Goal: Task Accomplishment & Management: Complete application form

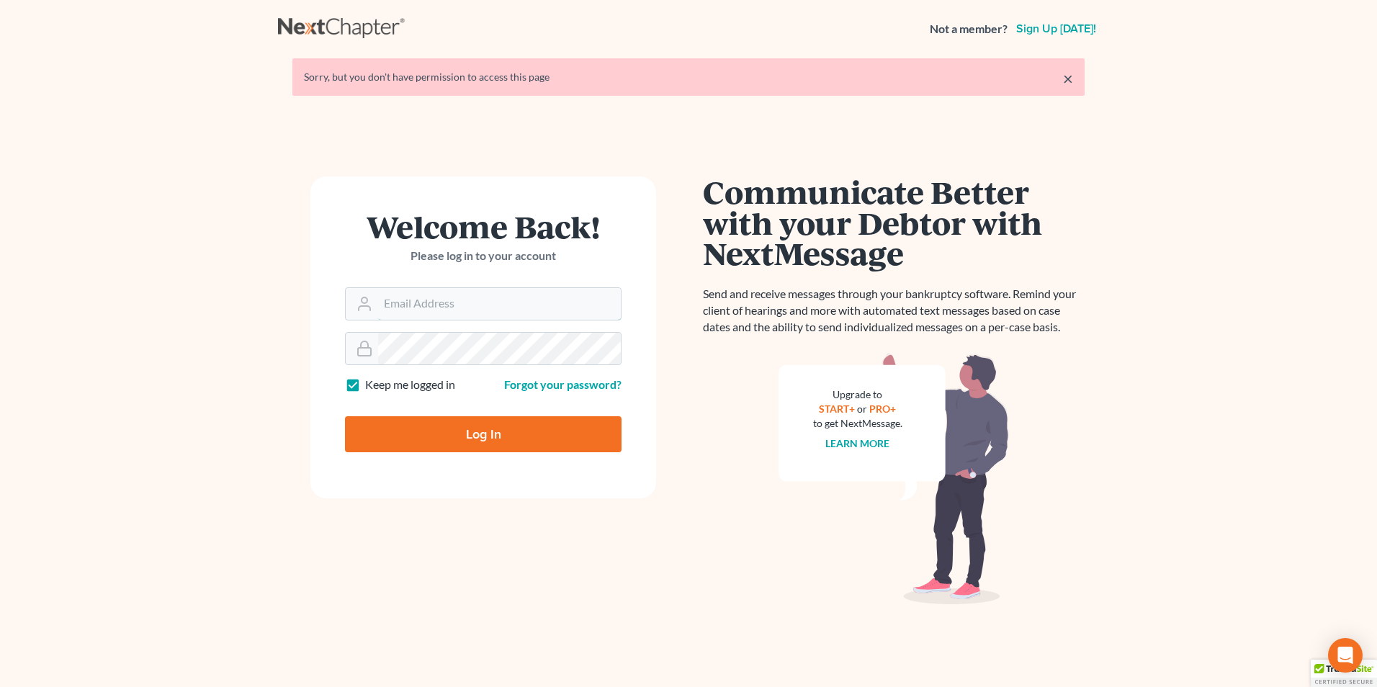
type input "[EMAIL_ADDRESS][DOMAIN_NAME]"
drag, startPoint x: 516, startPoint y: 442, endPoint x: 577, endPoint y: 475, distance: 69.0
click at [516, 442] on input "Log In" at bounding box center [483, 434] width 277 height 36
type input "Thinking..."
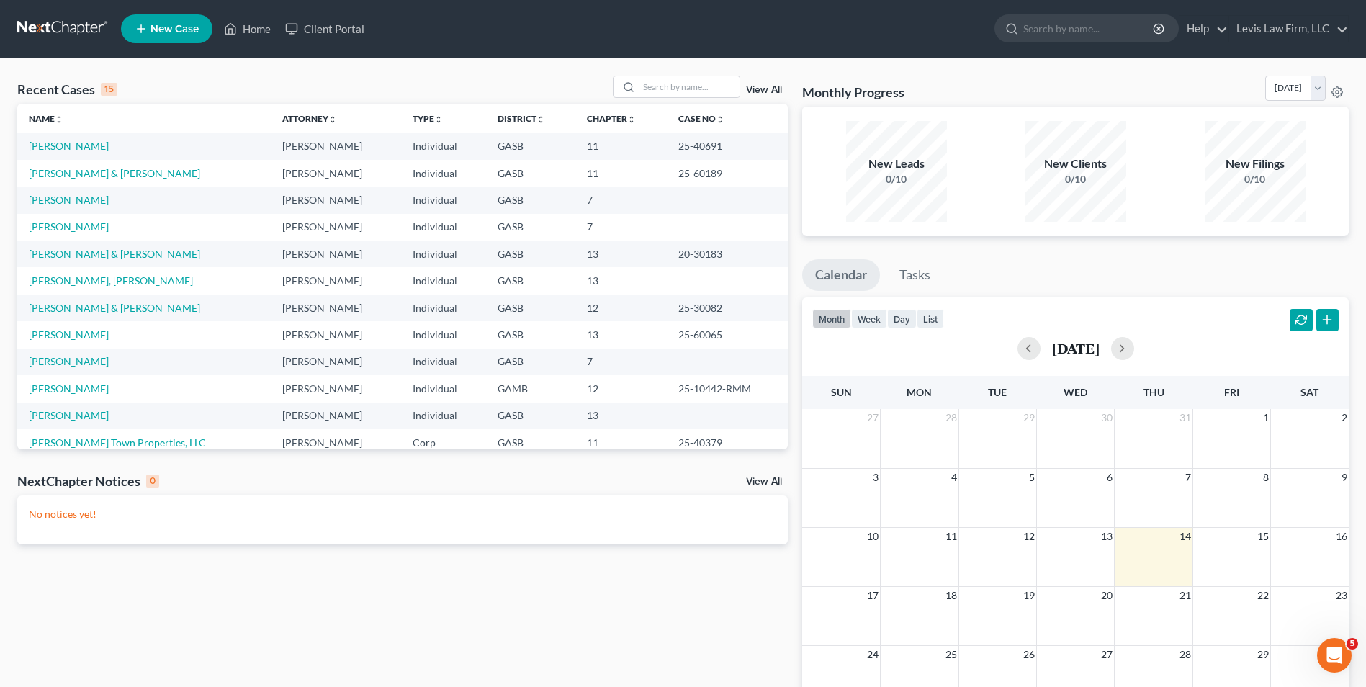
click at [55, 141] on link "Ward, Lynette" at bounding box center [69, 146] width 80 height 12
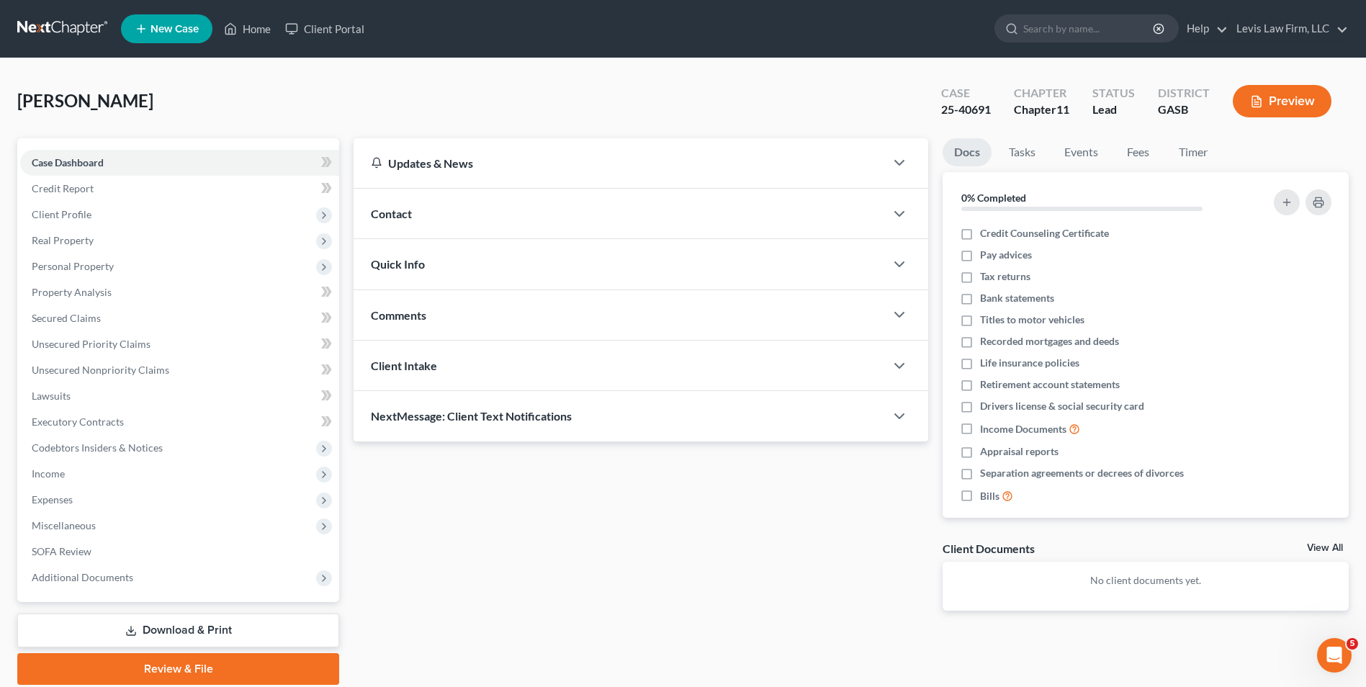
click at [1289, 96] on button "Preview" at bounding box center [1282, 101] width 99 height 32
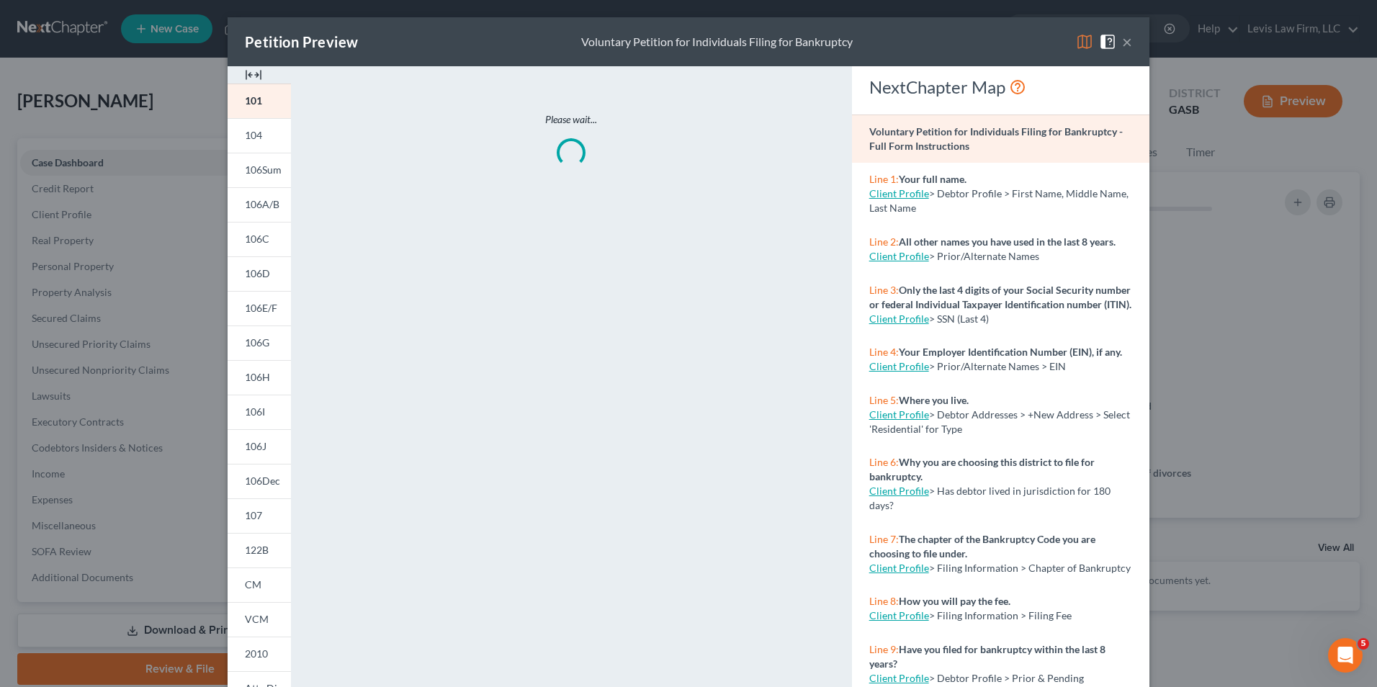
click at [1082, 41] on img at bounding box center [1084, 41] width 17 height 17
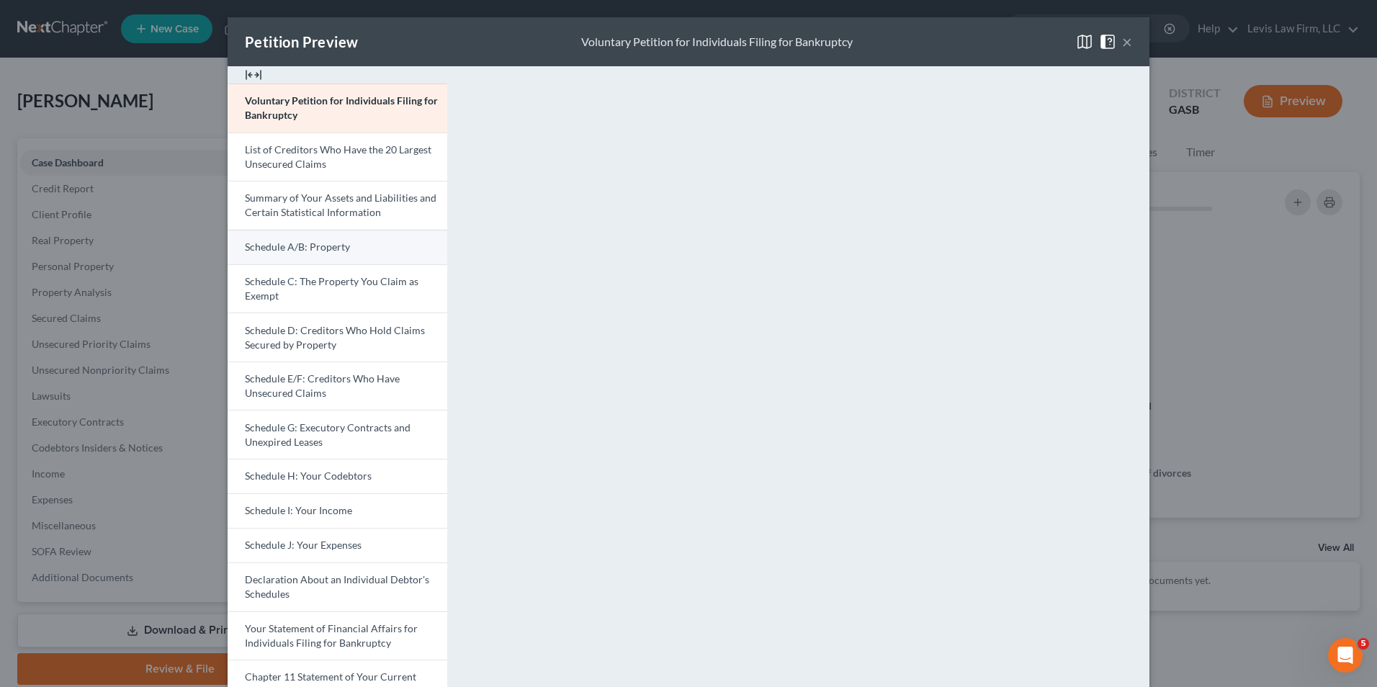
click at [316, 243] on span "Schedule A/B: Property" at bounding box center [297, 247] width 105 height 12
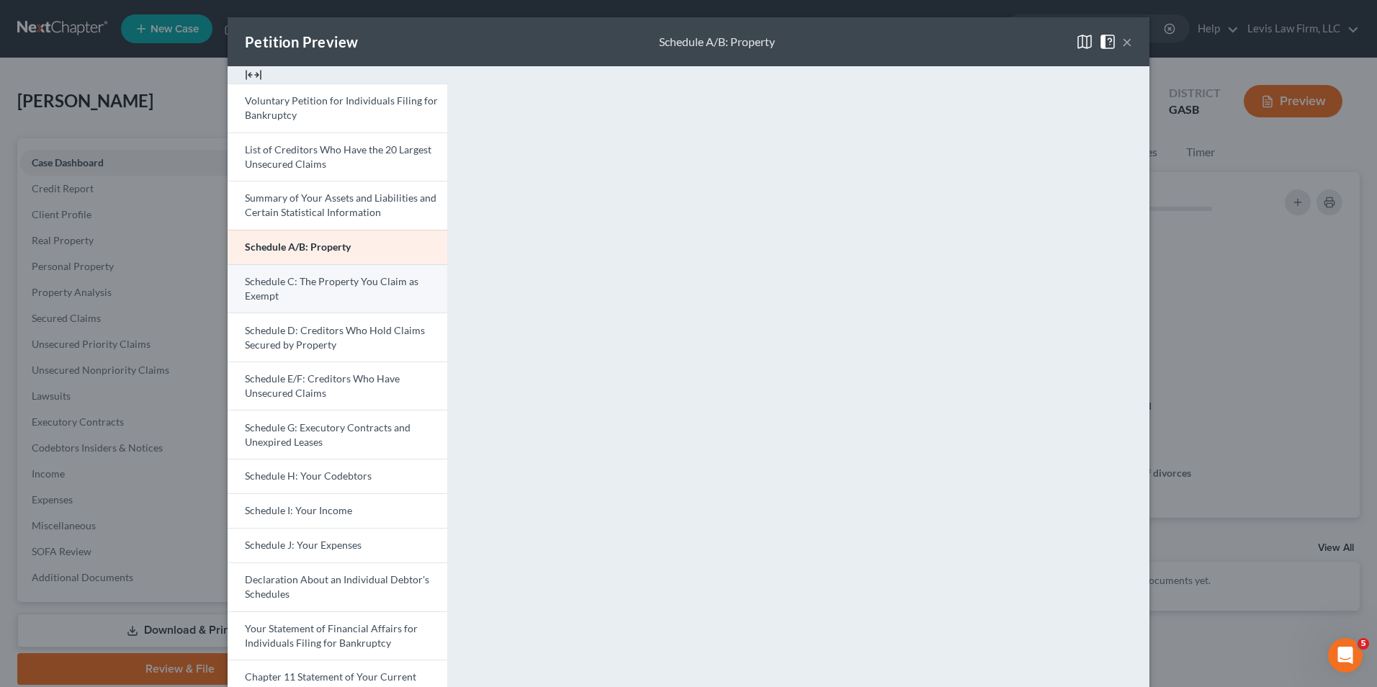
click at [344, 296] on link "Schedule C: The Property You Claim as Exempt" at bounding box center [338, 288] width 220 height 49
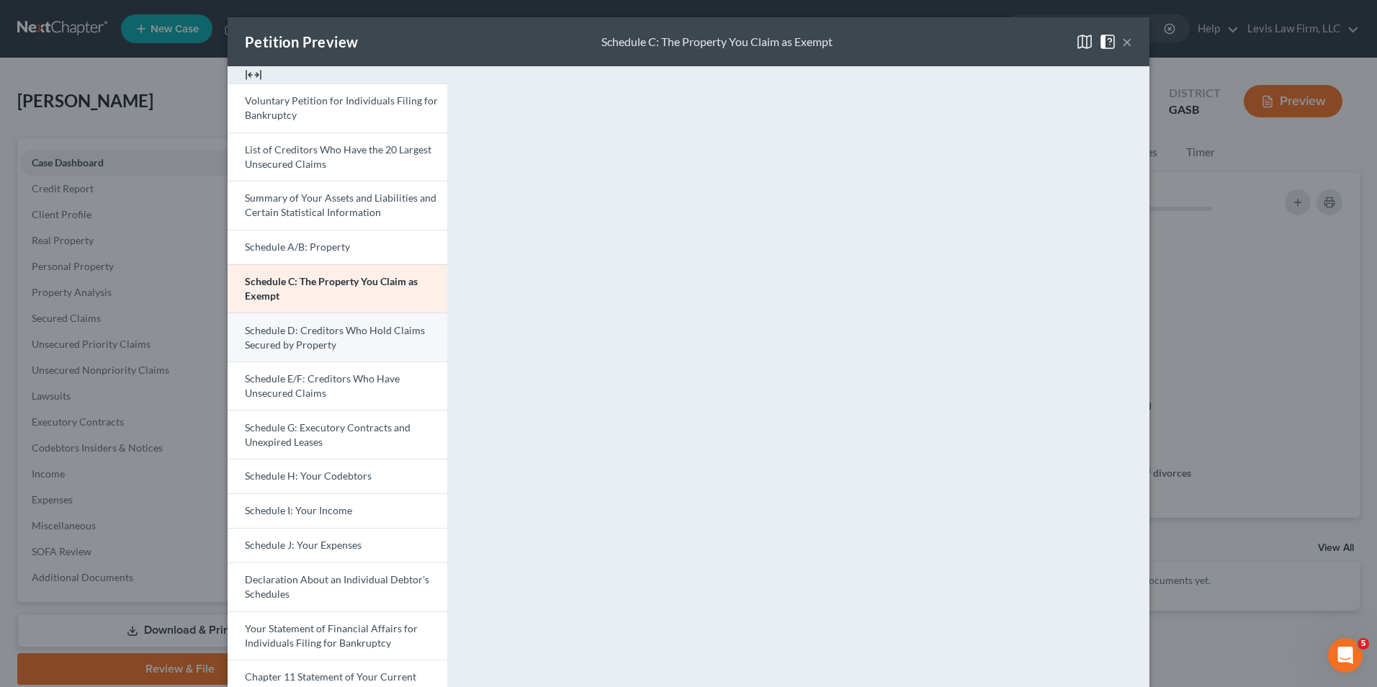
click at [304, 328] on span "Schedule D: Creditors Who Hold Claims Secured by Property" at bounding box center [335, 337] width 180 height 27
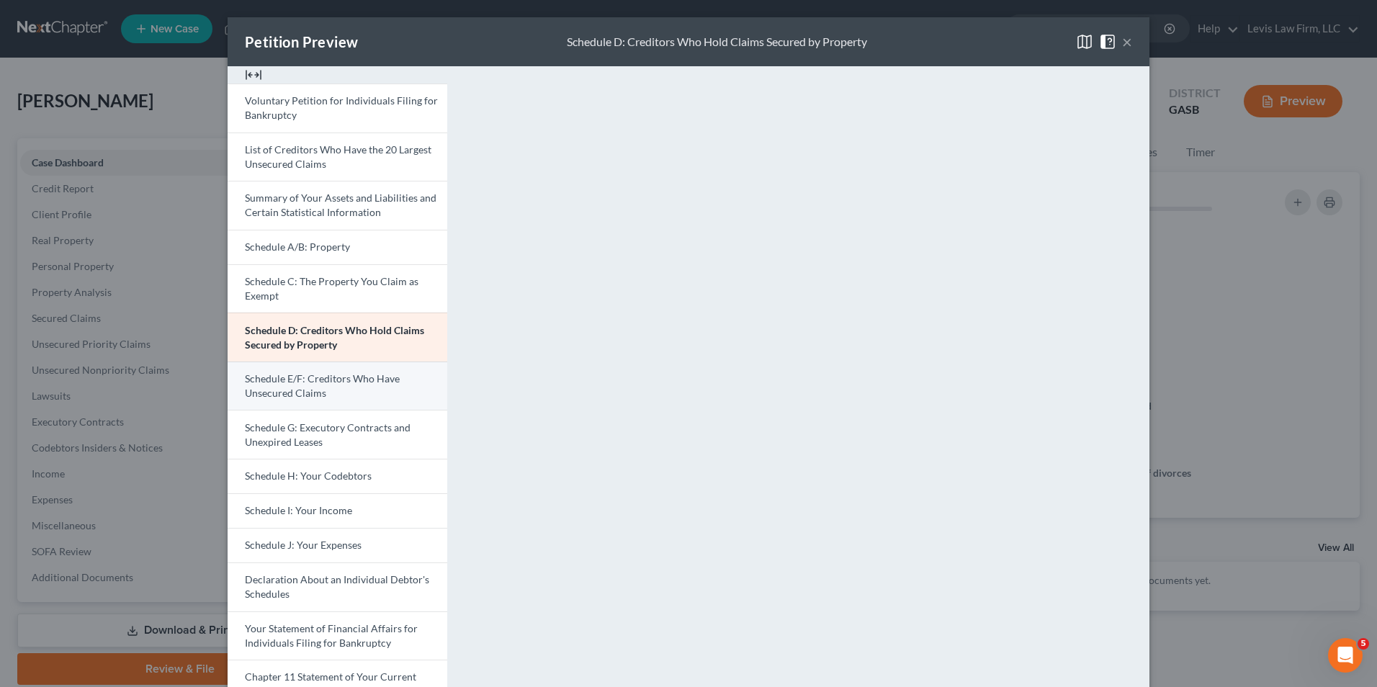
drag, startPoint x: 350, startPoint y: 390, endPoint x: 427, endPoint y: 393, distance: 77.1
click at [350, 390] on link "Schedule E/F: Creditors Who Have Unsecured Claims" at bounding box center [338, 386] width 220 height 49
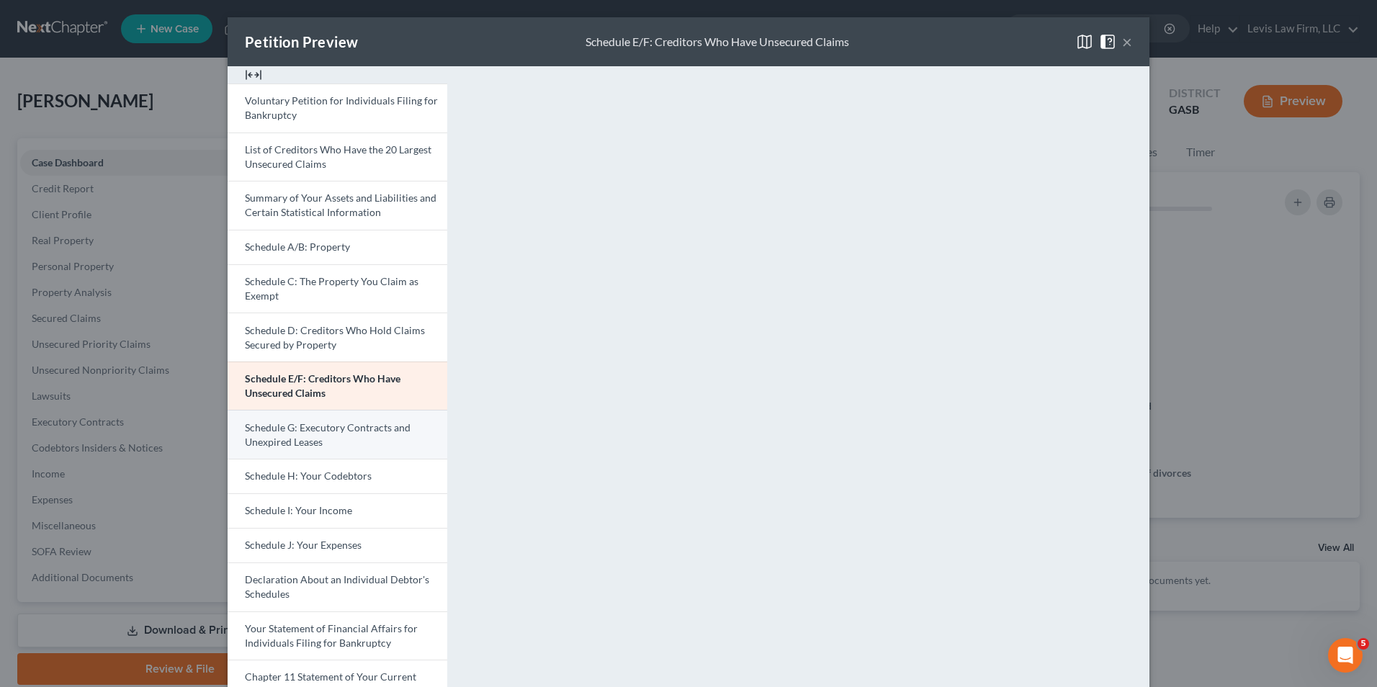
click at [358, 429] on span "Schedule G: Executory Contracts and Unexpired Leases" at bounding box center [328, 434] width 166 height 27
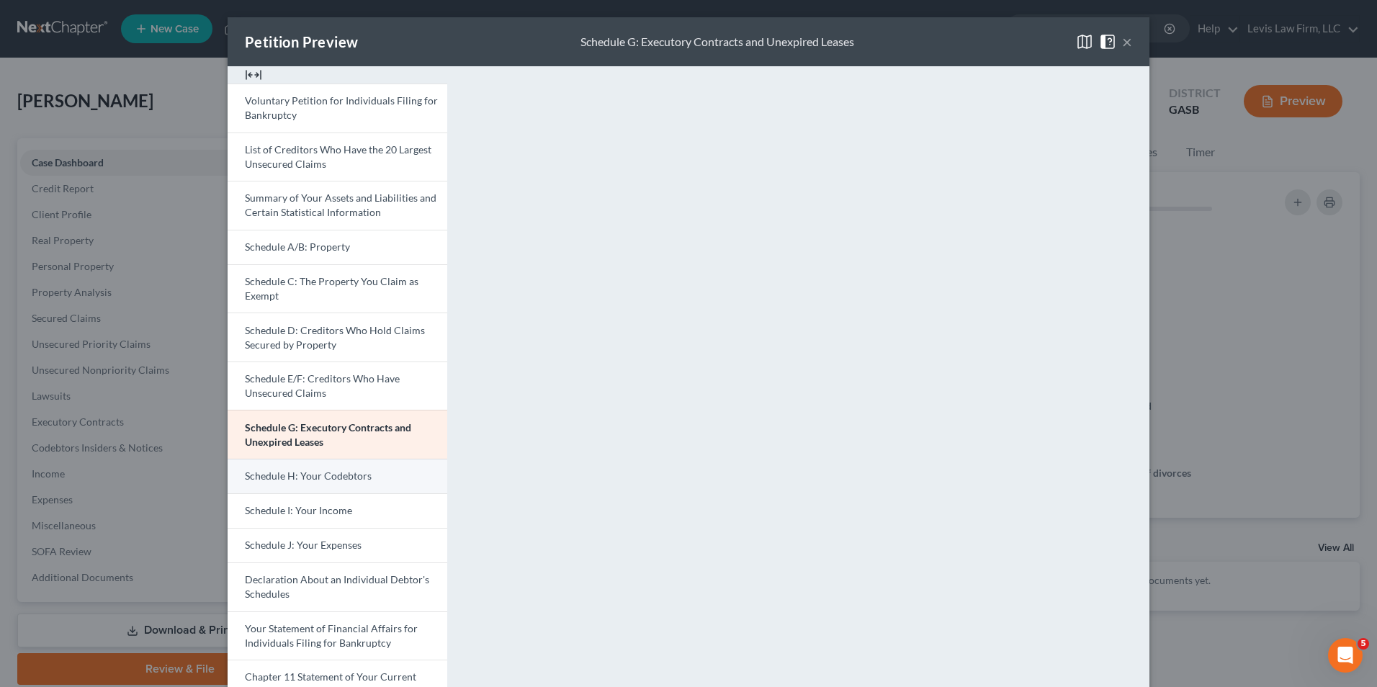
click at [339, 471] on span "Schedule H: Your Codebtors" at bounding box center [308, 476] width 127 height 12
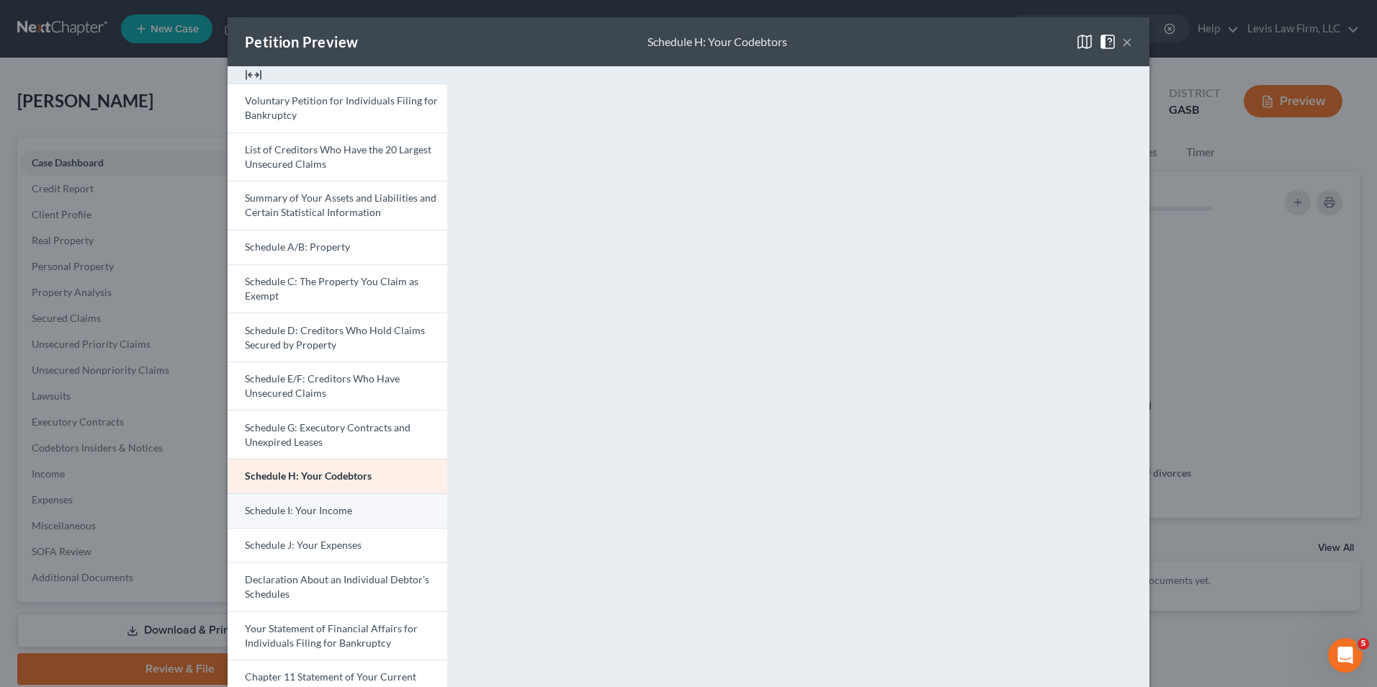
drag, startPoint x: 332, startPoint y: 512, endPoint x: 357, endPoint y: 508, distance: 24.9
click at [332, 511] on span "Schedule I: Your Income" at bounding box center [298, 510] width 107 height 12
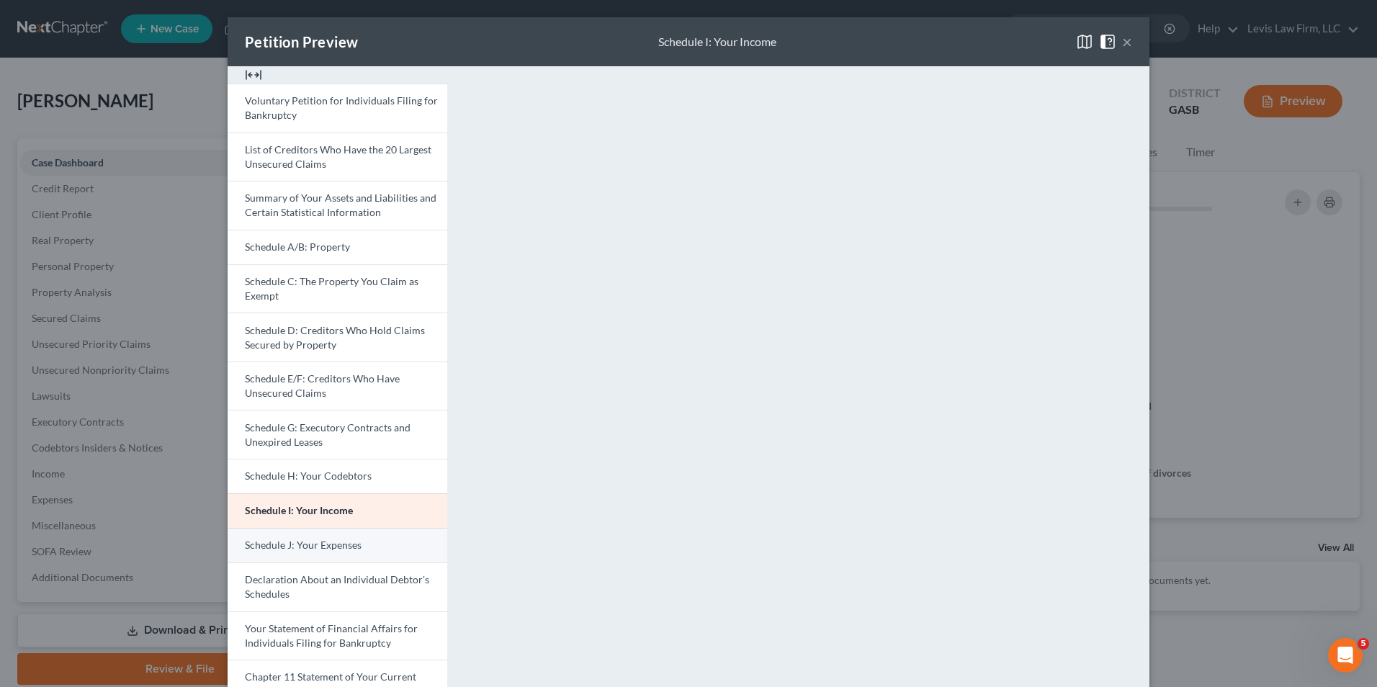
drag, startPoint x: 362, startPoint y: 541, endPoint x: 383, endPoint y: 539, distance: 21.7
click at [362, 541] on link "Schedule J: Your Expenses" at bounding box center [338, 545] width 220 height 35
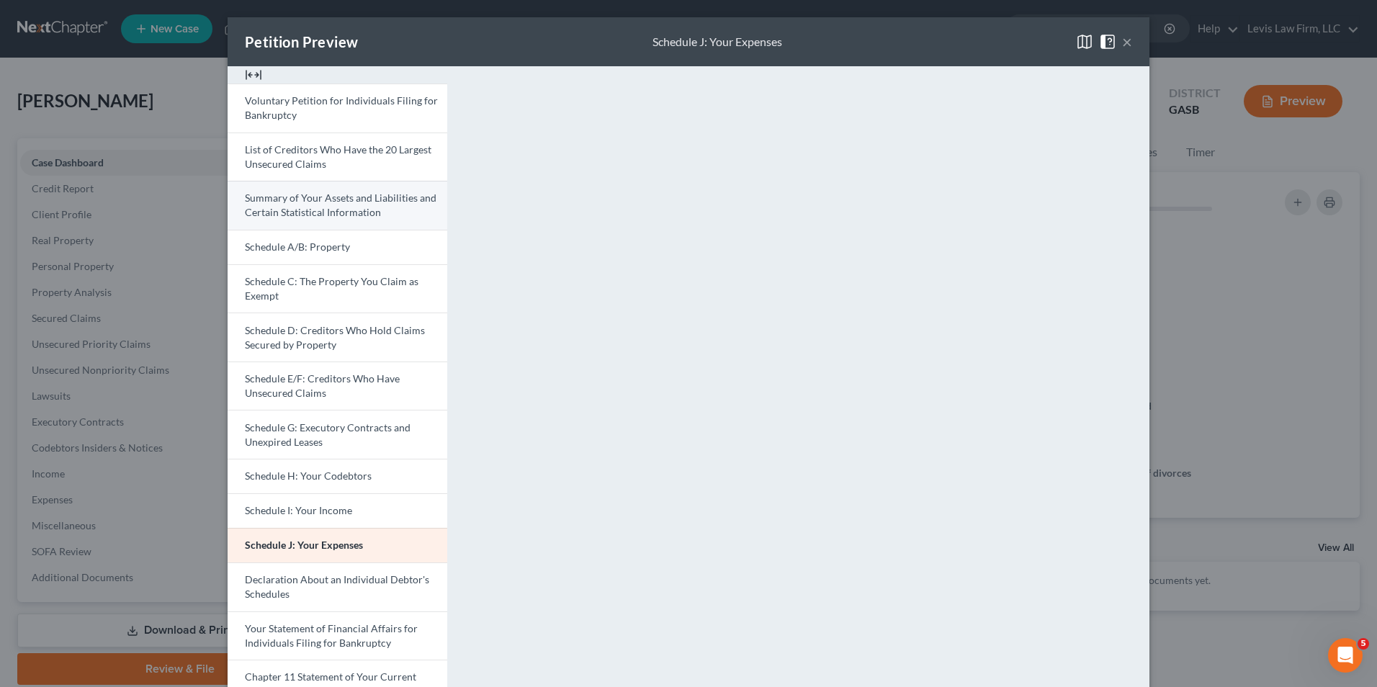
click at [312, 194] on span "Summary of Your Assets and Liabilities and Certain Statistical Information" at bounding box center [341, 205] width 192 height 27
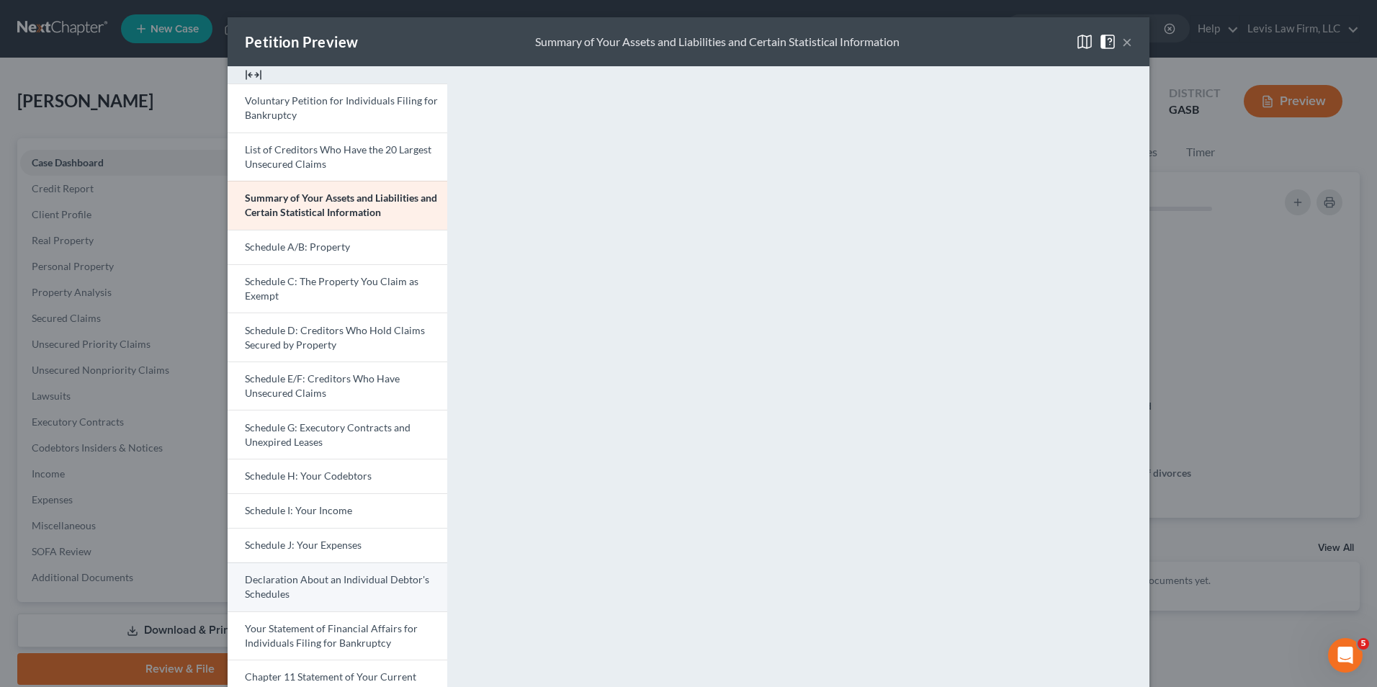
click at [359, 596] on link "Declaration About an Individual Debtor's Schedules" at bounding box center [338, 587] width 220 height 49
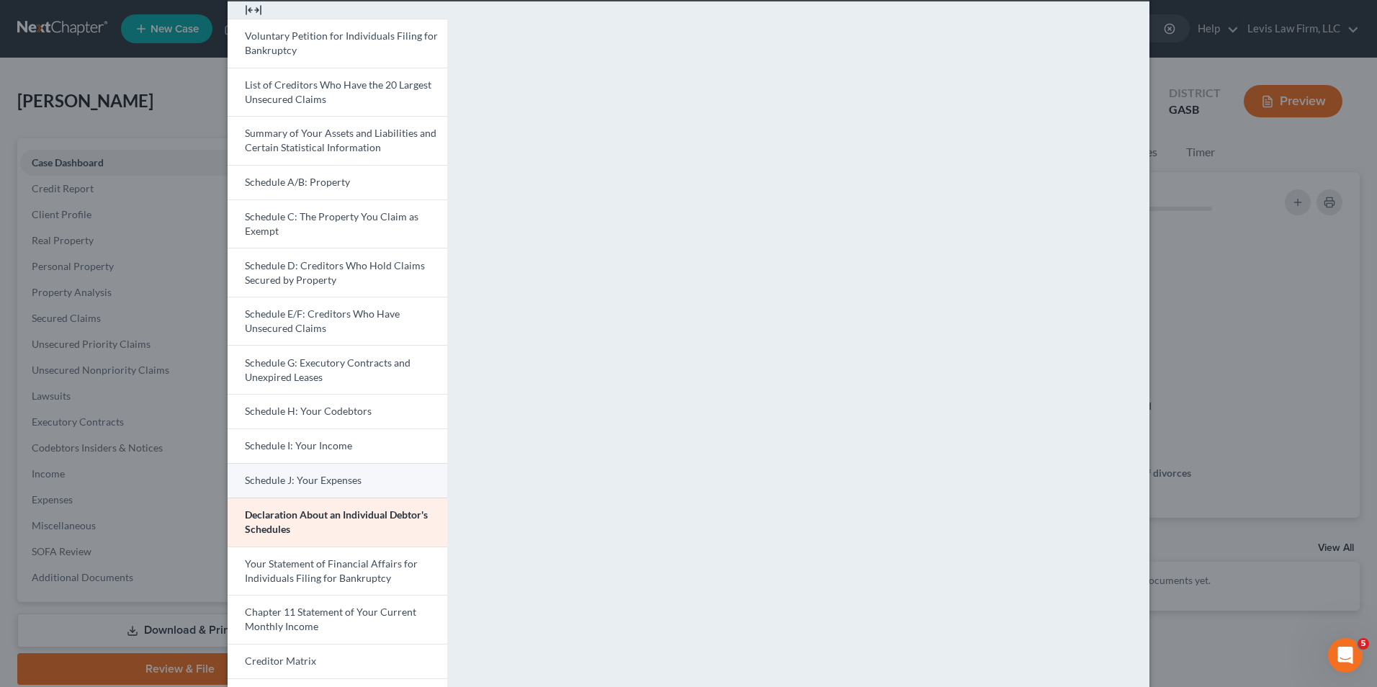
scroll to position [144, 0]
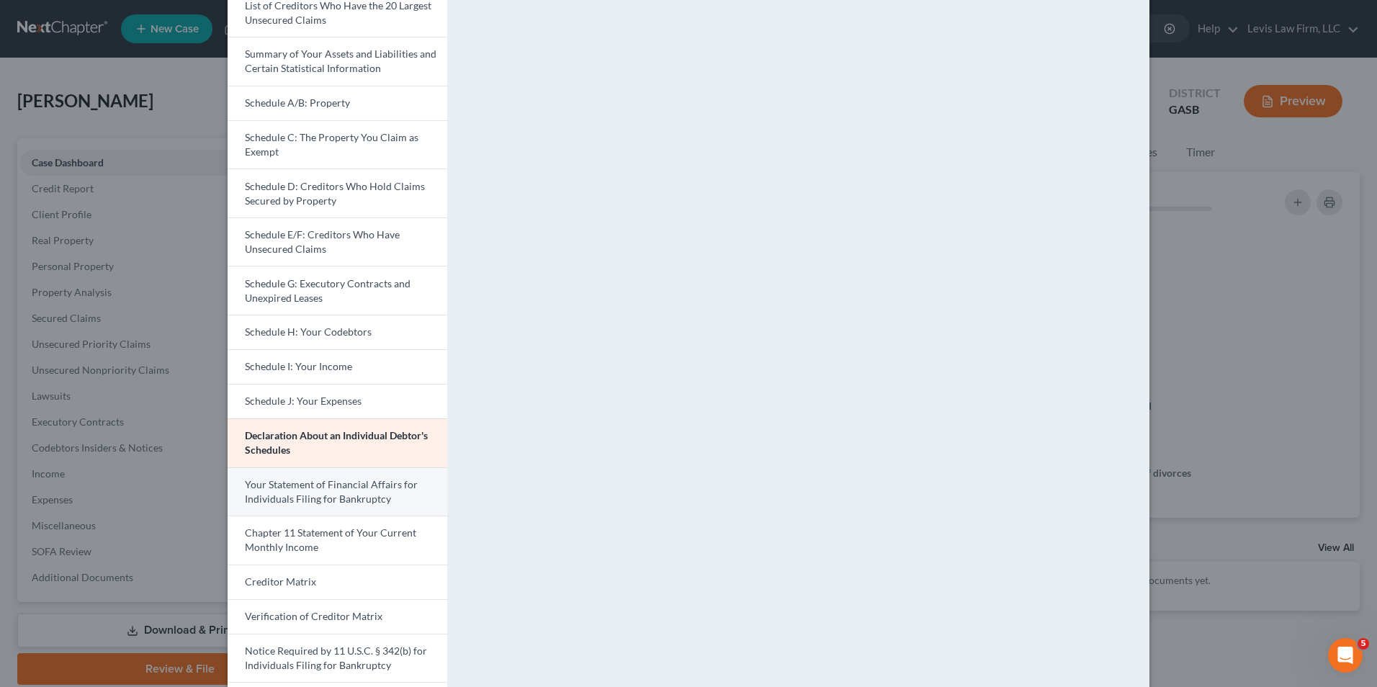
click at [341, 480] on span "Your Statement of Financial Affairs for Individuals Filing for Bankruptcy" at bounding box center [331, 491] width 173 height 27
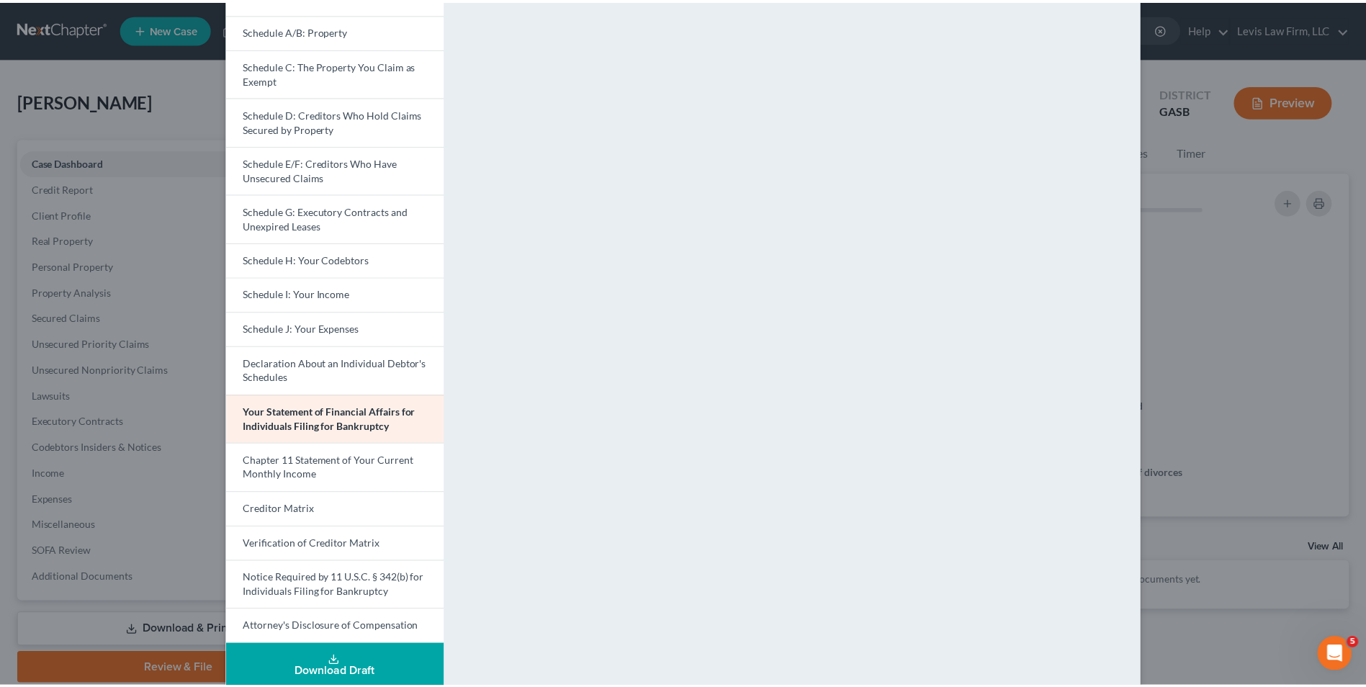
scroll to position [0, 0]
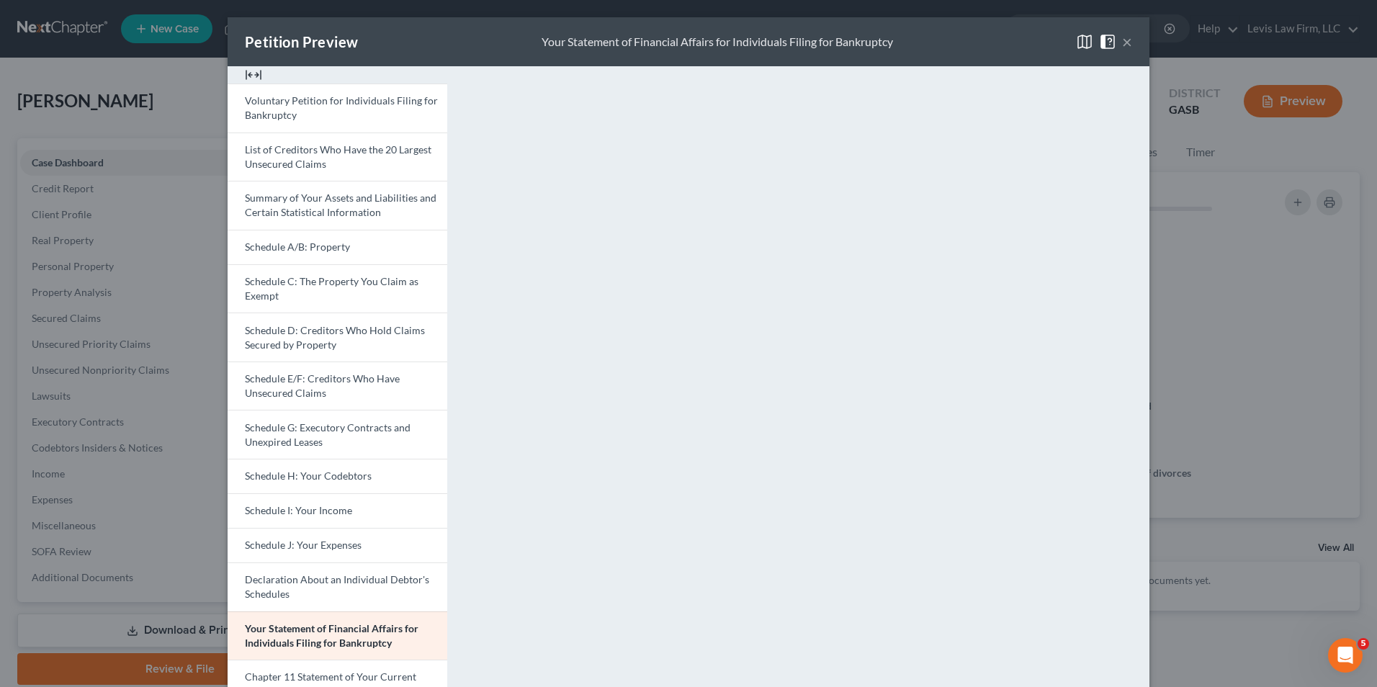
drag, startPoint x: 1121, startPoint y: 40, endPoint x: 1087, endPoint y: 55, distance: 37.7
click at [1122, 40] on button "×" at bounding box center [1127, 41] width 10 height 17
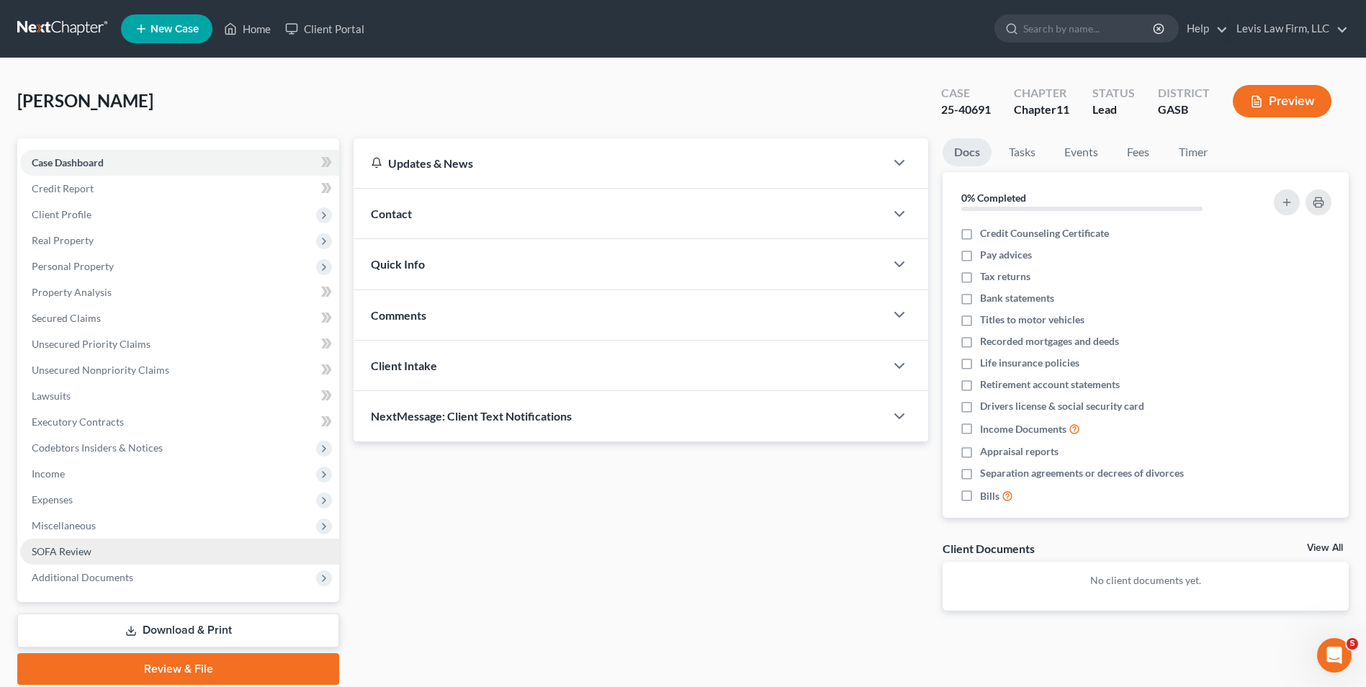
click at [76, 554] on span "SOFA Review" at bounding box center [62, 551] width 60 height 12
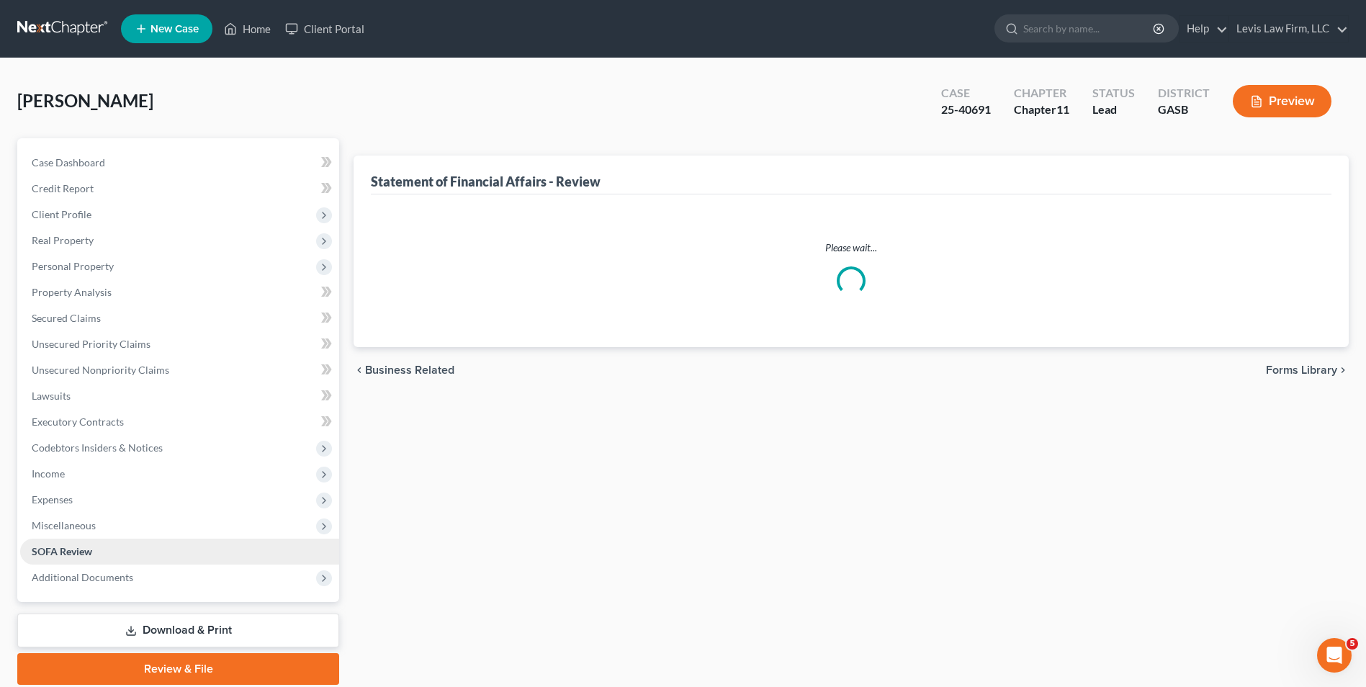
click at [76, 554] on span "SOFA Review" at bounding box center [62, 551] width 61 height 12
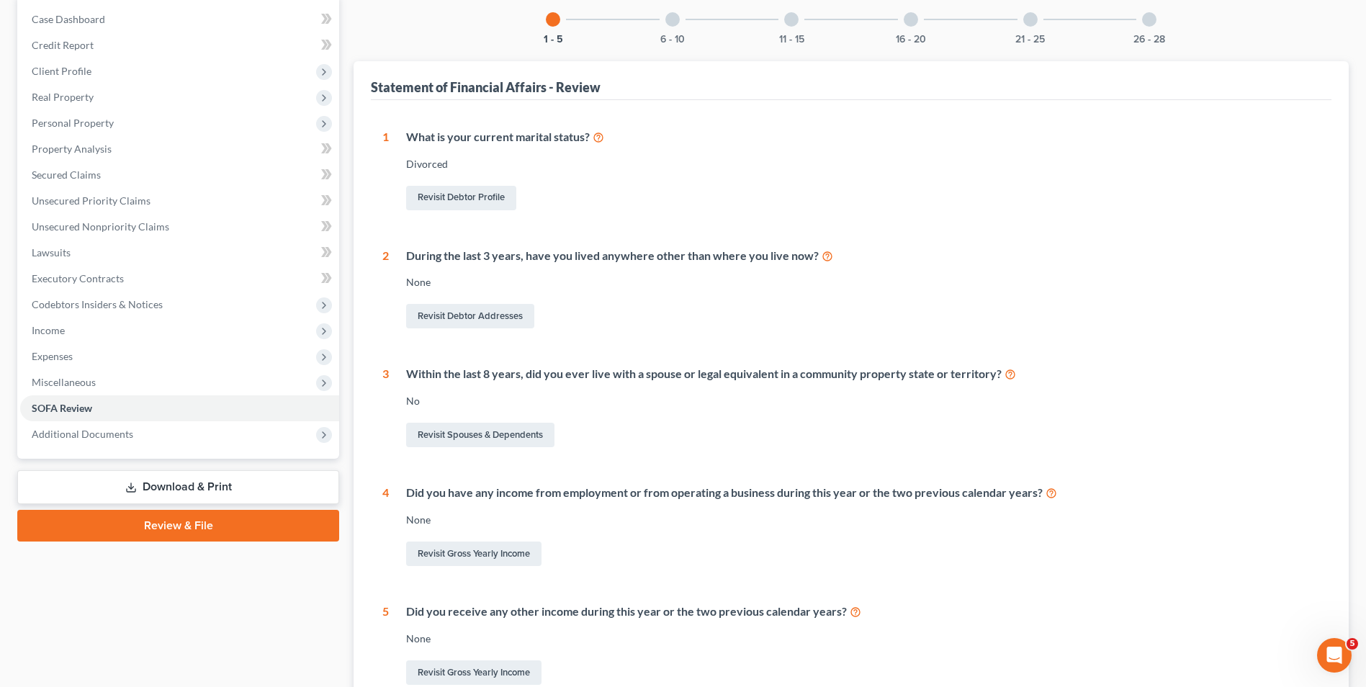
scroll to position [144, 0]
click at [483, 553] on link "Revisit Gross Yearly Income" at bounding box center [473, 553] width 135 height 24
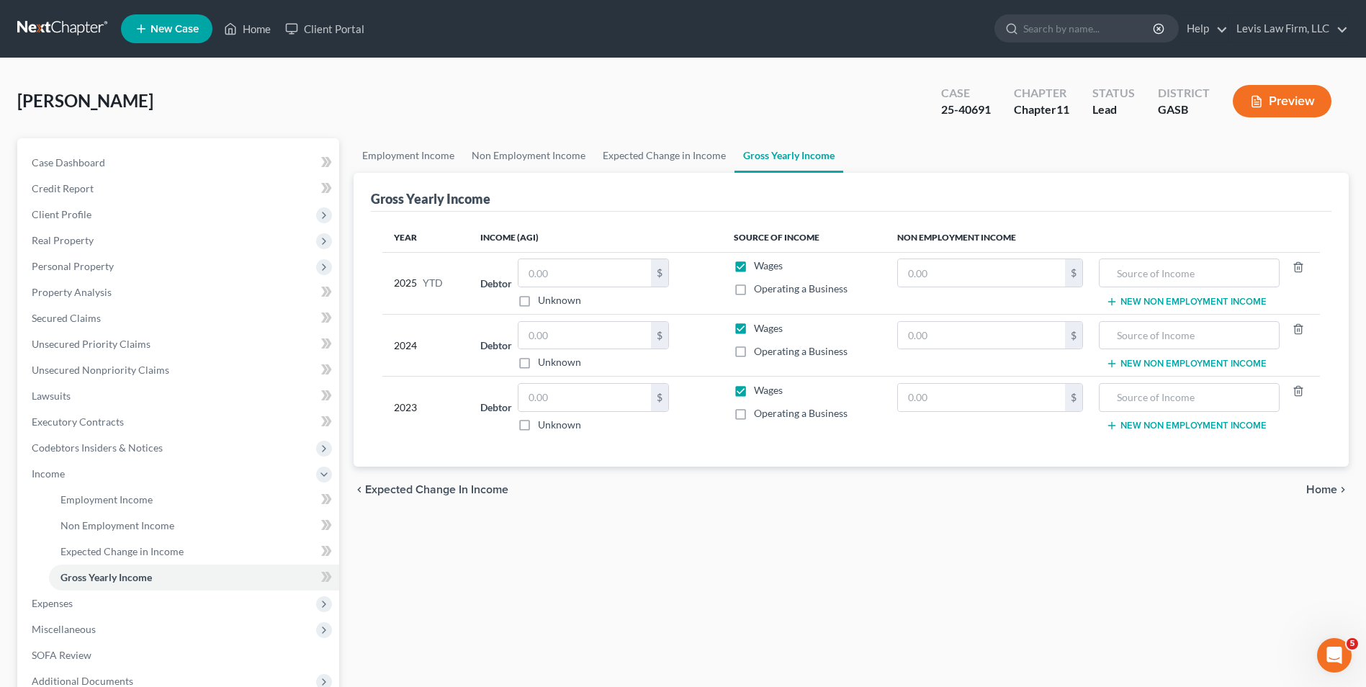
click at [754, 352] on label "Operating a Business" at bounding box center [801, 351] width 94 height 14
click at [760, 352] on input "Operating a Business" at bounding box center [764, 348] width 9 height 9
checkbox input "true"
click at [754, 326] on label "Wages" at bounding box center [768, 328] width 29 height 14
click at [760, 326] on input "Wages" at bounding box center [764, 325] width 9 height 9
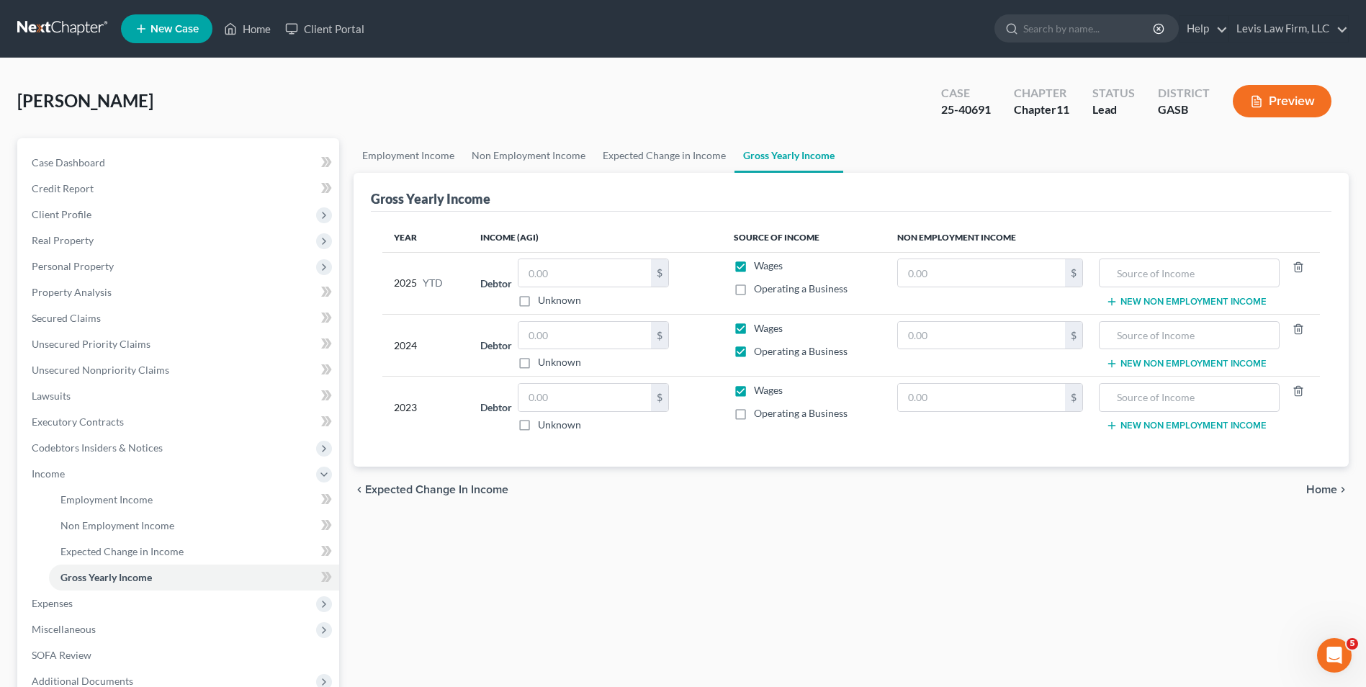
checkbox input "false"
click at [525, 336] on input "text" at bounding box center [585, 335] width 133 height 27
type input "22,460.00"
click at [523, 391] on input "text" at bounding box center [585, 397] width 133 height 27
click at [754, 390] on label "Wages" at bounding box center [768, 390] width 29 height 14
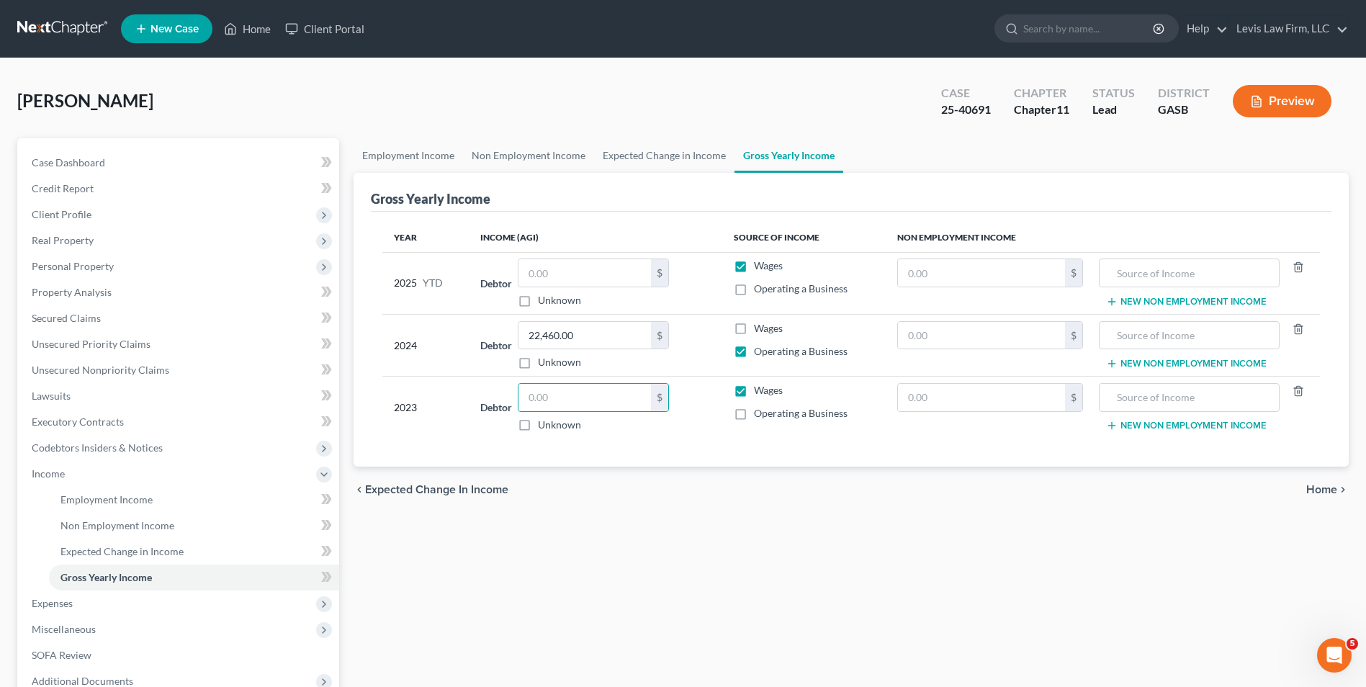
click at [760, 390] on input "Wages" at bounding box center [764, 387] width 9 height 9
checkbox input "false"
click at [754, 413] on label "Operating a Business" at bounding box center [801, 413] width 94 height 14
click at [760, 413] on input "Operating a Business" at bounding box center [764, 410] width 9 height 9
checkbox input "true"
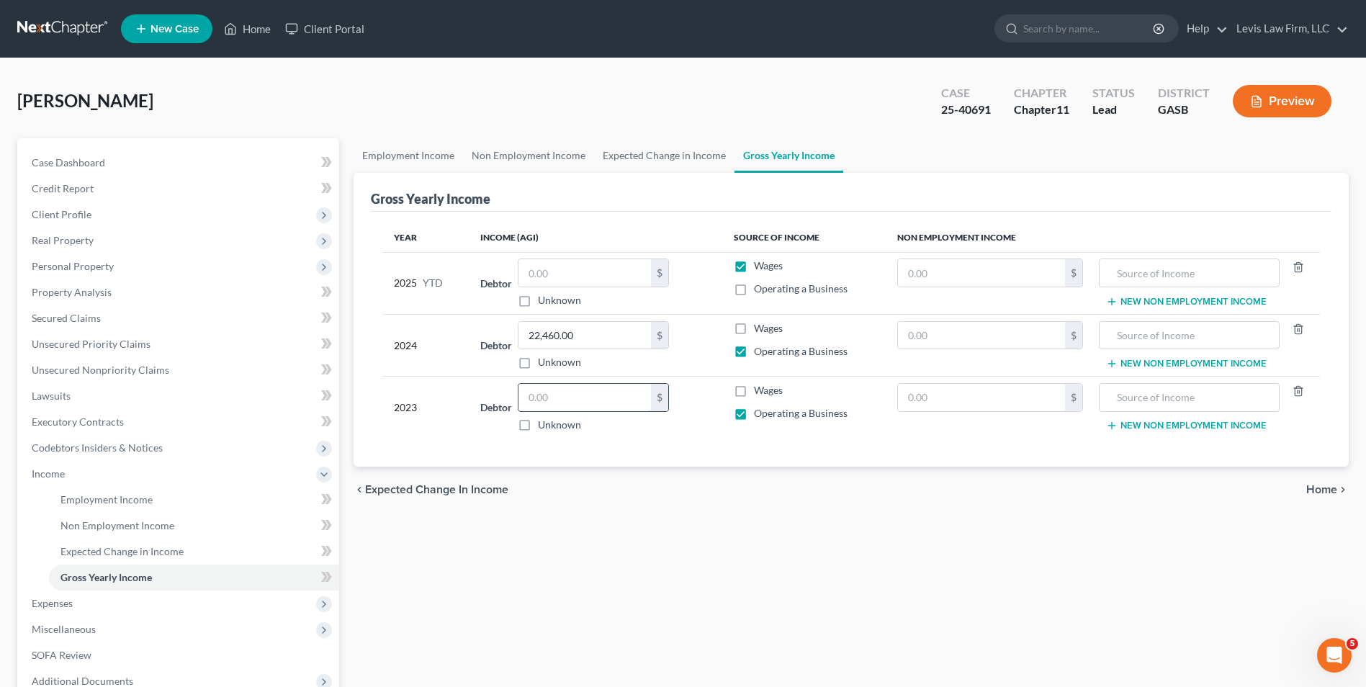
click at [533, 397] on input "text" at bounding box center [585, 397] width 133 height 27
type input "8,884.00"
click at [808, 563] on div "Employment Income Non Employment Income Expected Change in Income Gross Yearly …" at bounding box center [851, 463] width 1010 height 650
click at [102, 416] on span "Executory Contracts" at bounding box center [78, 422] width 92 height 12
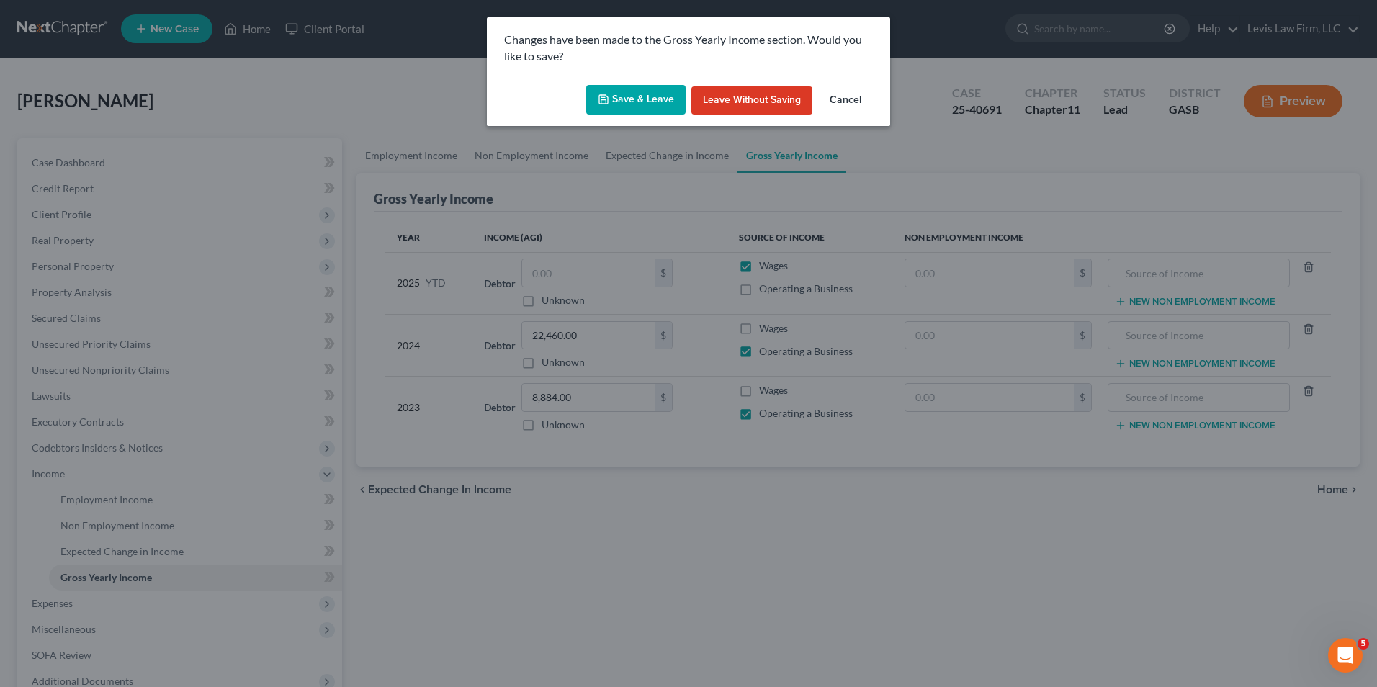
click at [629, 97] on button "Save & Leave" at bounding box center [635, 100] width 99 height 30
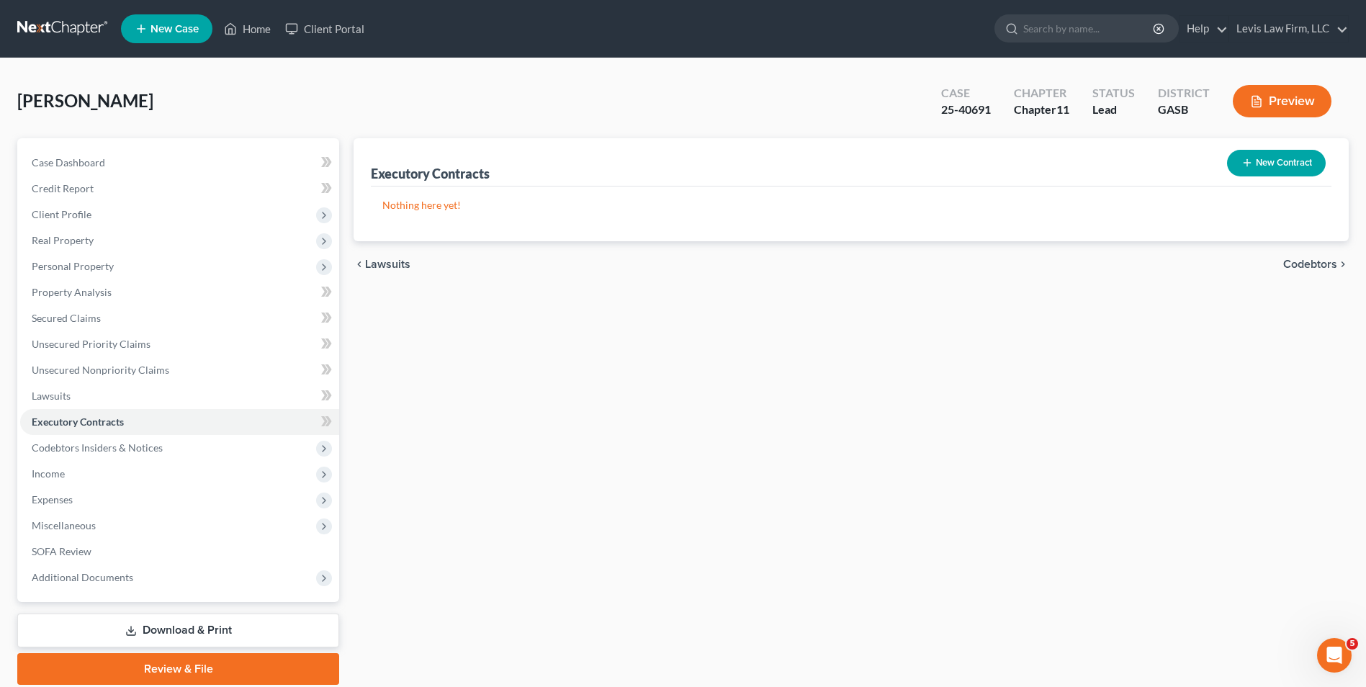
click at [1289, 98] on button "Preview" at bounding box center [1282, 101] width 99 height 32
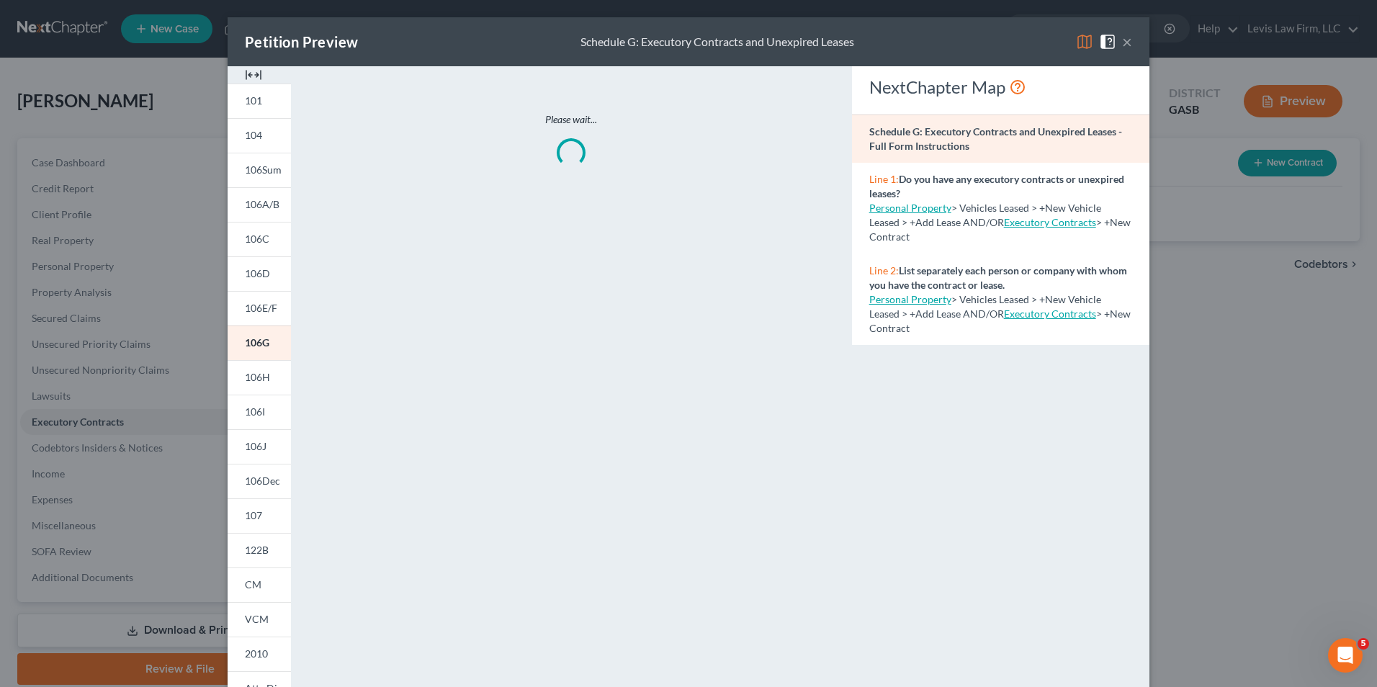
click at [1078, 39] on img at bounding box center [1084, 41] width 17 height 17
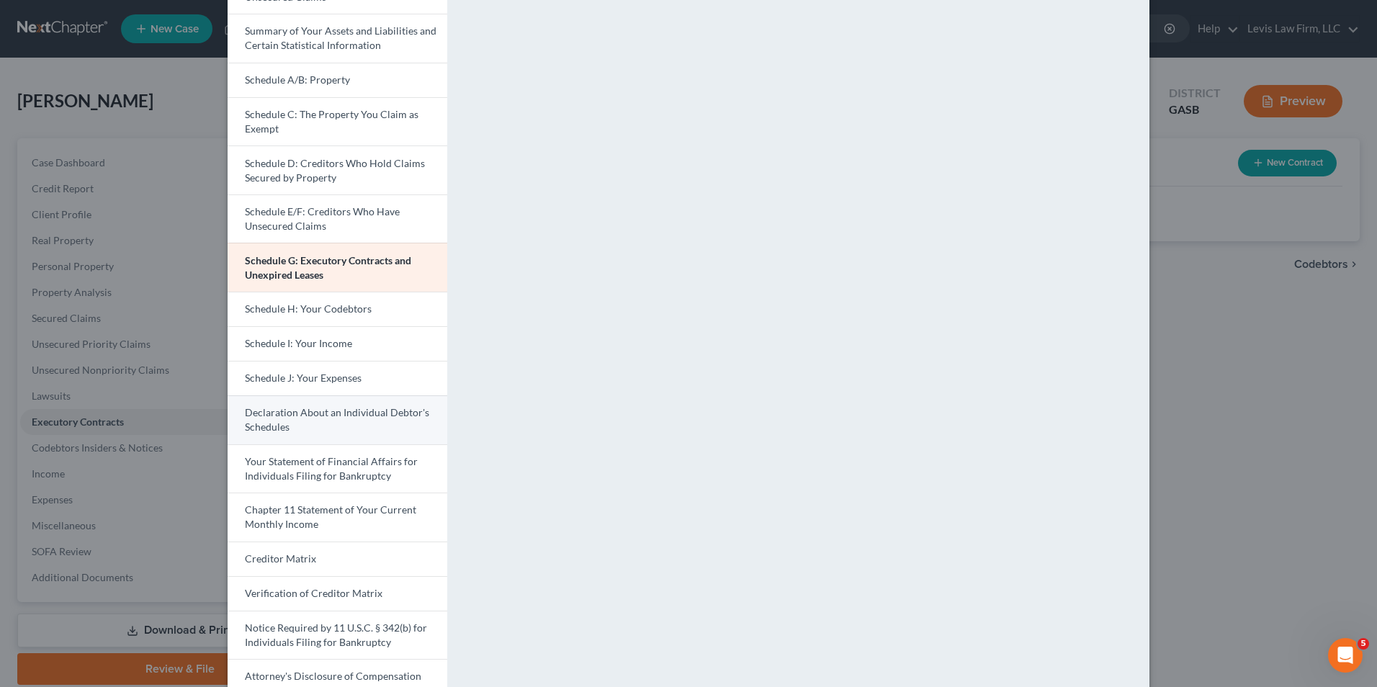
scroll to position [216, 0]
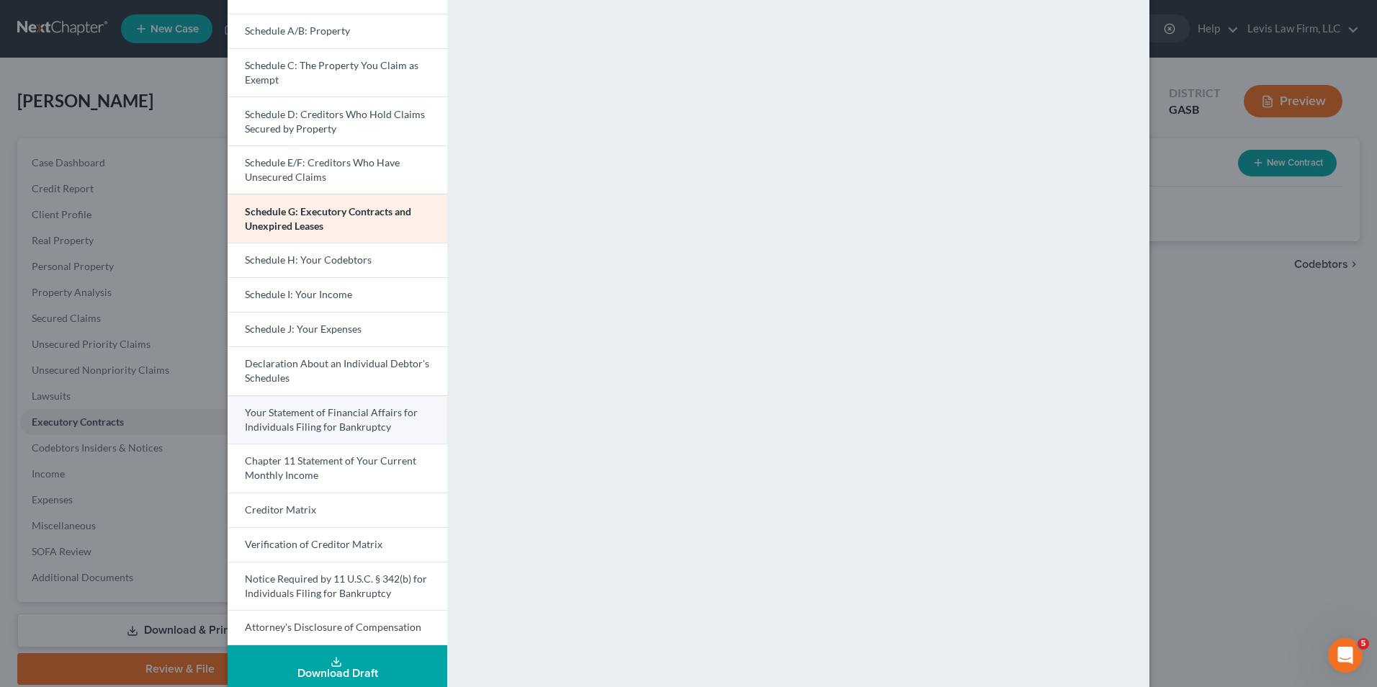
click at [388, 418] on span "Your Statement of Financial Affairs for Individuals Filing for Bankruptcy" at bounding box center [331, 419] width 173 height 27
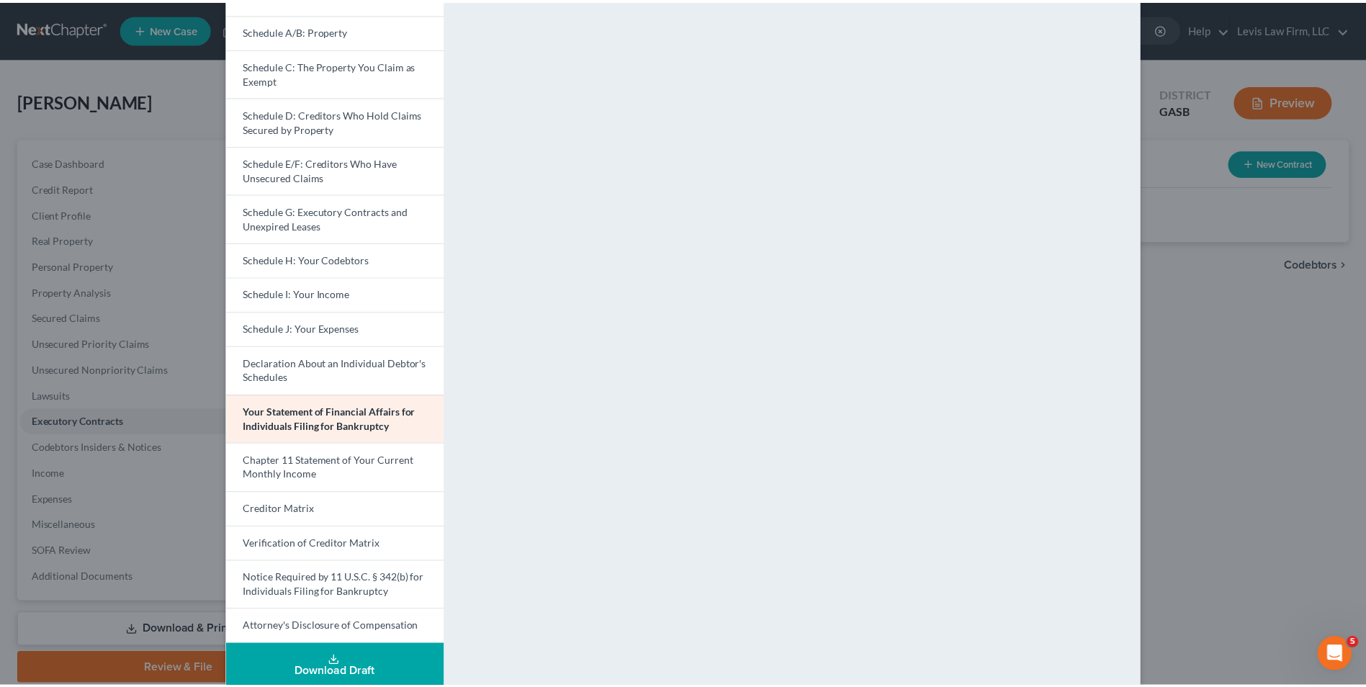
scroll to position [0, 0]
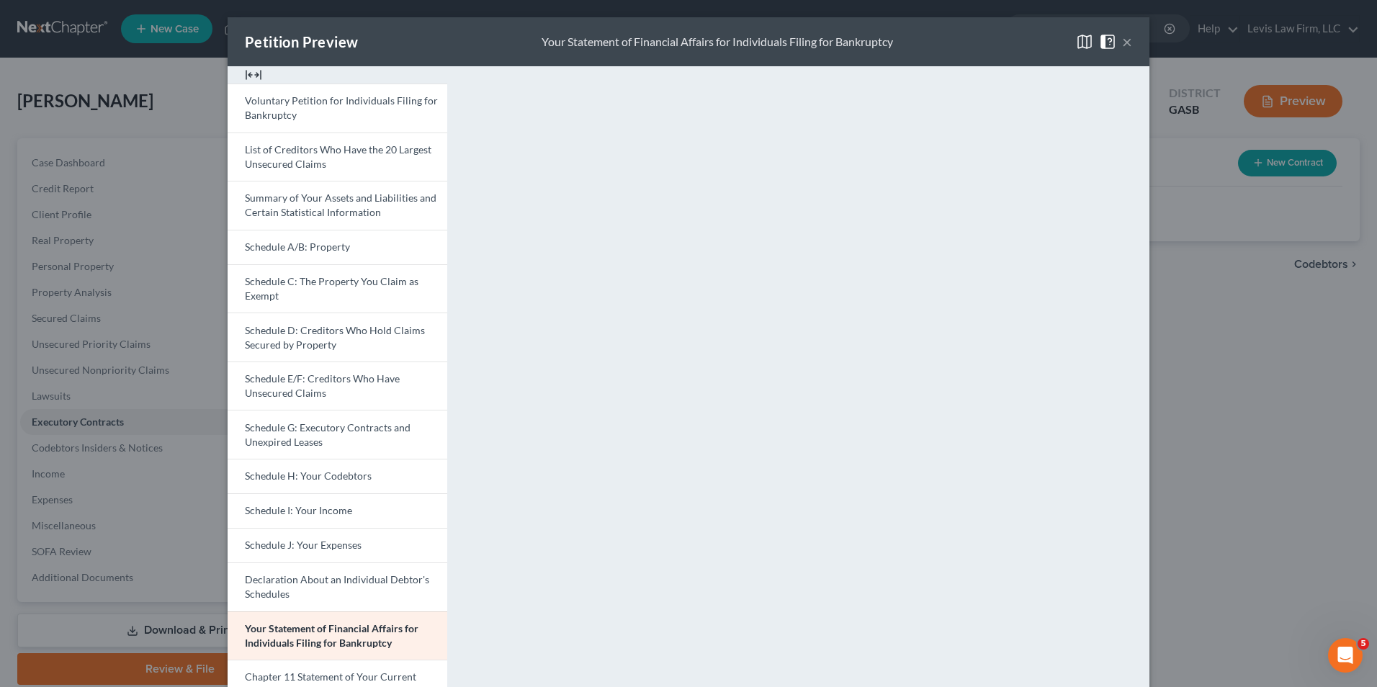
click at [1122, 40] on button "×" at bounding box center [1127, 41] width 10 height 17
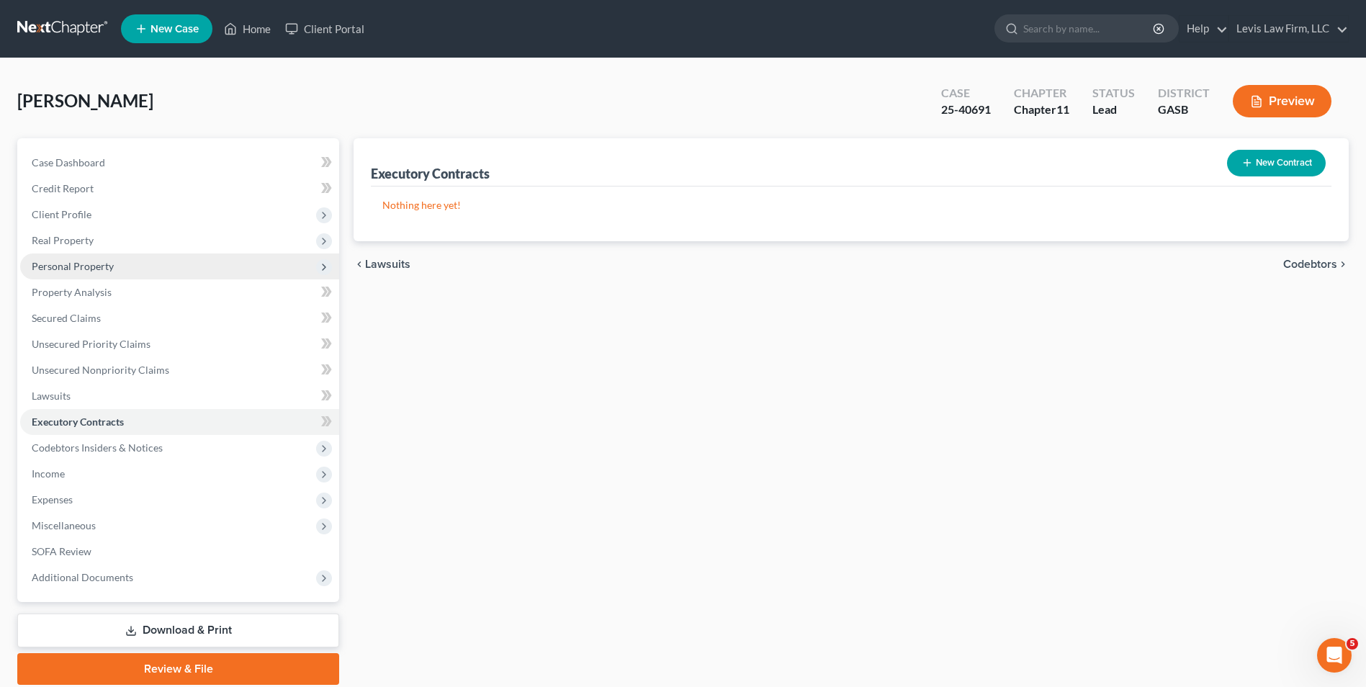
click at [89, 272] on span "Personal Property" at bounding box center [73, 266] width 82 height 12
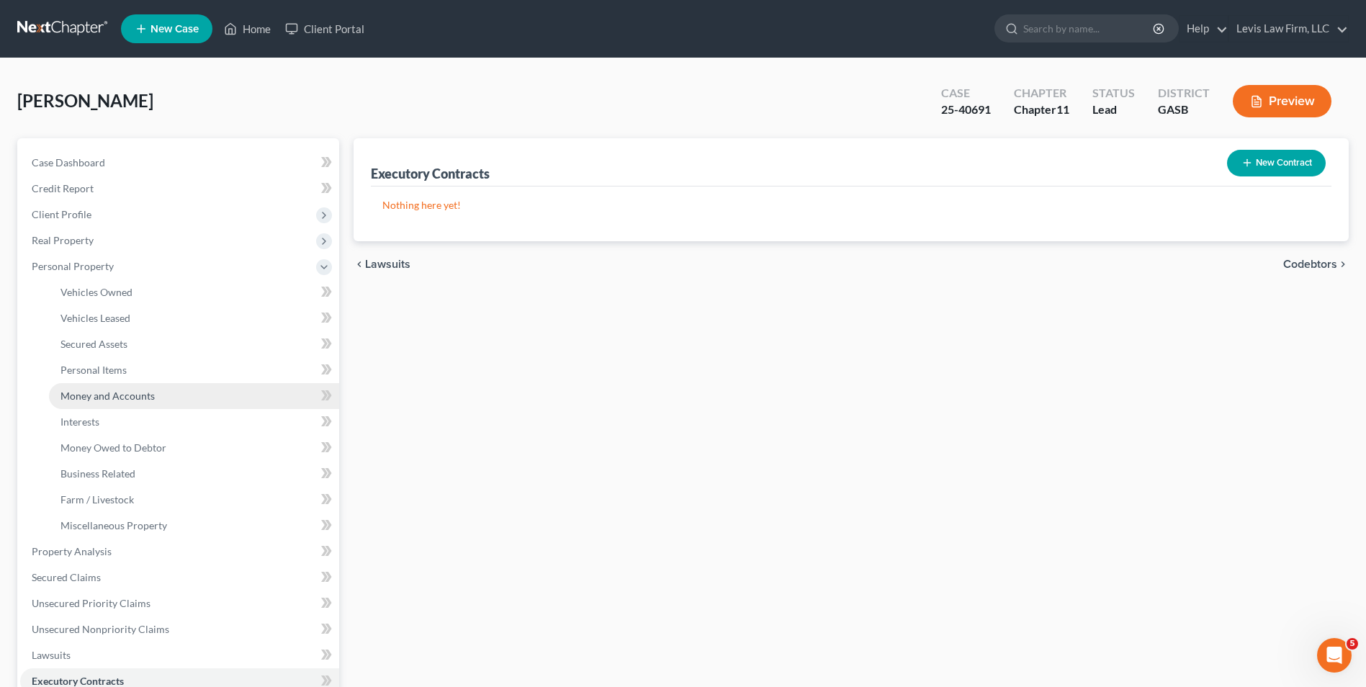
click at [133, 392] on span "Money and Accounts" at bounding box center [108, 396] width 94 height 12
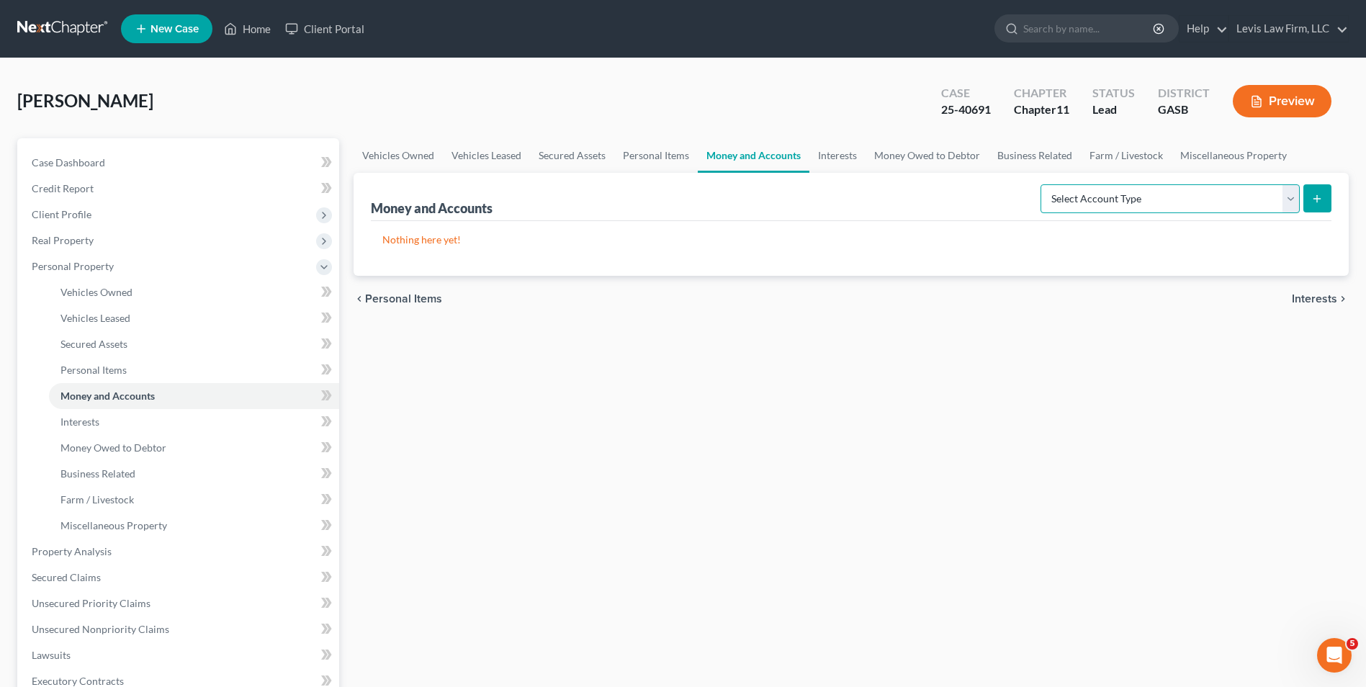
click at [1294, 197] on select "Select Account Type Brokerage Cash on Hand Certificates of Deposit Checking Acc…" at bounding box center [1170, 198] width 259 height 29
select select "checking"
click at [1044, 184] on select "Select Account Type Brokerage Cash on Hand Certificates of Deposit Checking Acc…" at bounding box center [1170, 198] width 259 height 29
click at [1317, 205] on button "submit" at bounding box center [1318, 198] width 28 height 28
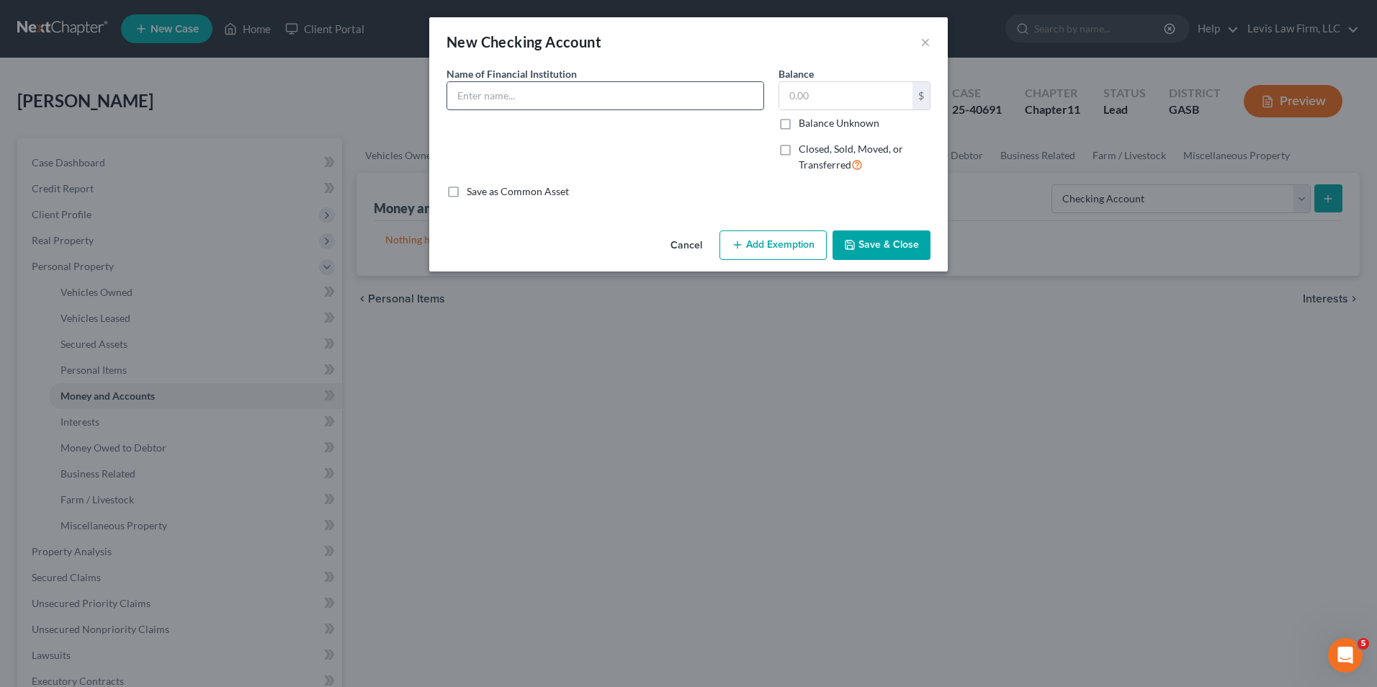
drag, startPoint x: 479, startPoint y: 93, endPoint x: 699, endPoint y: 107, distance: 220.2
click at [483, 93] on input "text" at bounding box center [605, 95] width 316 height 27
type input "First Chatham"
click at [879, 248] on button "Save & Close" at bounding box center [882, 245] width 98 height 30
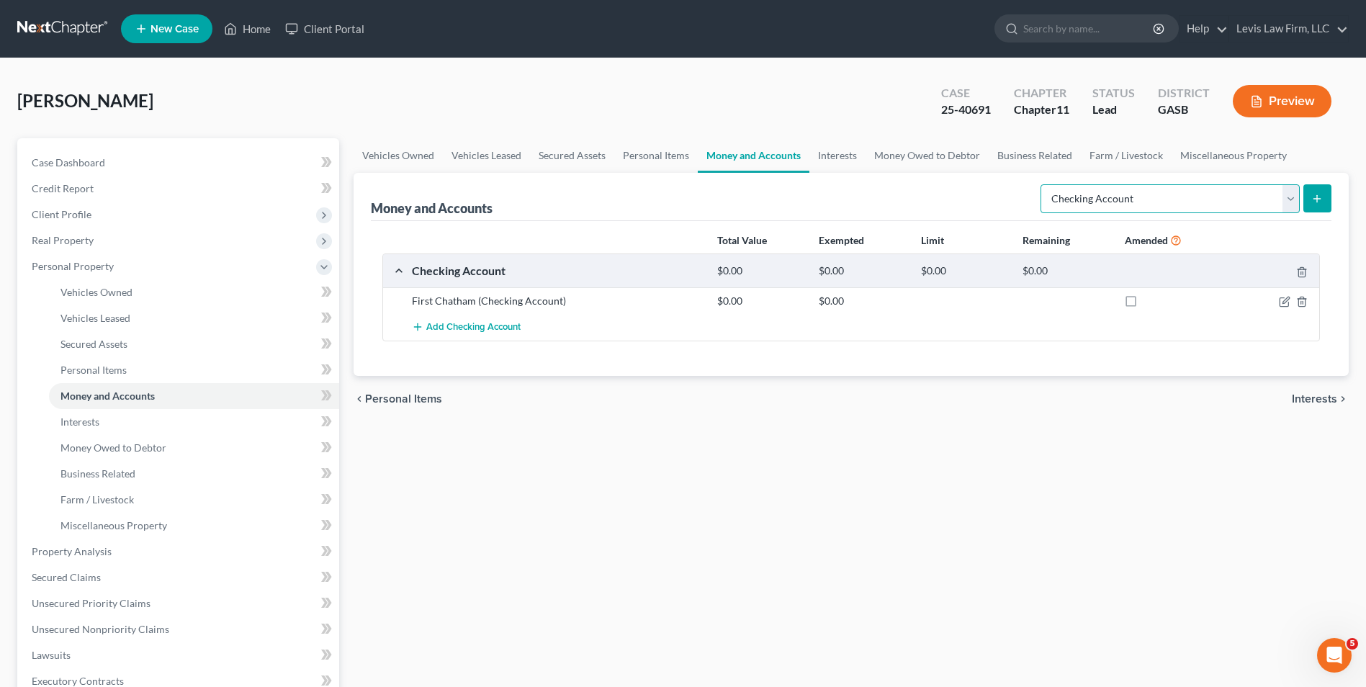
click at [1290, 198] on select "Select Account Type Brokerage Cash on Hand Certificates of Deposit Checking Acc…" at bounding box center [1170, 198] width 259 height 29
select select "other"
click at [1044, 184] on select "Select Account Type Brokerage Cash on Hand Certificates of Deposit Checking Acc…" at bounding box center [1170, 198] width 259 height 29
click at [1319, 201] on icon "submit" at bounding box center [1318, 199] width 12 height 12
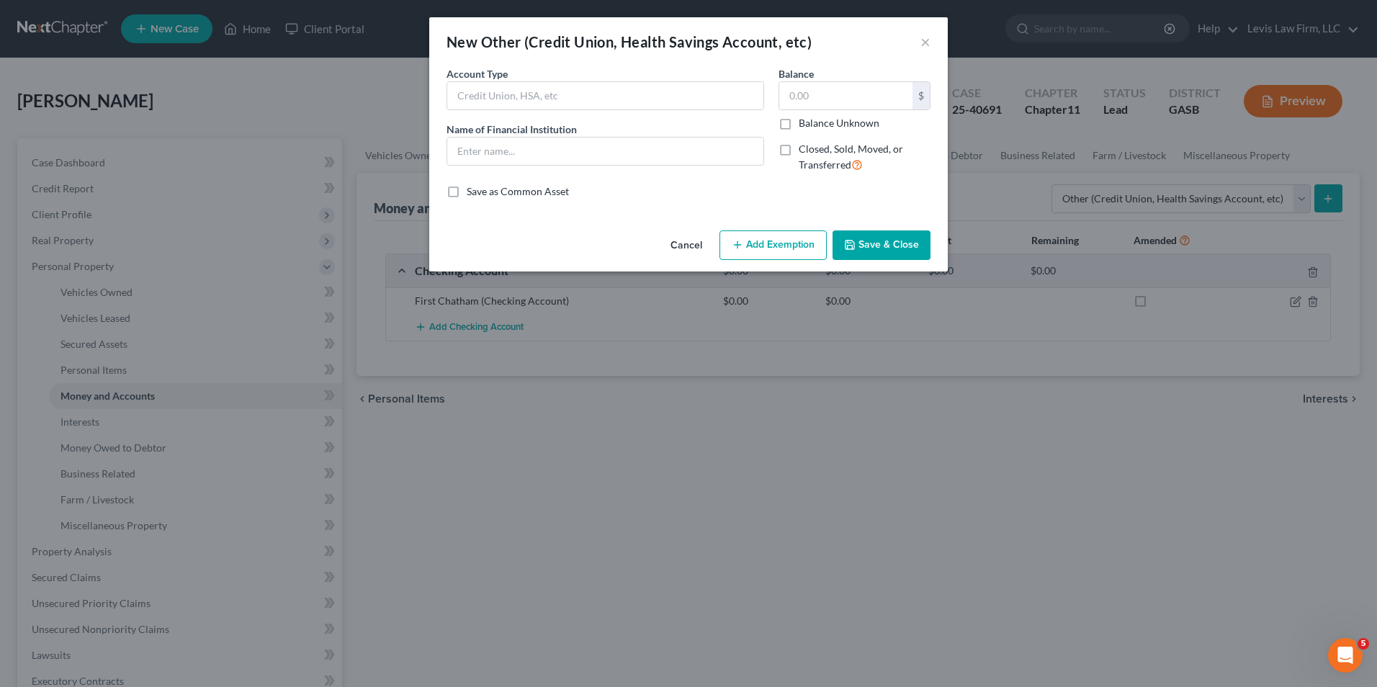
click at [697, 246] on button "Cancel" at bounding box center [686, 246] width 55 height 29
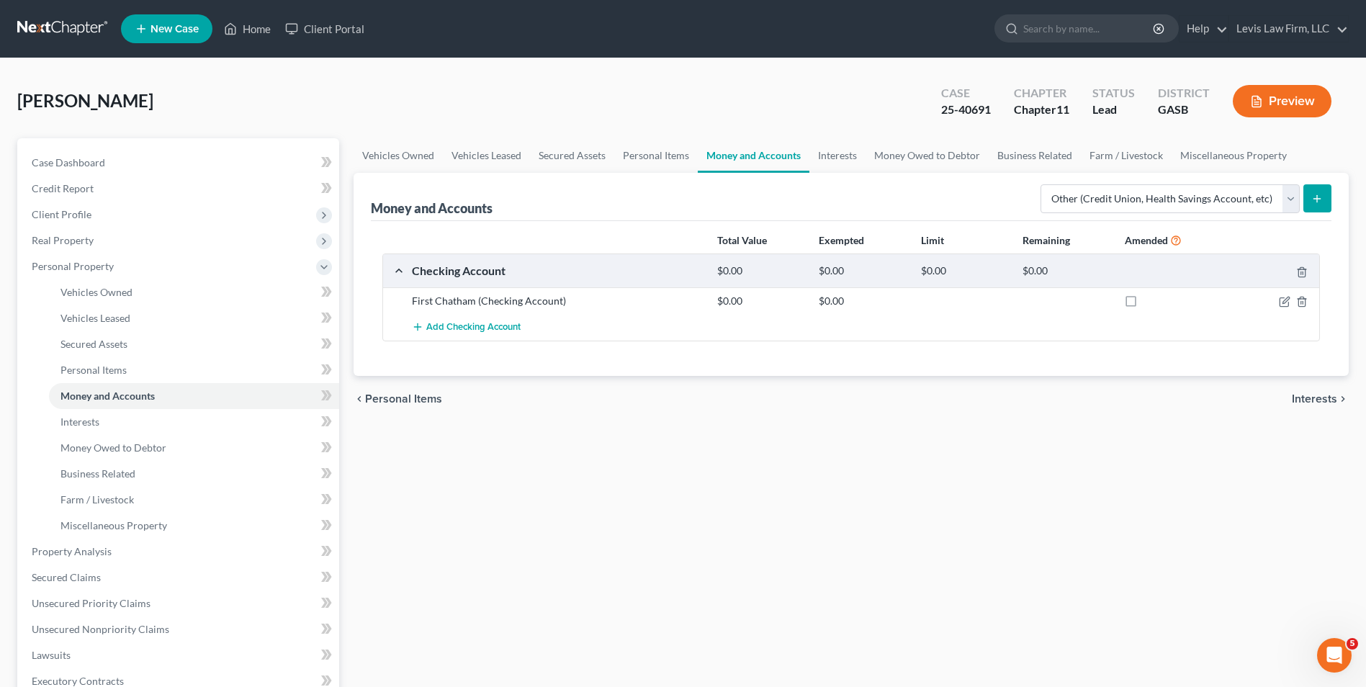
click at [1315, 200] on icon "submit" at bounding box center [1318, 199] width 12 height 12
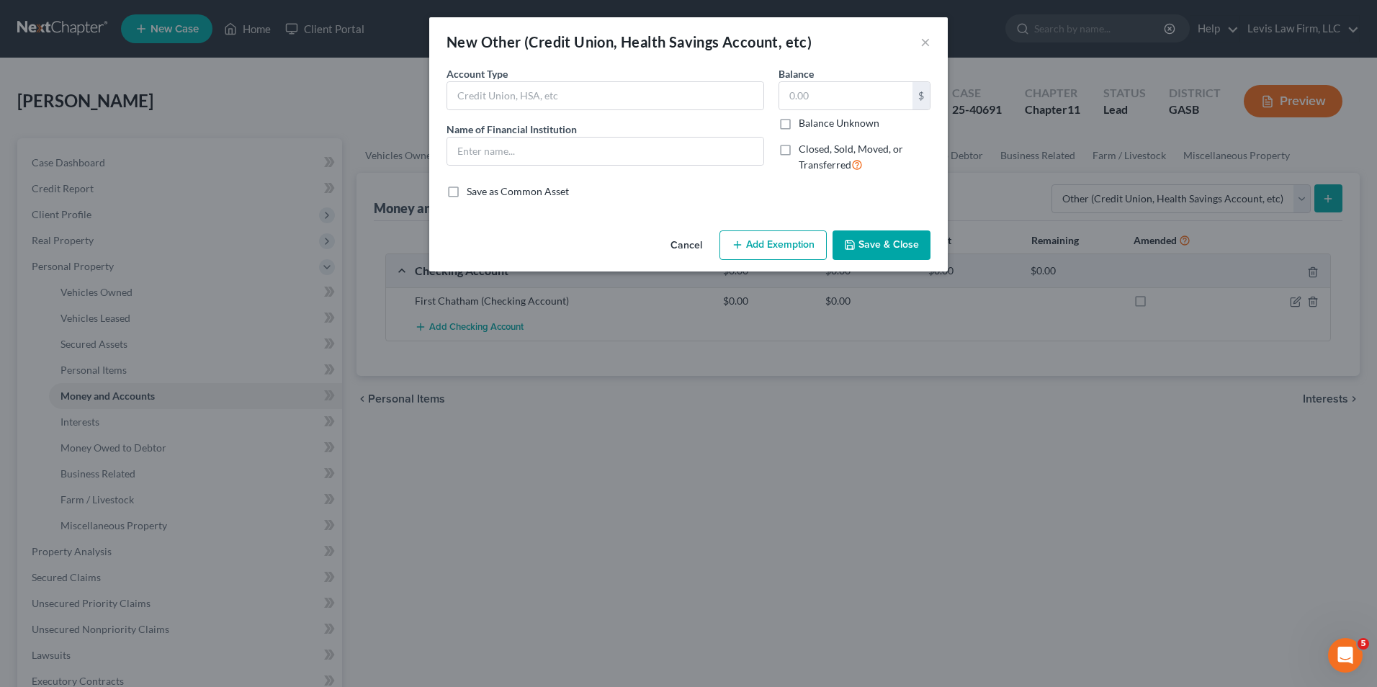
click at [684, 238] on button "Cancel" at bounding box center [686, 246] width 55 height 29
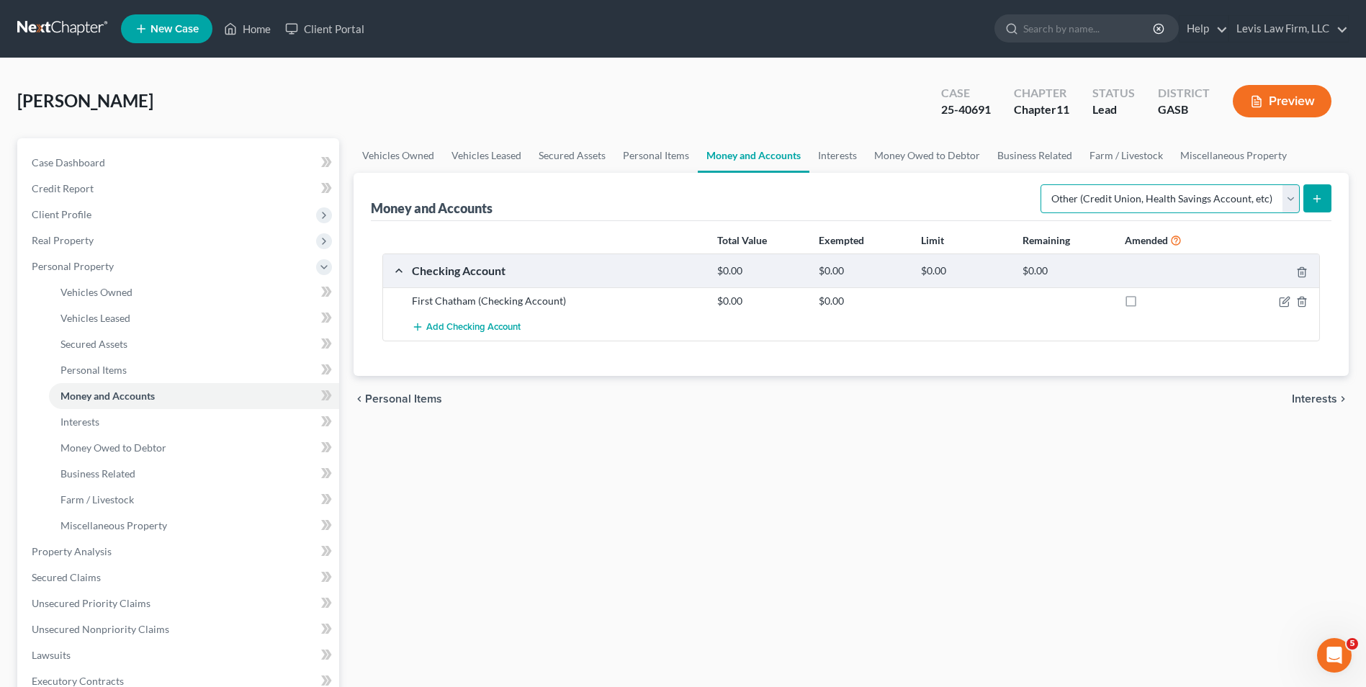
click at [1289, 194] on select "Select Account Type Brokerage Cash on Hand Certificates of Deposit Checking Acc…" at bounding box center [1170, 198] width 259 height 29
click at [1042, 591] on div "Vehicles Owned Vehicles Leased Secured Assets Personal Items Money and Accounts…" at bounding box center [851, 541] width 1010 height 806
click at [259, 37] on link "Home" at bounding box center [247, 29] width 61 height 26
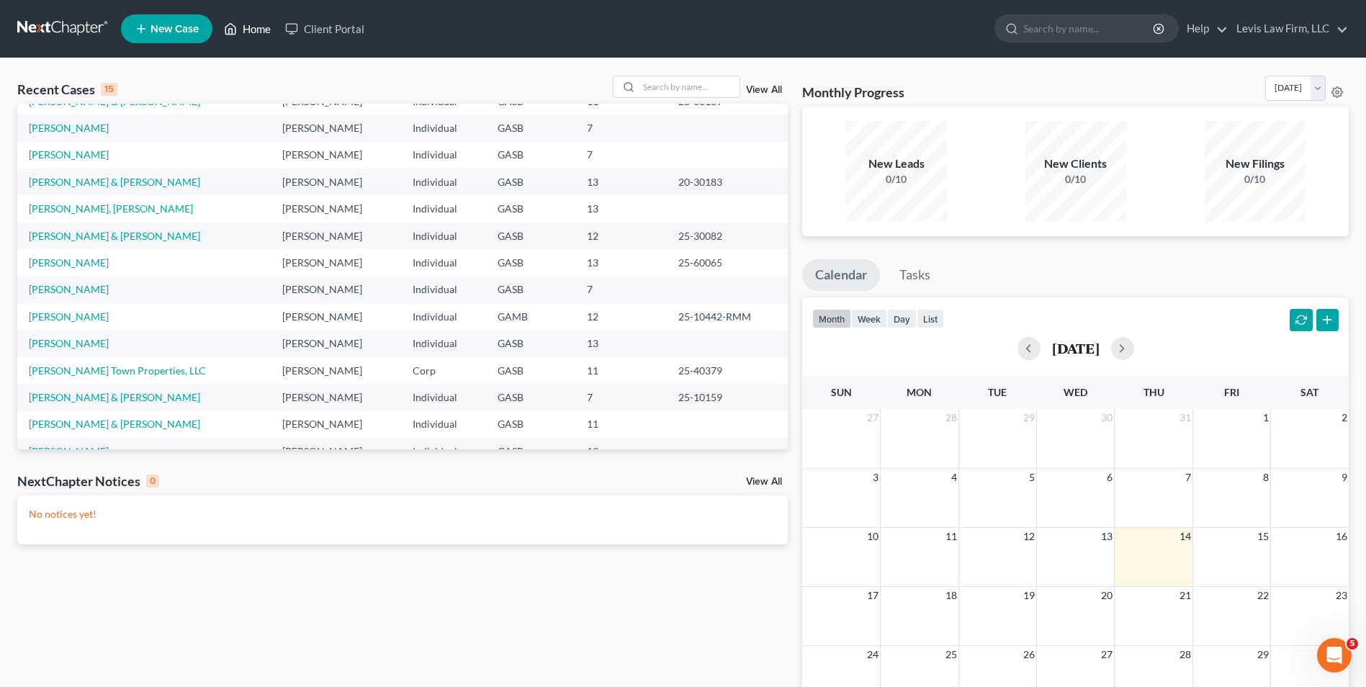
scroll to position [99, 0]
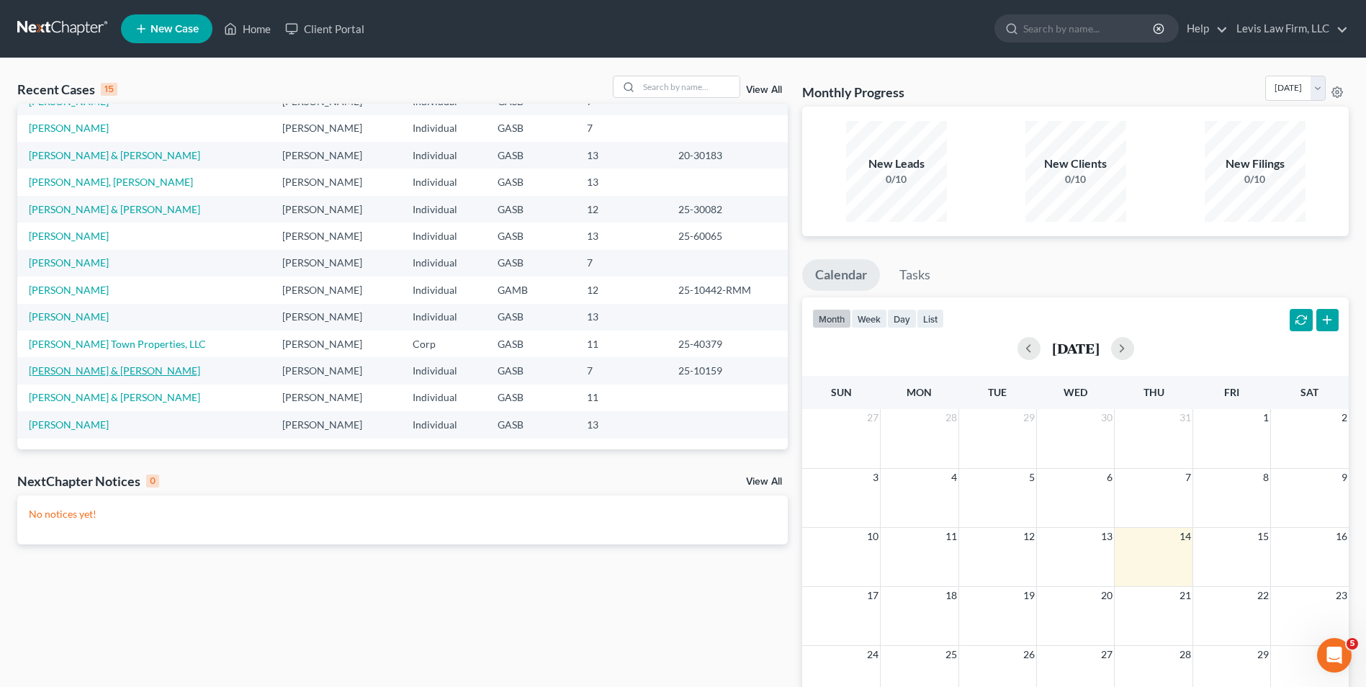
click at [101, 371] on link "Adamo, Troy & Amy" at bounding box center [114, 370] width 171 height 12
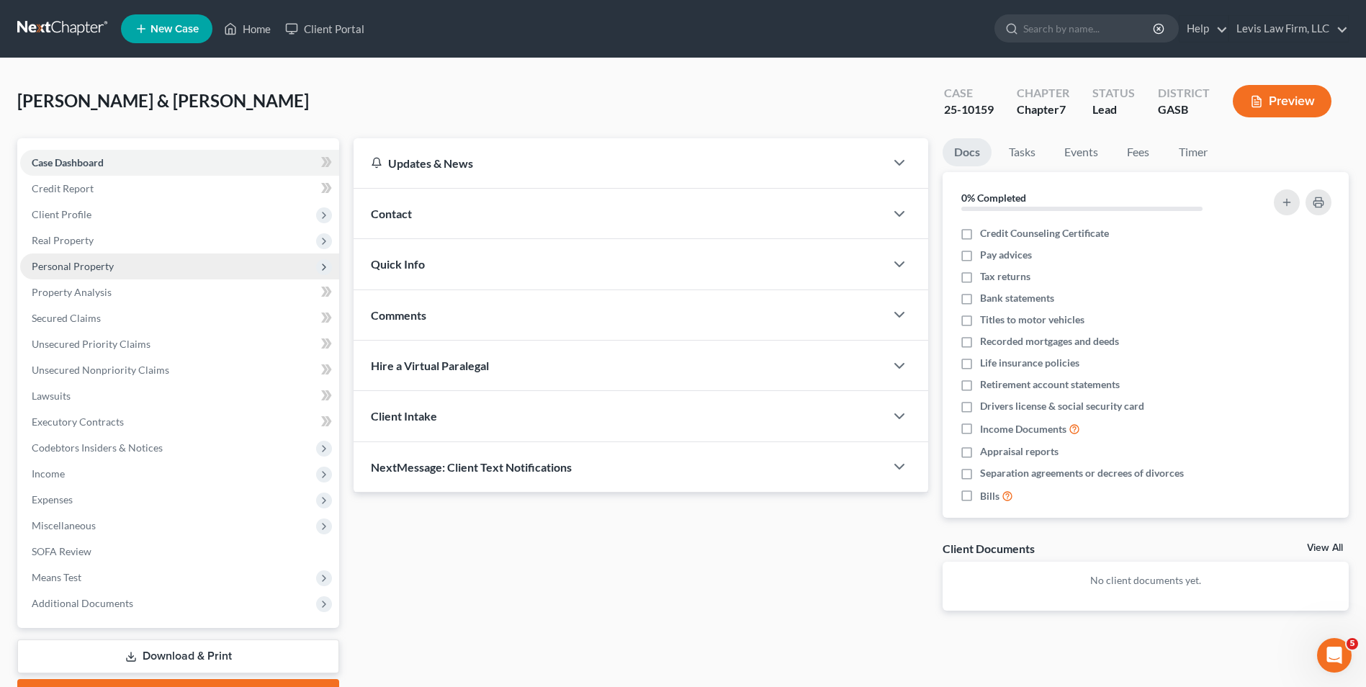
click at [84, 269] on span "Personal Property" at bounding box center [73, 266] width 82 height 12
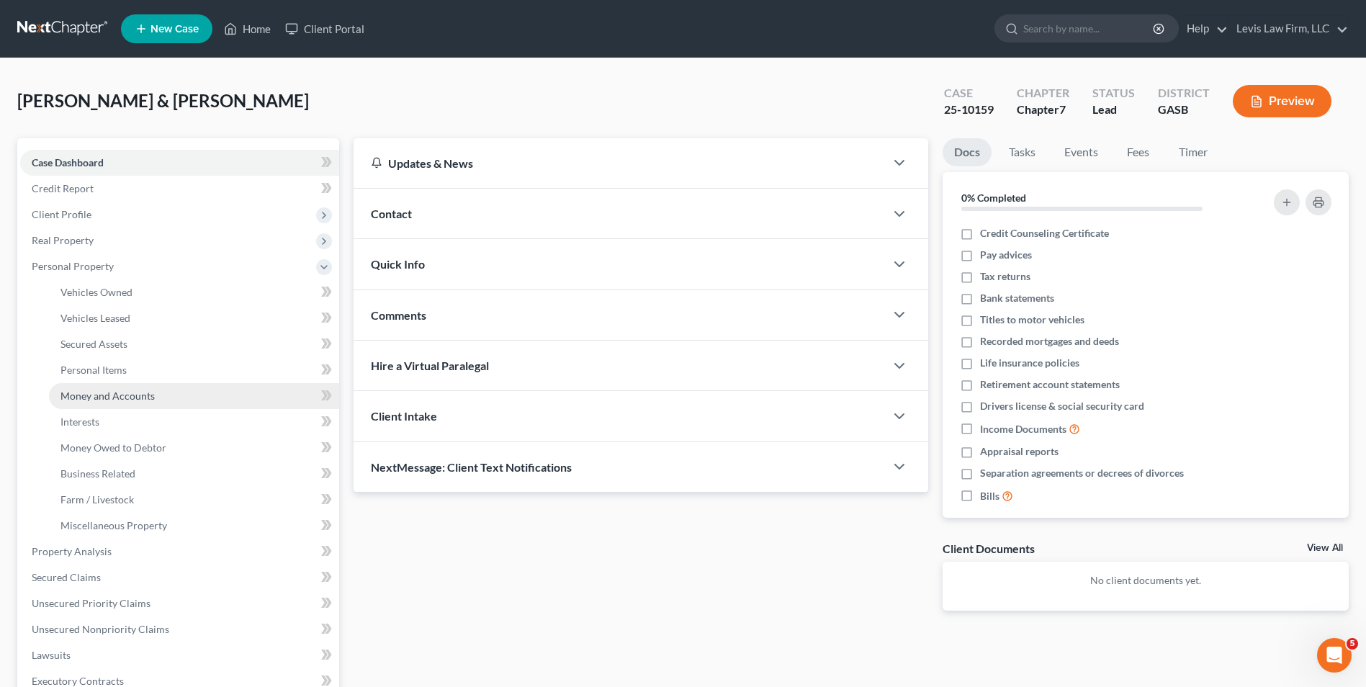
click at [122, 397] on span "Money and Accounts" at bounding box center [108, 396] width 94 height 12
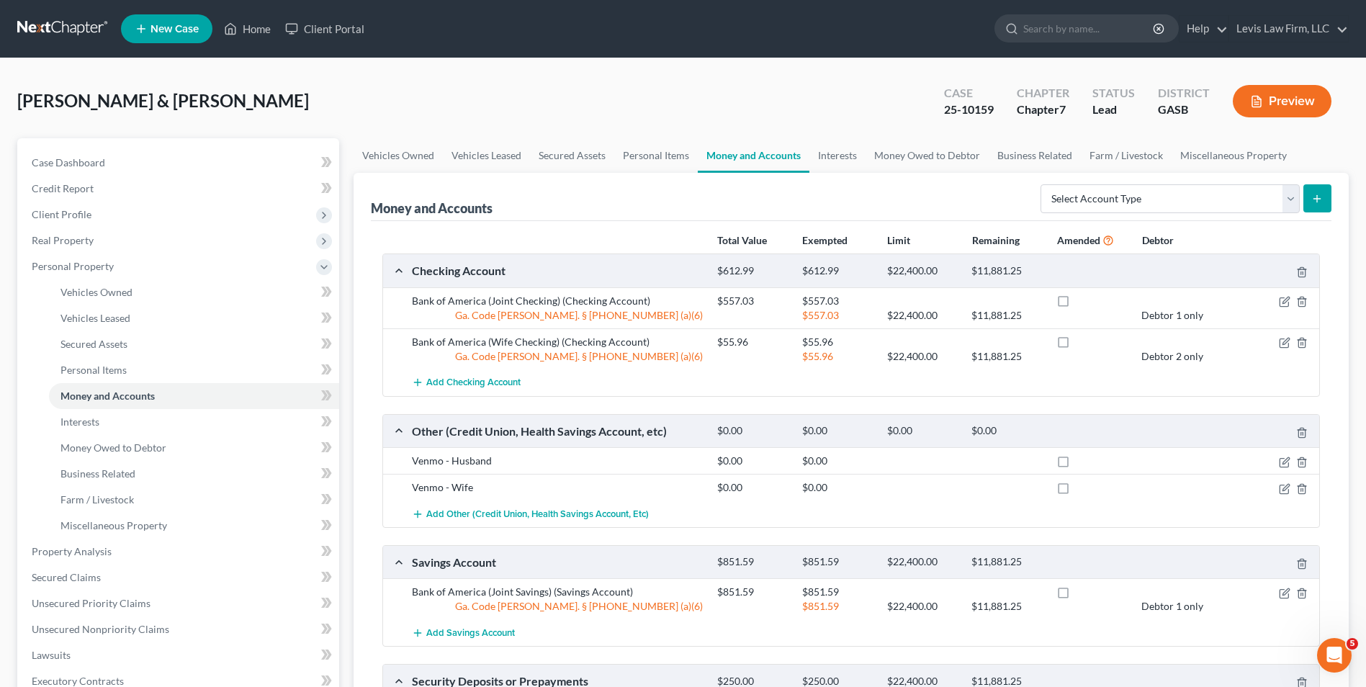
scroll to position [72, 0]
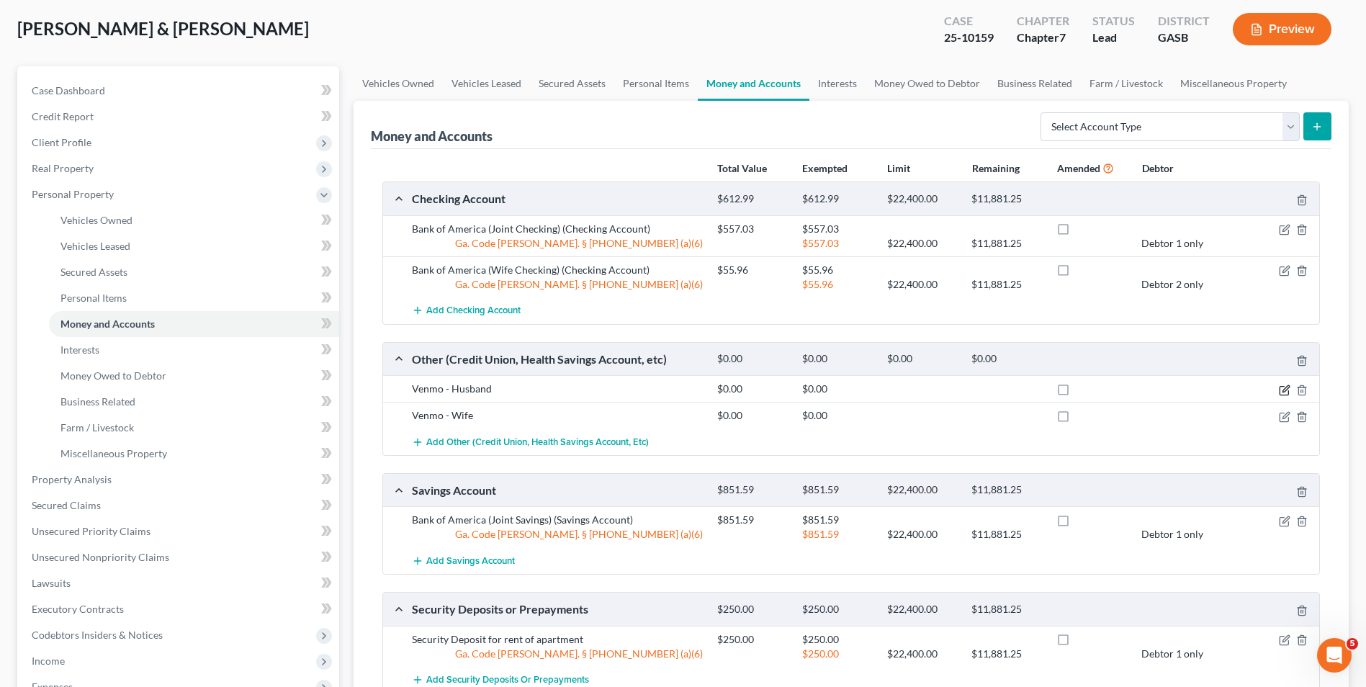
click at [1284, 393] on icon "button" at bounding box center [1285, 391] width 12 height 12
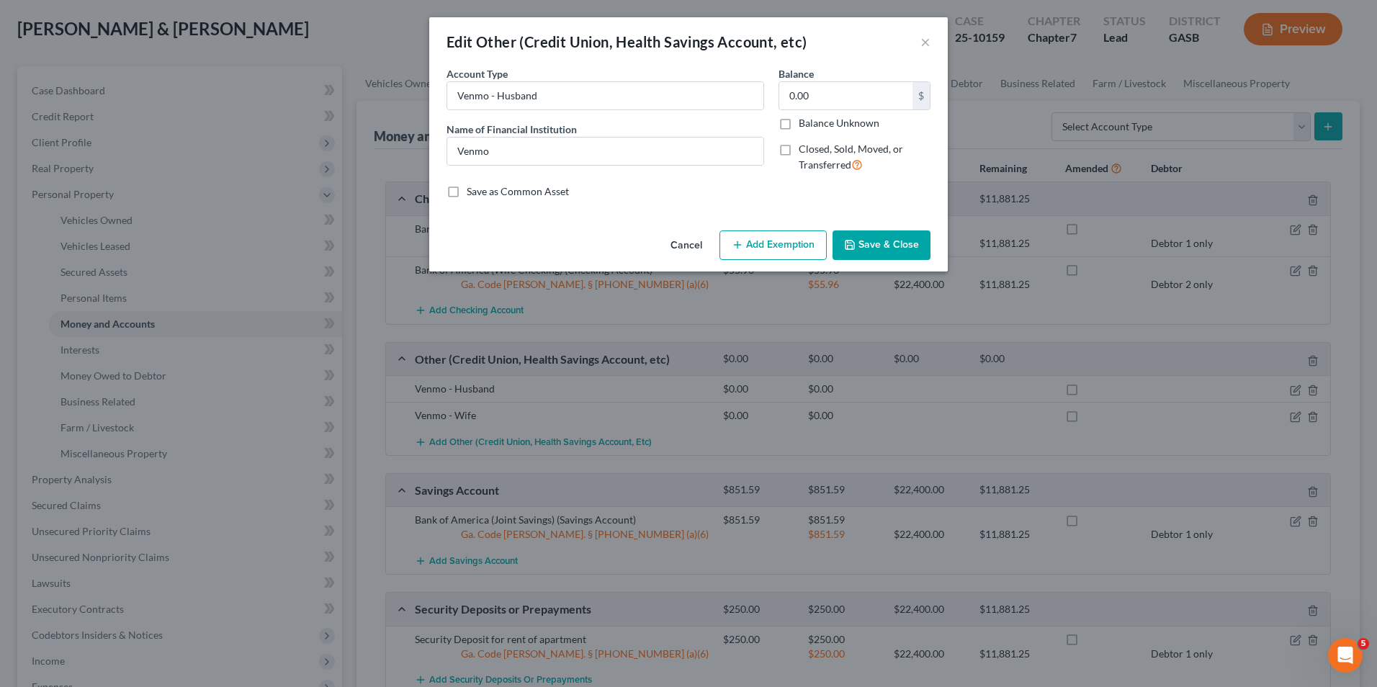
click at [876, 243] on button "Save & Close" at bounding box center [882, 245] width 98 height 30
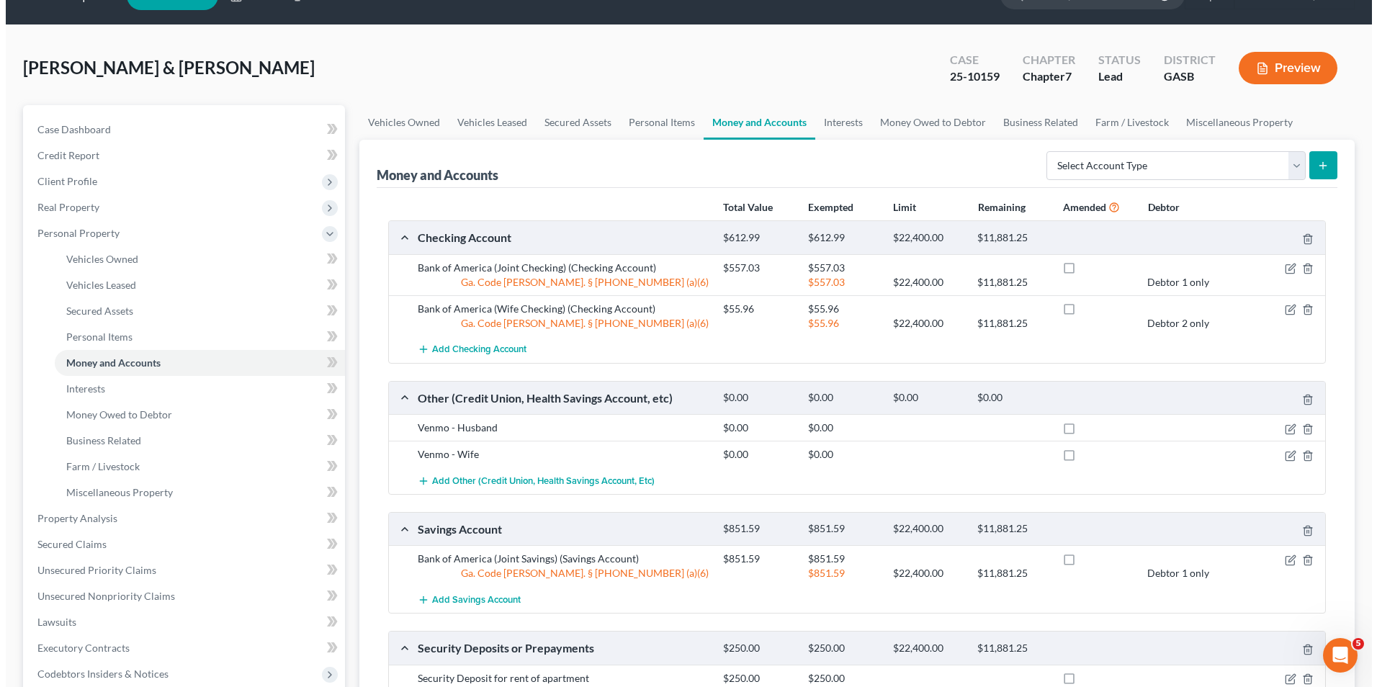
scroll to position [0, 0]
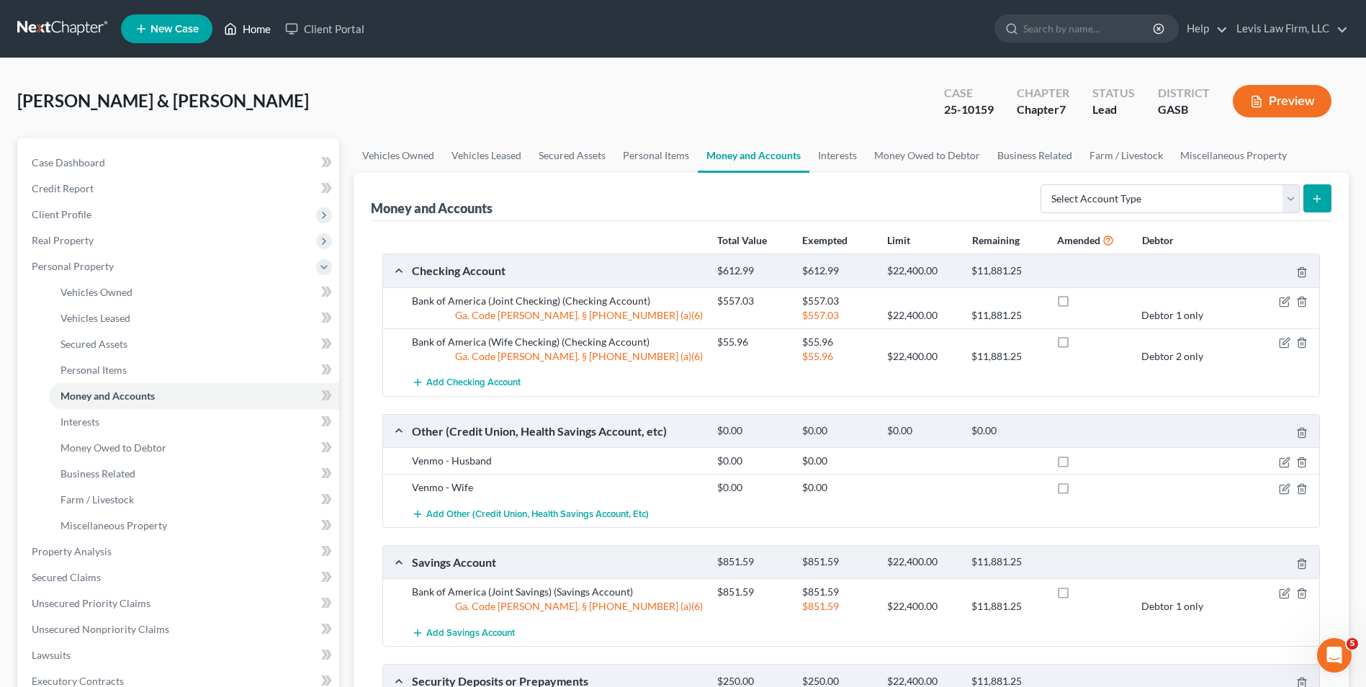
click at [256, 30] on link "Home" at bounding box center [247, 29] width 61 height 26
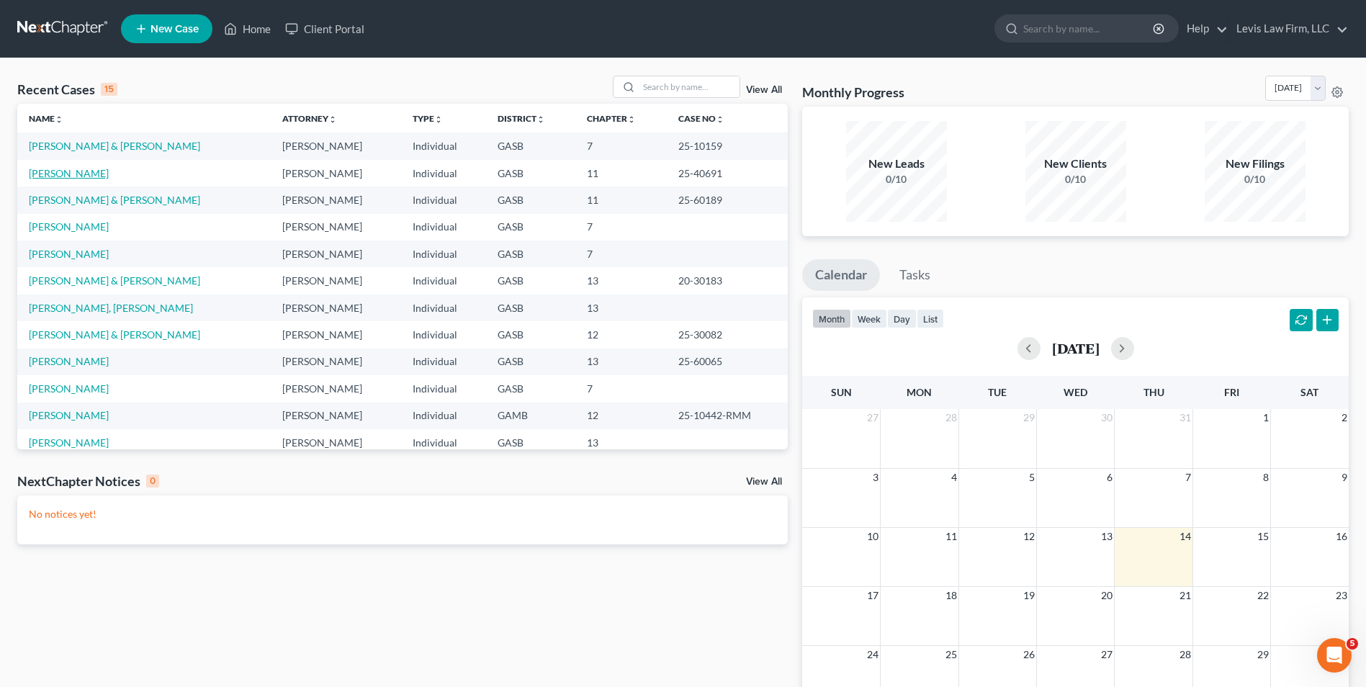
click at [71, 175] on link "Ward, Lynette" at bounding box center [69, 173] width 80 height 12
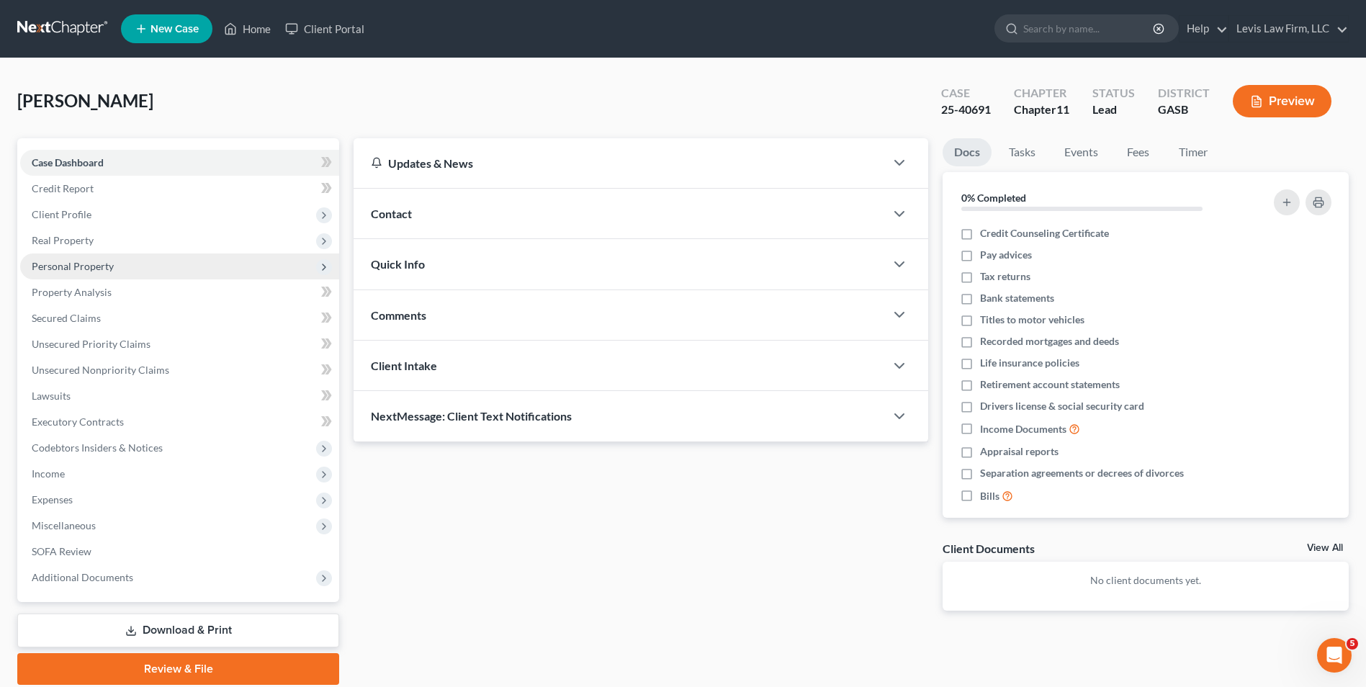
click at [94, 261] on span "Personal Property" at bounding box center [73, 266] width 82 height 12
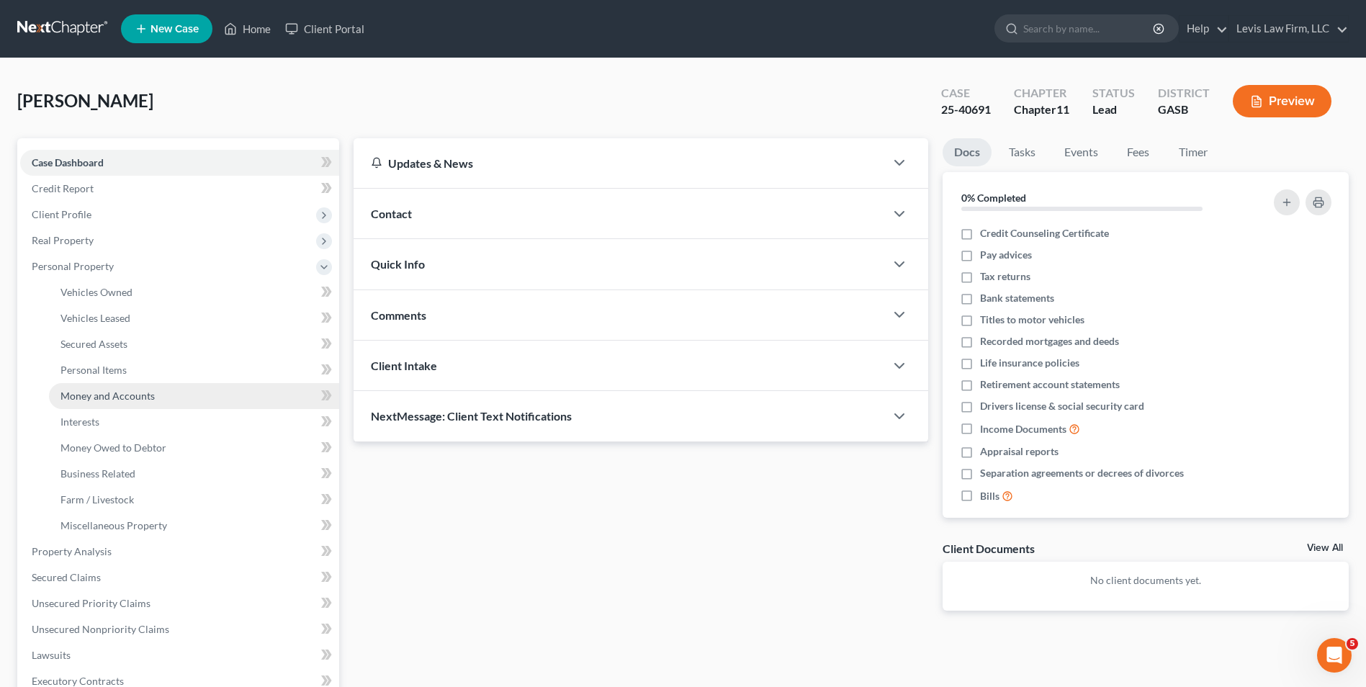
click at [125, 395] on span "Money and Accounts" at bounding box center [108, 396] width 94 height 12
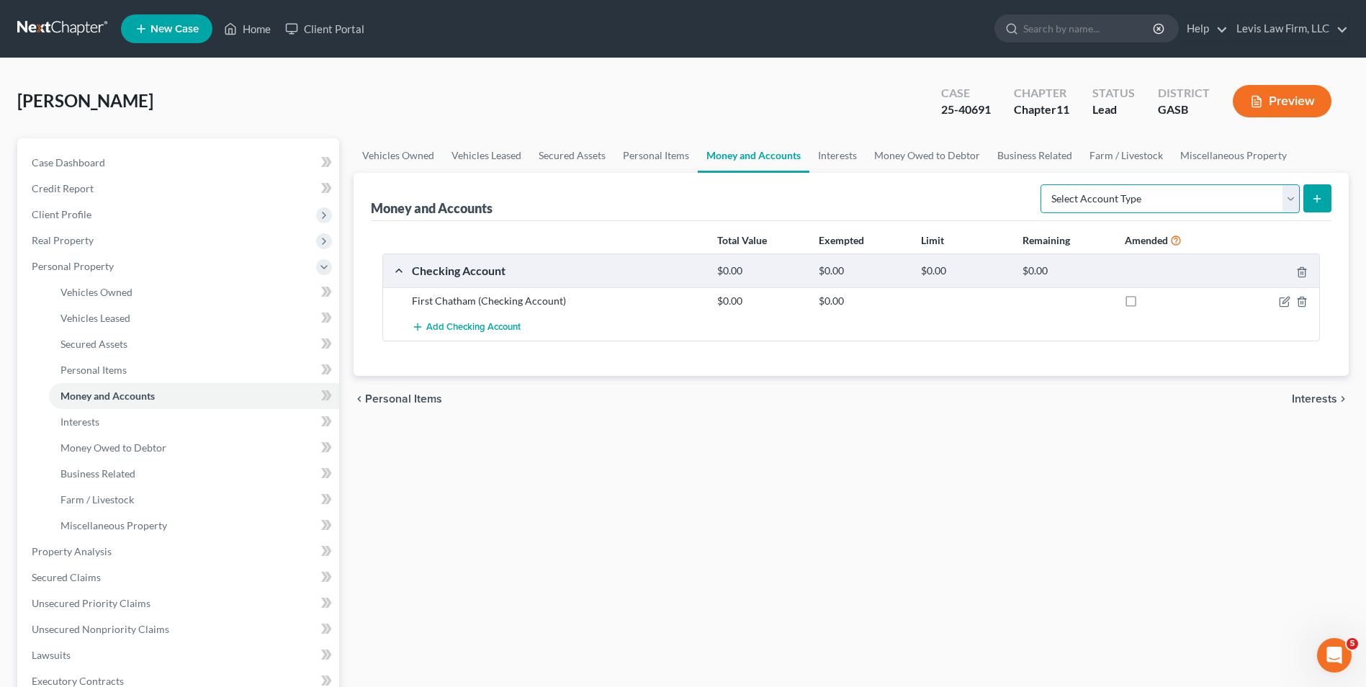
click at [1288, 199] on select "Select Account Type Brokerage Cash on Hand Certificates of Deposit Checking Acc…" at bounding box center [1170, 198] width 259 height 29
select select "other"
click at [1044, 184] on select "Select Account Type Brokerage Cash on Hand Certificates of Deposit Checking Acc…" at bounding box center [1170, 198] width 259 height 29
click at [1319, 199] on icon "submit" at bounding box center [1318, 199] width 12 height 12
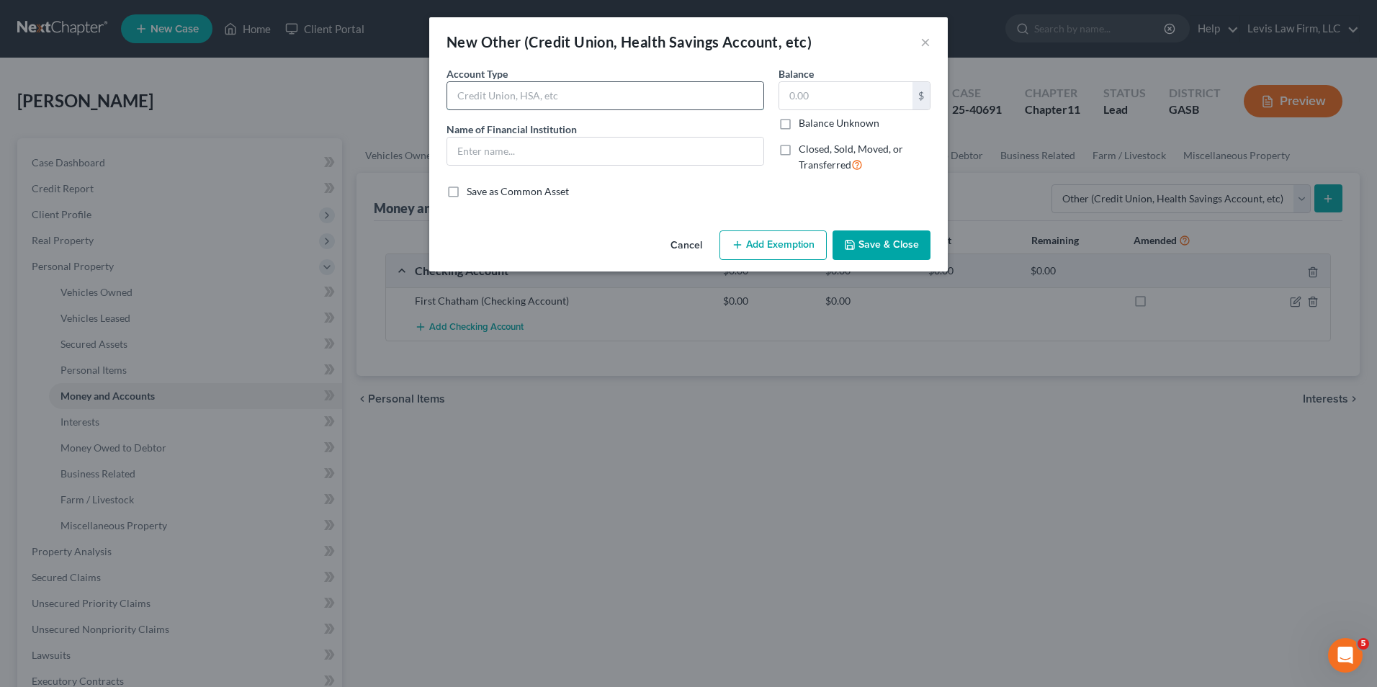
click at [452, 99] on input "text" at bounding box center [605, 95] width 316 height 27
click at [488, 102] on input "Vemo" at bounding box center [605, 95] width 316 height 27
type input "Venmo"
type input "0.00"
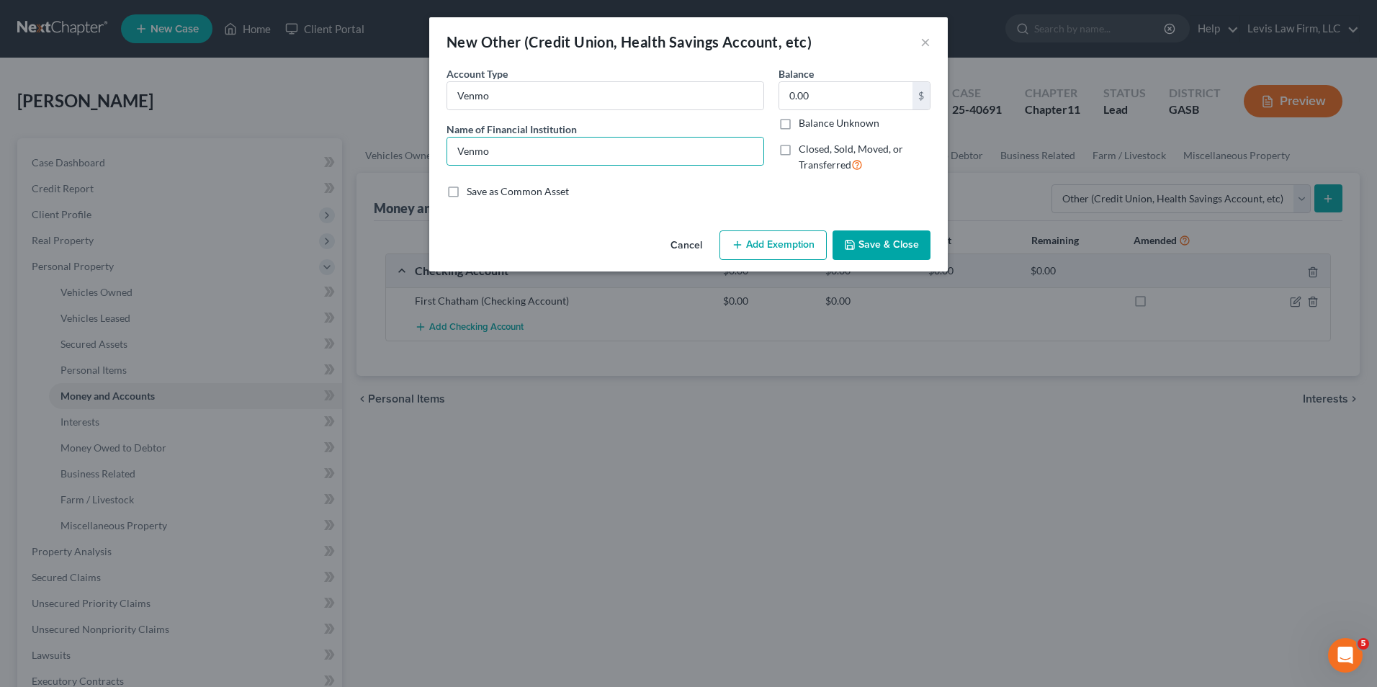
click at [887, 242] on button "Save & Close" at bounding box center [882, 245] width 98 height 30
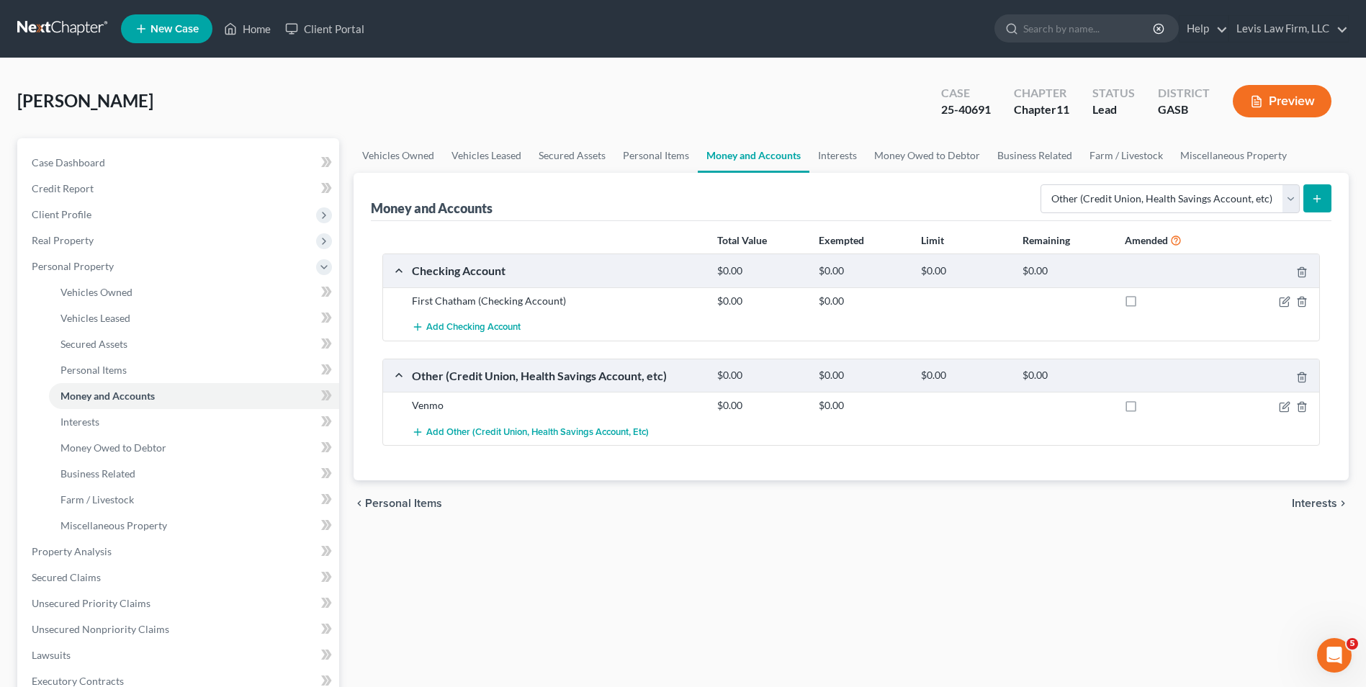
click at [1317, 205] on button "submit" at bounding box center [1318, 198] width 28 height 28
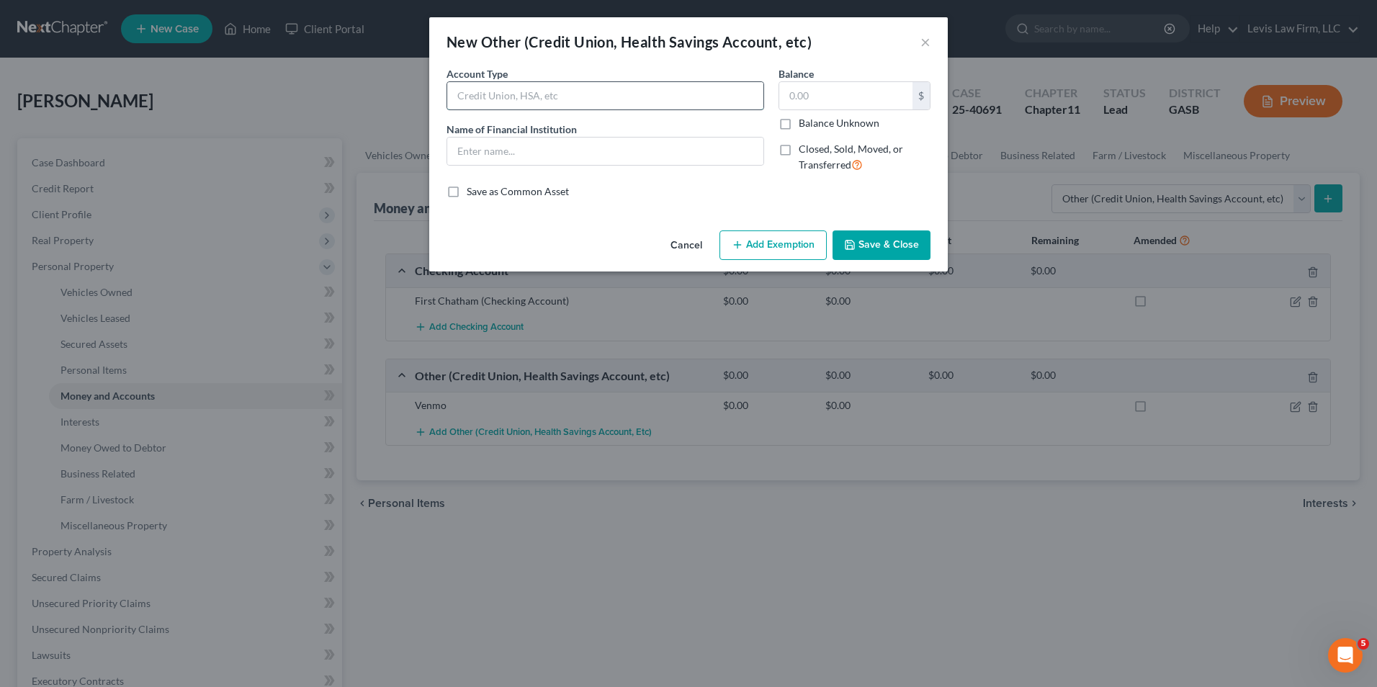
click at [473, 98] on input "text" at bounding box center [605, 95] width 316 height 27
type input "Cash App"
click at [897, 246] on button "Save & Close" at bounding box center [882, 245] width 98 height 30
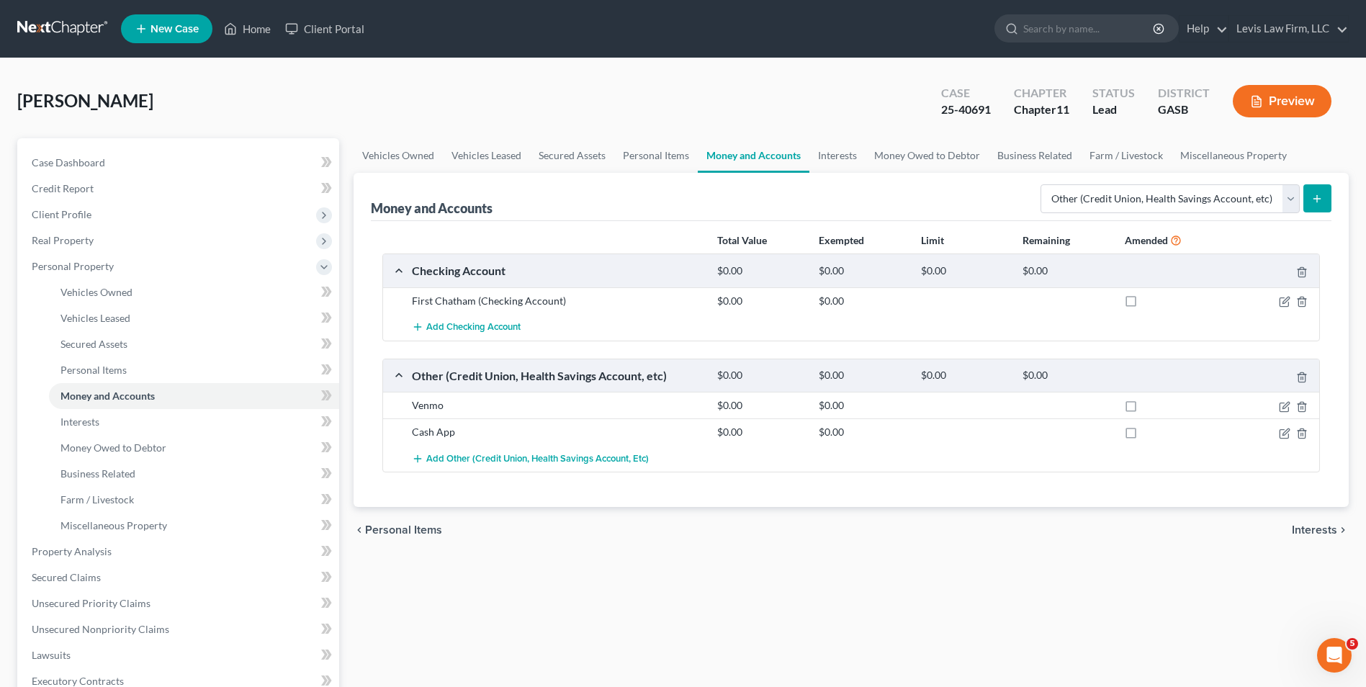
click at [1258, 107] on icon "button" at bounding box center [1257, 102] width 9 height 11
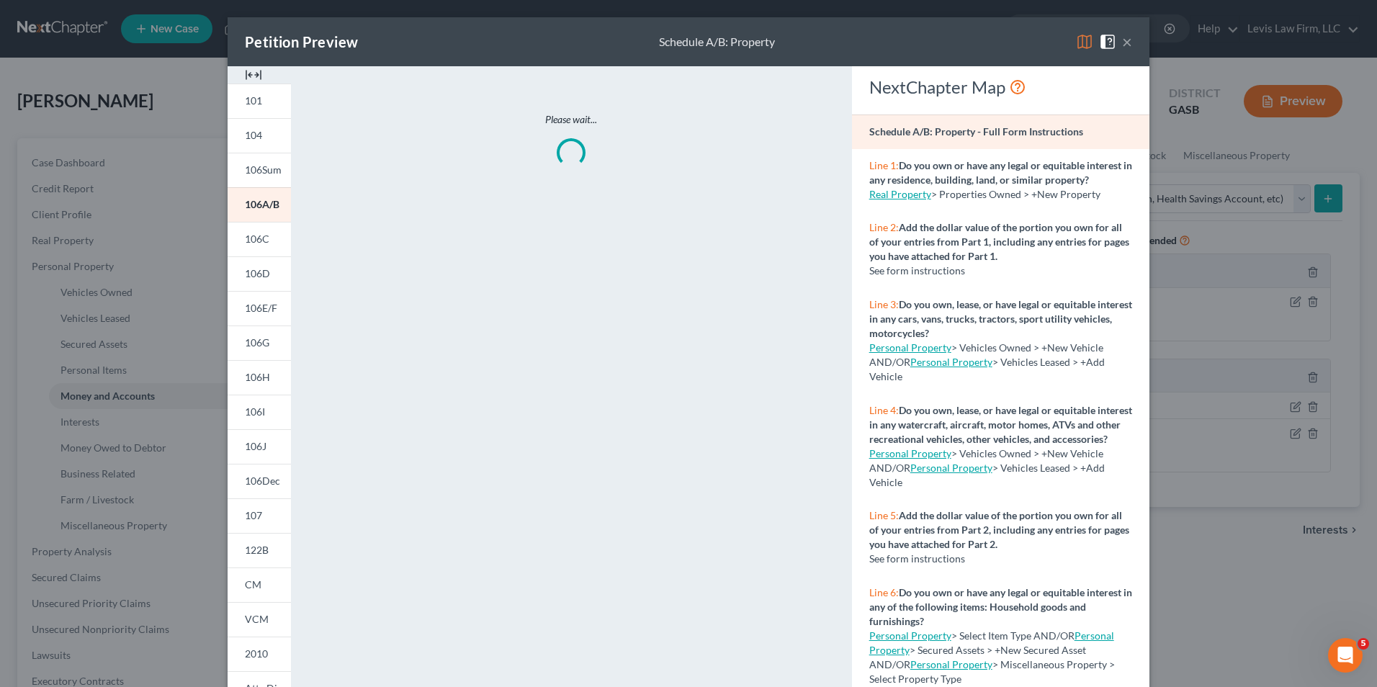
click at [1078, 40] on img at bounding box center [1084, 41] width 17 height 17
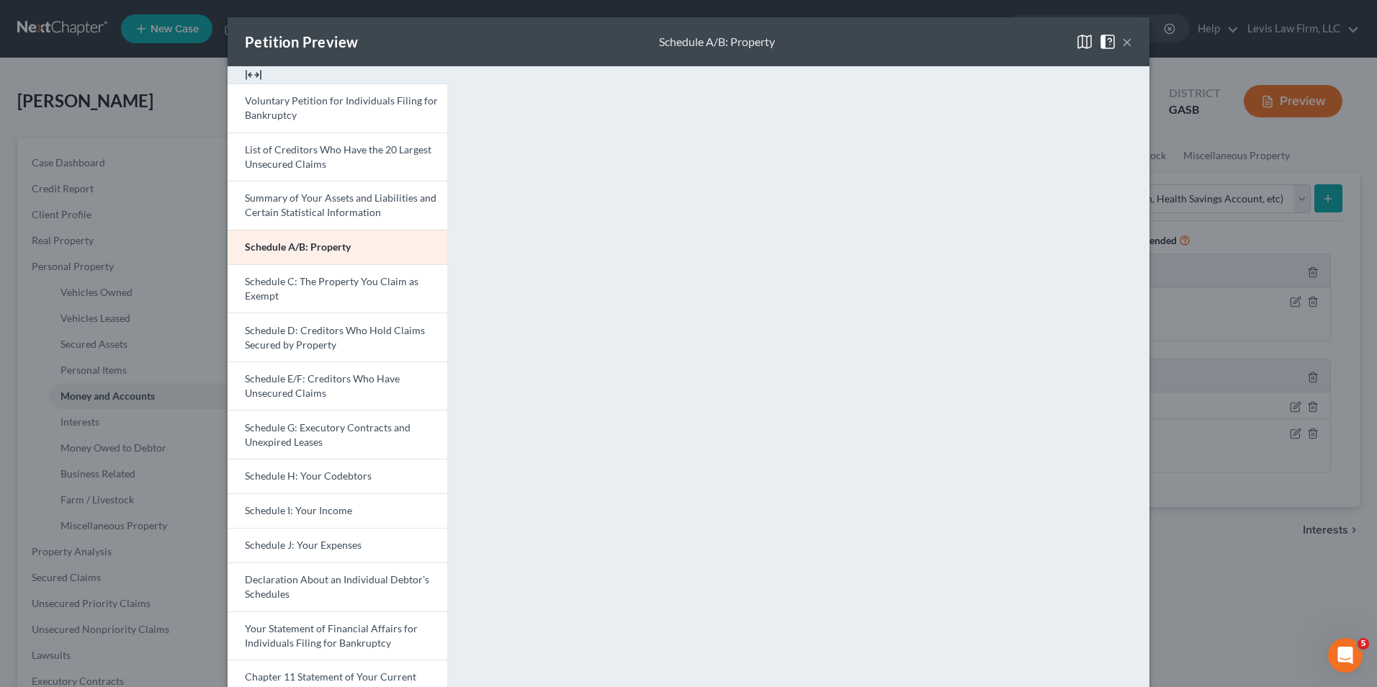
click at [1124, 42] on button "×" at bounding box center [1127, 41] width 10 height 17
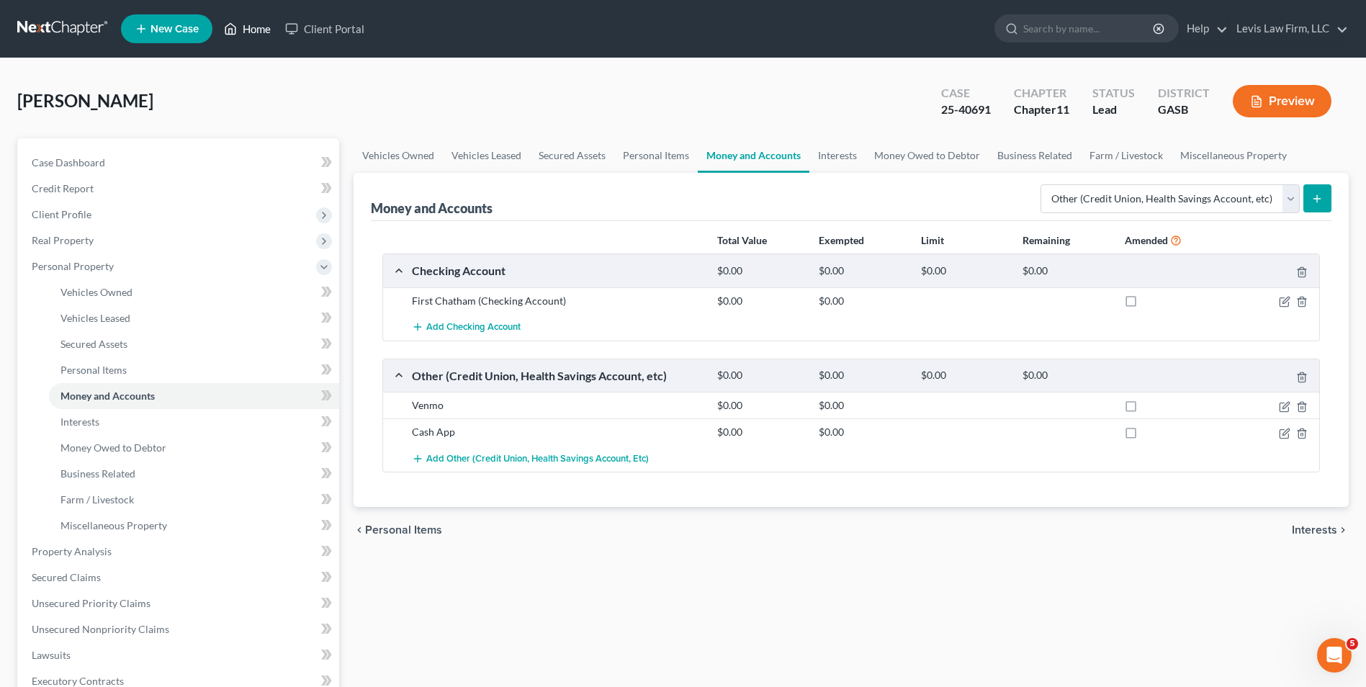
click at [254, 33] on link "Home" at bounding box center [247, 29] width 61 height 26
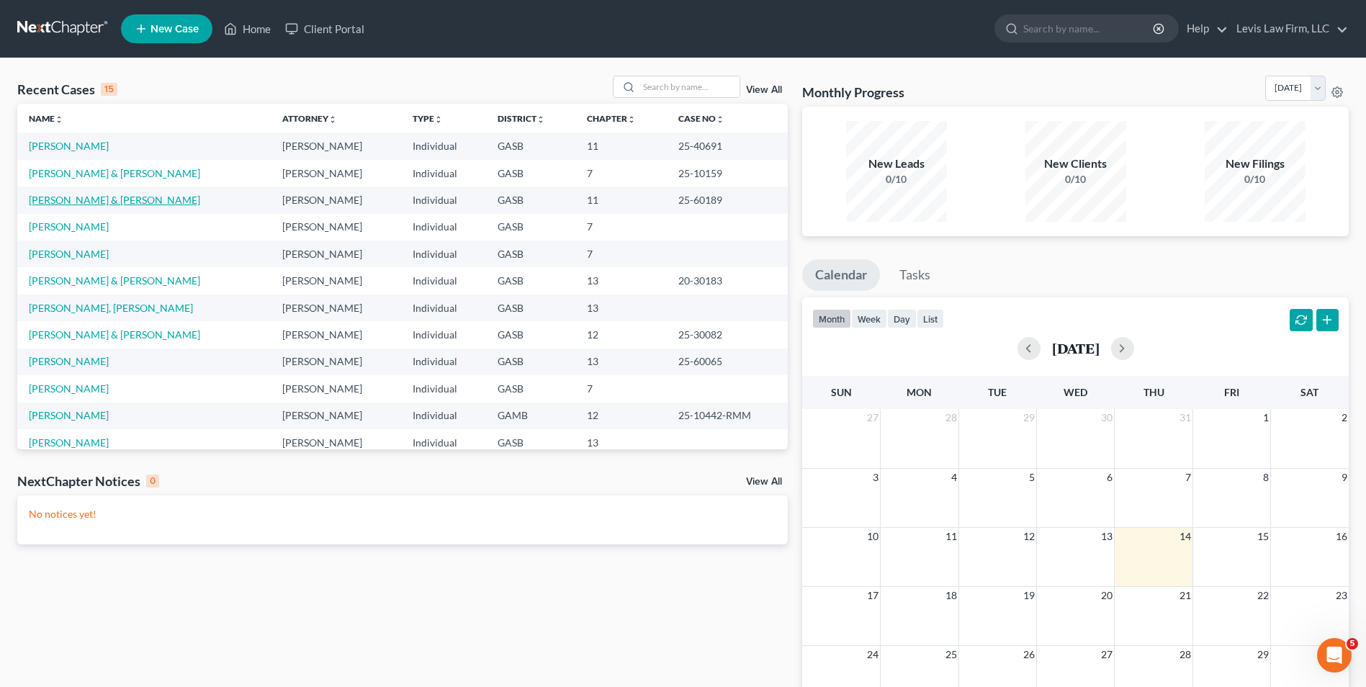
click at [105, 198] on link "Petrocci, Mark & Connie" at bounding box center [114, 200] width 171 height 12
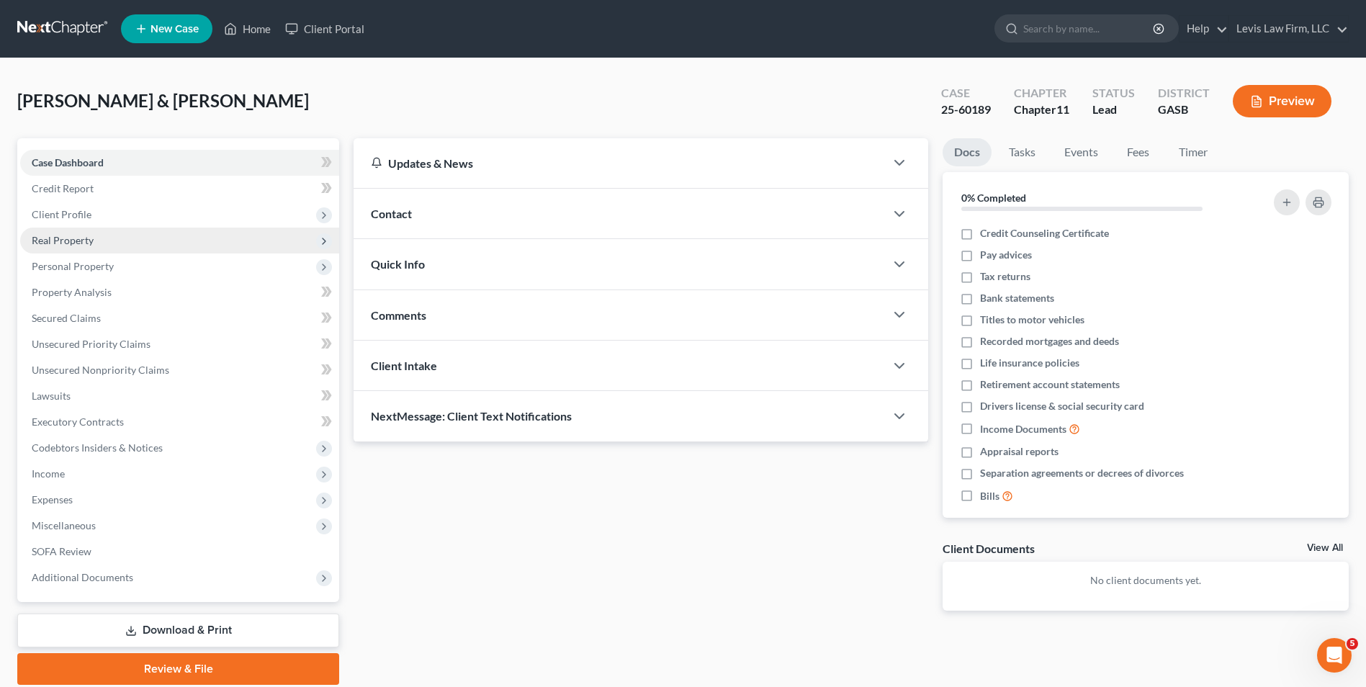
click at [79, 238] on span "Real Property" at bounding box center [63, 240] width 62 height 12
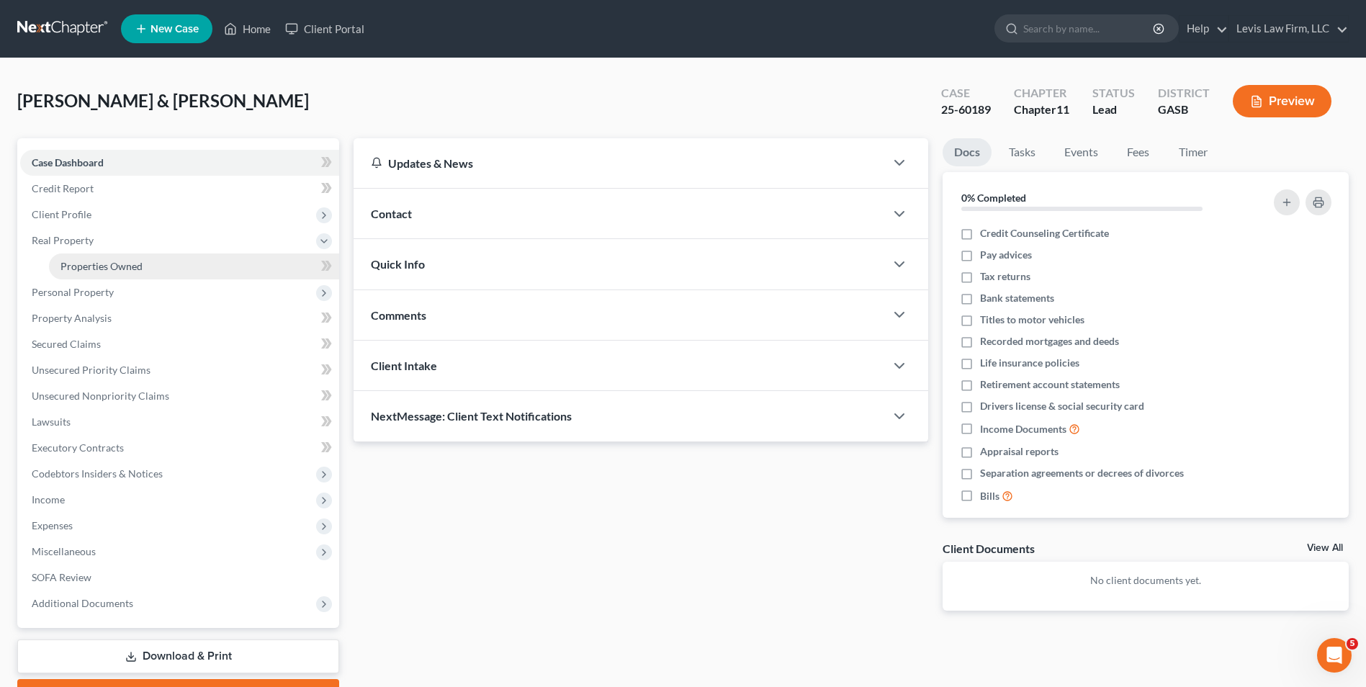
click at [125, 269] on span "Properties Owned" at bounding box center [102, 266] width 82 height 12
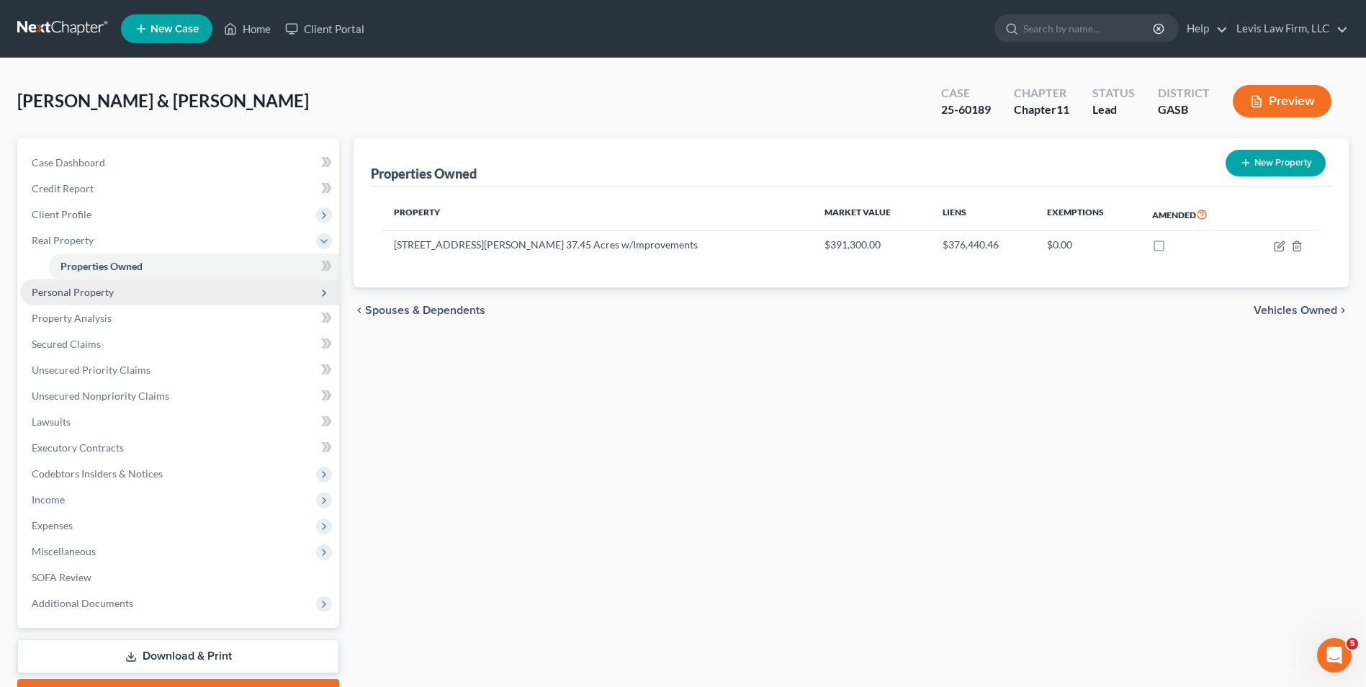
click at [82, 294] on span "Personal Property" at bounding box center [73, 292] width 82 height 12
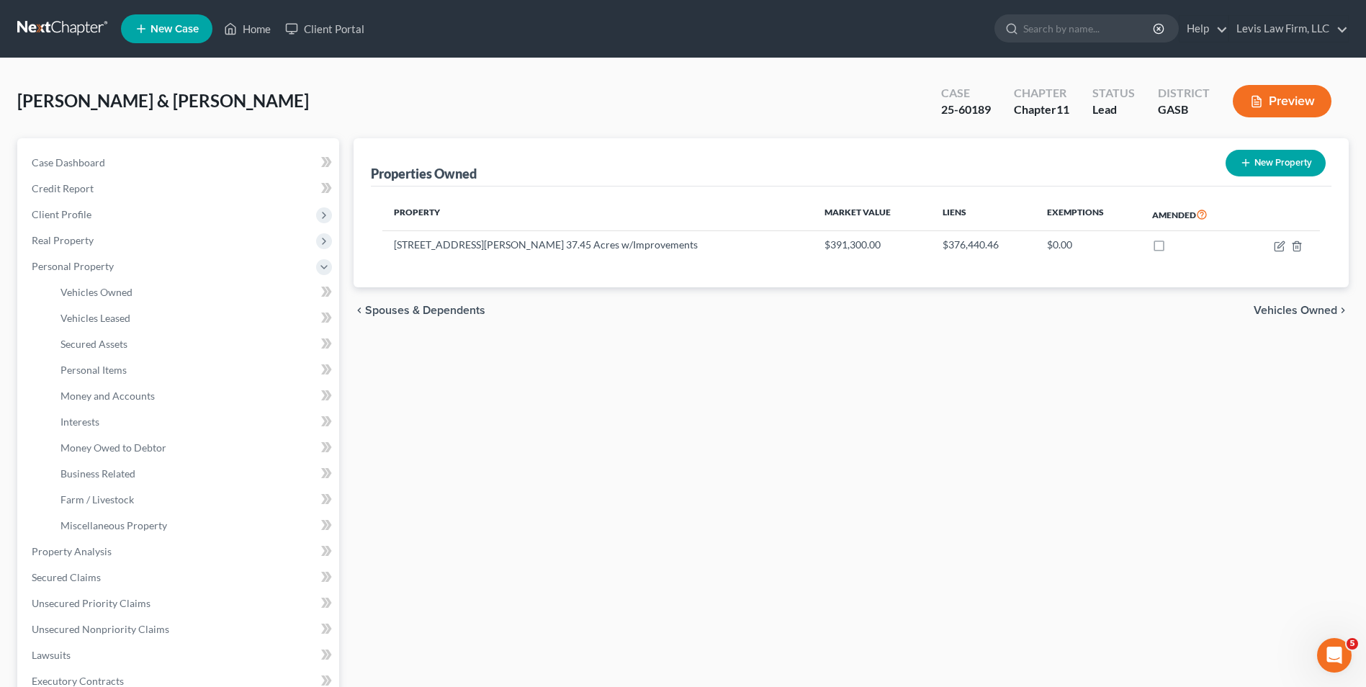
click at [1294, 91] on button "Preview" at bounding box center [1282, 101] width 99 height 32
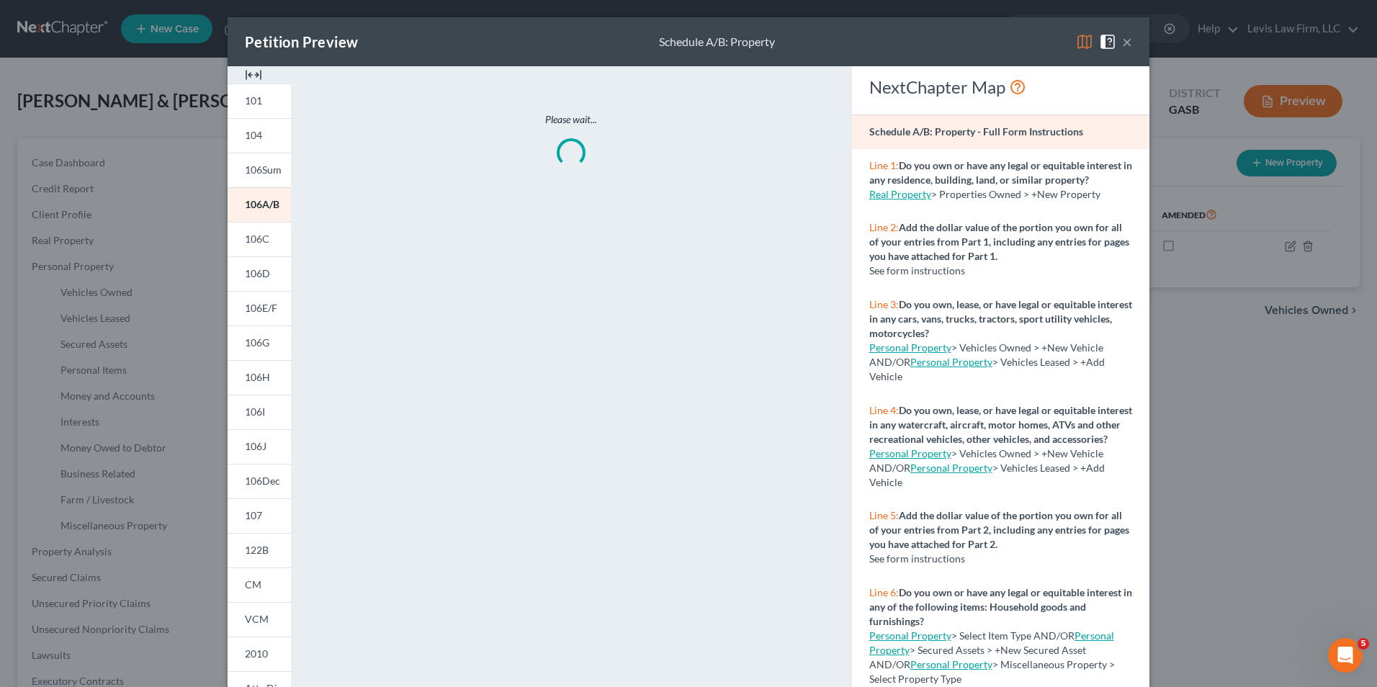
click at [1076, 41] on img at bounding box center [1084, 41] width 17 height 17
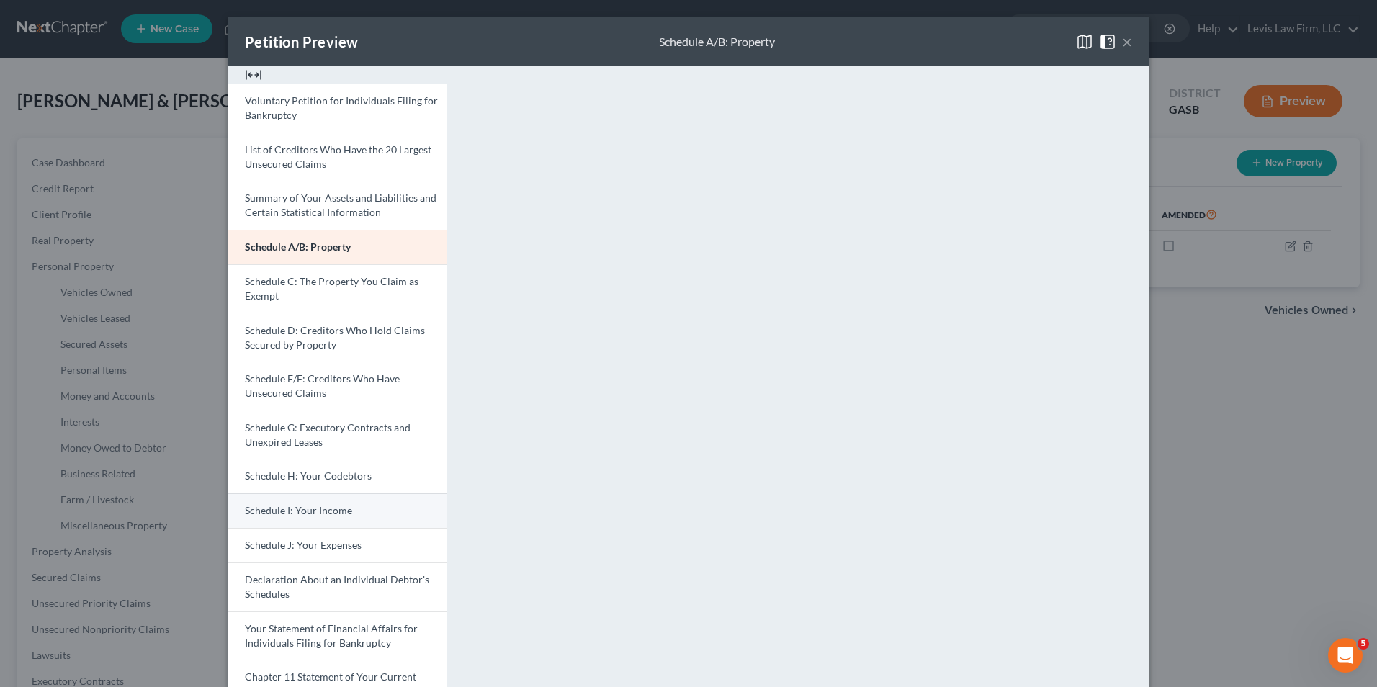
click at [327, 509] on span "Schedule I: Your Income" at bounding box center [298, 510] width 107 height 12
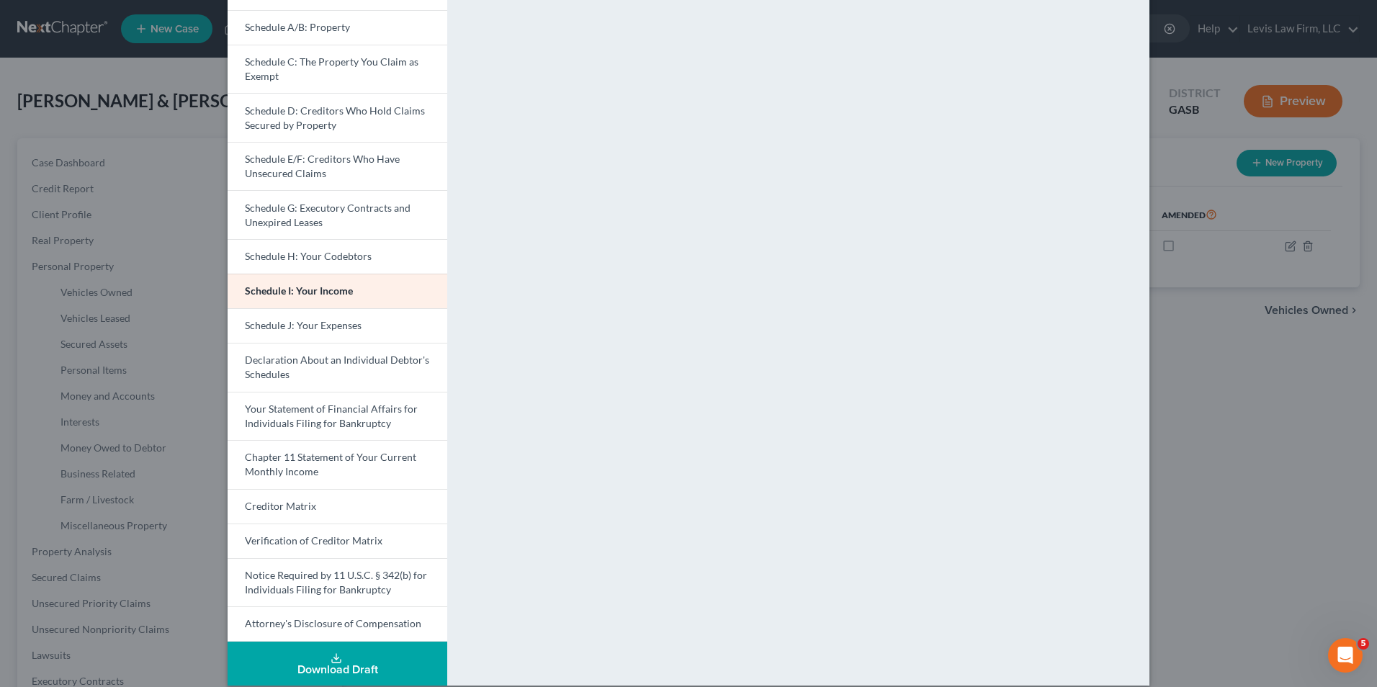
scroll to position [236, 0]
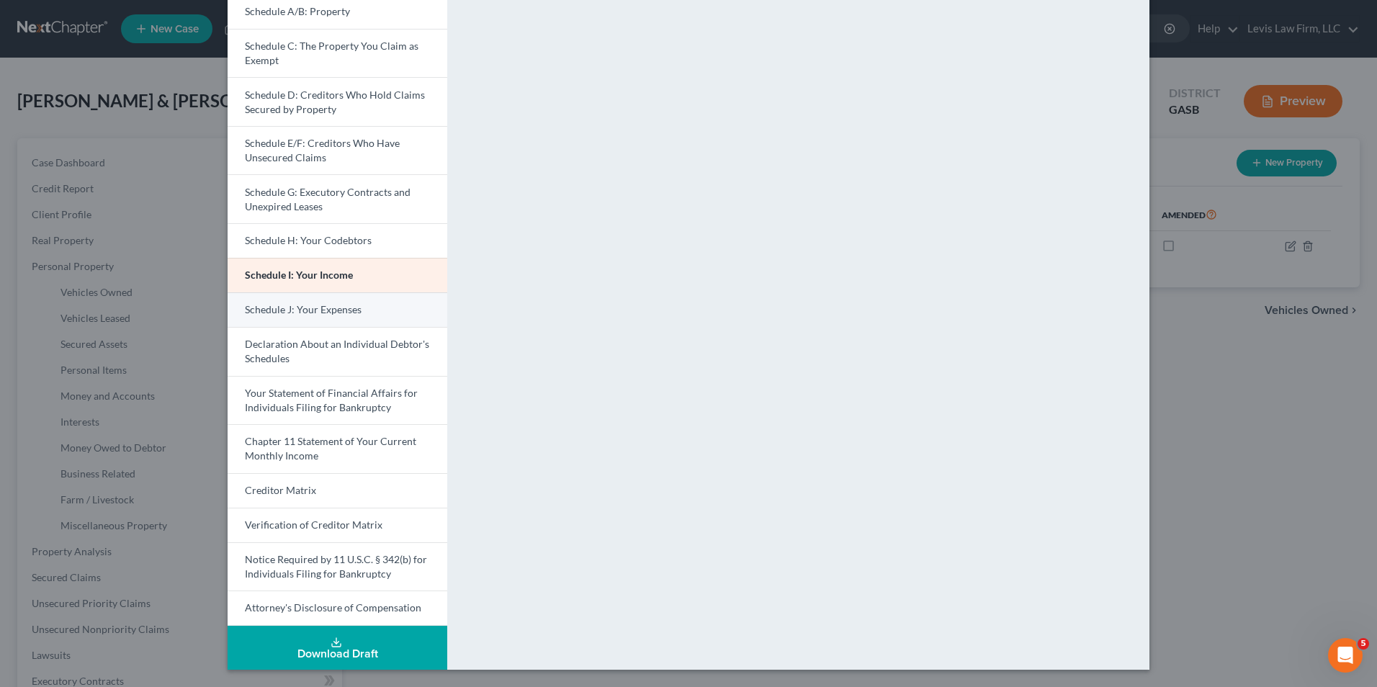
click at [347, 305] on span "Schedule J: Your Expenses" at bounding box center [303, 309] width 117 height 12
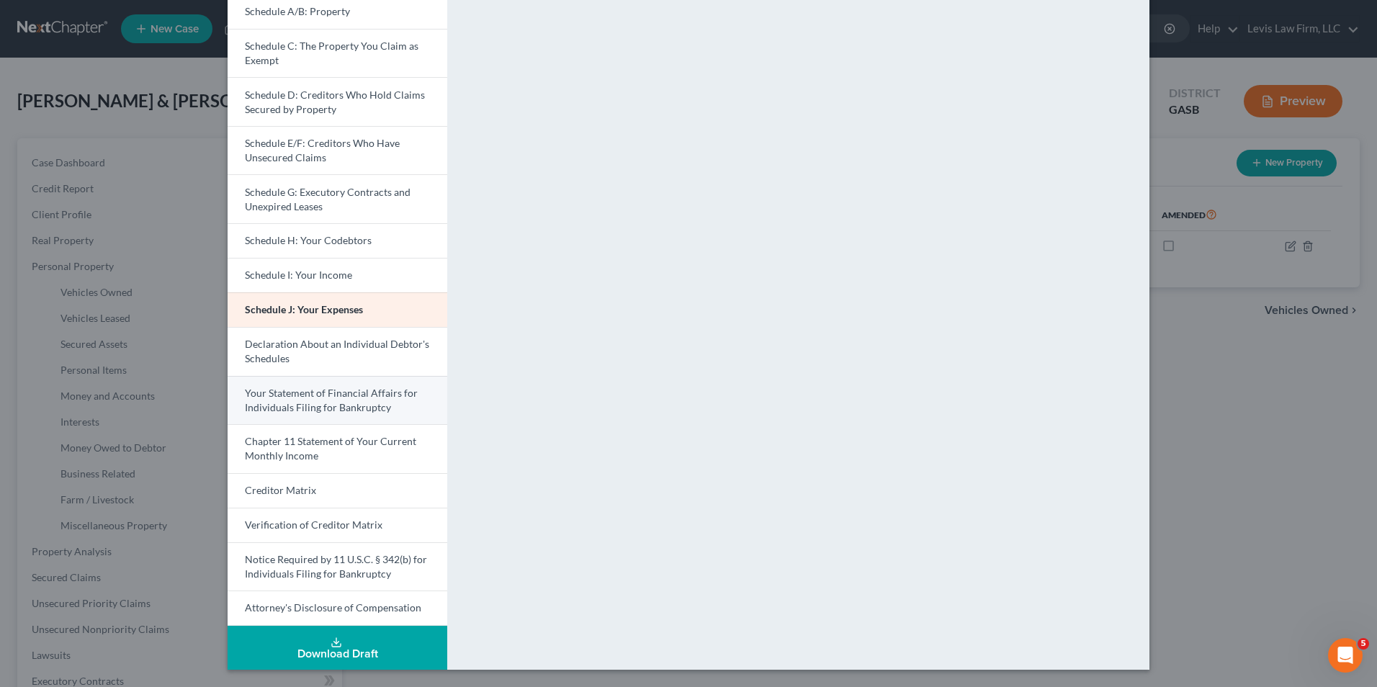
click at [375, 404] on span "Your Statement of Financial Affairs for Individuals Filing for Bankruptcy" at bounding box center [331, 400] width 173 height 27
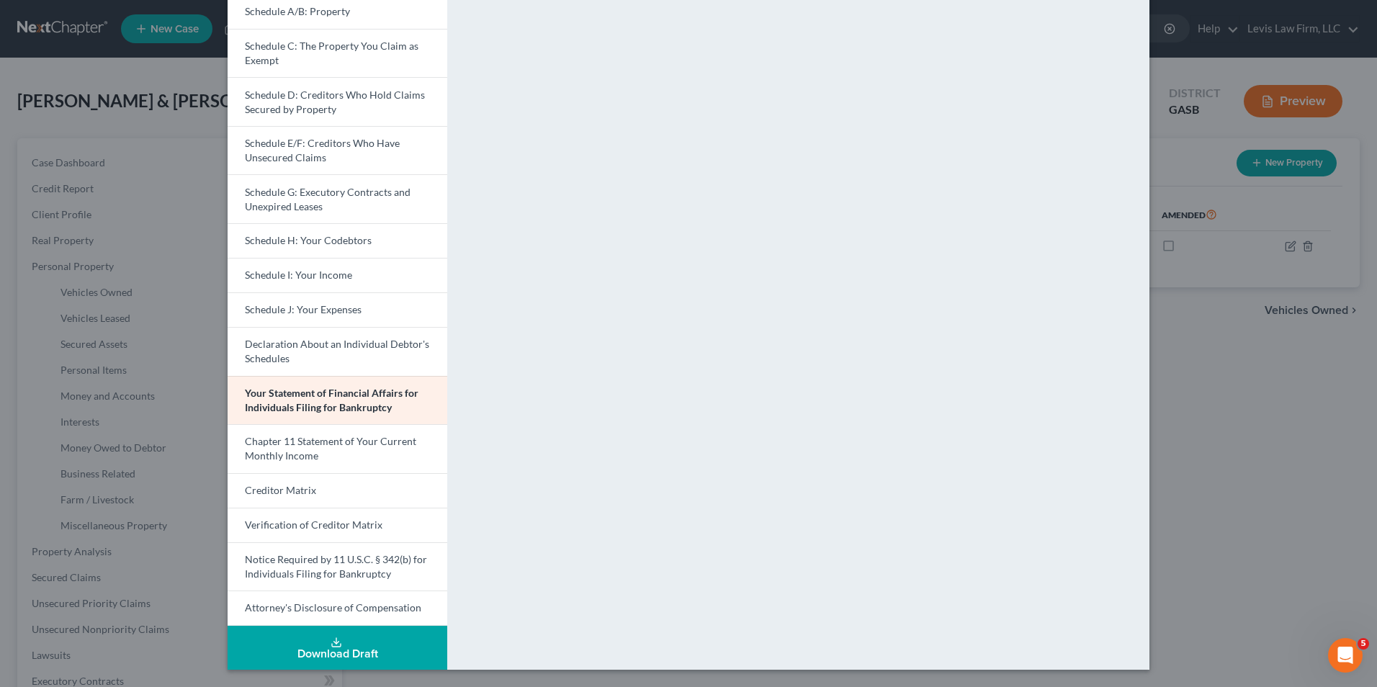
scroll to position [0, 0]
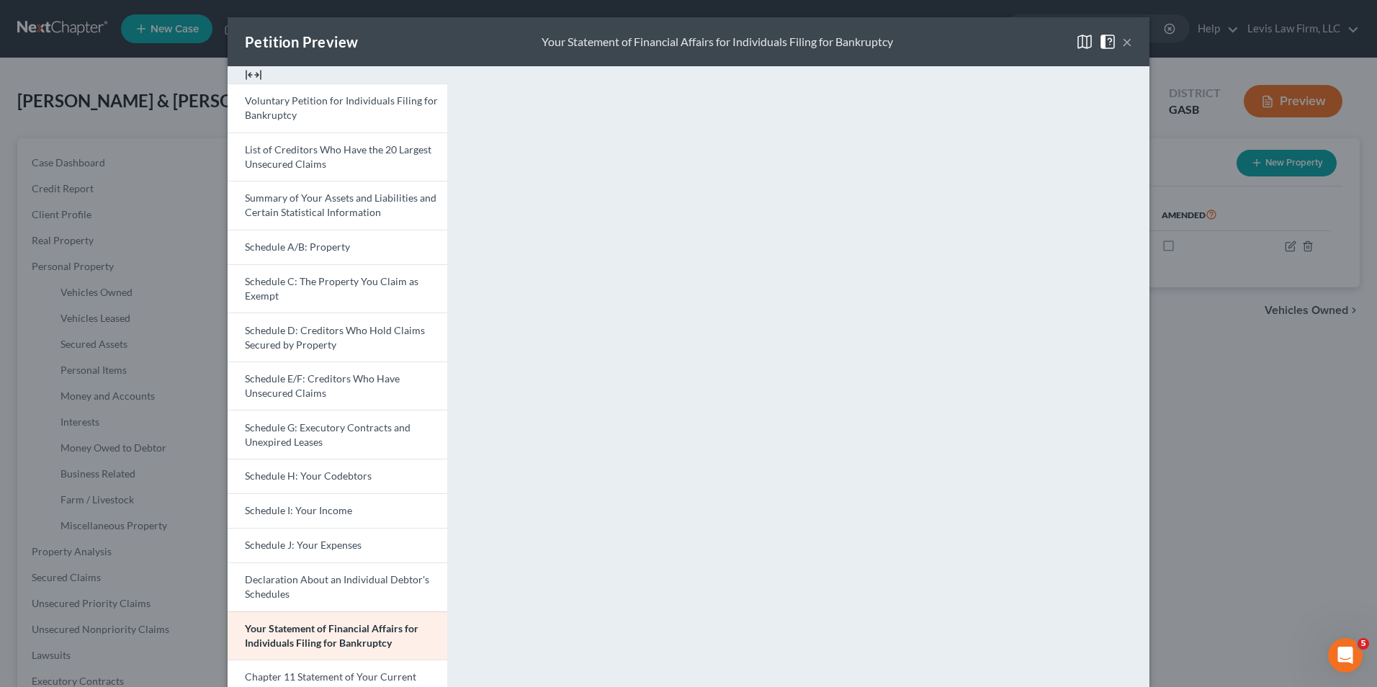
click at [1116, 44] on span at bounding box center [1110, 41] width 23 height 12
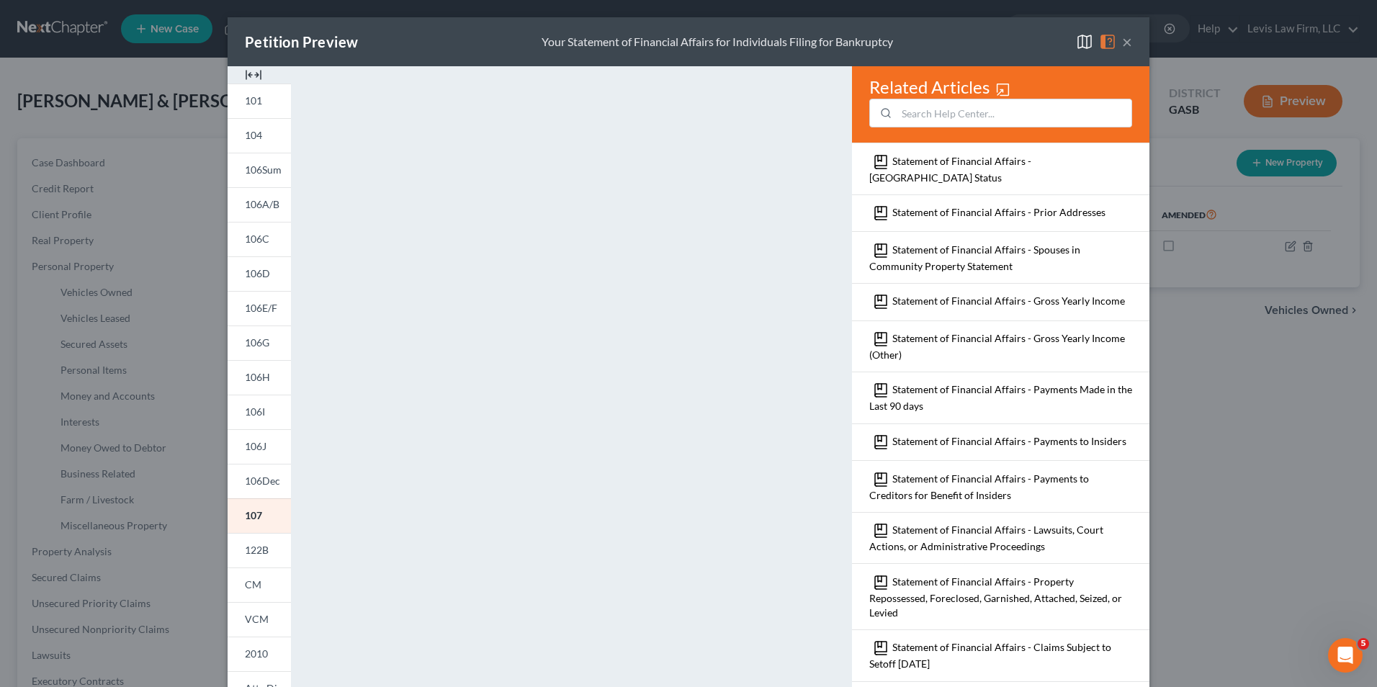
click at [1103, 43] on img at bounding box center [1107, 41] width 17 height 17
click at [1080, 42] on img at bounding box center [1084, 41] width 17 height 17
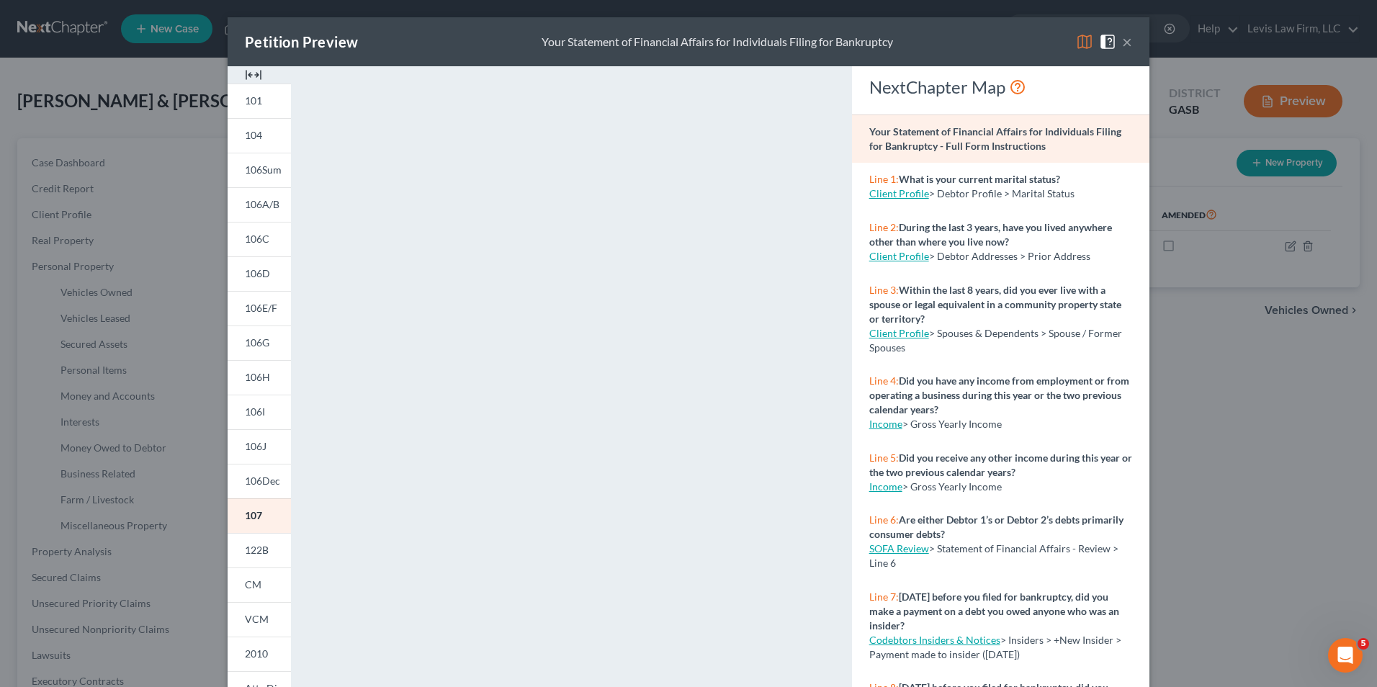
click at [1076, 38] on img at bounding box center [1084, 41] width 17 height 17
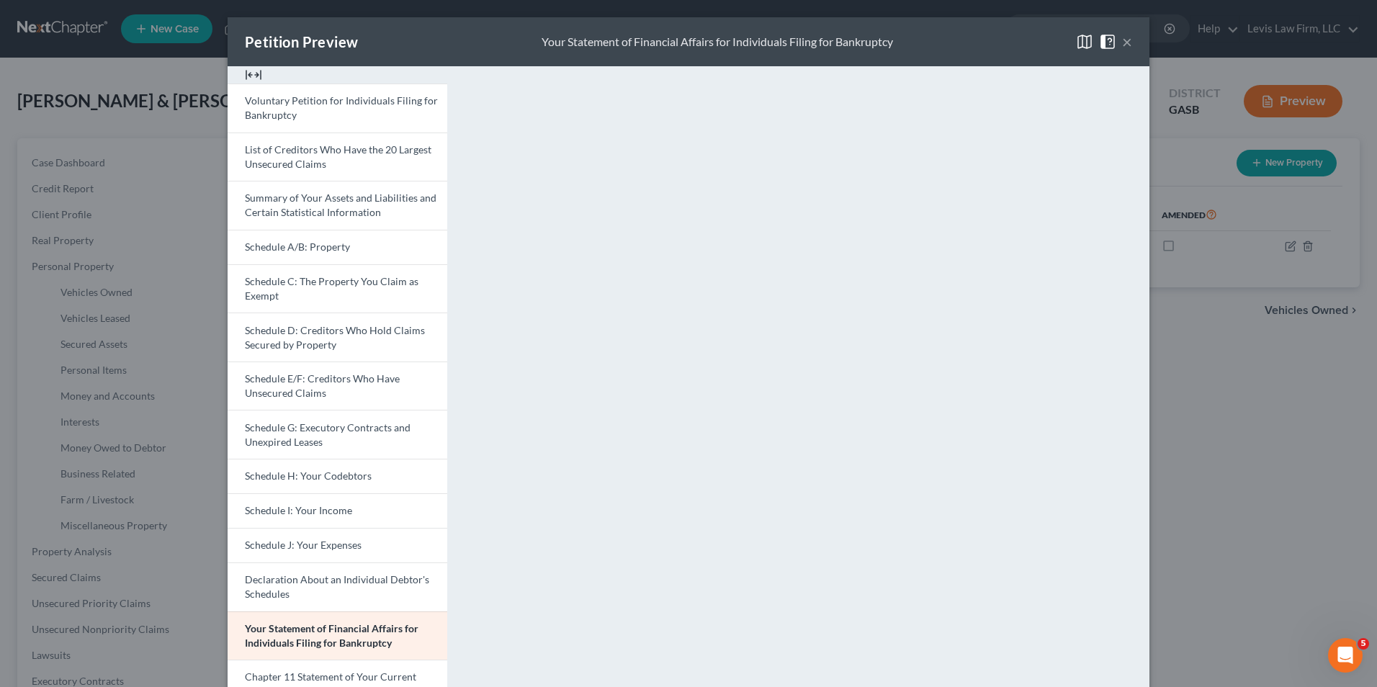
click at [1125, 41] on button "×" at bounding box center [1127, 41] width 10 height 17
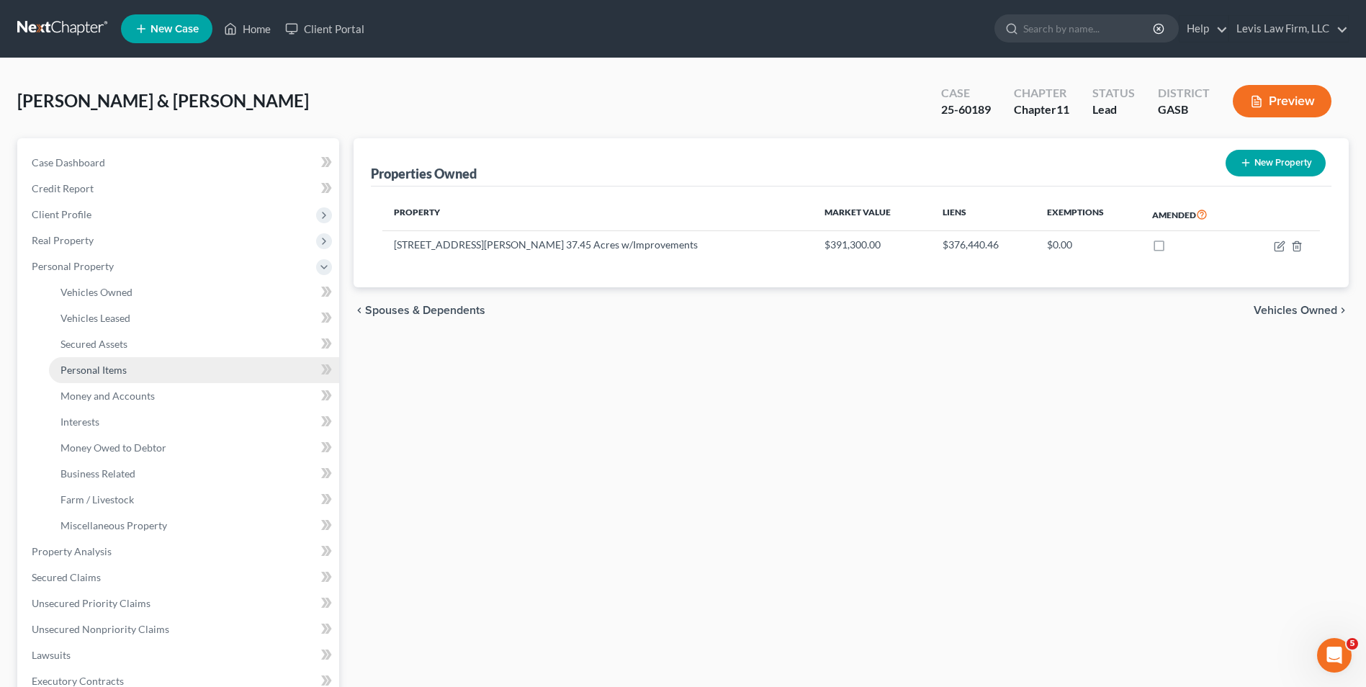
click at [110, 366] on span "Personal Items" at bounding box center [94, 370] width 66 height 12
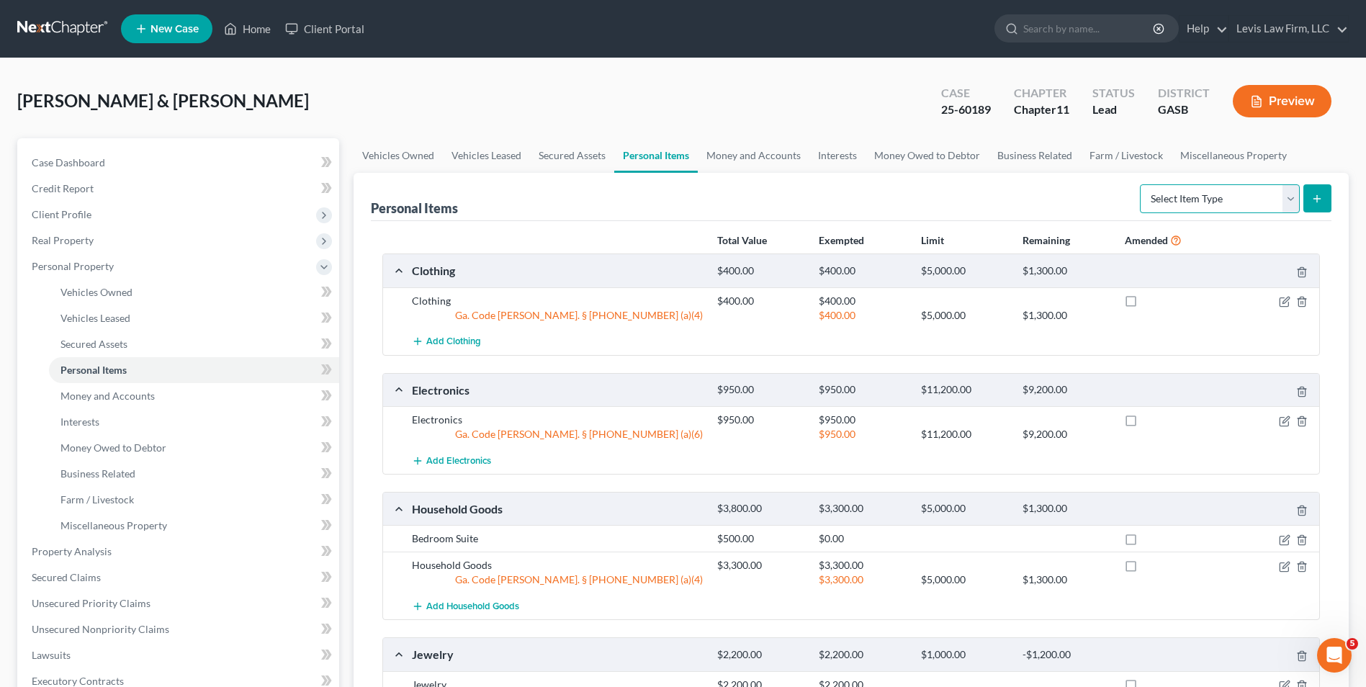
click at [1297, 197] on select "Select Item Type Clothing Collectibles Of Value Electronics Firearms Household …" at bounding box center [1220, 198] width 160 height 29
select select "pets"
click at [1142, 184] on select "Select Item Type Clothing Collectibles Of Value Electronics Firearms Household …" at bounding box center [1220, 198] width 160 height 29
click at [1321, 202] on icon "submit" at bounding box center [1318, 199] width 12 height 12
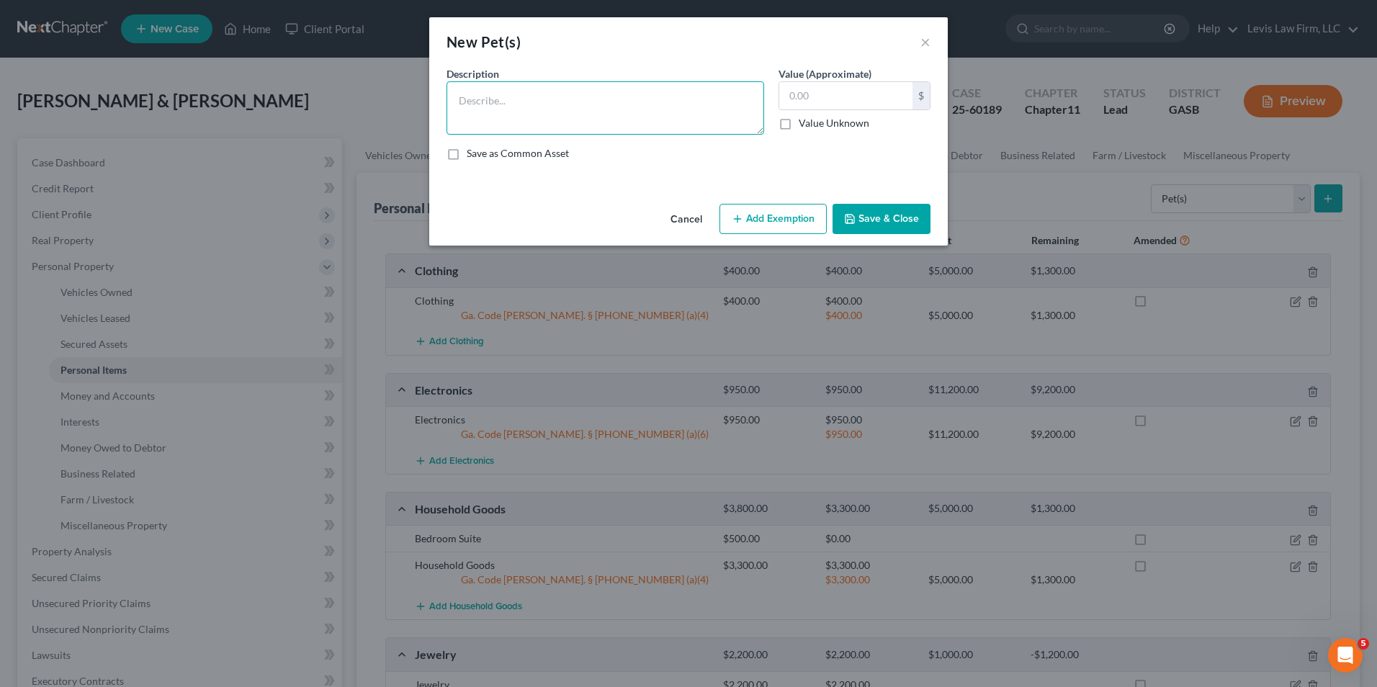
click at [475, 94] on textarea at bounding box center [606, 107] width 318 height 53
type textarea "Dog"
click at [787, 100] on input "text" at bounding box center [845, 95] width 133 height 27
type input "10.00"
click at [788, 214] on button "Add Exemption" at bounding box center [773, 219] width 107 height 30
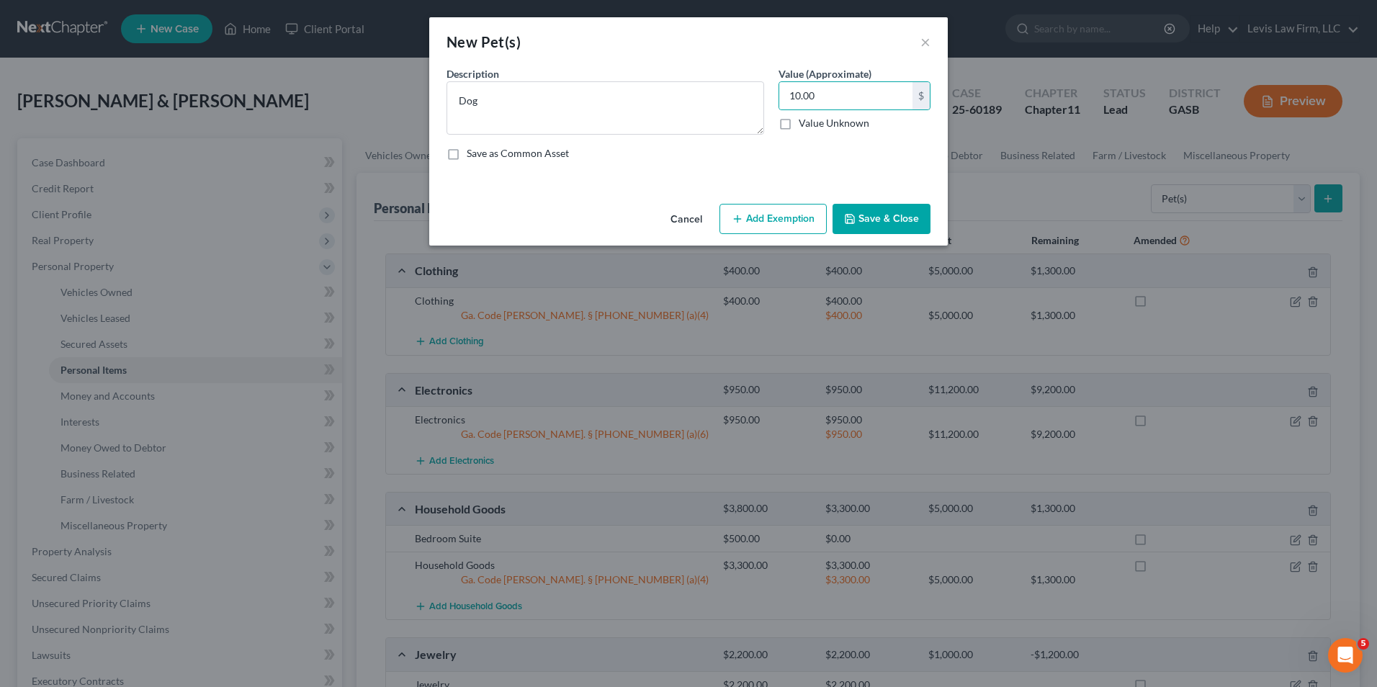
select select "2"
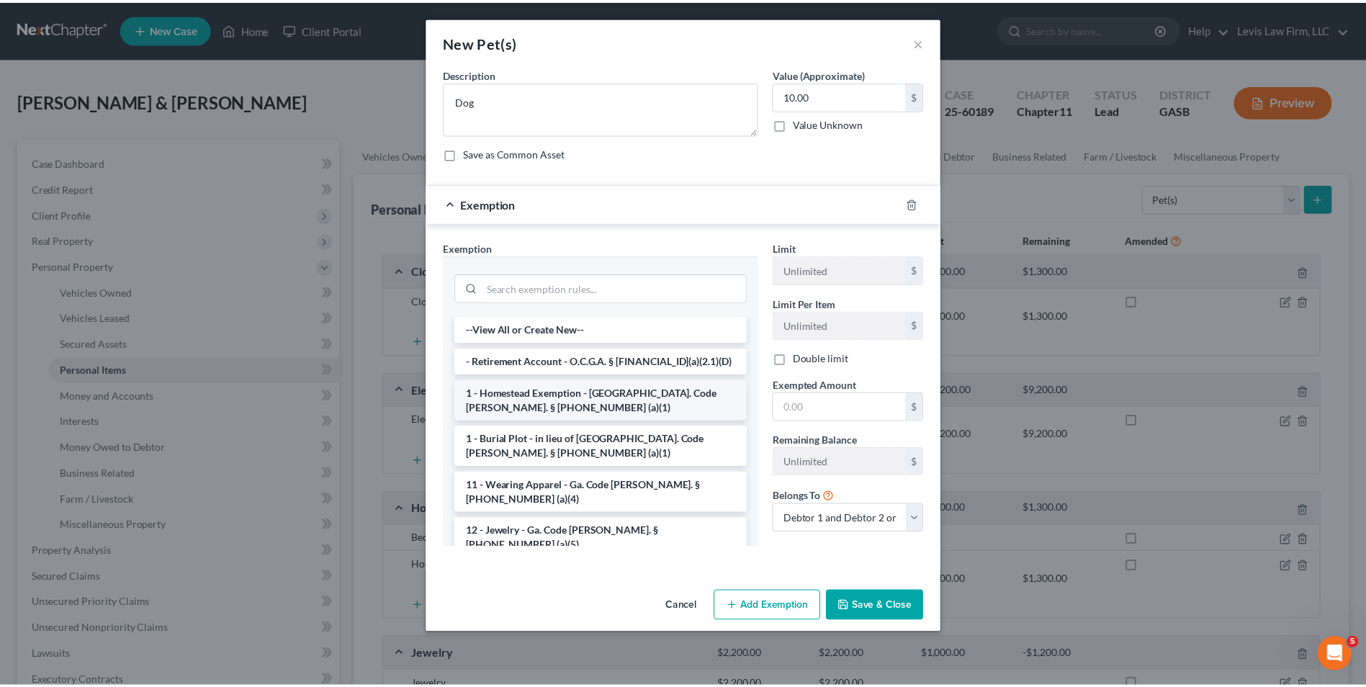
scroll to position [72, 0]
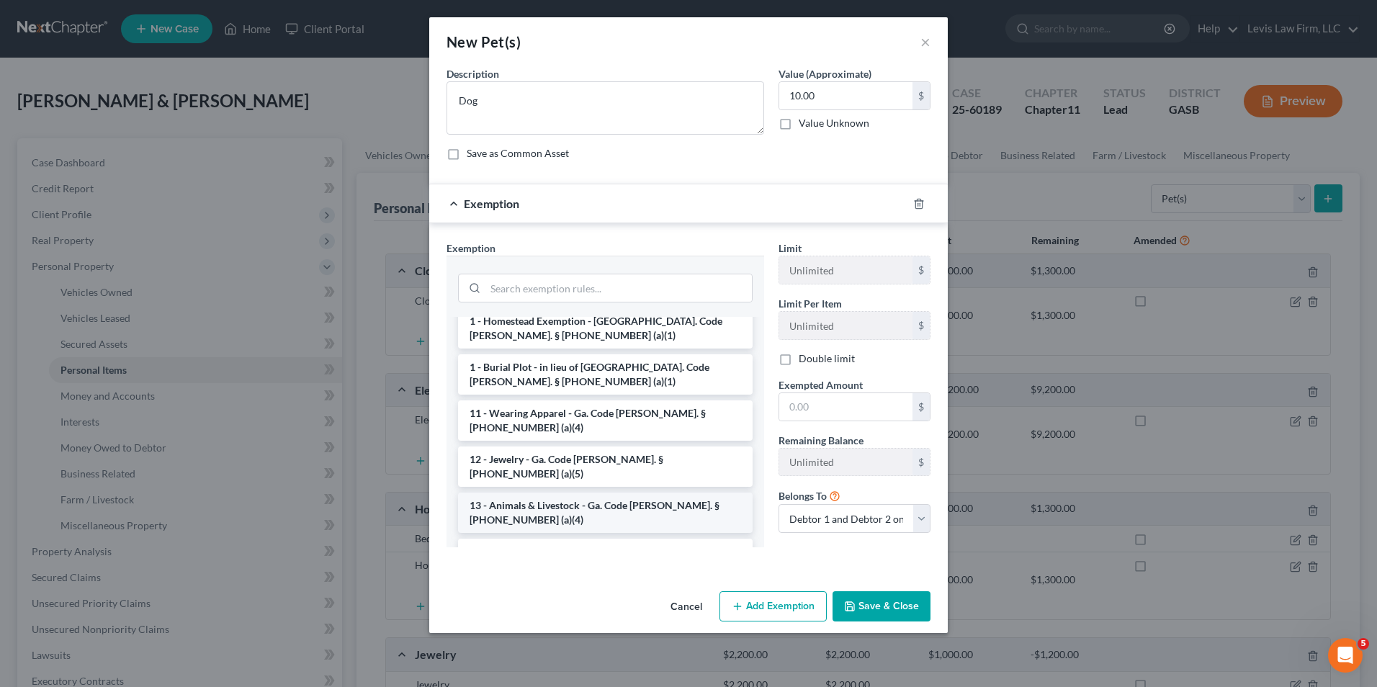
click at [649, 493] on li "13 - Animals & Livestock - Ga. Code Ann. § 44-13-100 (a)(4)" at bounding box center [605, 513] width 295 height 40
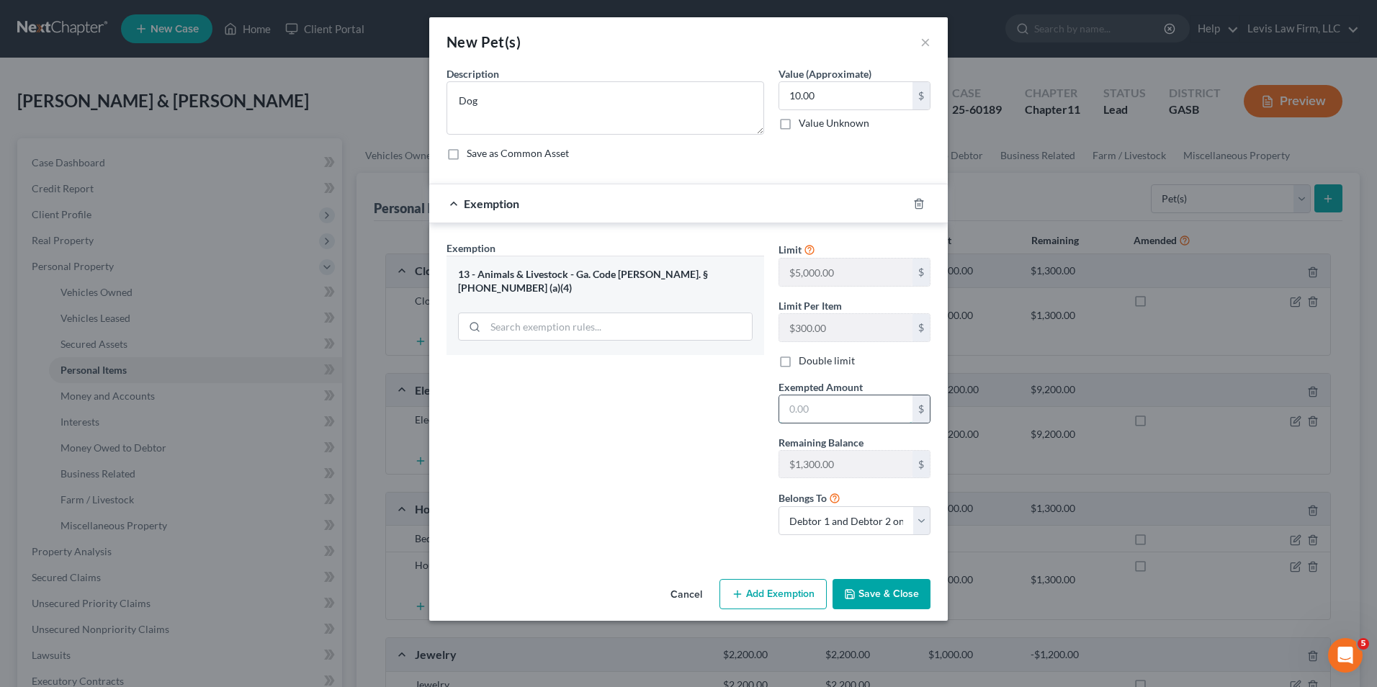
click at [779, 406] on input "text" at bounding box center [845, 408] width 133 height 27
type input "10.00"
click at [889, 591] on button "Save & Close" at bounding box center [882, 594] width 98 height 30
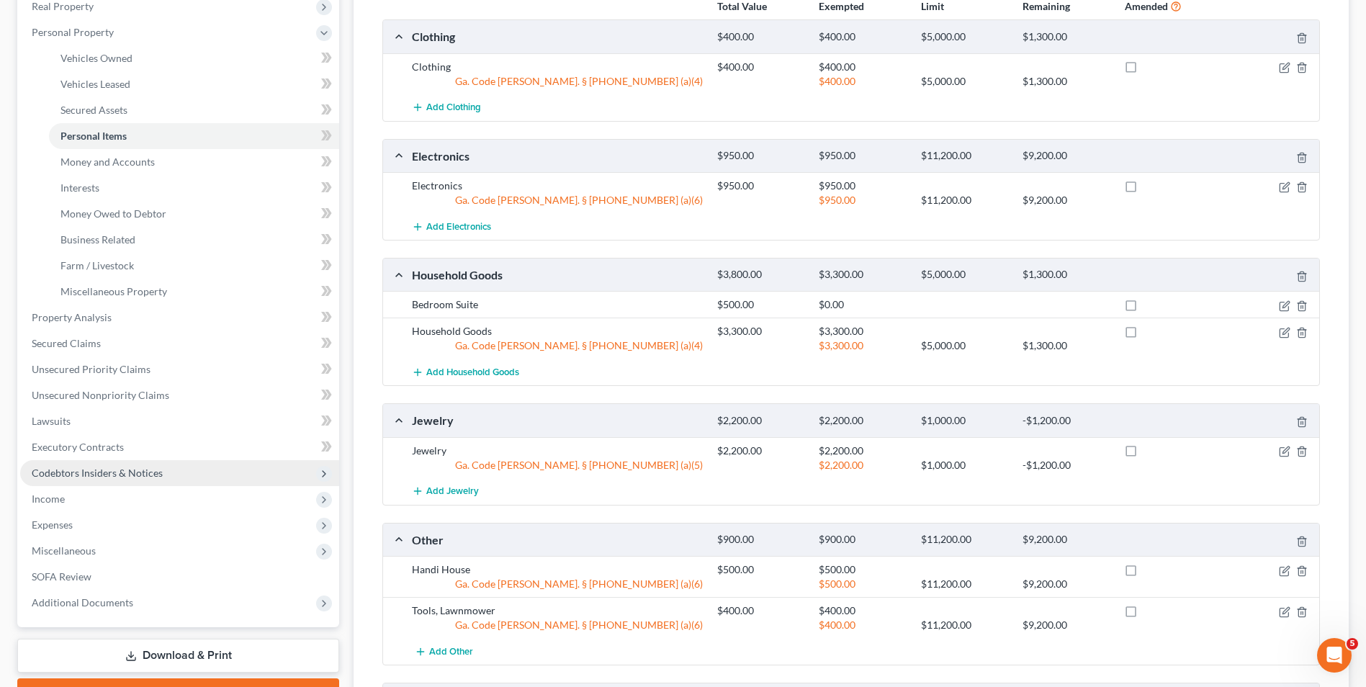
scroll to position [216, 0]
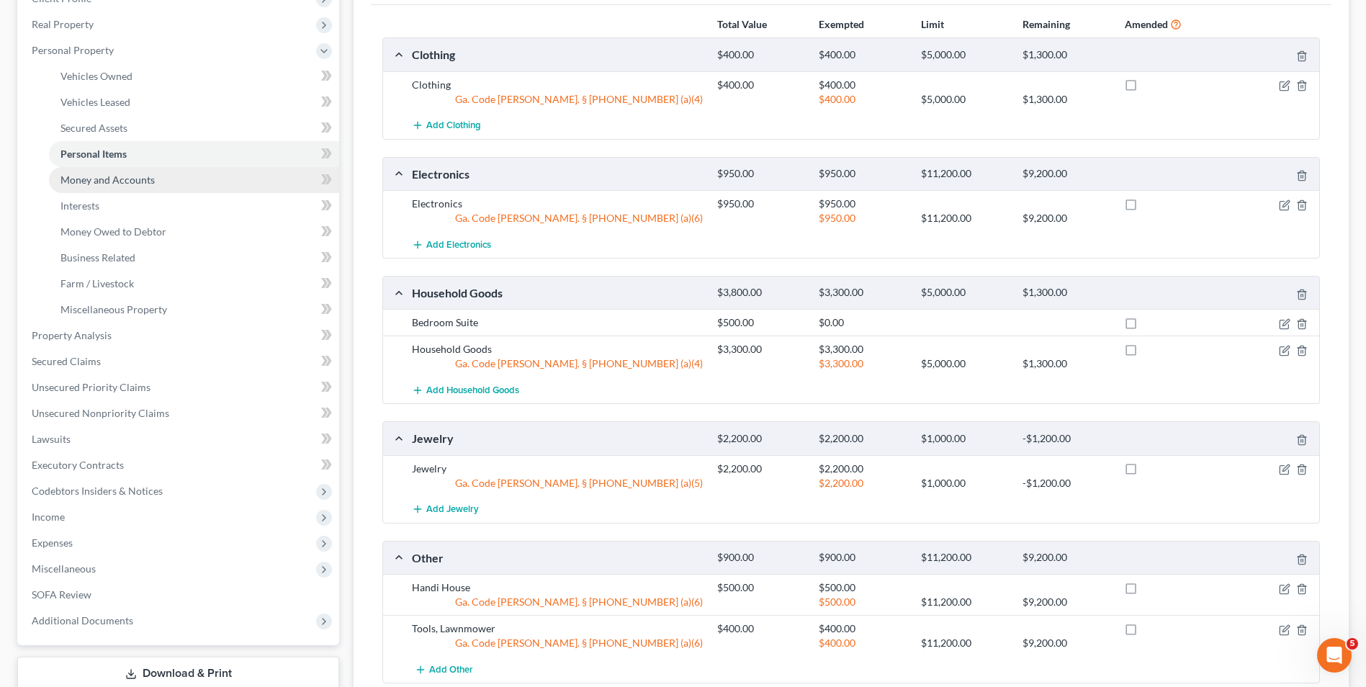
click at [147, 179] on span "Money and Accounts" at bounding box center [108, 180] width 94 height 12
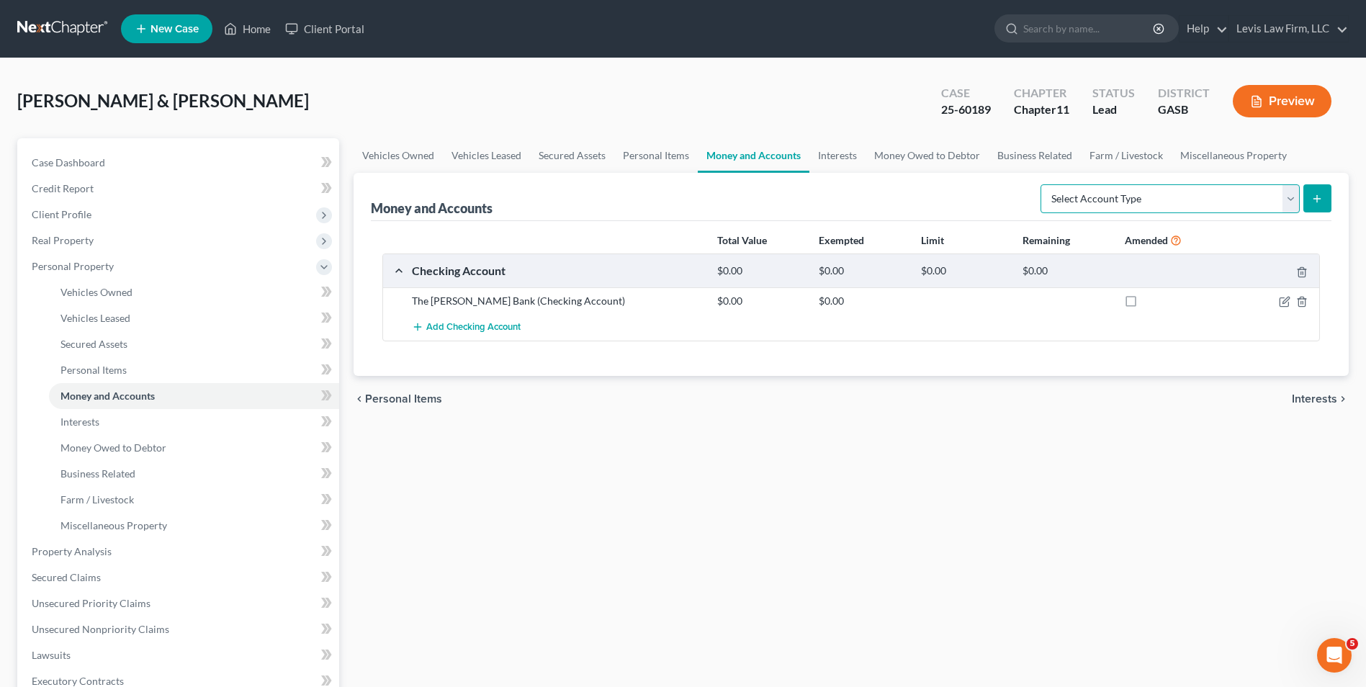
click at [1289, 205] on select "Select Account Type Brokerage Cash on Hand Certificates of Deposit Checking Acc…" at bounding box center [1170, 198] width 259 height 29
click at [1281, 200] on select "Select Account Type Brokerage Cash on Hand Certificates of Deposit Checking Acc…" at bounding box center [1170, 198] width 259 height 29
click at [85, 421] on span "Interests" at bounding box center [80, 422] width 39 height 12
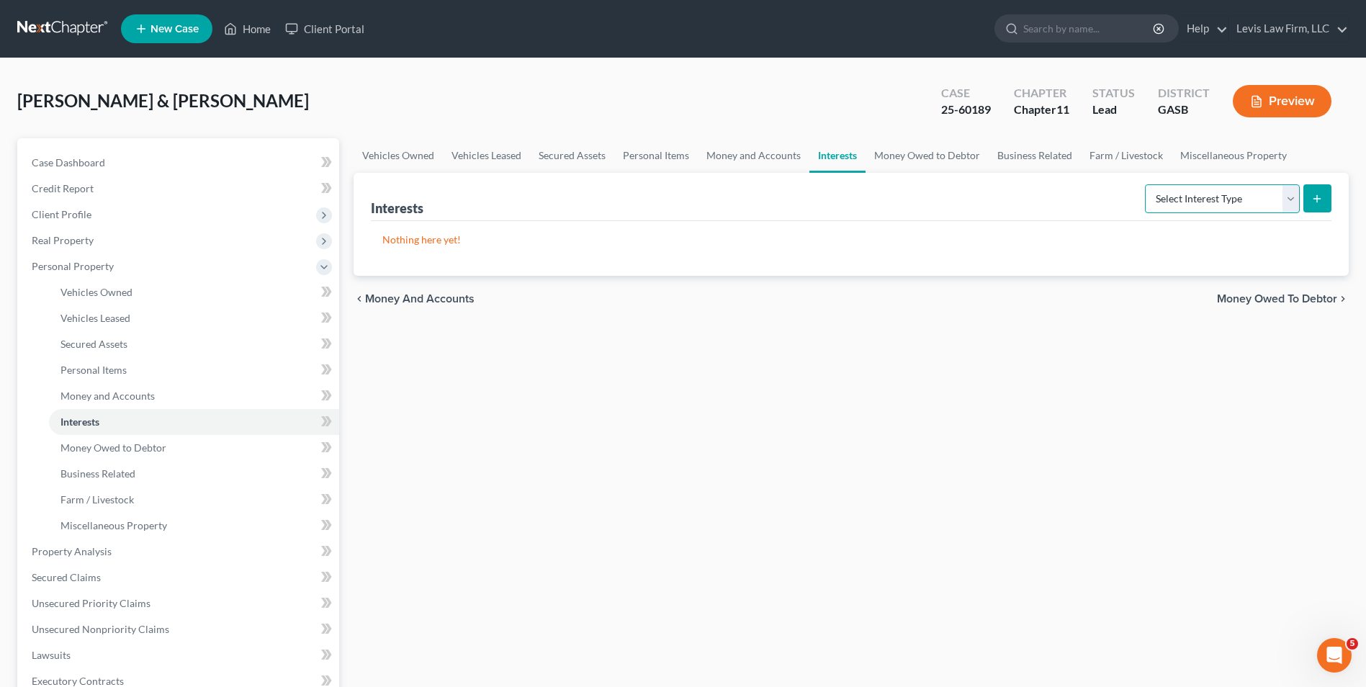
click at [1298, 191] on select "Select Interest Type 401K Annuity Bond Education IRA Government Bond Government…" at bounding box center [1222, 198] width 155 height 29
click at [1294, 195] on select "Select Interest Type 401K Annuity Bond Education IRA Government Bond Government…" at bounding box center [1222, 198] width 155 height 29
click at [133, 474] on span "Business Related" at bounding box center [98, 473] width 75 height 12
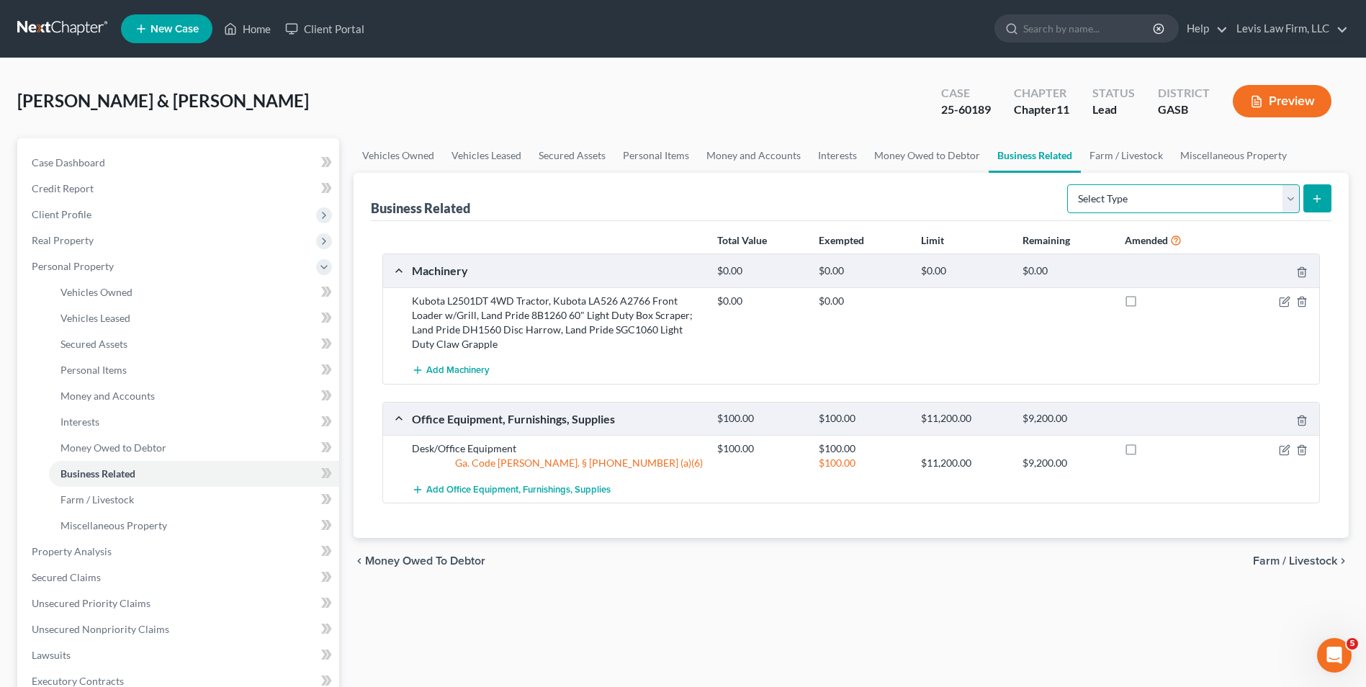
click at [1292, 198] on select "Select Type Customer Lists Franchises Inventory Licenses Machinery Office Equip…" at bounding box center [1183, 198] width 233 height 29
select select "license"
click at [1068, 184] on select "Select Type Customer Lists Franchises Inventory Licenses Machinery Office Equip…" at bounding box center [1183, 198] width 233 height 29
click at [1307, 201] on button "submit" at bounding box center [1318, 198] width 28 height 28
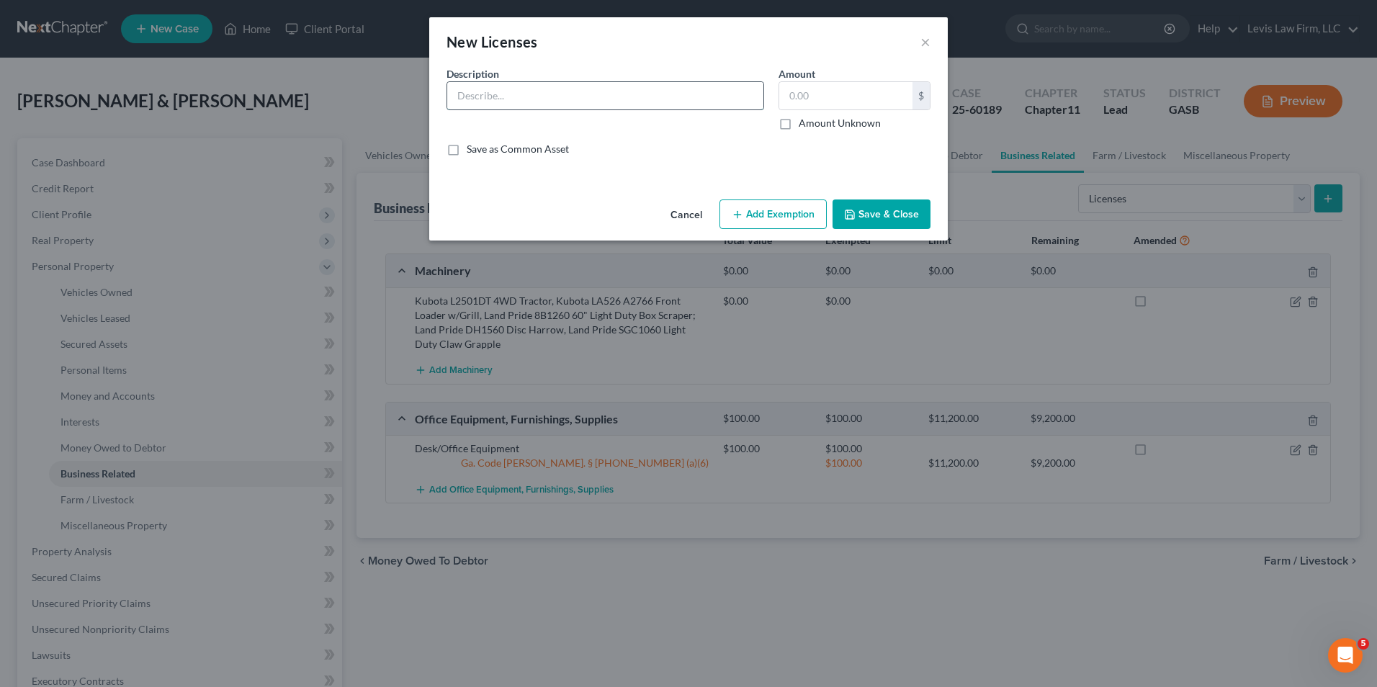
click at [466, 99] on input "text" at bounding box center [605, 95] width 316 height 27
type input "Teacher's License"
click at [885, 216] on button "Save & Close" at bounding box center [882, 215] width 98 height 30
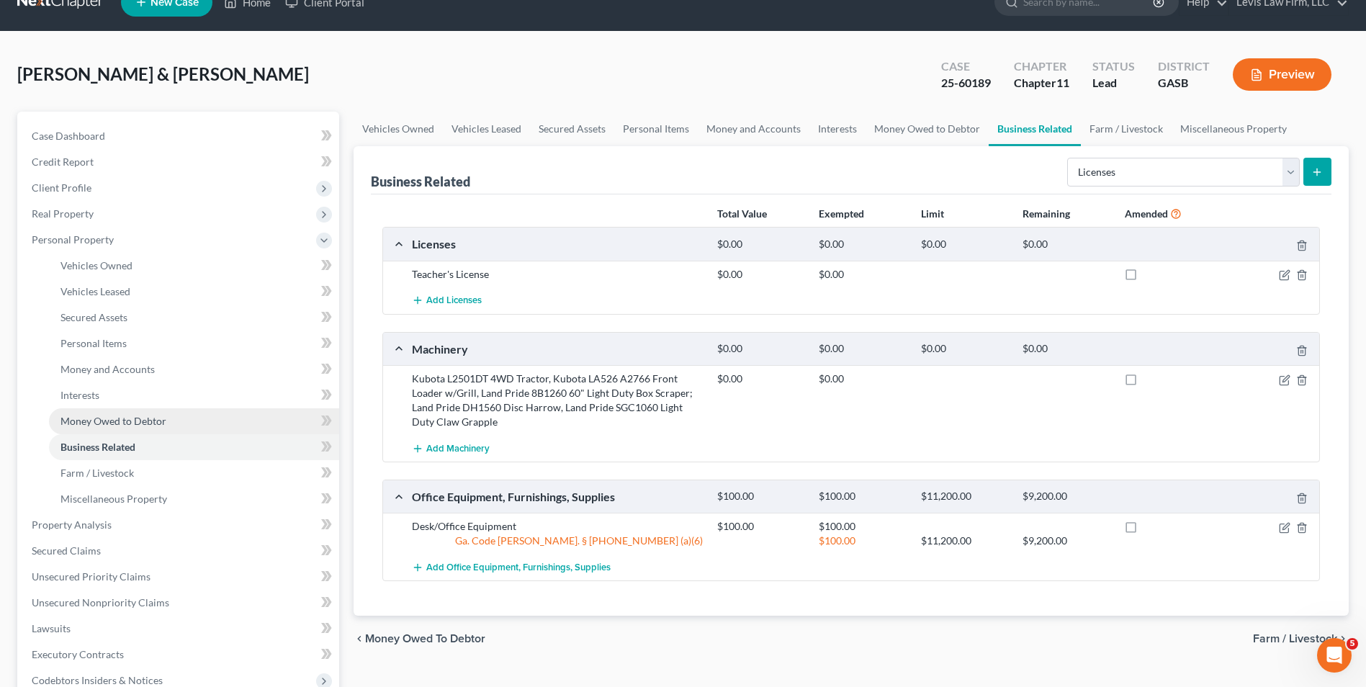
scroll to position [72, 0]
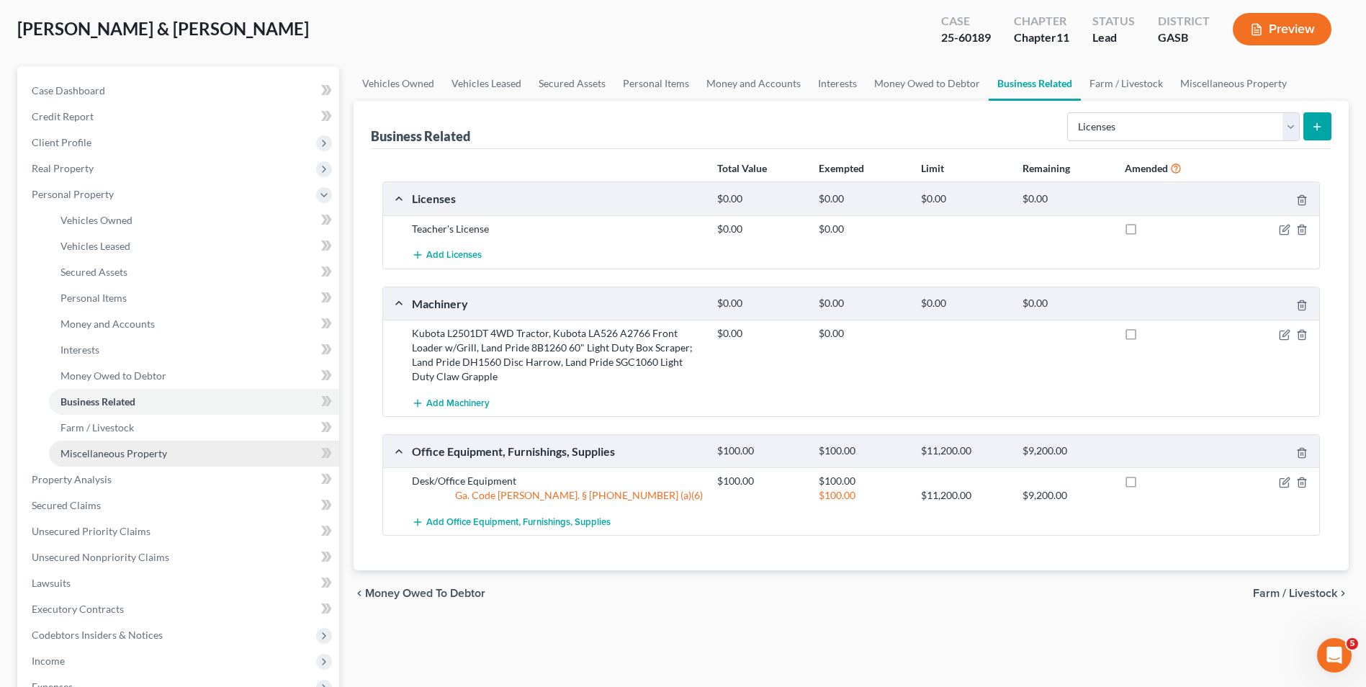
click at [177, 457] on link "Miscellaneous Property" at bounding box center [194, 454] width 290 height 26
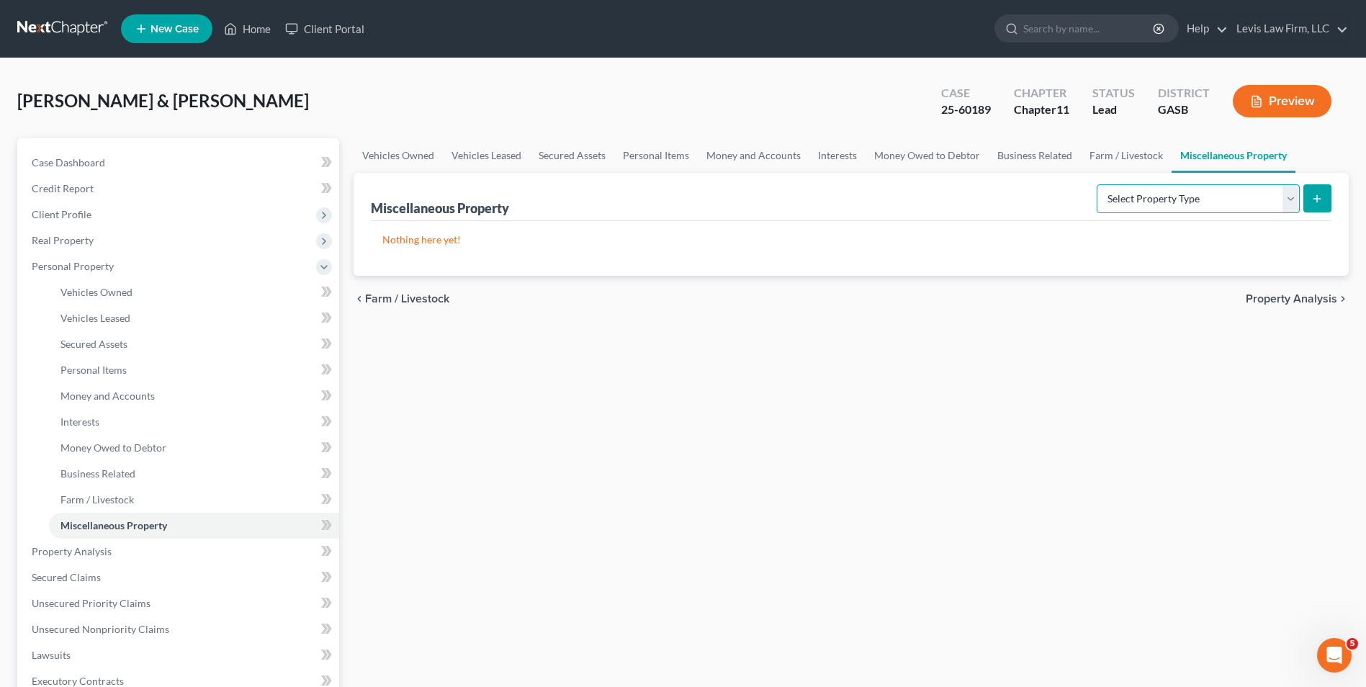
click at [1287, 194] on select "Select Property Type Assigned for Creditor Benefit Within 1 Year Holding for An…" at bounding box center [1198, 198] width 203 height 29
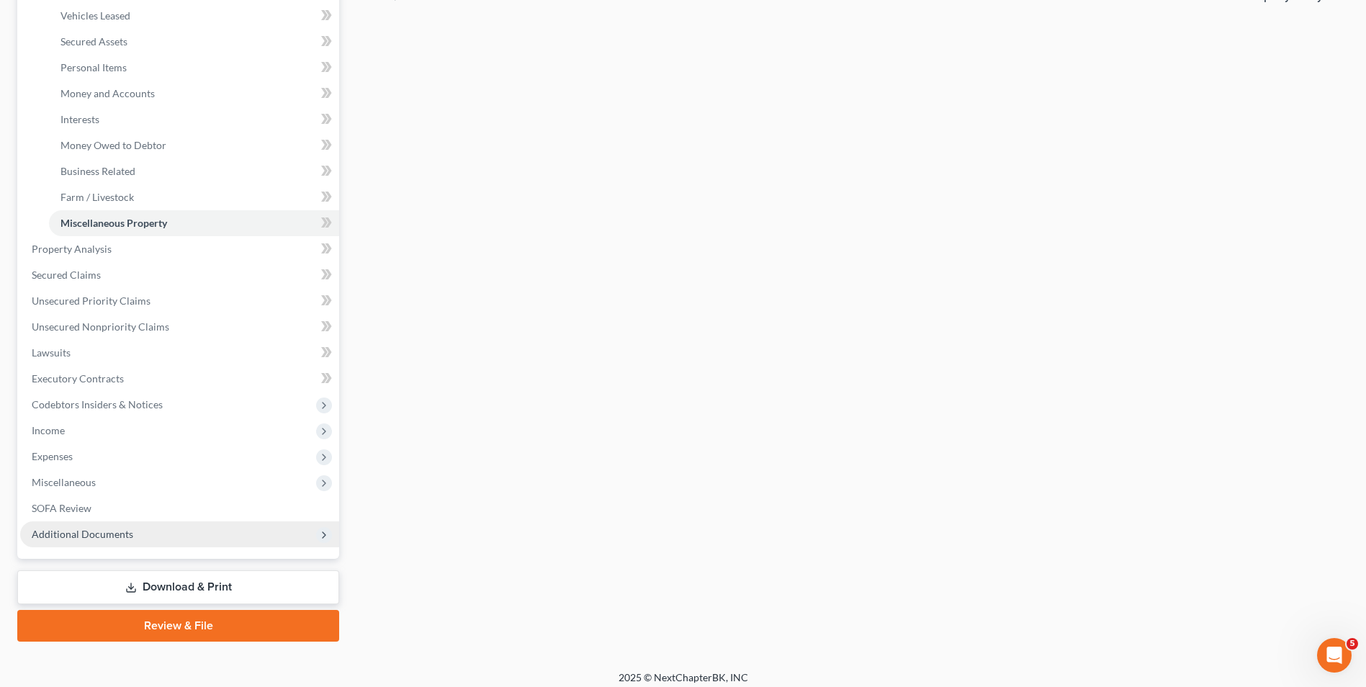
scroll to position [312, 0]
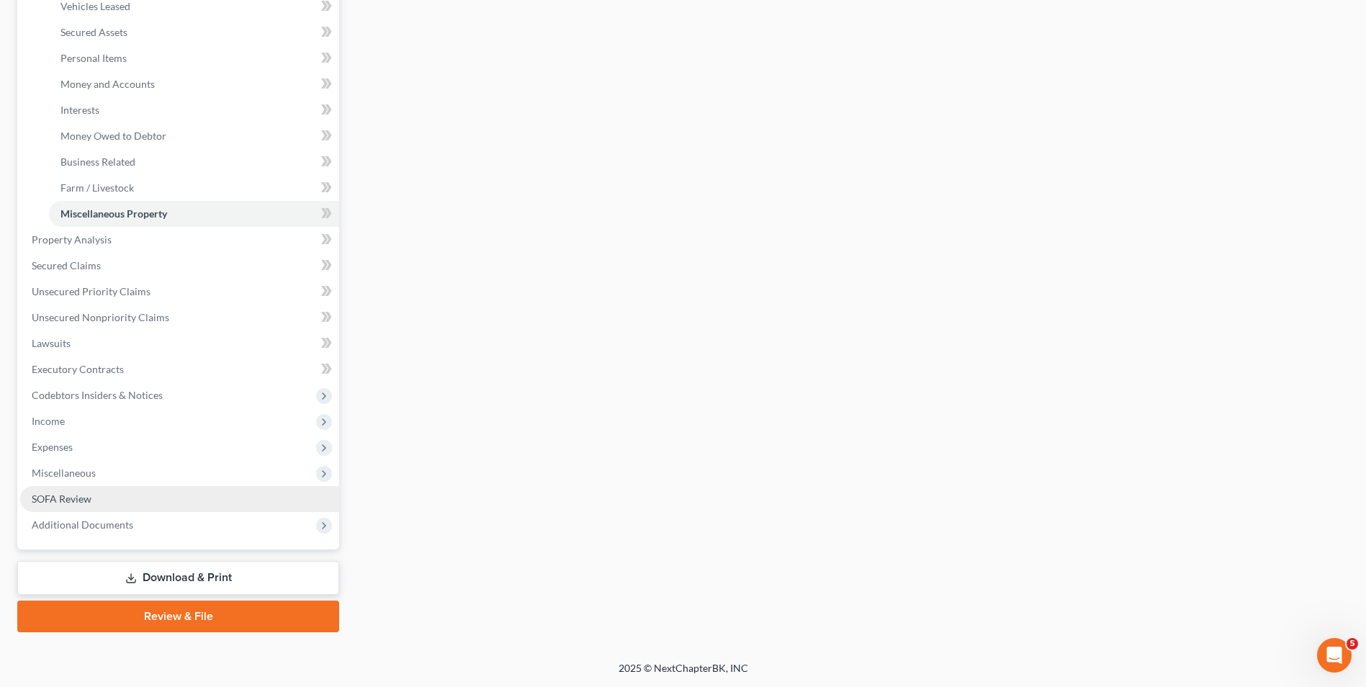
click at [76, 498] on span "SOFA Review" at bounding box center [62, 499] width 60 height 12
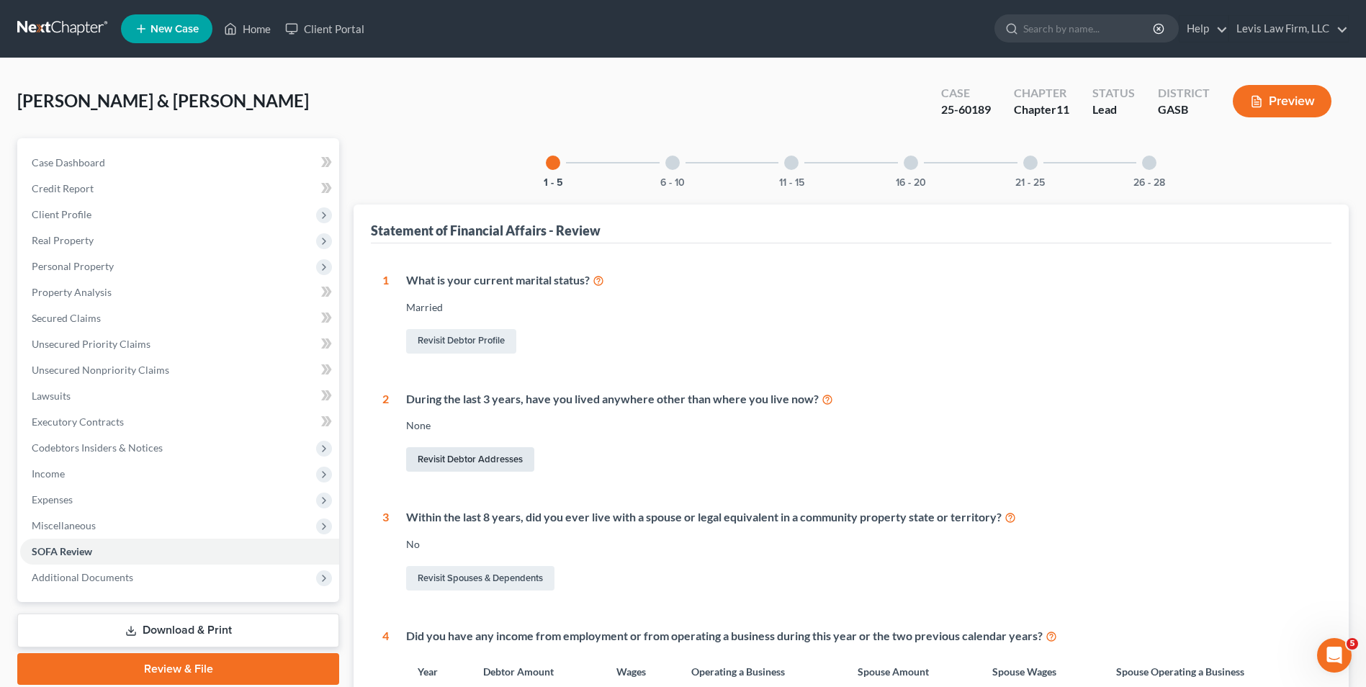
click at [462, 449] on link "Revisit Debtor Addresses" at bounding box center [470, 459] width 128 height 24
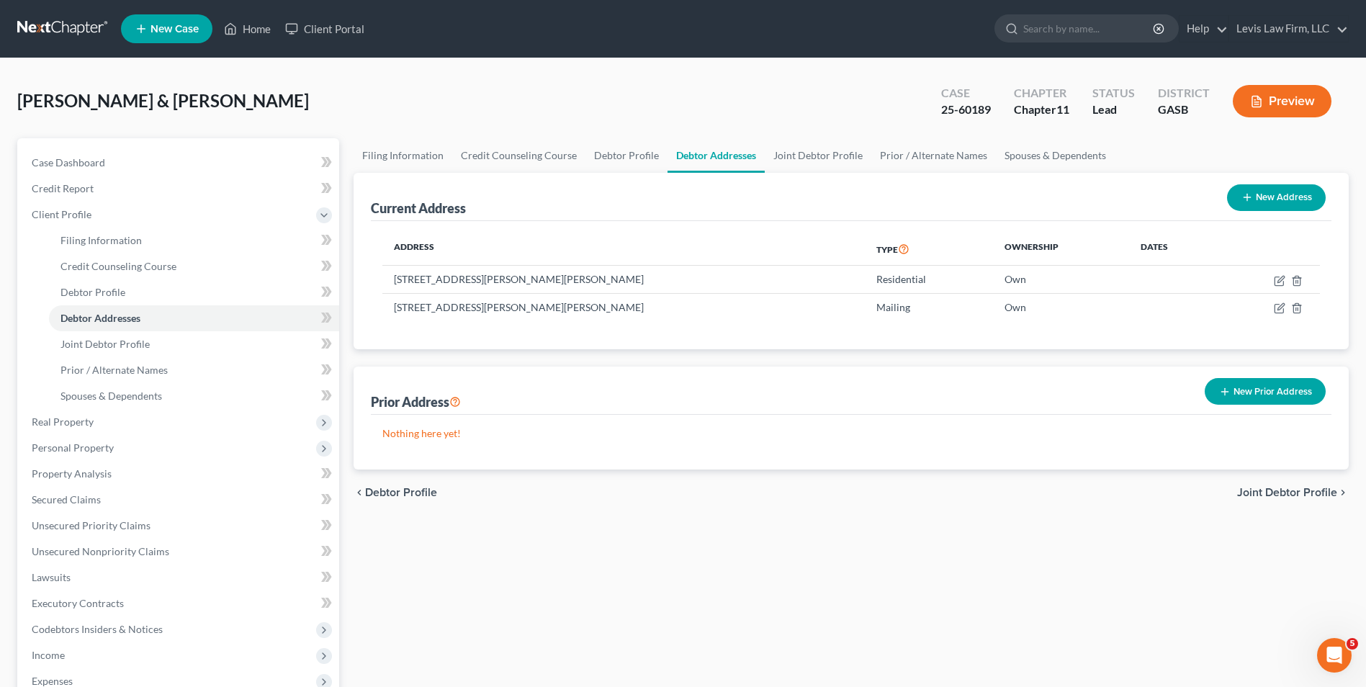
click at [1262, 395] on button "New Prior Address" at bounding box center [1265, 391] width 121 height 27
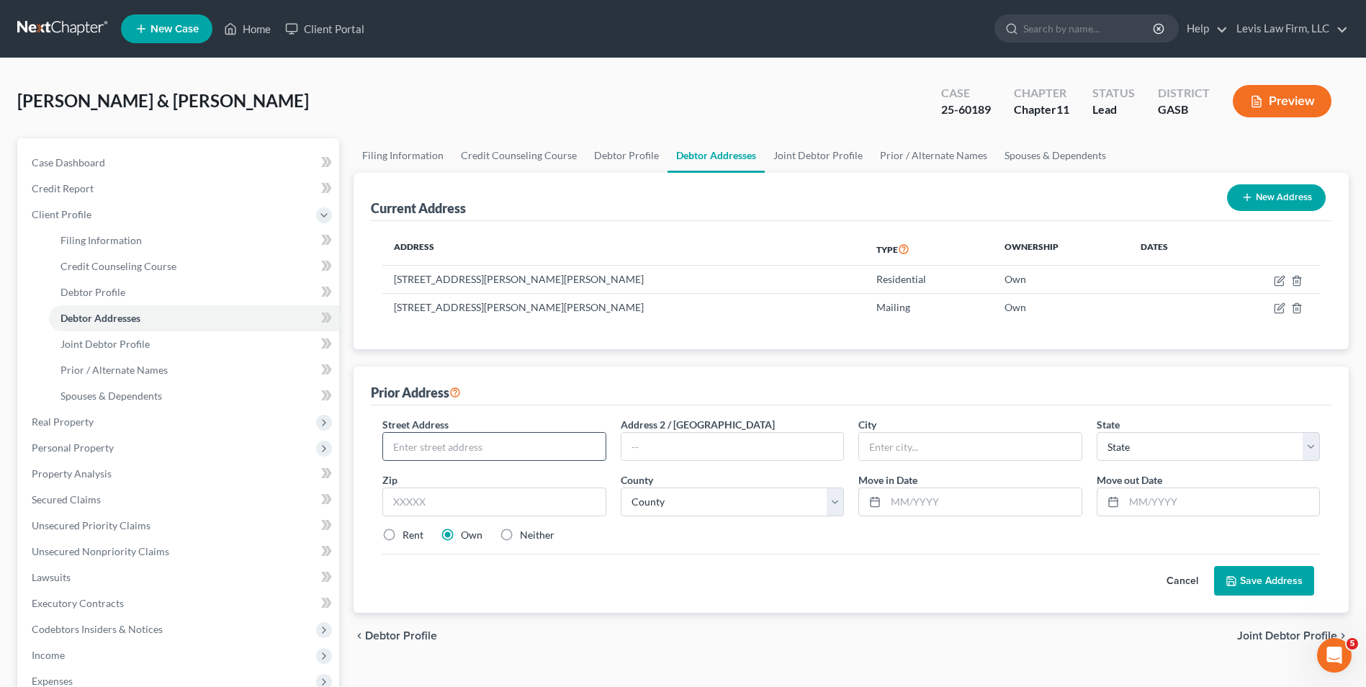
drag, startPoint x: 416, startPoint y: 446, endPoint x: 424, endPoint y: 453, distance: 11.3
click at [416, 446] on input "text" at bounding box center [494, 446] width 222 height 27
type input "626 Windsor Road"
type input "Savannah"
select select "10"
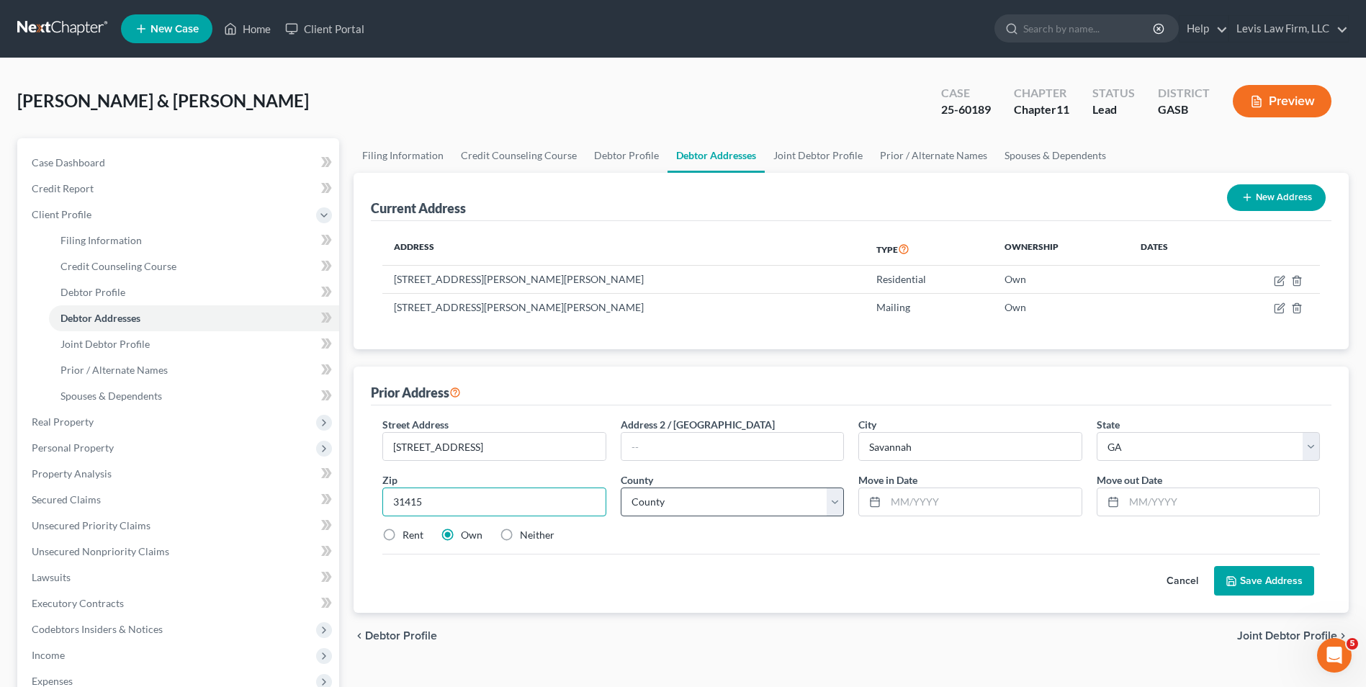
type input "31415"
click at [830, 509] on select "County Appling County Atkinson County Bacon County Baker County Baldwin County …" at bounding box center [732, 502] width 223 height 29
select select "24"
click at [621, 488] on select "County Appling County Atkinson County Bacon County Baker County Baldwin County …" at bounding box center [732, 502] width 223 height 29
click at [1253, 574] on button "Save Address" at bounding box center [1264, 581] width 100 height 30
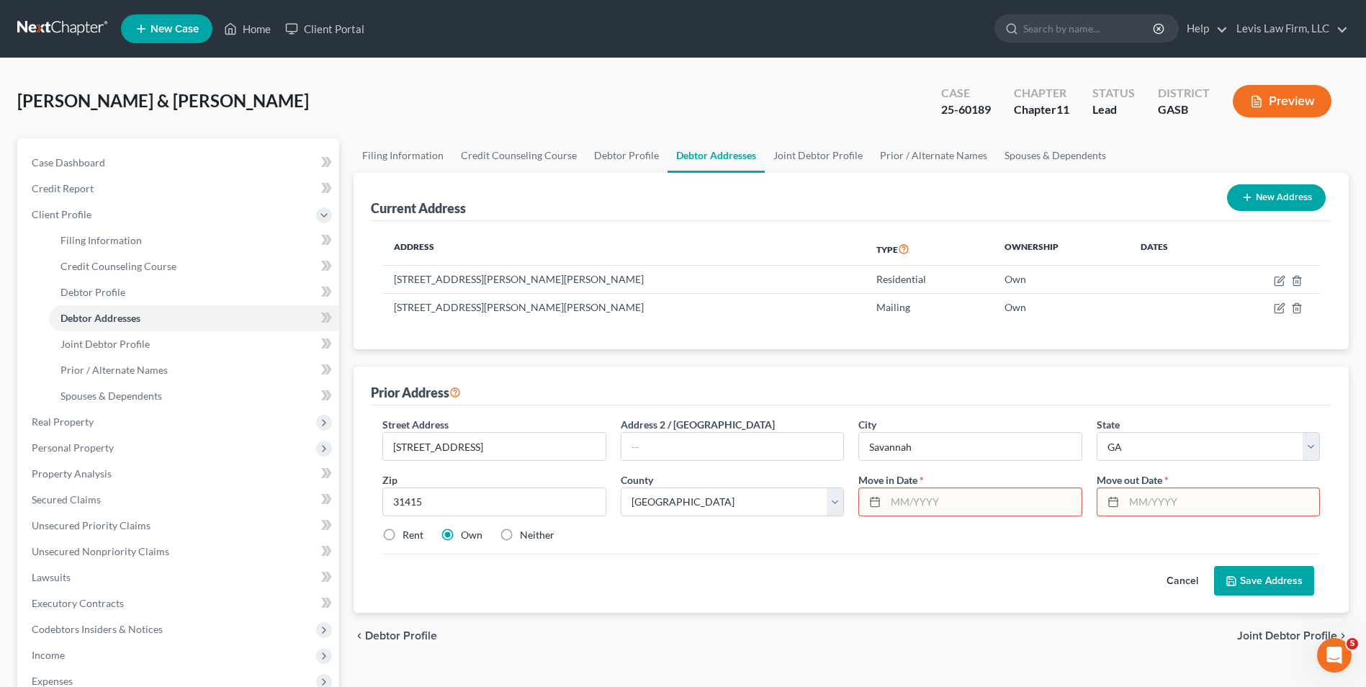
click at [888, 500] on input "text" at bounding box center [983, 501] width 195 height 27
type input "06/2018"
type input "08/2021"
click at [403, 533] on label "Rent" at bounding box center [413, 535] width 21 height 14
click at [408, 533] on input "Rent" at bounding box center [412, 532] width 9 height 9
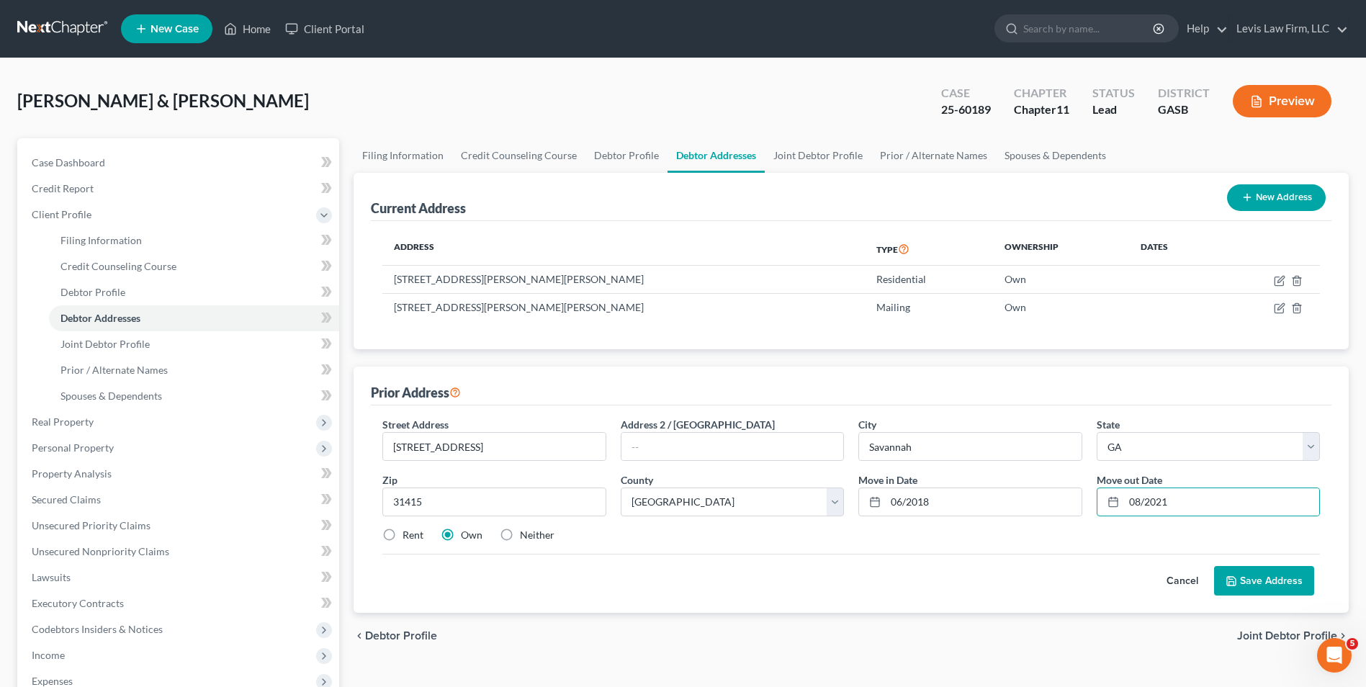
radio input "true"
click at [1257, 583] on button "Save Address" at bounding box center [1264, 581] width 100 height 30
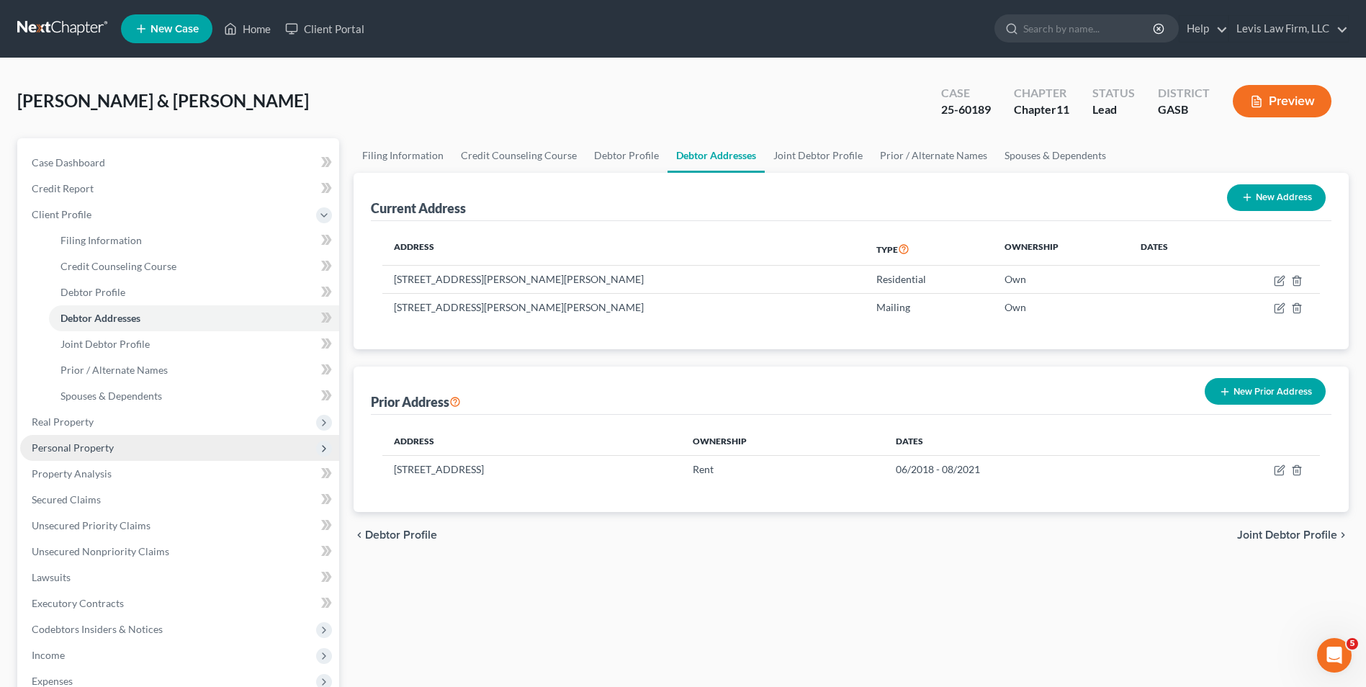
click at [108, 438] on span "Personal Property" at bounding box center [179, 448] width 319 height 26
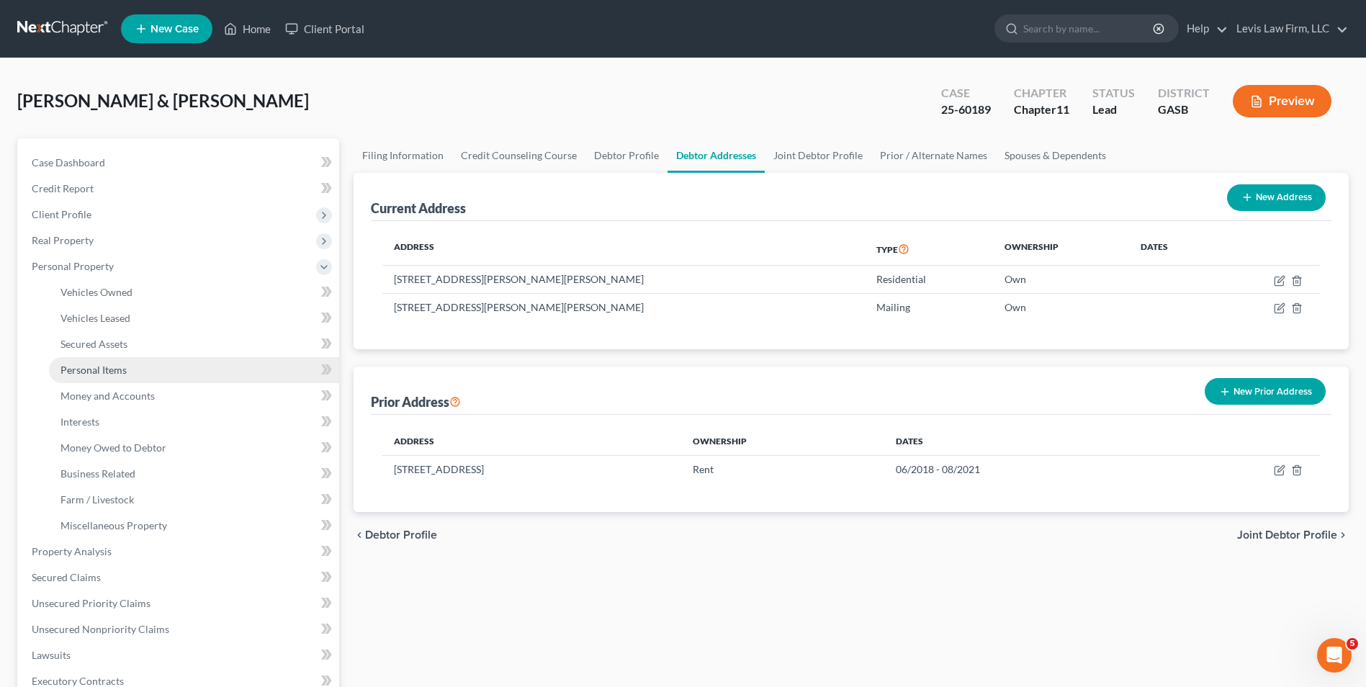
click at [111, 369] on span "Personal Items" at bounding box center [94, 370] width 66 height 12
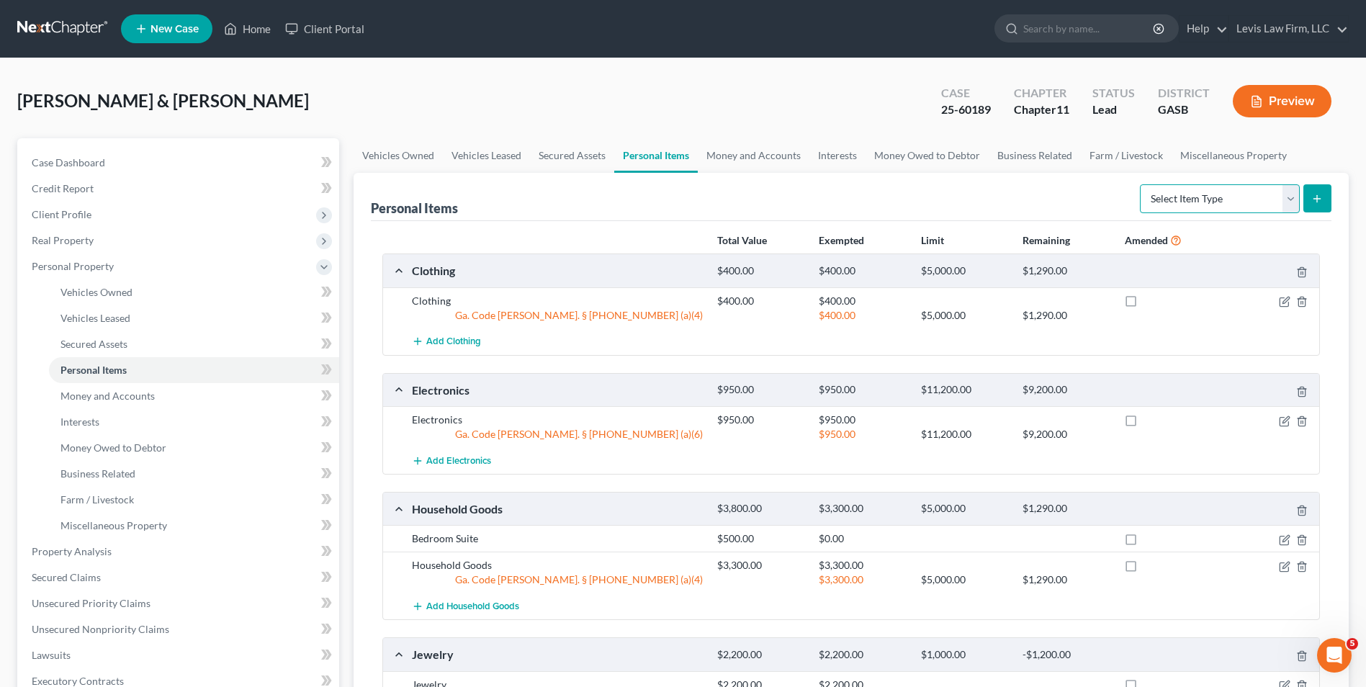
click at [1288, 202] on select "Select Item Type Clothing Collectibles Of Value Electronics Firearms Household …" at bounding box center [1220, 198] width 160 height 29
click at [1284, 197] on select "Select Item Type Clothing Collectibles Of Value Electronics Firearms Household …" at bounding box center [1220, 198] width 160 height 29
click at [141, 392] on span "Money and Accounts" at bounding box center [108, 396] width 94 height 12
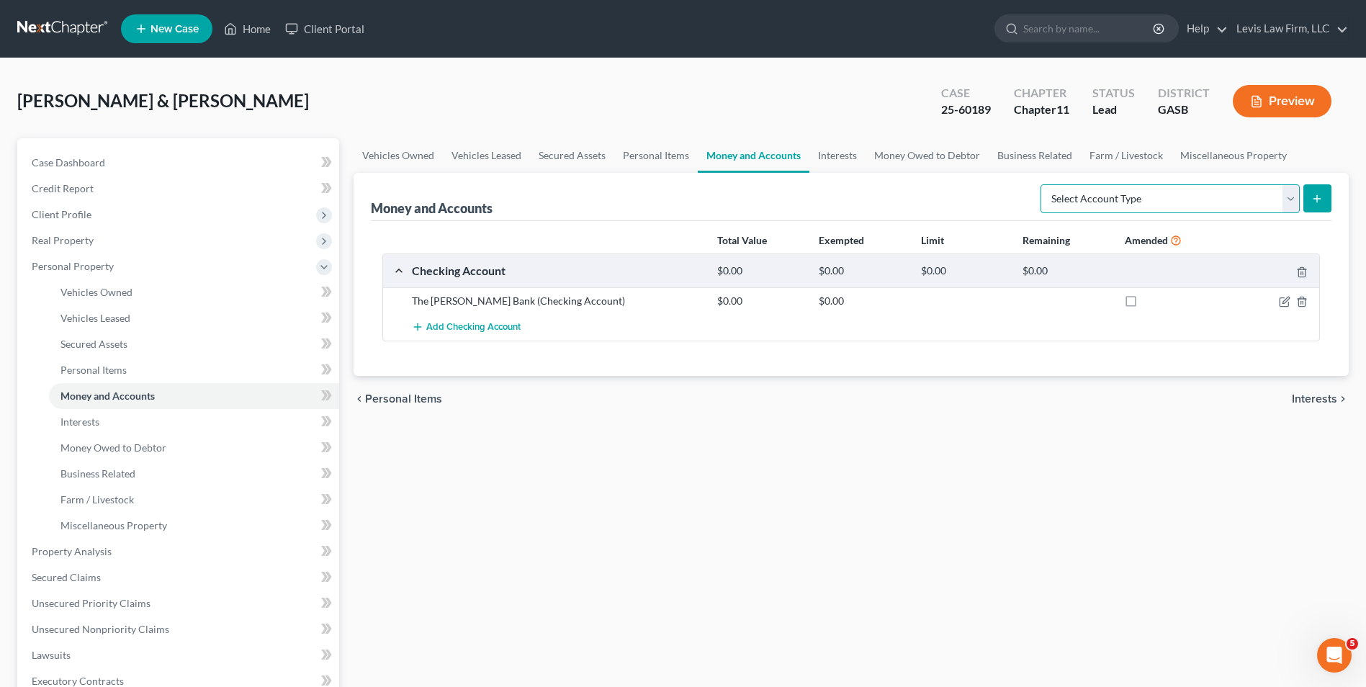
click at [1295, 202] on select "Select Account Type Brokerage Cash on Hand Certificates of Deposit Checking Acc…" at bounding box center [1170, 198] width 259 height 29
click at [99, 416] on span "Interests" at bounding box center [80, 422] width 39 height 12
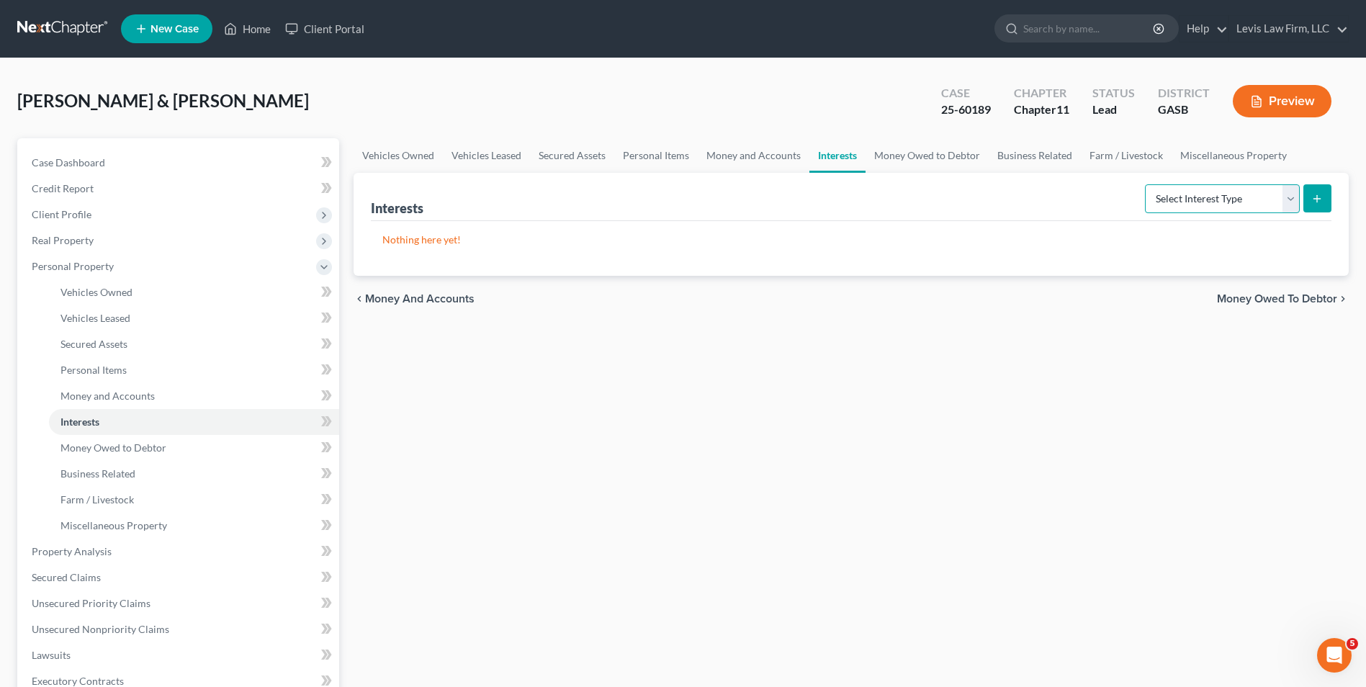
click at [1289, 199] on select "Select Interest Type 401K Annuity Bond Education IRA Government Bond Government…" at bounding box center [1222, 198] width 155 height 29
click at [1288, 199] on select "Select Interest Type 401K Annuity Bond Education IRA Government Bond Government…" at bounding box center [1222, 198] width 155 height 29
drag, startPoint x: 149, startPoint y: 447, endPoint x: 172, endPoint y: 447, distance: 23.0
click at [149, 446] on span "Money Owed to Debtor" at bounding box center [114, 448] width 106 height 12
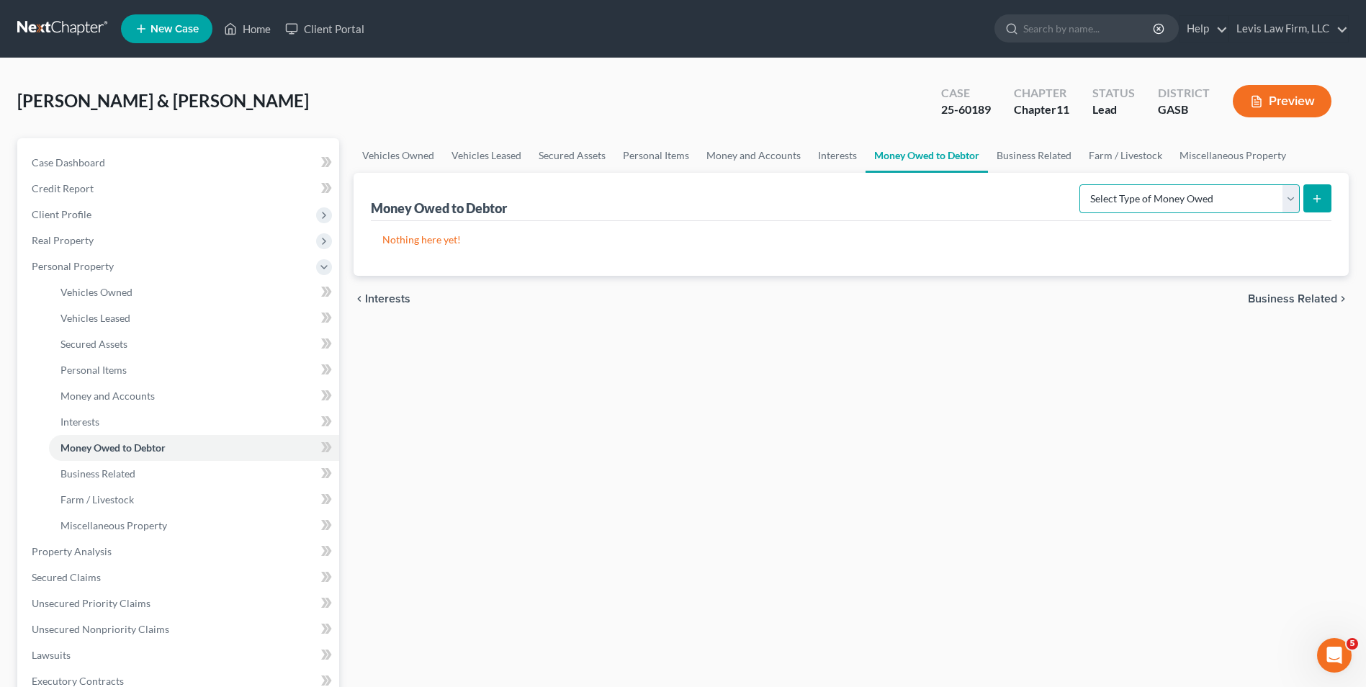
click at [1288, 203] on select "Select Type of Money Owed Accounts Receivable Alimony Child Support Claims Agai…" at bounding box center [1190, 198] width 220 height 29
select select "expected_tax_refund"
click at [1082, 184] on select "Select Type of Money Owed Accounts Receivable Alimony Child Support Claims Agai…" at bounding box center [1190, 198] width 220 height 29
click at [1315, 202] on icon "submit" at bounding box center [1318, 199] width 12 height 12
select select "0"
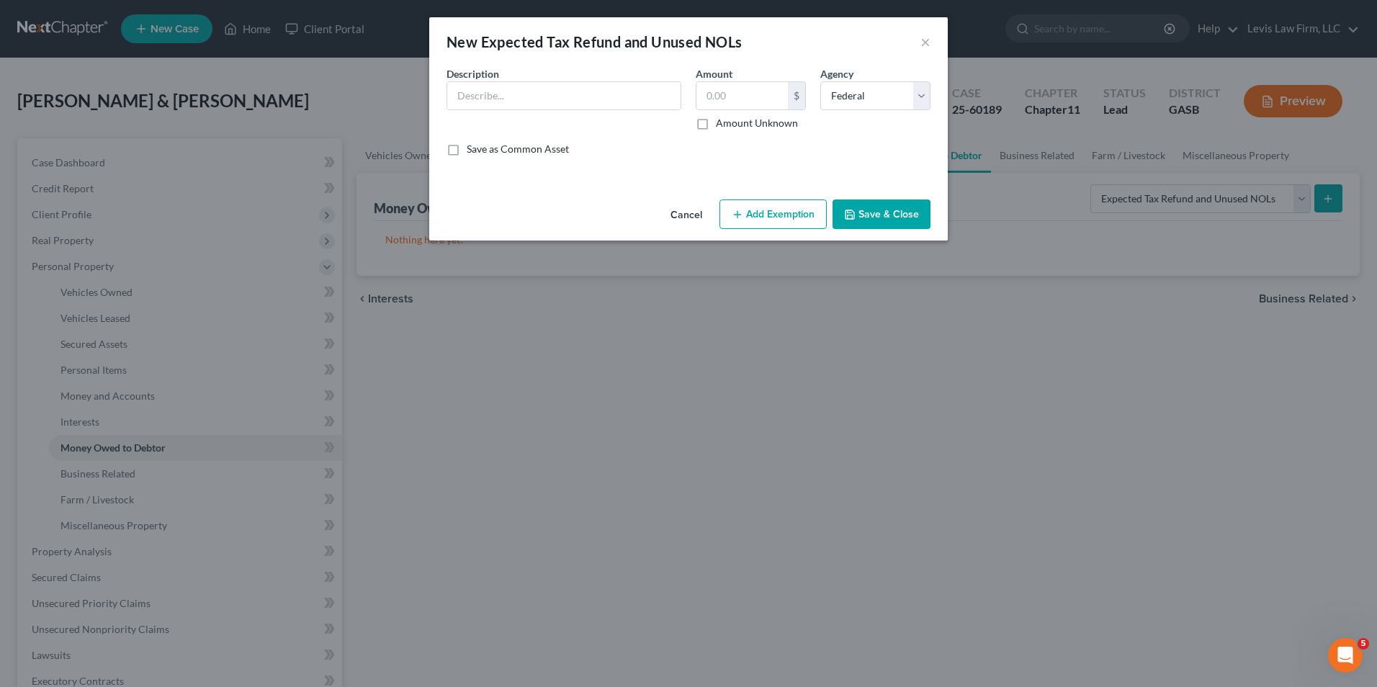
click at [685, 207] on button "Cancel" at bounding box center [686, 215] width 55 height 29
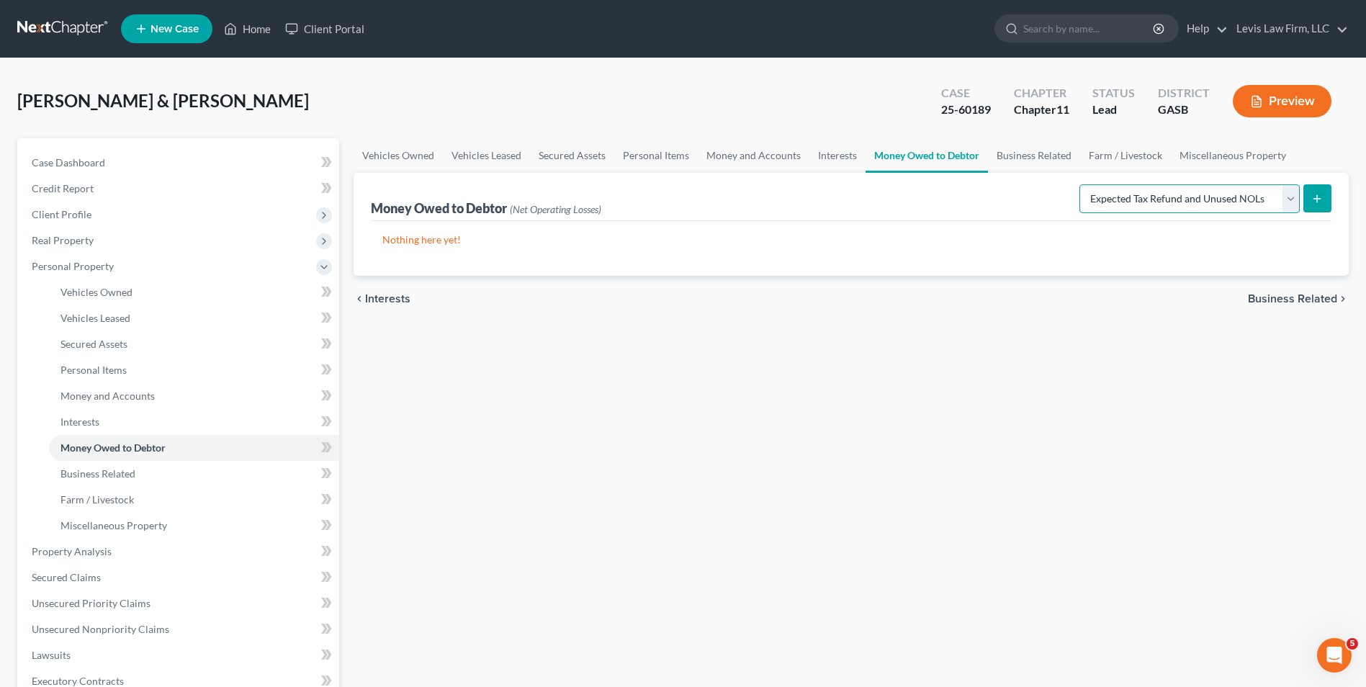
click at [1294, 199] on select "Select Type of Money Owed Accounts Receivable Alimony Child Support Claims Agai…" at bounding box center [1190, 198] width 220 height 29
click at [1276, 96] on button "Preview" at bounding box center [1282, 101] width 99 height 32
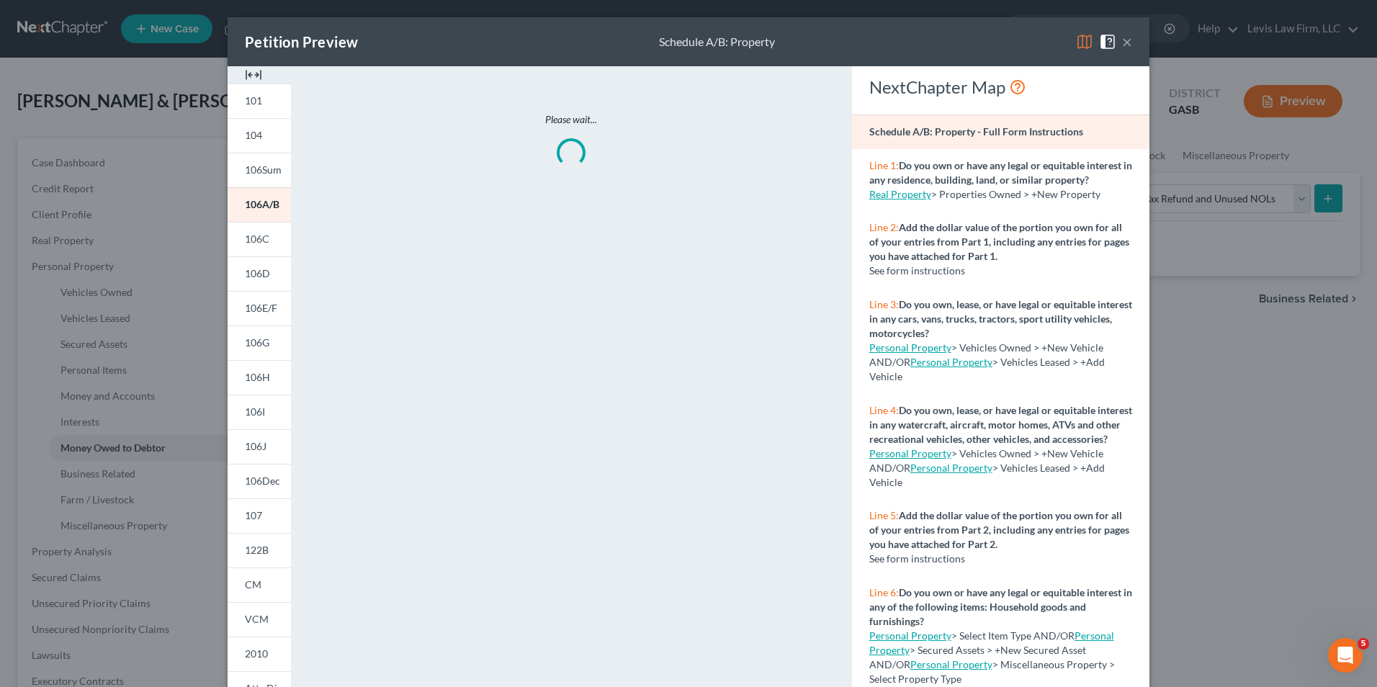
click at [1085, 41] on img at bounding box center [1084, 41] width 17 height 17
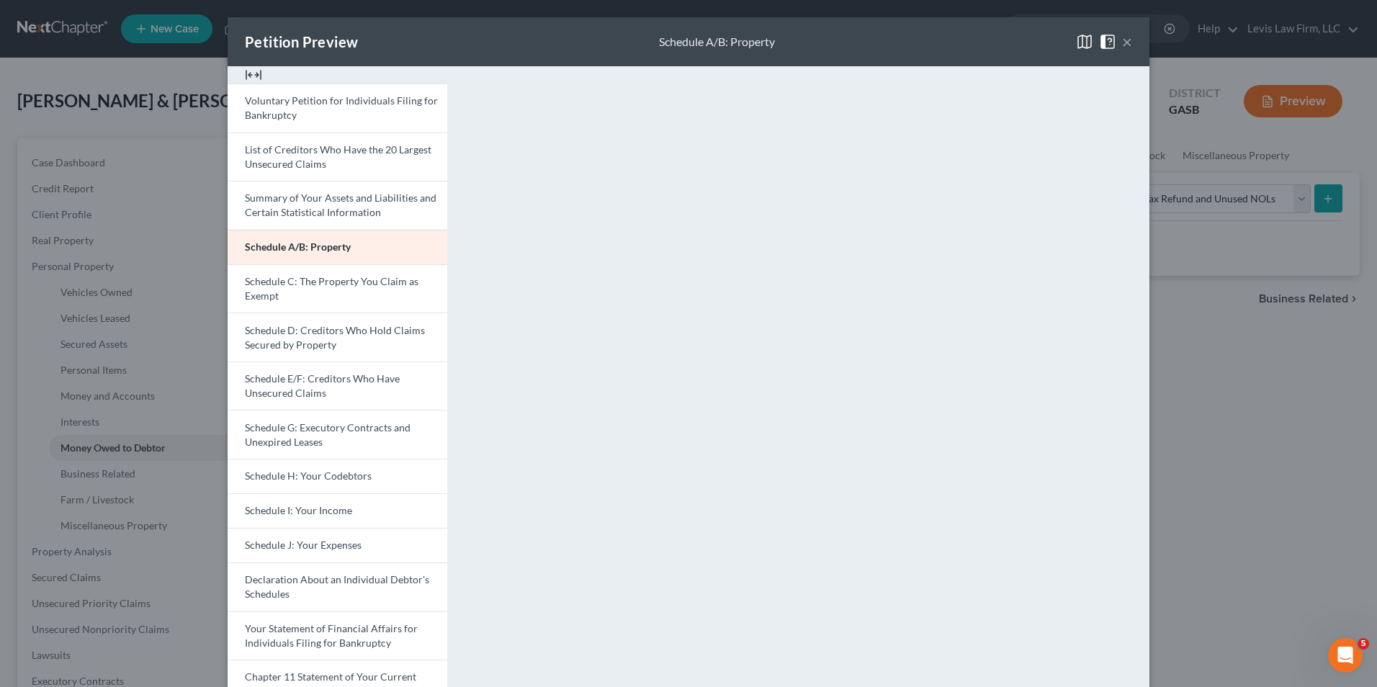
click at [1122, 40] on button "×" at bounding box center [1127, 41] width 10 height 17
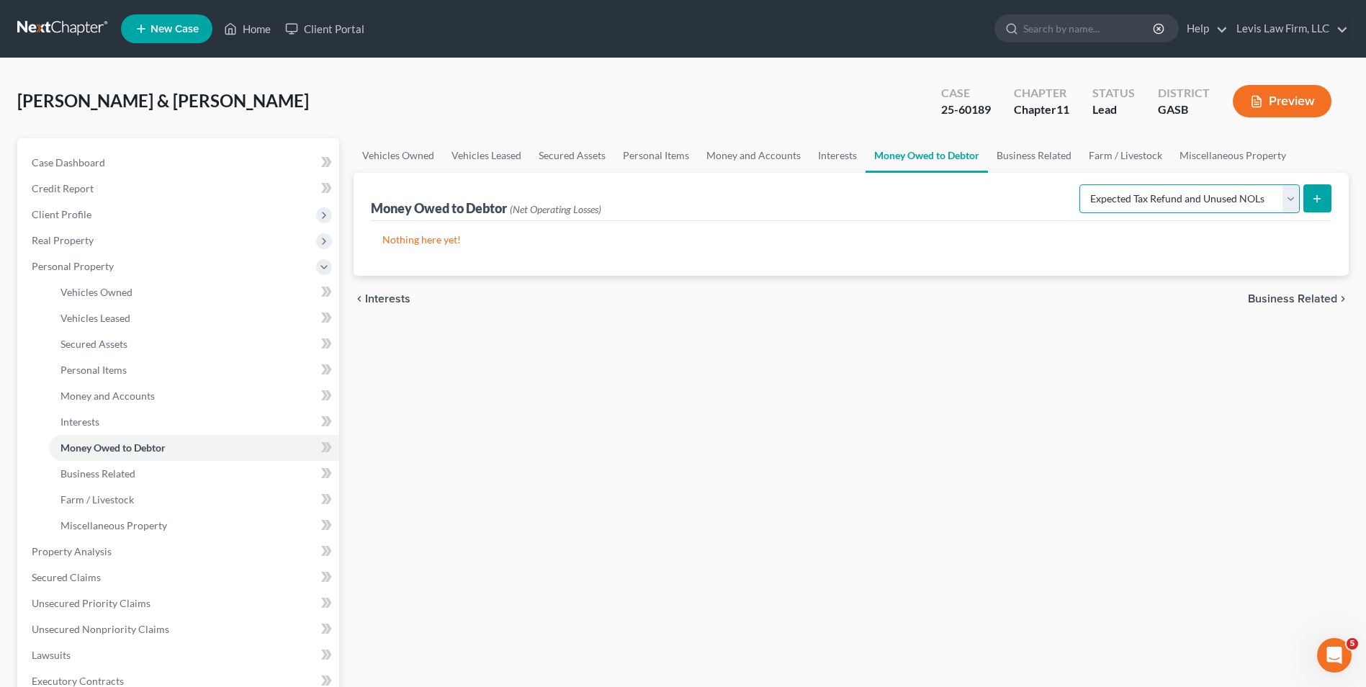
click at [1293, 194] on select "Select Type of Money Owed Accounts Receivable Alimony Child Support Claims Agai…" at bounding box center [1190, 198] width 220 height 29
click at [1082, 184] on select "Select Type of Money Owed Accounts Receivable Alimony Child Support Claims Agai…" at bounding box center [1190, 198] width 220 height 29
click at [1317, 197] on line "submit" at bounding box center [1317, 198] width 0 height 6
select select "0"
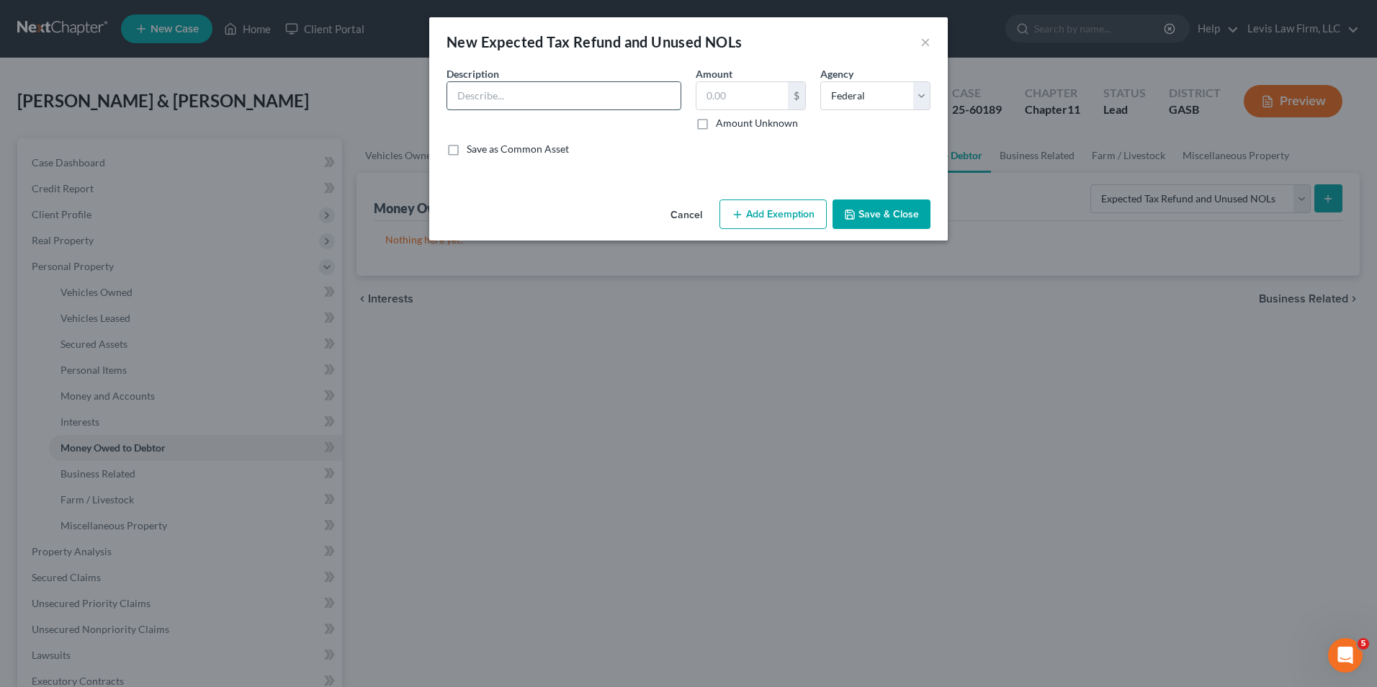
drag, startPoint x: 465, startPoint y: 97, endPoint x: 491, endPoint y: 103, distance: 26.6
click at [465, 97] on input "text" at bounding box center [563, 95] width 233 height 27
type input "2024 Tax Refund"
type input "2,300.00"
click at [902, 216] on button "Save & Close" at bounding box center [882, 215] width 98 height 30
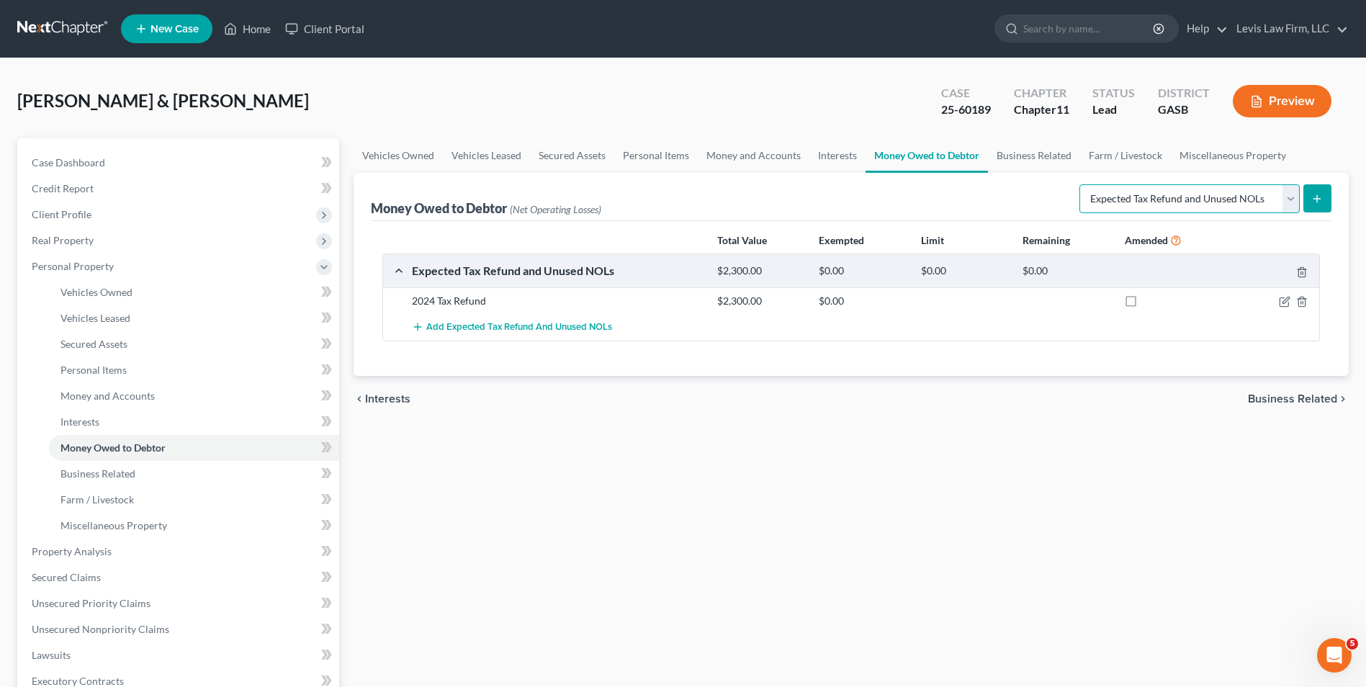
click at [1289, 202] on select "Select Type of Money Owed Accounts Receivable Alimony Child Support Claims Agai…" at bounding box center [1190, 198] width 220 height 29
click at [1082, 184] on select "Select Type of Money Owed Accounts Receivable Alimony Child Support Claims Agai…" at bounding box center [1190, 198] width 220 height 29
click at [1316, 193] on icon "submit" at bounding box center [1318, 199] width 12 height 12
select select "0"
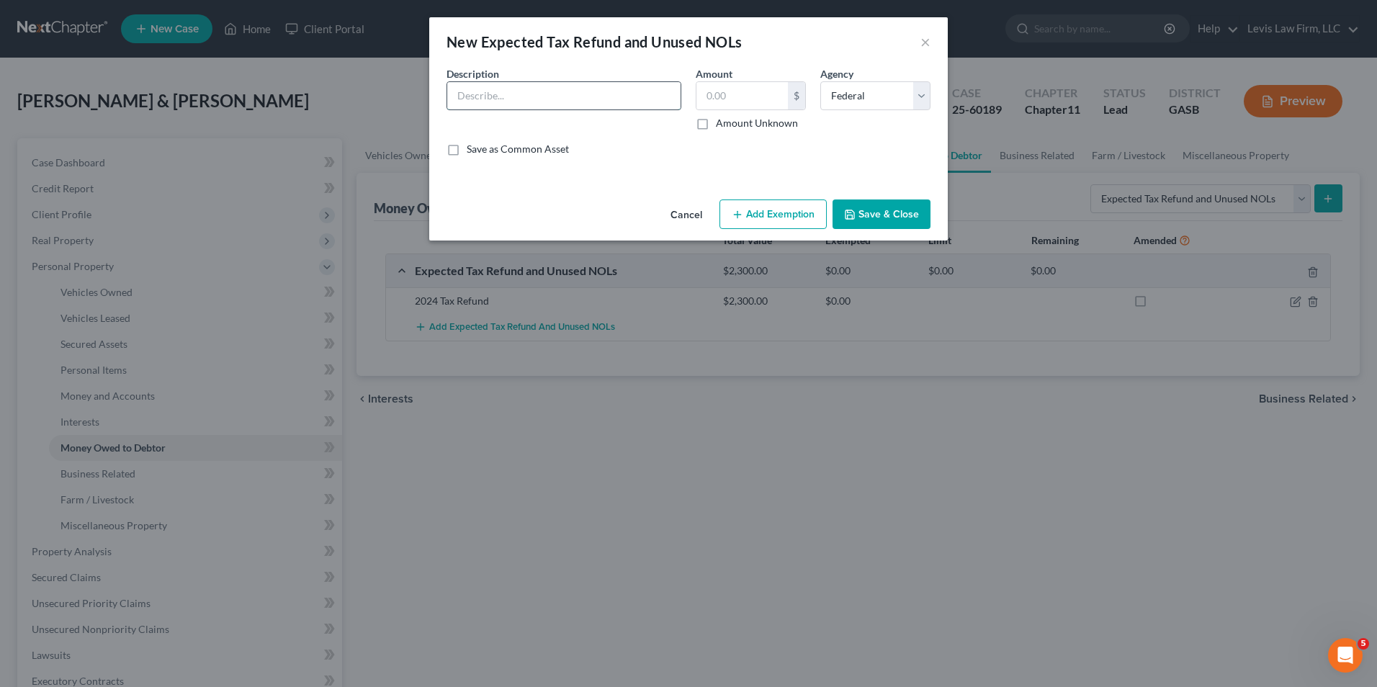
drag, startPoint x: 460, startPoint y: 99, endPoint x: 447, endPoint y: 93, distance: 13.9
click at [459, 99] on input "text" at bounding box center [563, 95] width 233 height 27
type input "2024 Tax Refund"
type input "900.00"
click at [923, 93] on select "Select Federal State Local" at bounding box center [875, 95] width 110 height 29
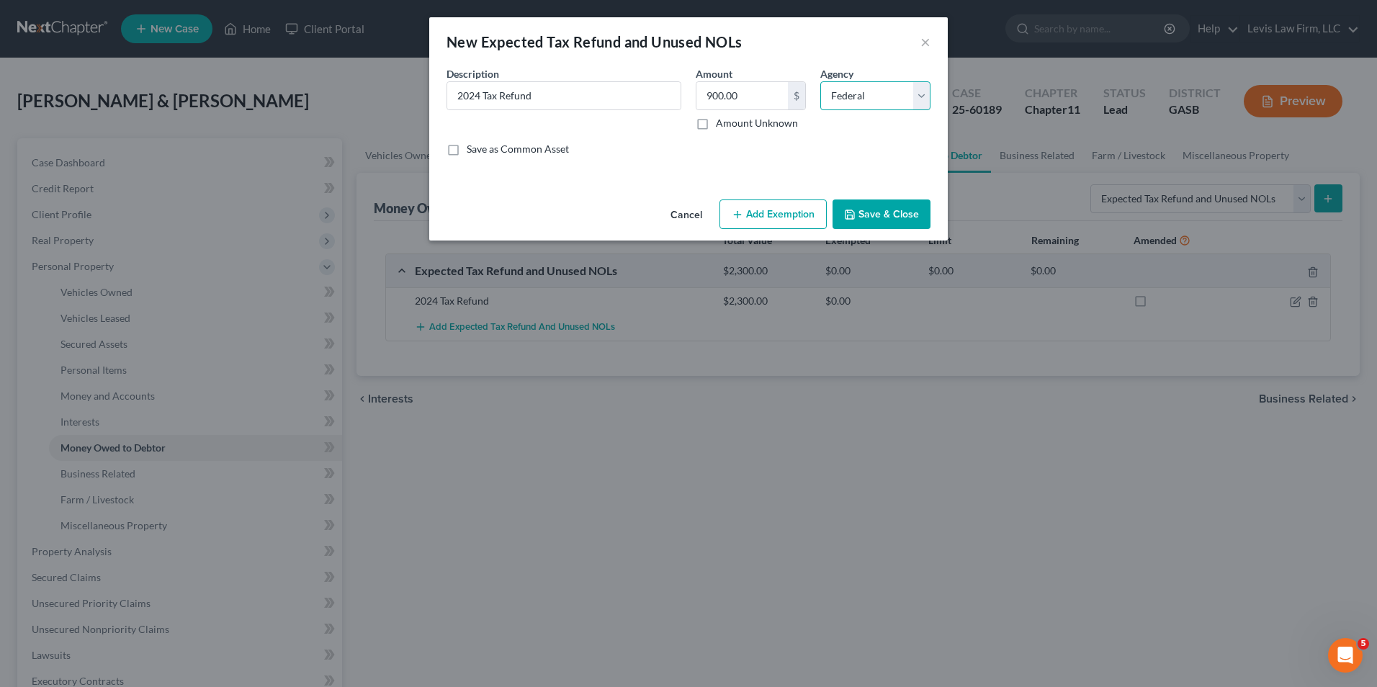
select select "1"
click at [820, 81] on select "Select Federal State Local" at bounding box center [875, 95] width 110 height 29
click at [892, 215] on button "Save & Close" at bounding box center [882, 215] width 98 height 30
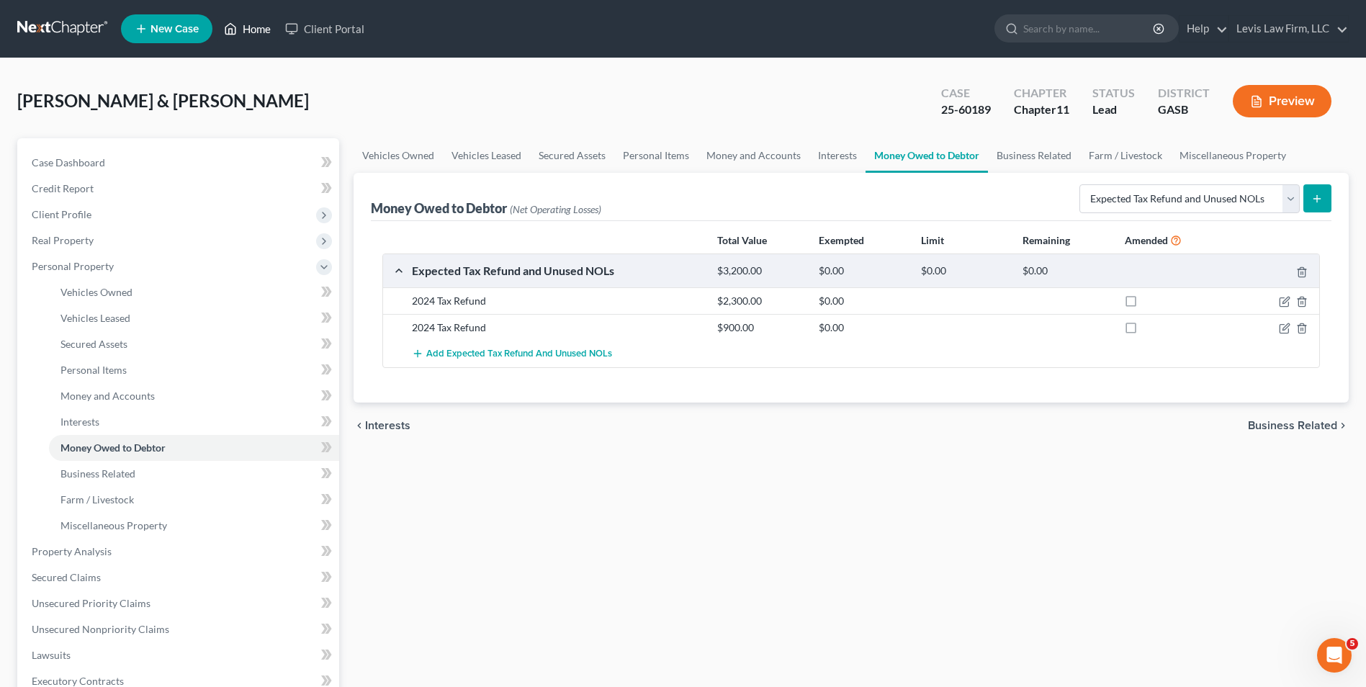
click at [267, 28] on link "Home" at bounding box center [247, 29] width 61 height 26
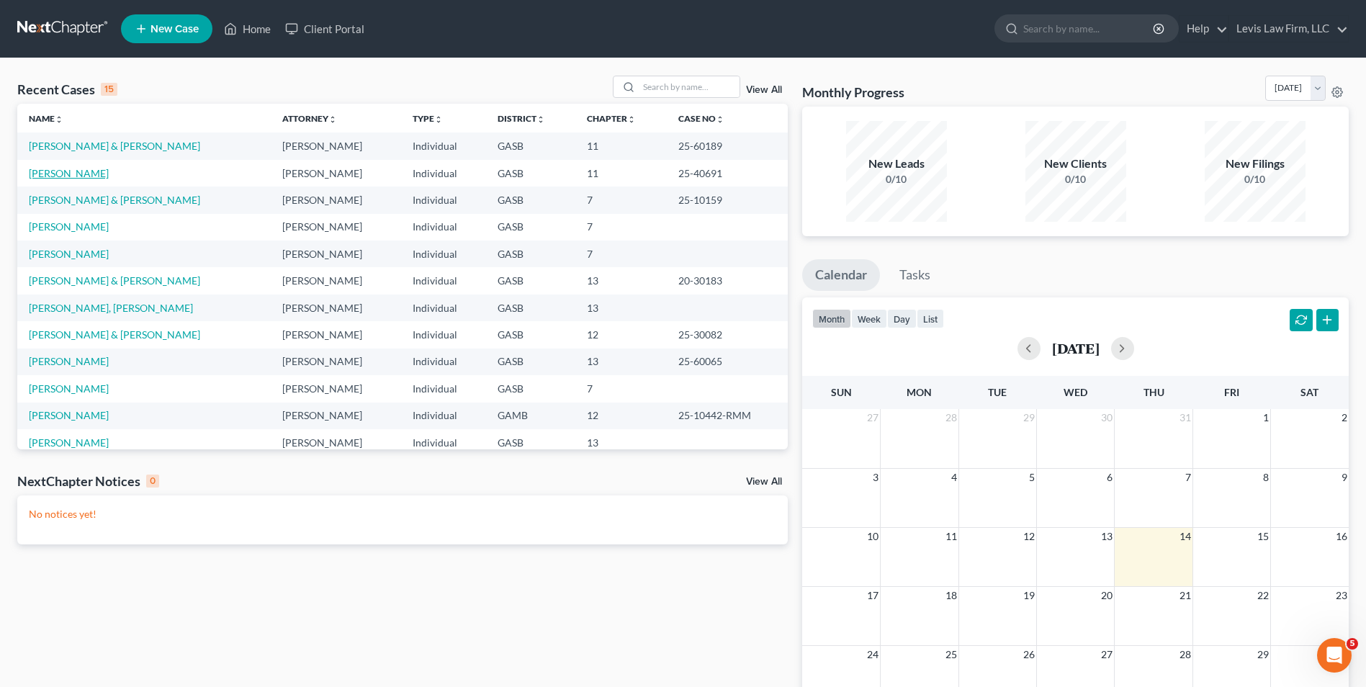
click at [71, 171] on link "Ward, Lynette" at bounding box center [69, 173] width 80 height 12
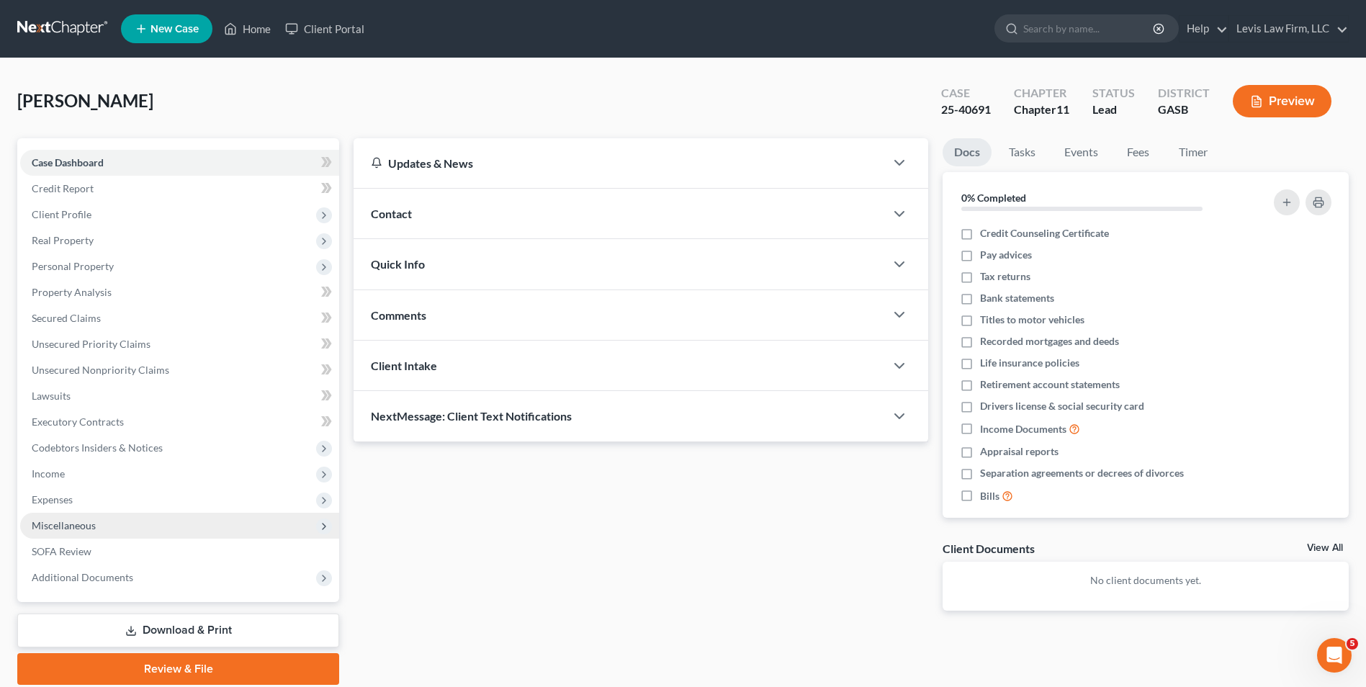
click at [83, 529] on span "Miscellaneous" at bounding box center [64, 525] width 64 height 12
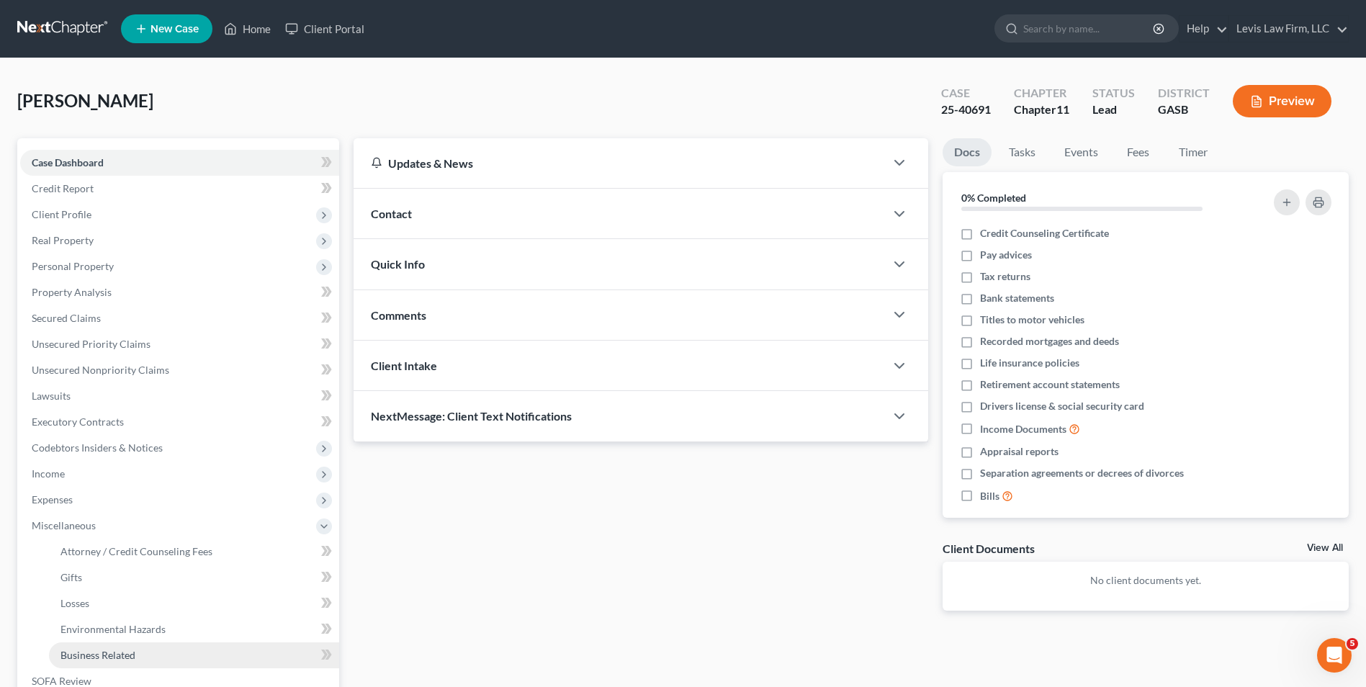
click at [134, 649] on span "Business Related" at bounding box center [98, 655] width 75 height 12
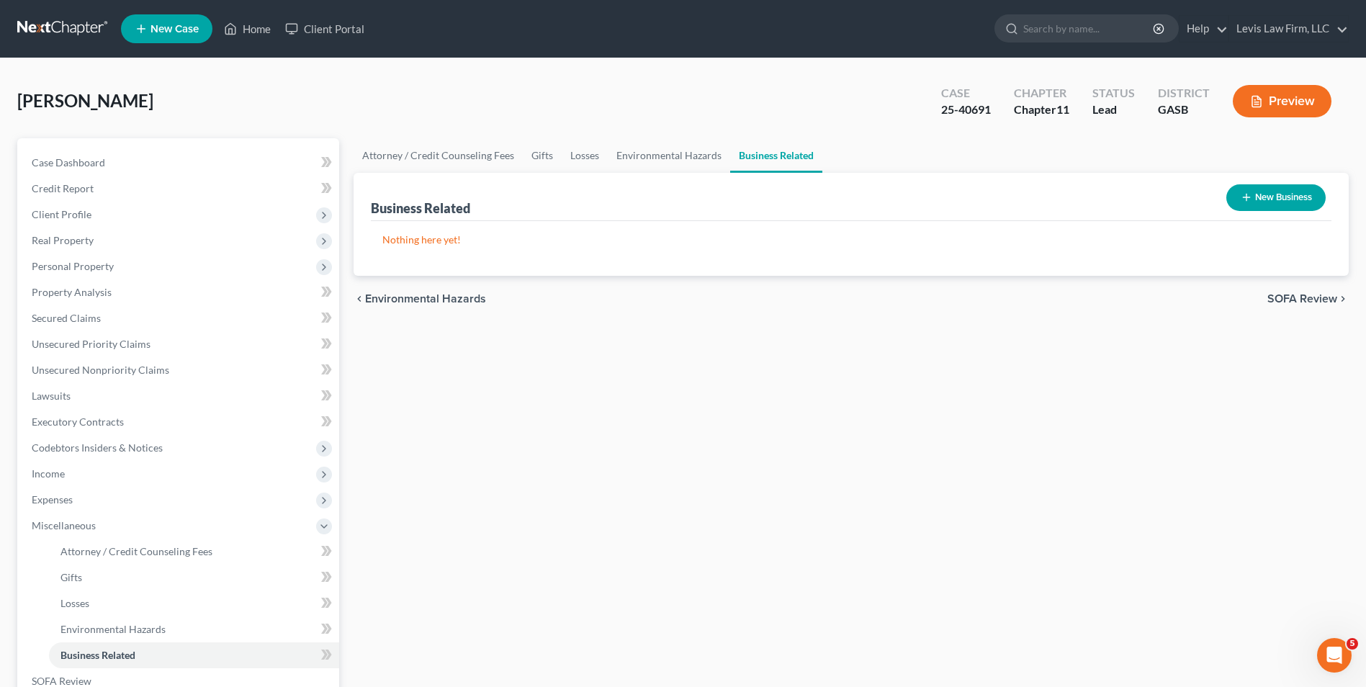
click at [1285, 197] on button "New Business" at bounding box center [1276, 197] width 99 height 27
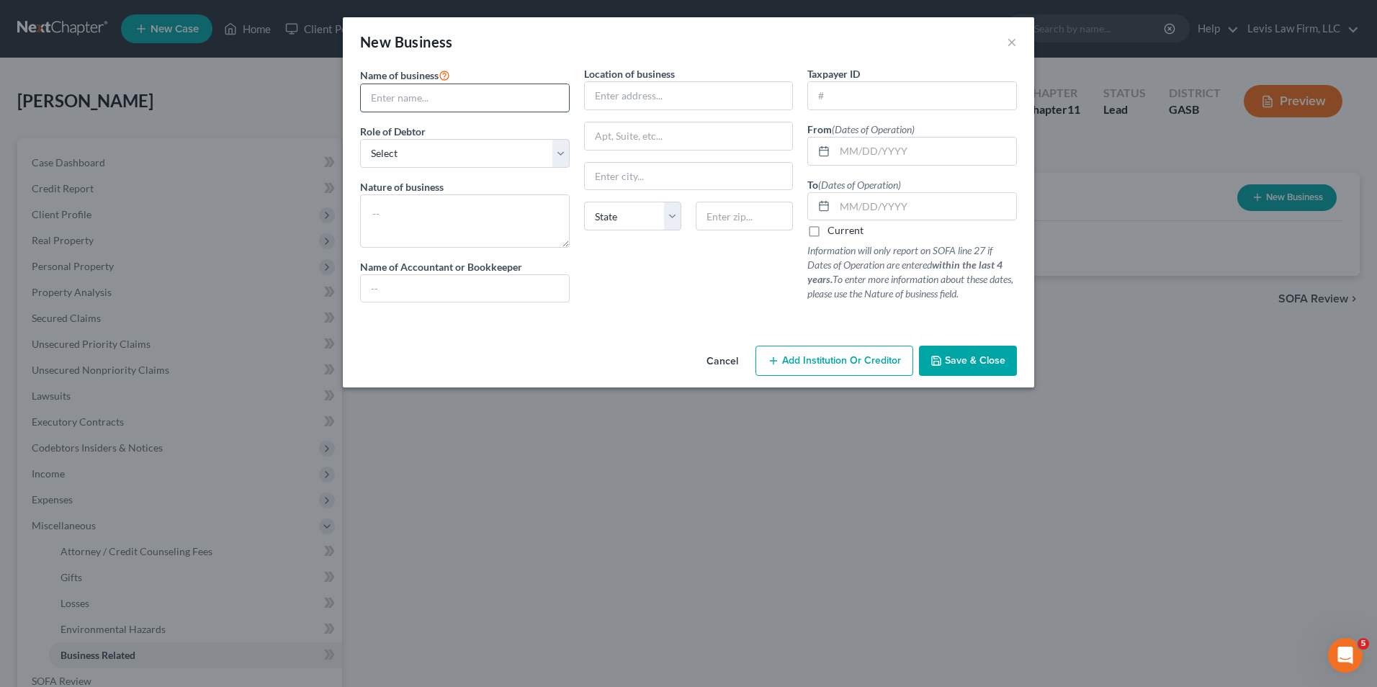
click at [374, 101] on input "text" at bounding box center [465, 97] width 208 height 27
type input "Labels on Liberty, LLC"
click at [563, 161] on select "Select A member of a limited liability company (LLC) or limited liability partn…" at bounding box center [465, 153] width 210 height 29
select select "member"
click at [360, 139] on select "Select A member of a limited liability company (LLC) or limited liability partn…" at bounding box center [465, 153] width 210 height 29
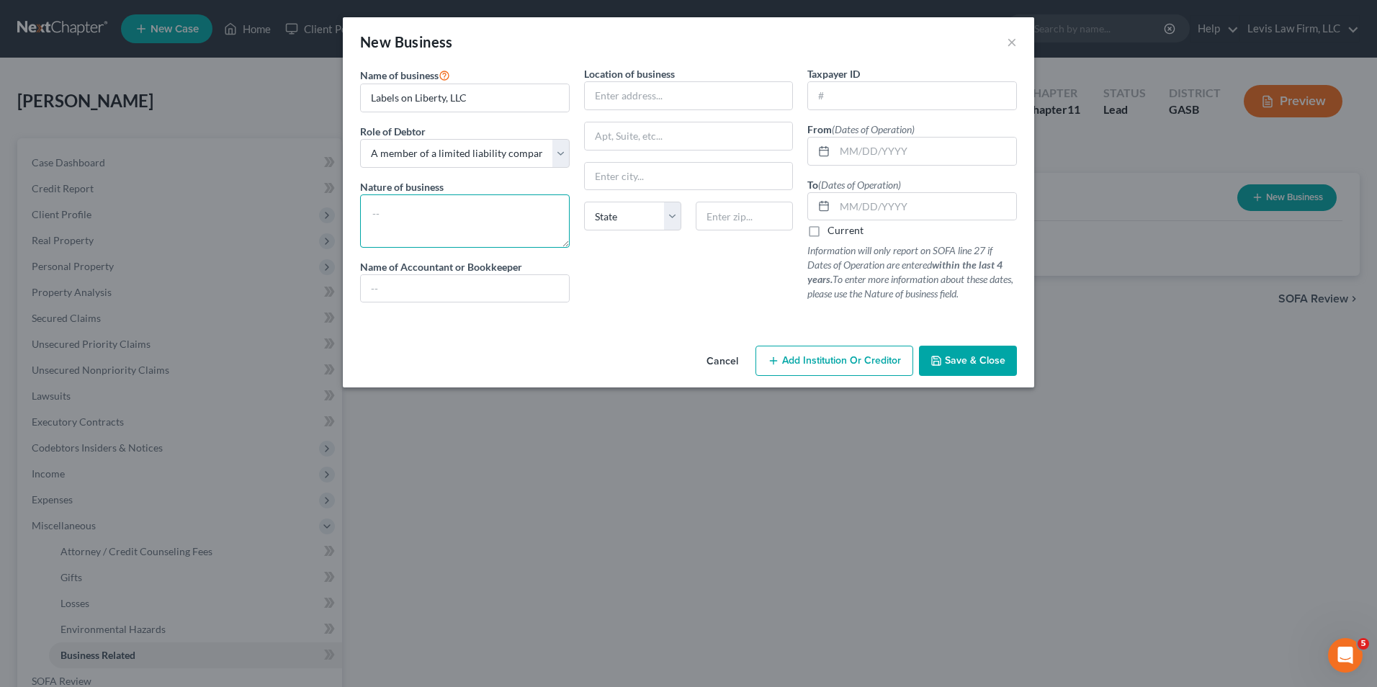
click at [381, 216] on textarea at bounding box center [465, 220] width 210 height 53
type textarea "Clothing and Clothing Accessories"
click at [602, 91] on input "text" at bounding box center [689, 95] width 208 height 27
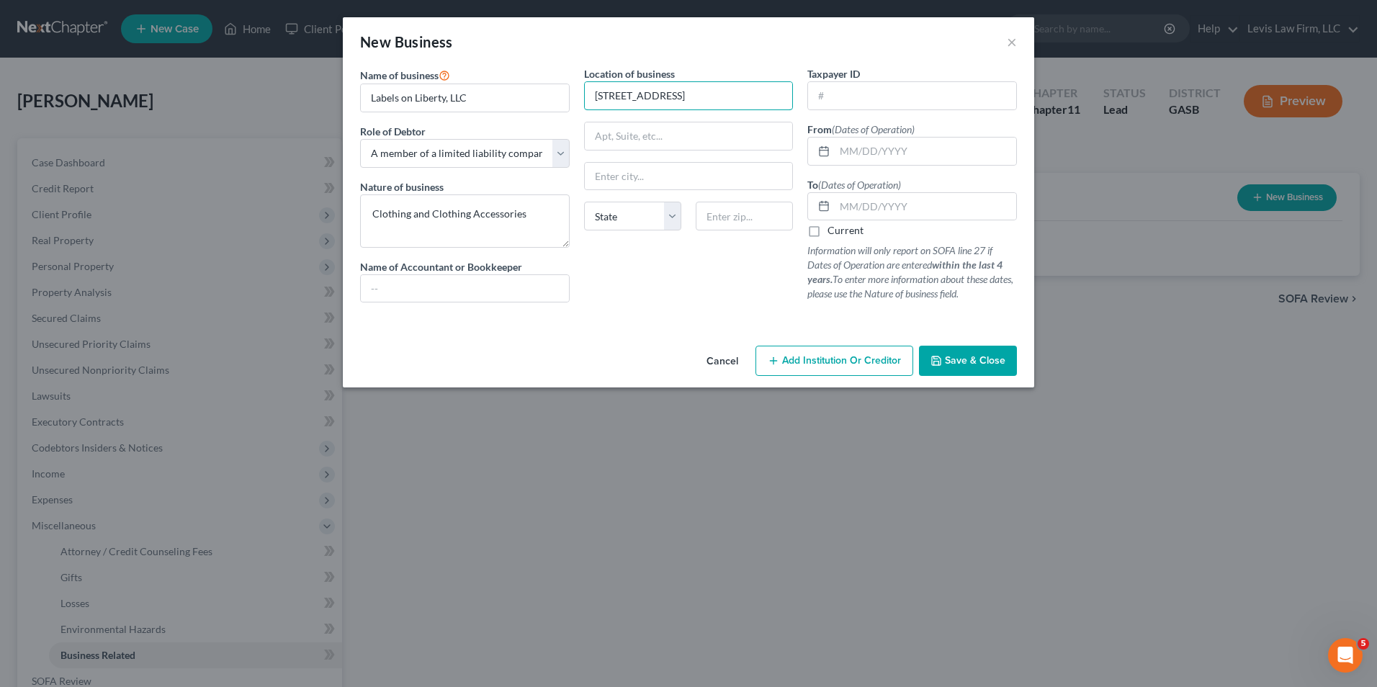
type input "107 W. Liberty Street"
type input "Savannah"
select select "10"
type input "31401"
click at [842, 152] on input "text" at bounding box center [926, 151] width 182 height 27
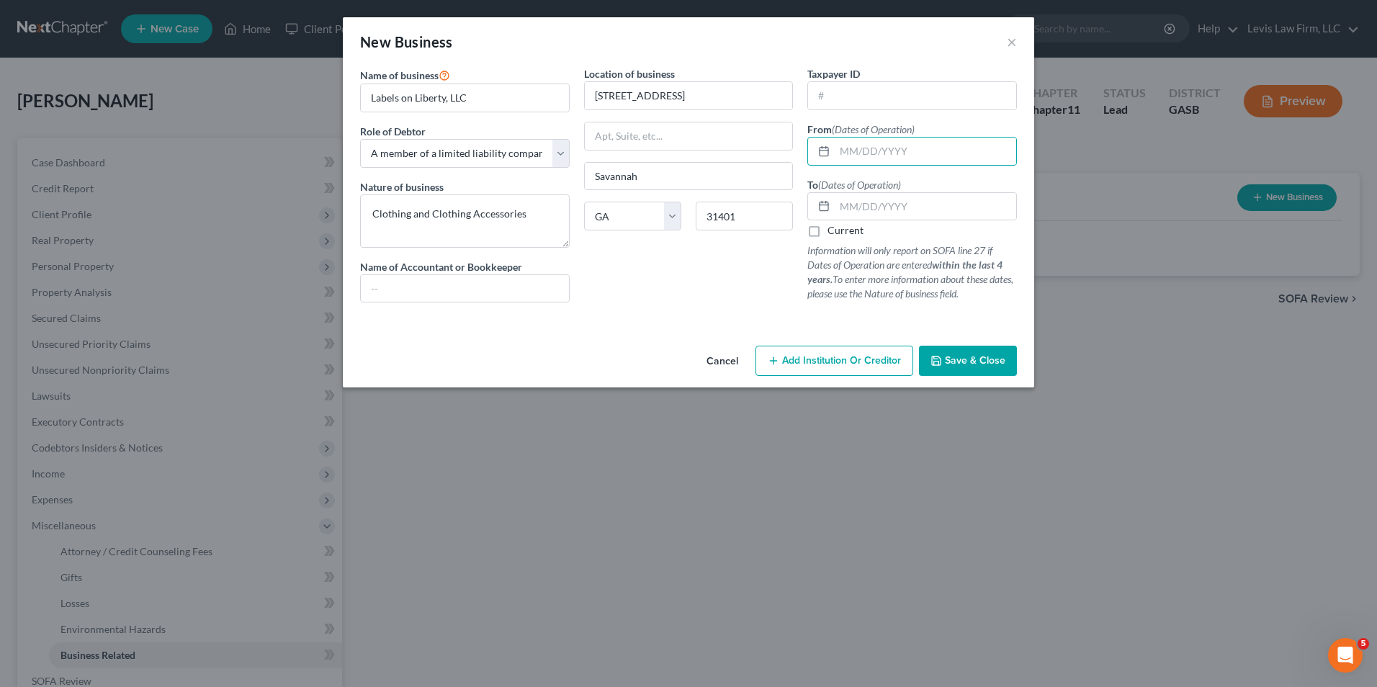
click at [1125, 395] on div "New Business × Name of business * Labels on Liberty, LLC Role of Debtor * Selec…" at bounding box center [688, 343] width 1377 height 687
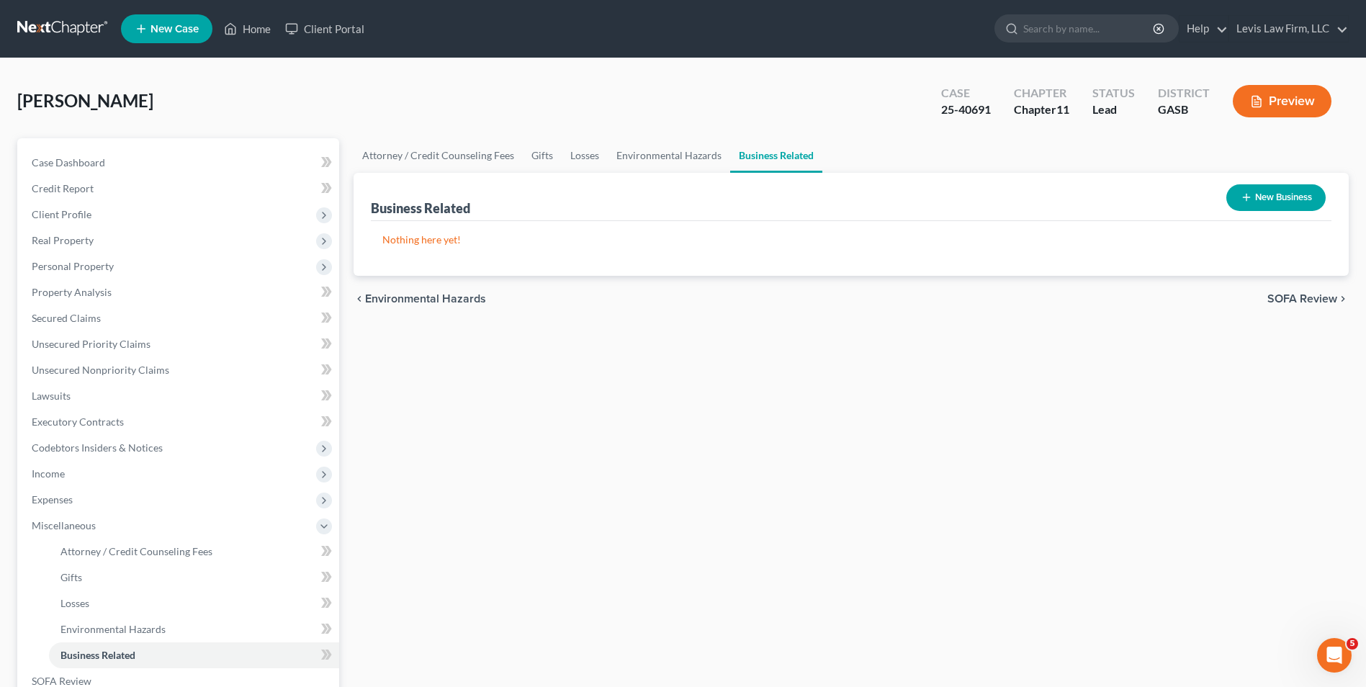
click at [1261, 198] on button "New Business" at bounding box center [1276, 197] width 99 height 27
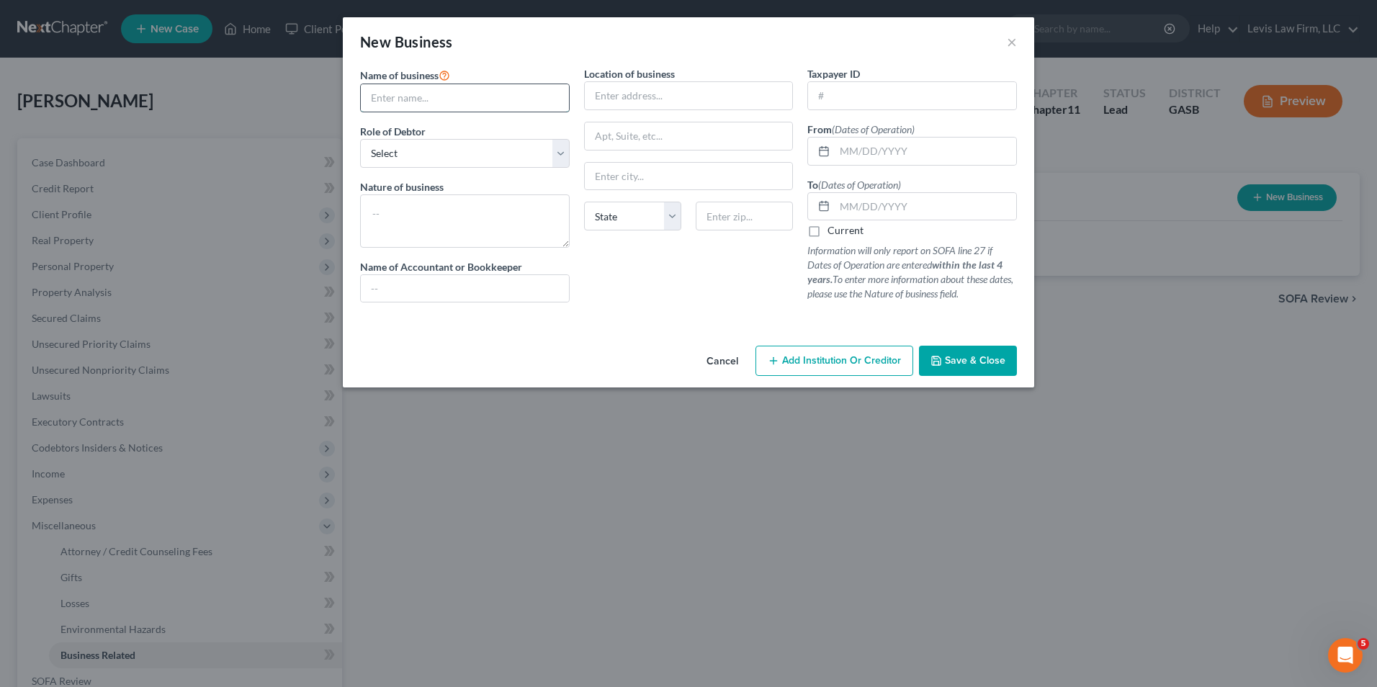
drag, startPoint x: 387, startPoint y: 97, endPoint x: 393, endPoint y: 104, distance: 9.7
click at [387, 97] on input "text" at bounding box center [465, 97] width 208 height 27
type input "Labels on Liberty, LLC"
type input "107 W. Liberty Street"
type input "Savannah"
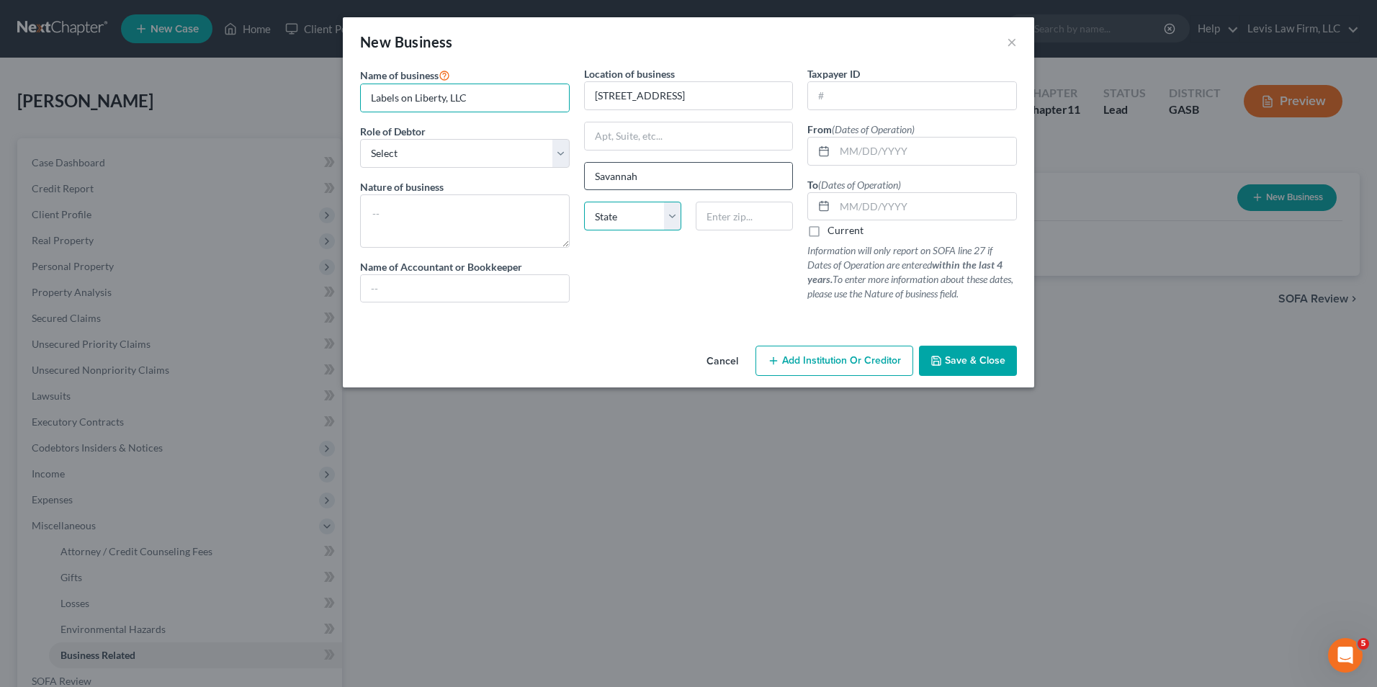
select select "10"
type input "31401"
click at [556, 151] on select "Select A member of a limited liability company (LLC) or limited liability partn…" at bounding box center [465, 153] width 210 height 29
select select "member"
click at [360, 139] on select "Select A member of a limited liability company (LLC) or limited liability partn…" at bounding box center [465, 153] width 210 height 29
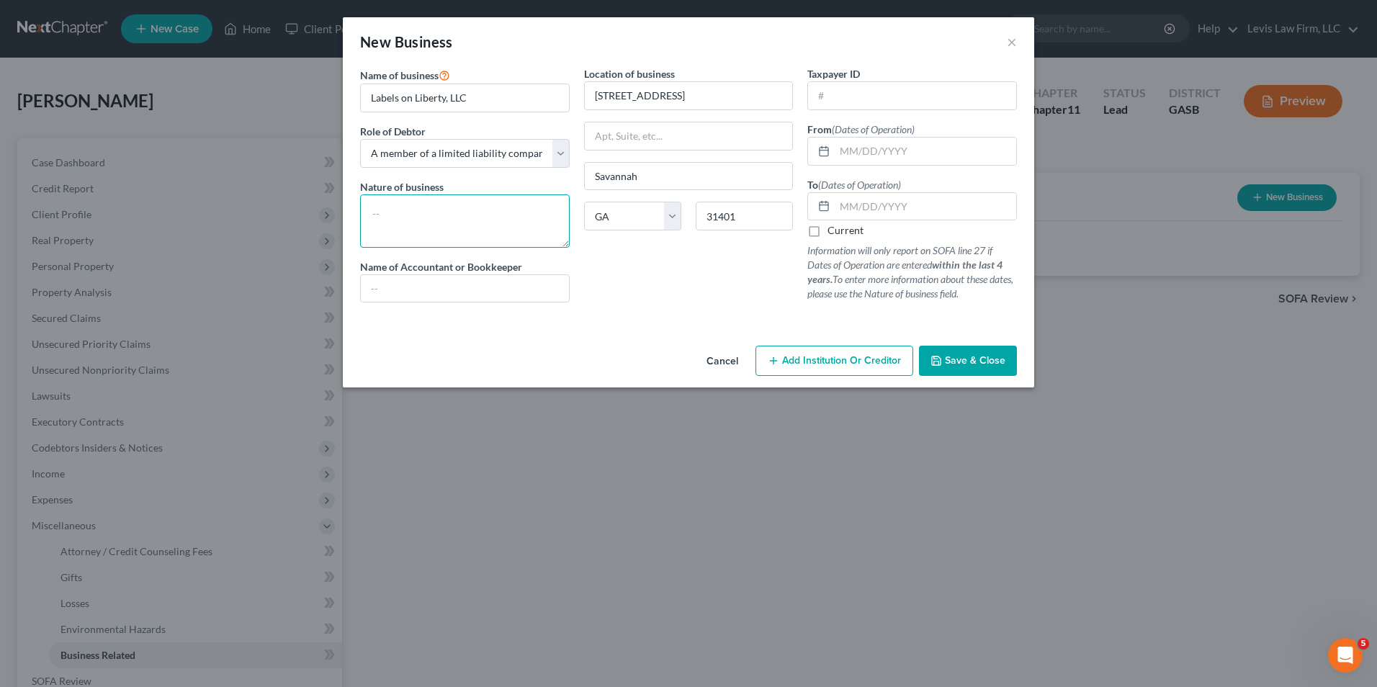
drag, startPoint x: 387, startPoint y: 207, endPoint x: 387, endPoint y: 215, distance: 7.9
click at [386, 207] on textarea at bounding box center [465, 220] width 210 height 53
type textarea "Clothing and Clothing Accessories"
click at [838, 155] on input "text" at bounding box center [926, 151] width 182 height 27
type input "12/08/2022"
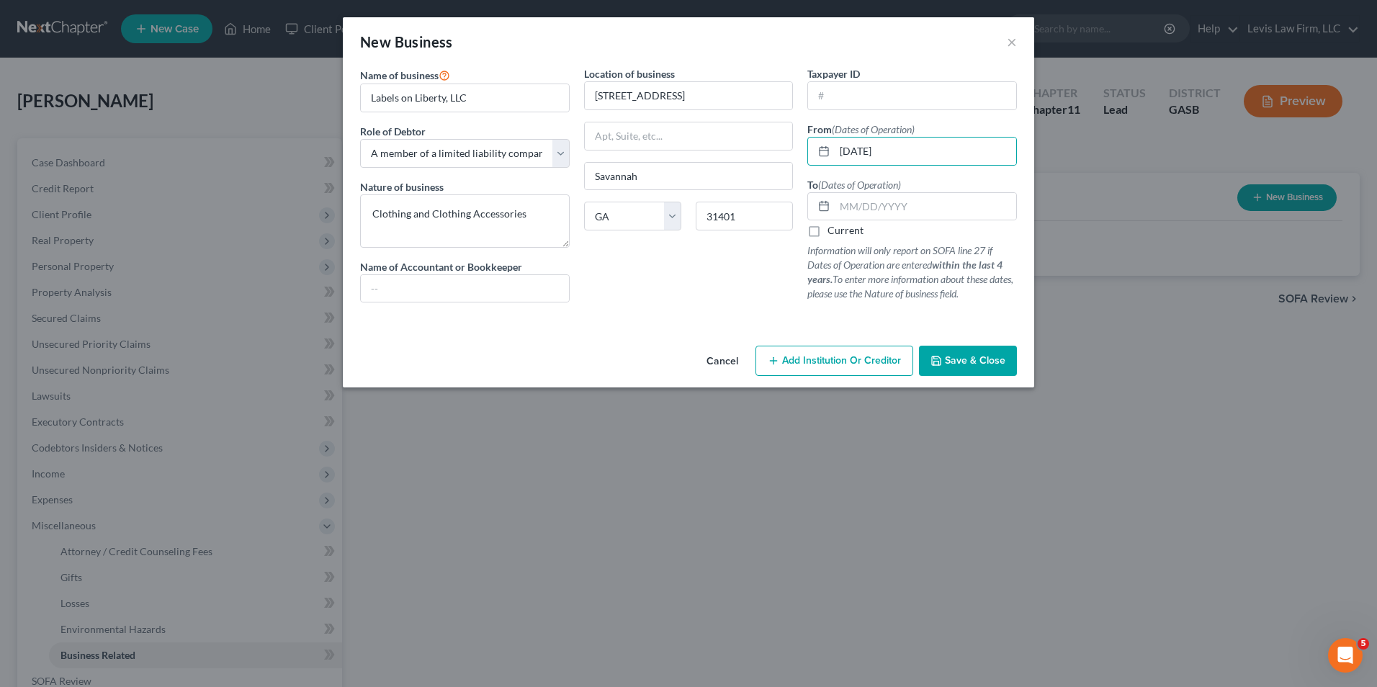
drag, startPoint x: 815, startPoint y: 231, endPoint x: 834, endPoint y: 249, distance: 26.5
click at [828, 230] on label "Current" at bounding box center [846, 230] width 36 height 14
click at [833, 230] on input "Current" at bounding box center [837, 227] width 9 height 9
checkbox input "true"
click at [968, 358] on span "Save & Close" at bounding box center [975, 360] width 61 height 12
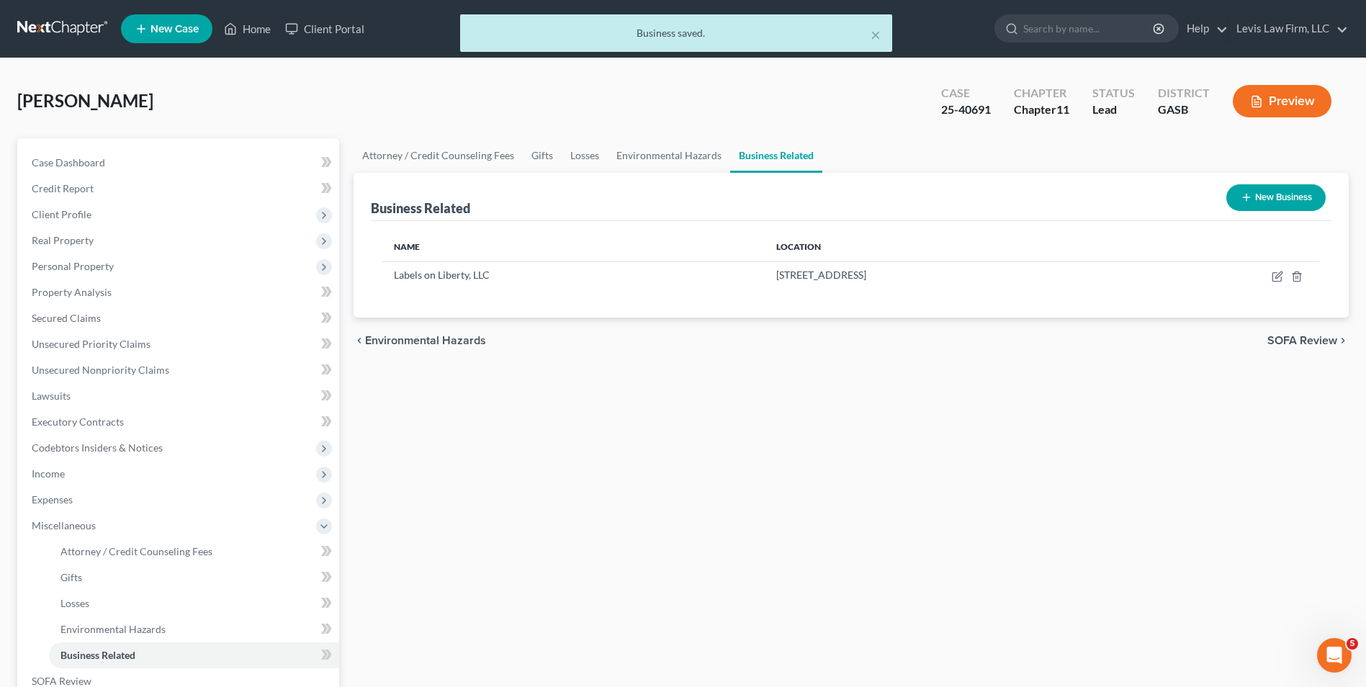
click at [1266, 205] on button "New Business" at bounding box center [1276, 197] width 99 height 27
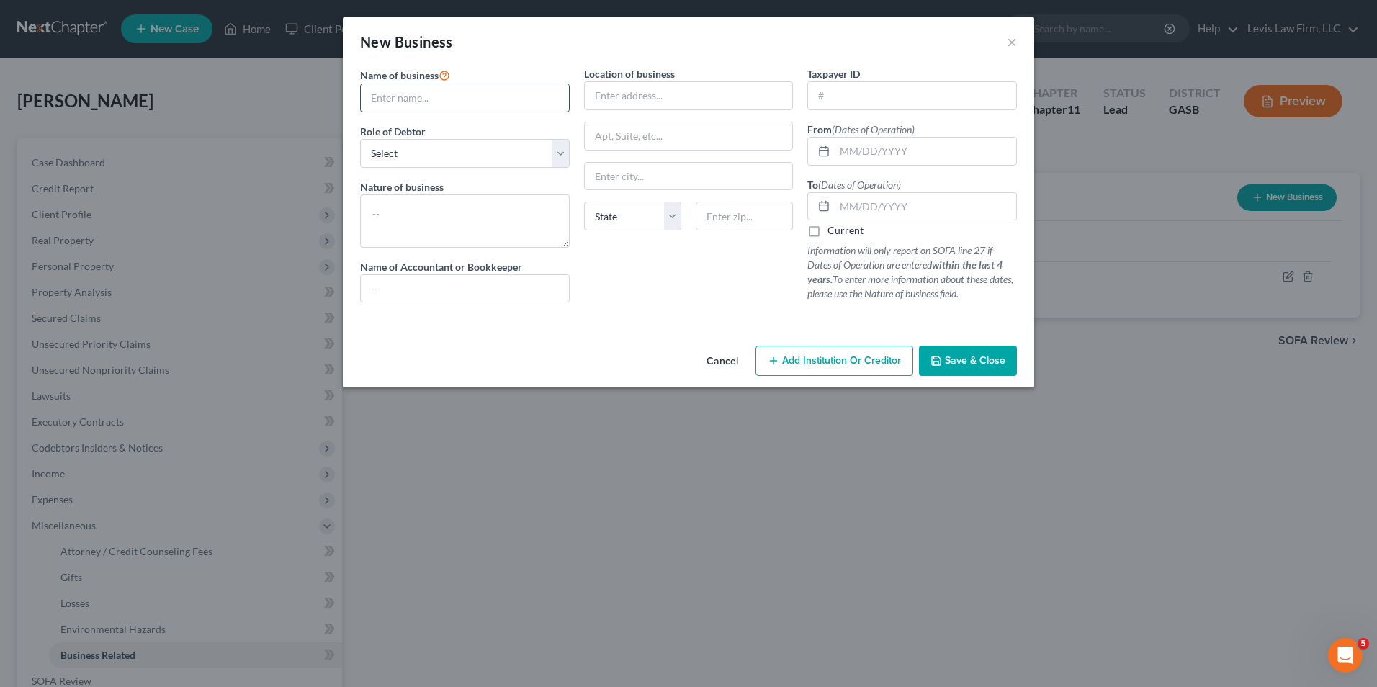
drag, startPoint x: 377, startPoint y: 93, endPoint x: 388, endPoint y: 104, distance: 14.8
click at [377, 93] on input "text" at bounding box center [465, 97] width 208 height 27
type input "Lulu Ride, LLC"
click at [563, 148] on select "Select A member of a limited liability company (LLC) or limited liability partn…" at bounding box center [465, 153] width 210 height 29
select select "member"
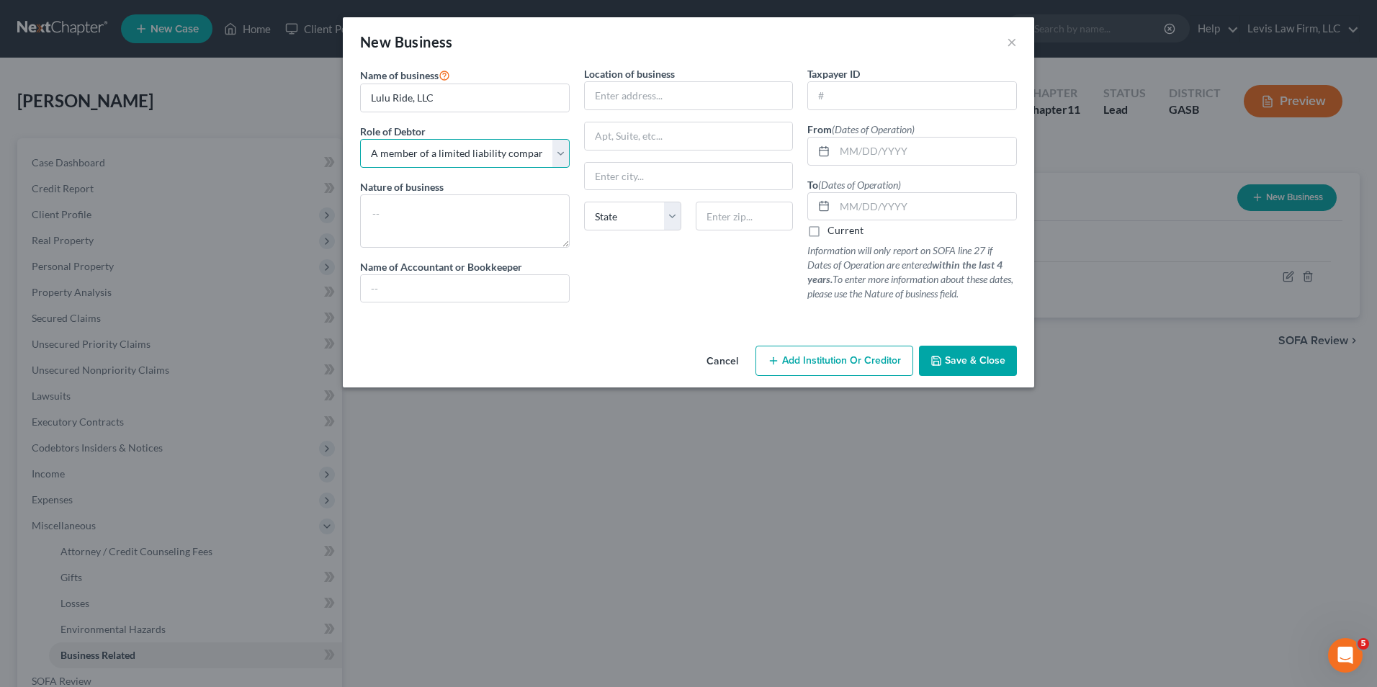
click at [360, 139] on select "Select A member of a limited liability company (LLC) or limited liability partn…" at bounding box center [465, 153] width 210 height 29
click at [599, 96] on input "text" at bounding box center [689, 95] width 208 height 27
type input "630 Indian Street"
type input "Suite E"
click at [640, 180] on input "Sa" at bounding box center [689, 176] width 208 height 27
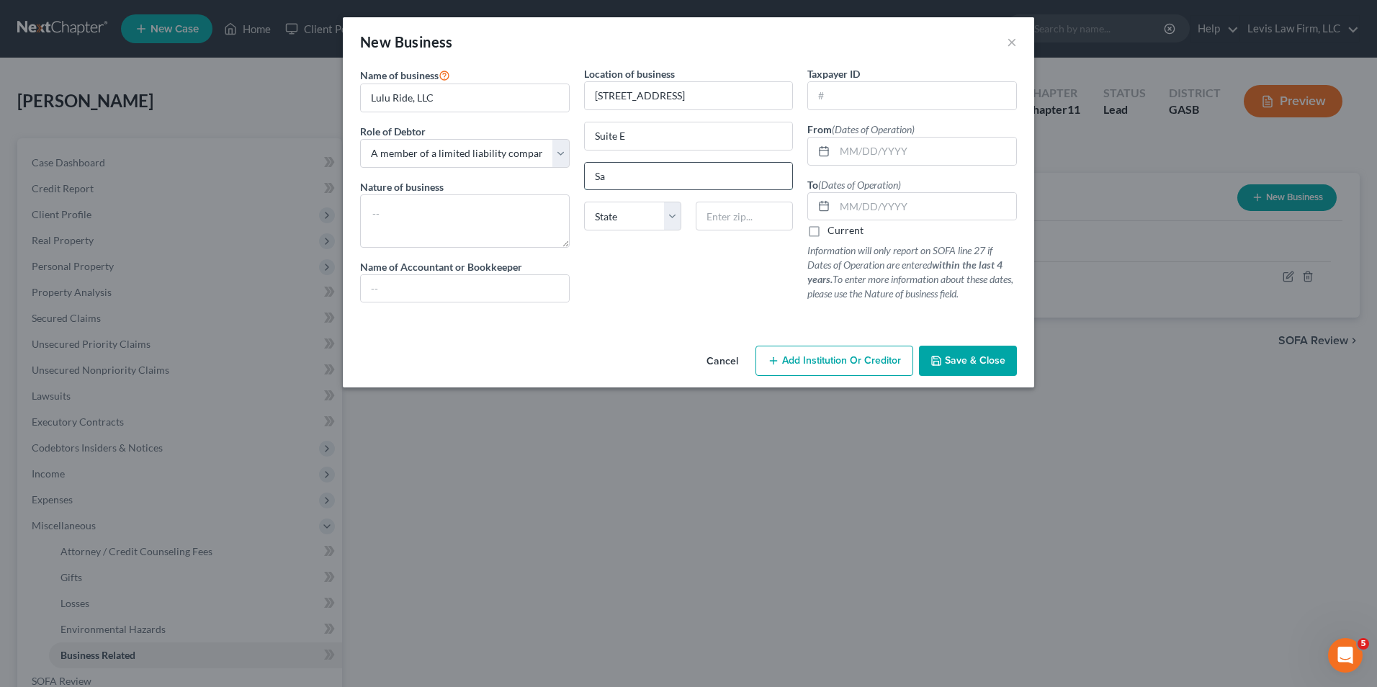
type input "Savannah"
select select "10"
type input "31401"
click at [842, 150] on input "12/08/2022" at bounding box center [926, 151] width 182 height 27
type input "0"
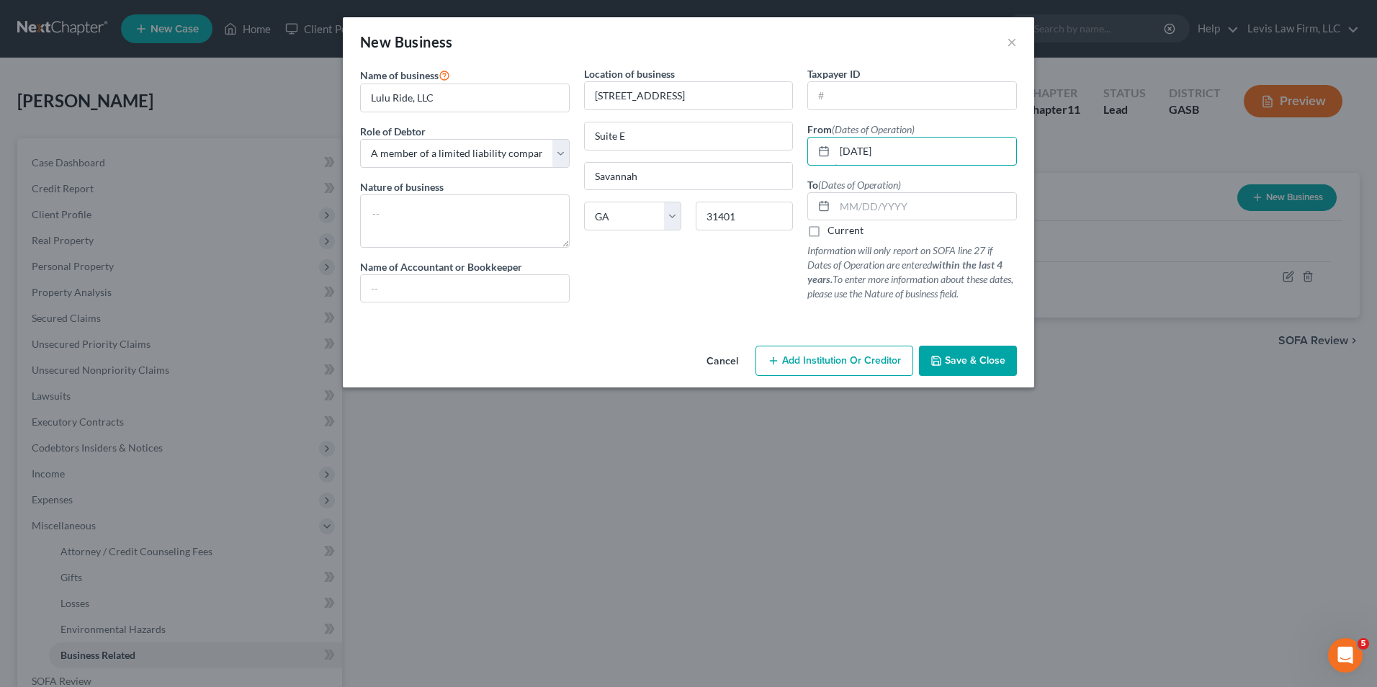
type input "01/05/2022"
click at [828, 233] on label "Current" at bounding box center [846, 230] width 36 height 14
click at [833, 233] on input "Current" at bounding box center [837, 227] width 9 height 9
checkbox input "true"
click at [967, 362] on span "Save & Close" at bounding box center [975, 360] width 61 height 12
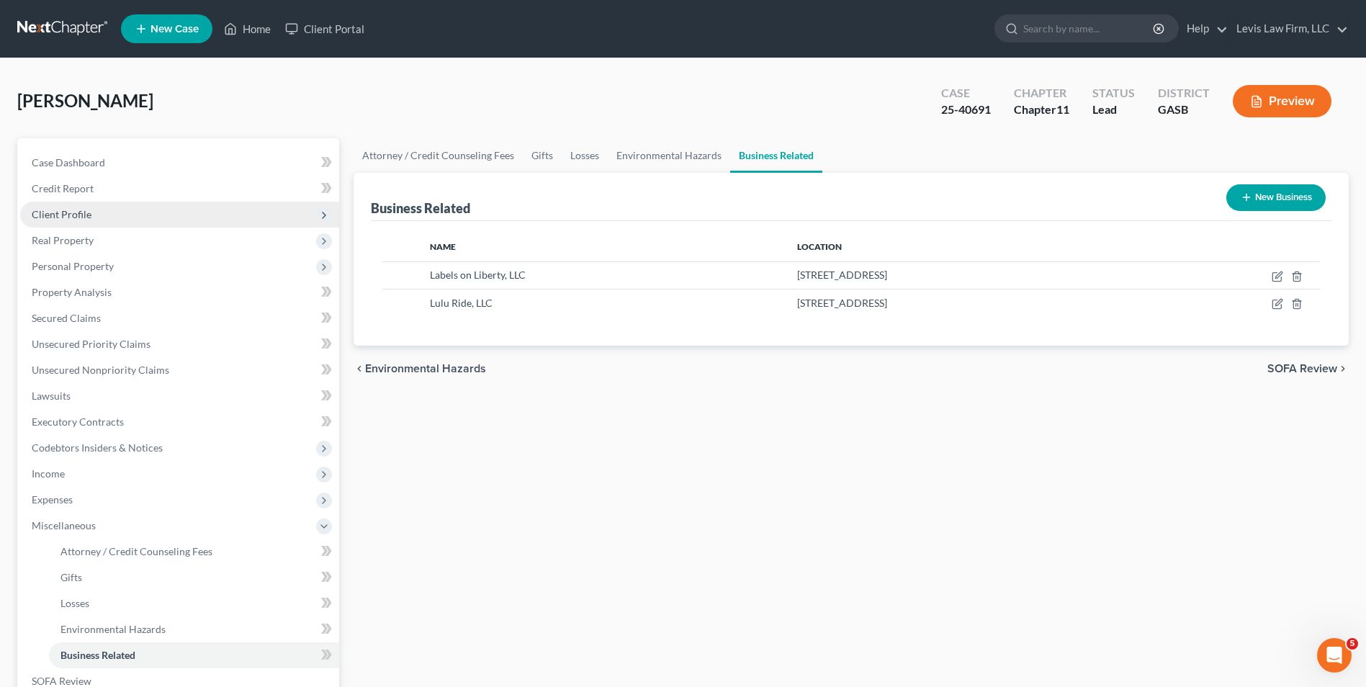
click at [70, 218] on span "Client Profile" at bounding box center [62, 214] width 60 height 12
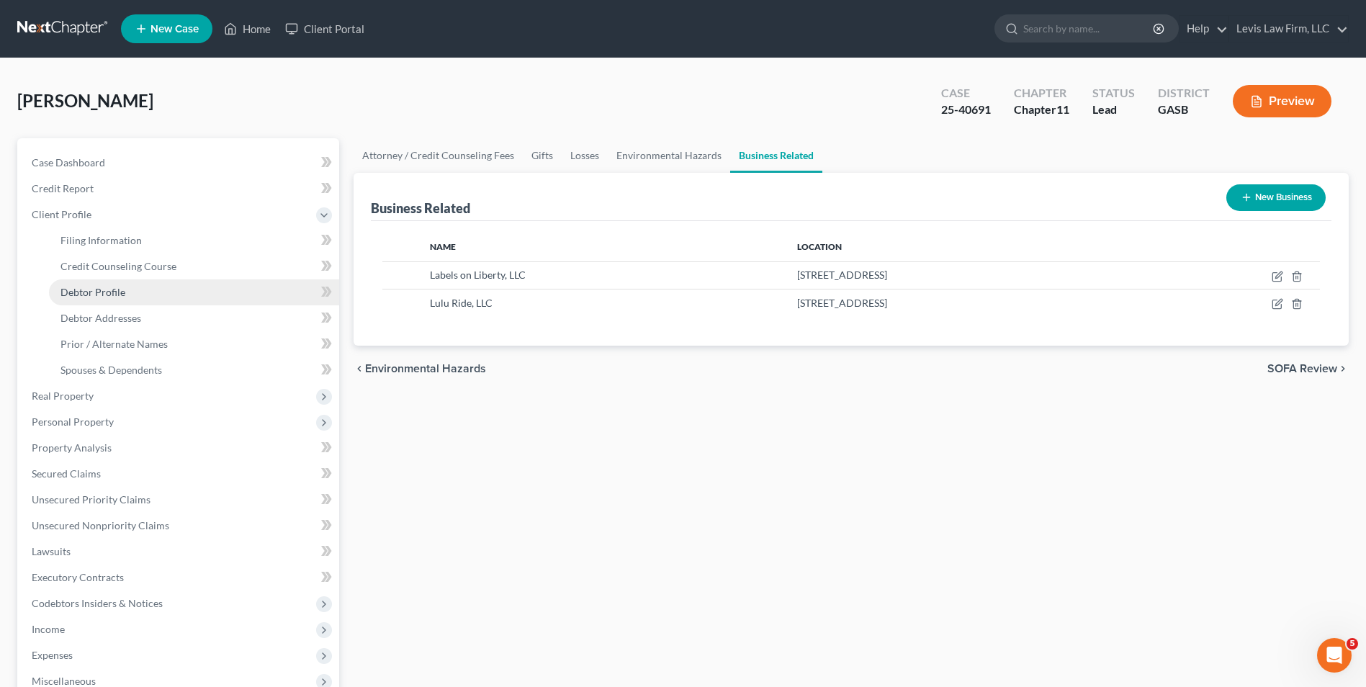
click at [128, 290] on link "Debtor Profile" at bounding box center [194, 292] width 290 height 26
select select "3"
select select "2"
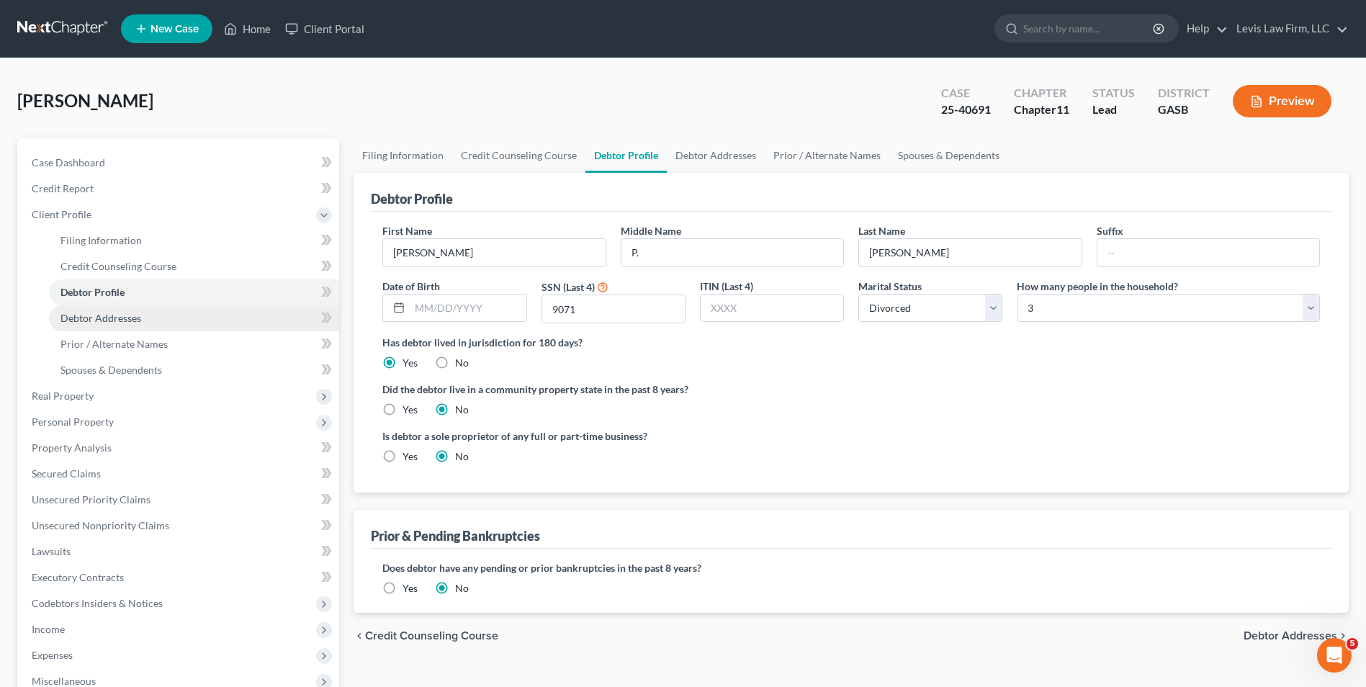
click at [125, 321] on span "Debtor Addresses" at bounding box center [101, 318] width 81 height 12
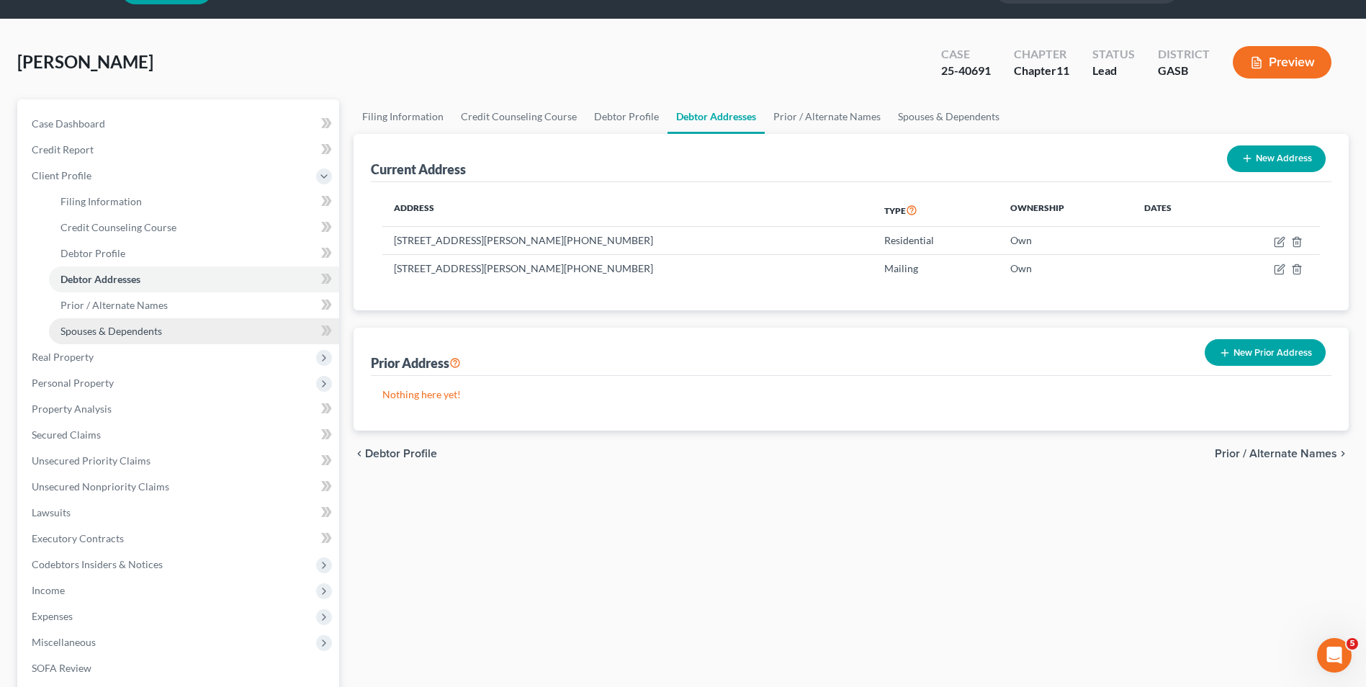
scroll to position [72, 0]
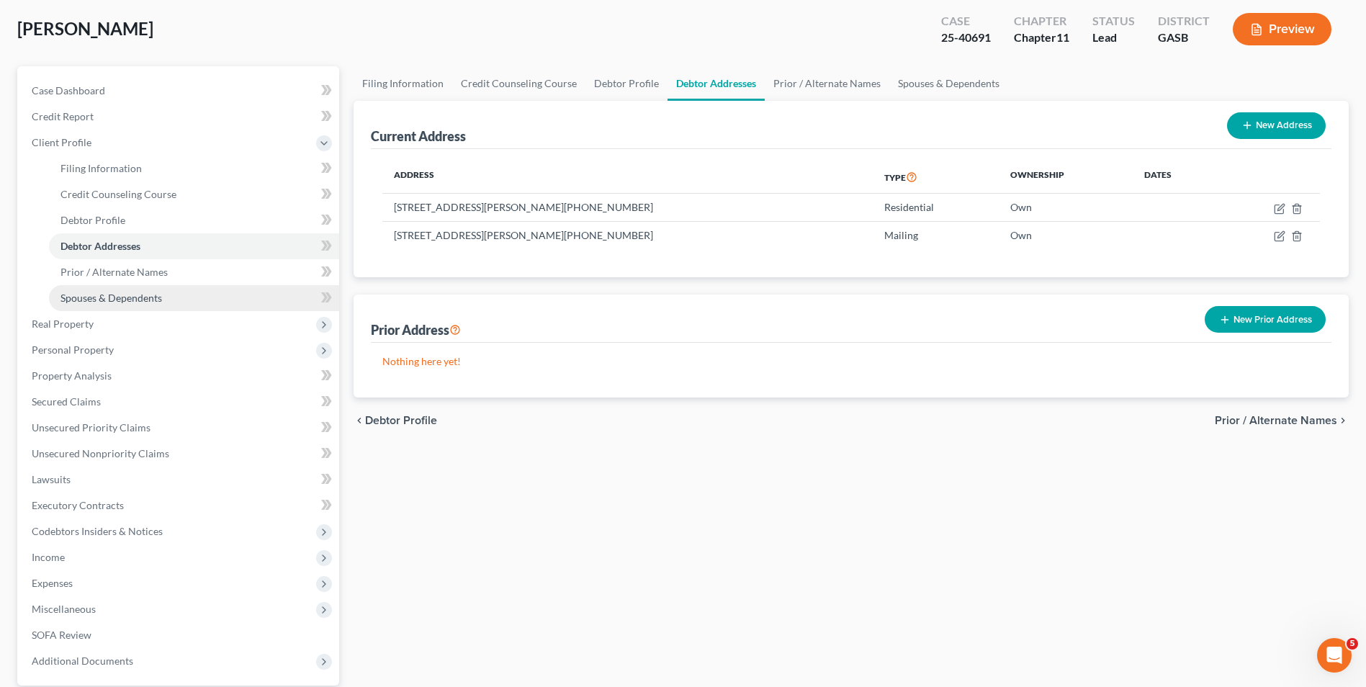
click at [137, 294] on span "Spouses & Dependents" at bounding box center [112, 298] width 102 height 12
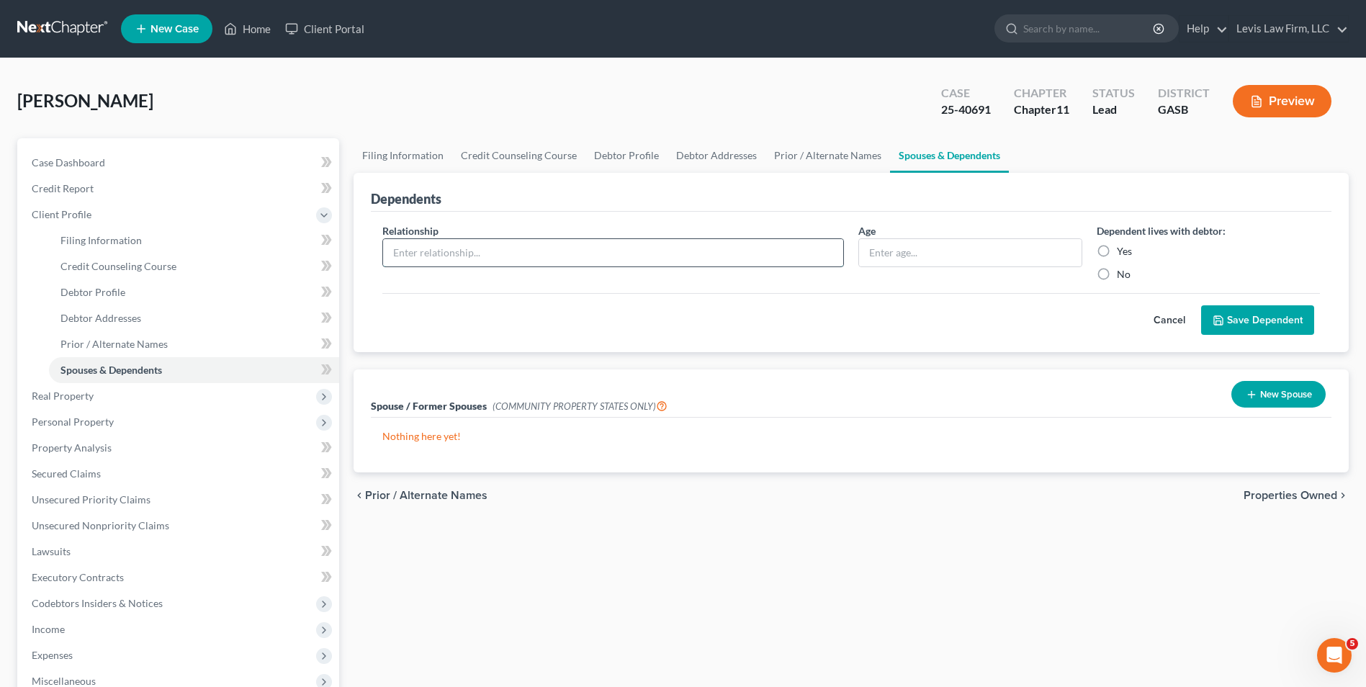
click at [392, 253] on input "text" at bounding box center [613, 252] width 460 height 27
type input "Son"
click at [1117, 247] on label "Yes" at bounding box center [1124, 251] width 15 height 14
click at [1123, 247] on input "Yes" at bounding box center [1127, 248] width 9 height 9
radio input "true"
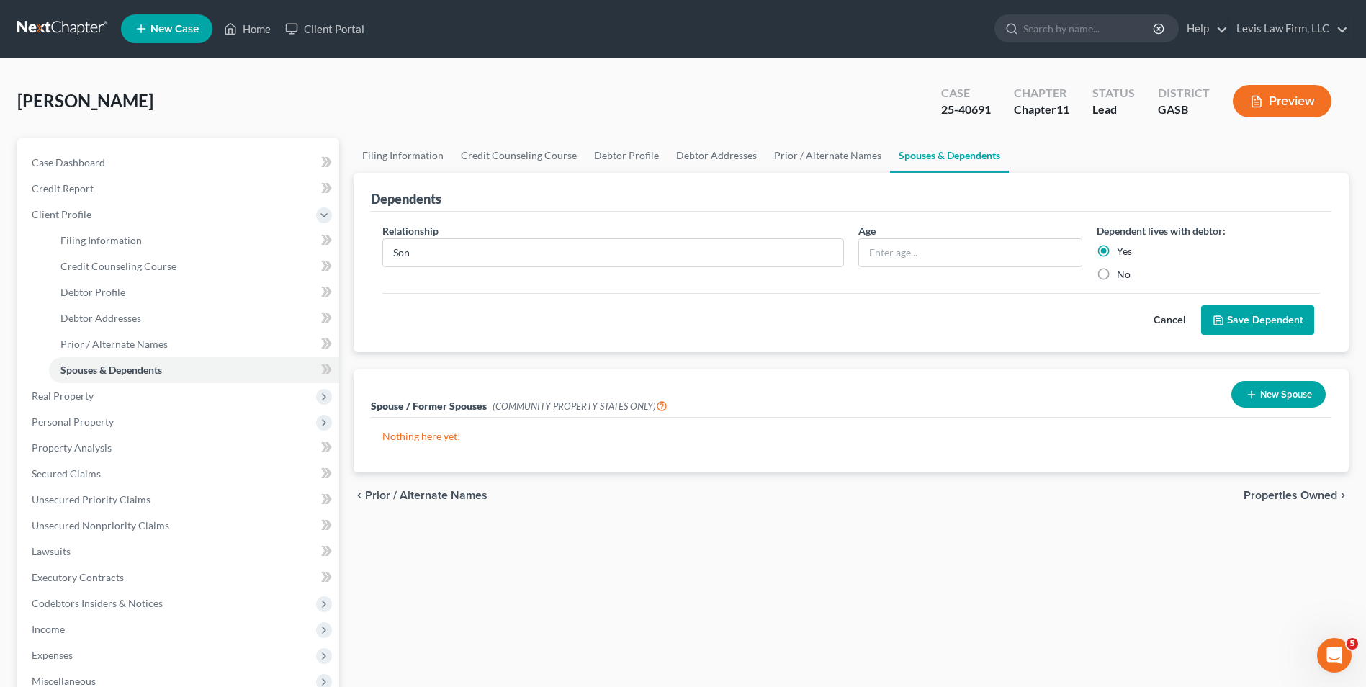
click at [1241, 313] on button "Save Dependent" at bounding box center [1257, 320] width 113 height 30
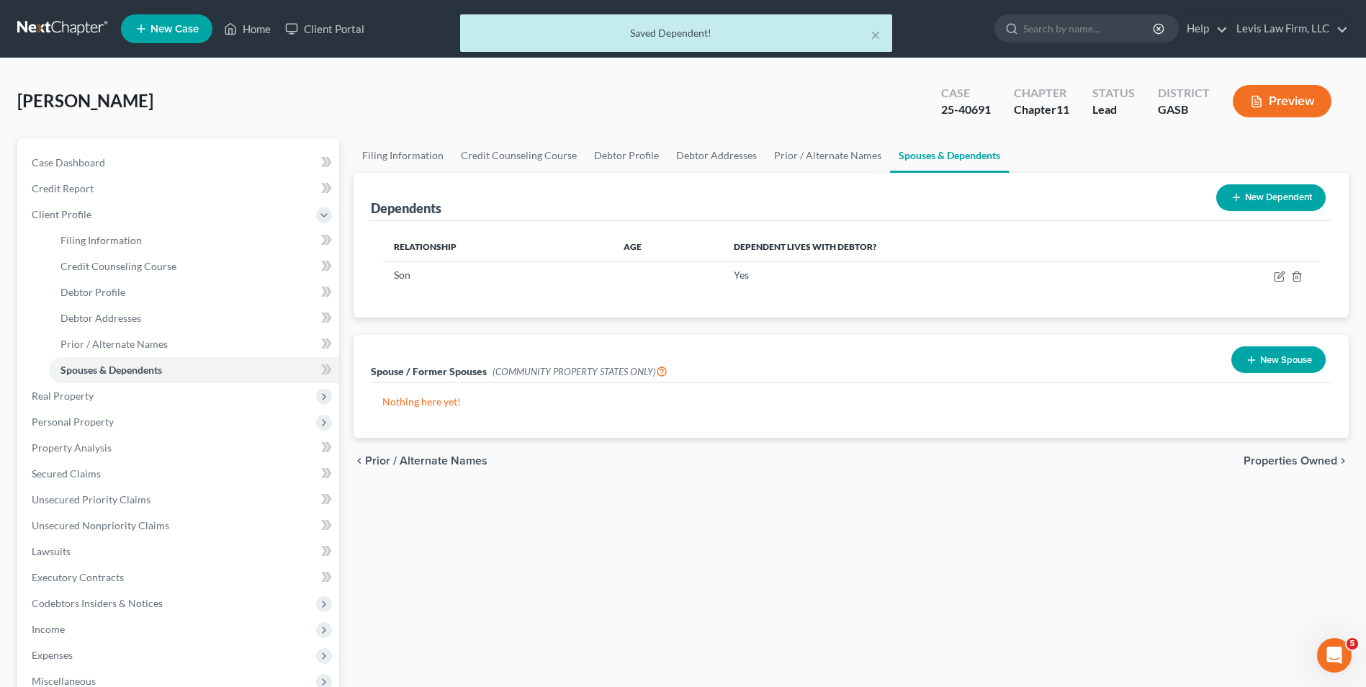
click at [1284, 197] on button "New Dependent" at bounding box center [1271, 197] width 109 height 27
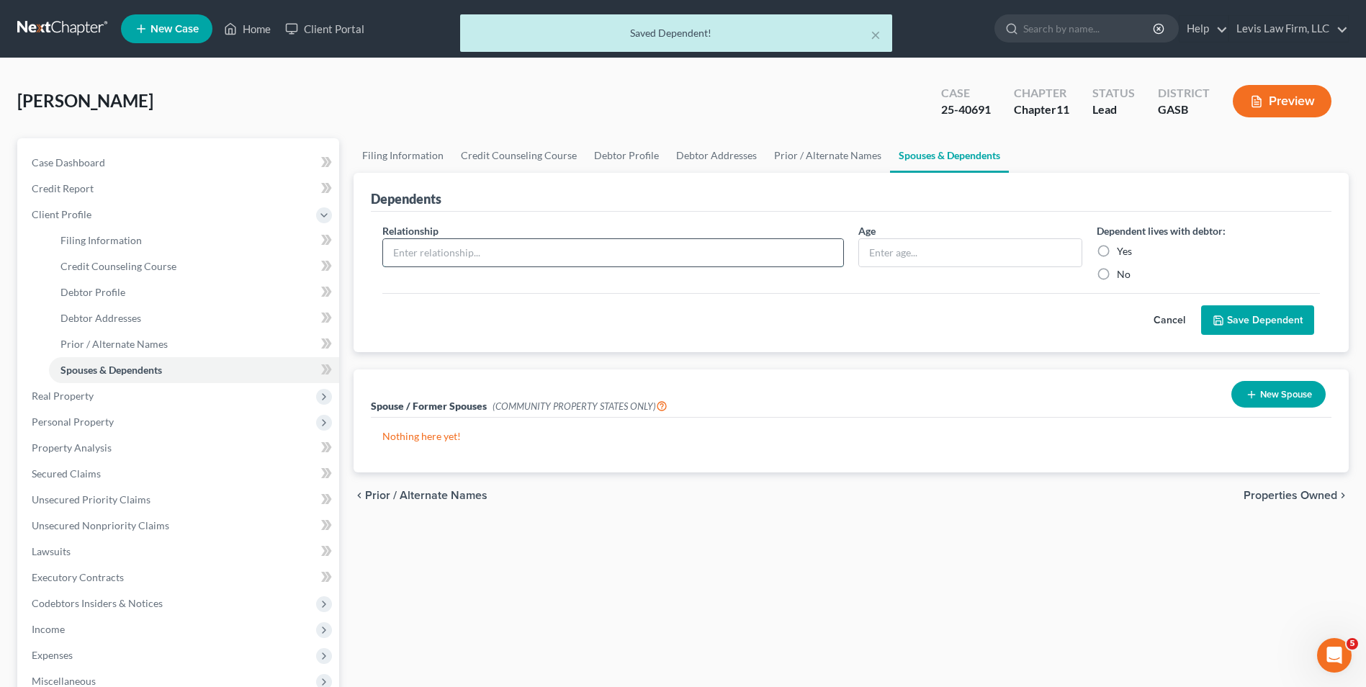
click at [406, 242] on input "text" at bounding box center [613, 252] width 460 height 27
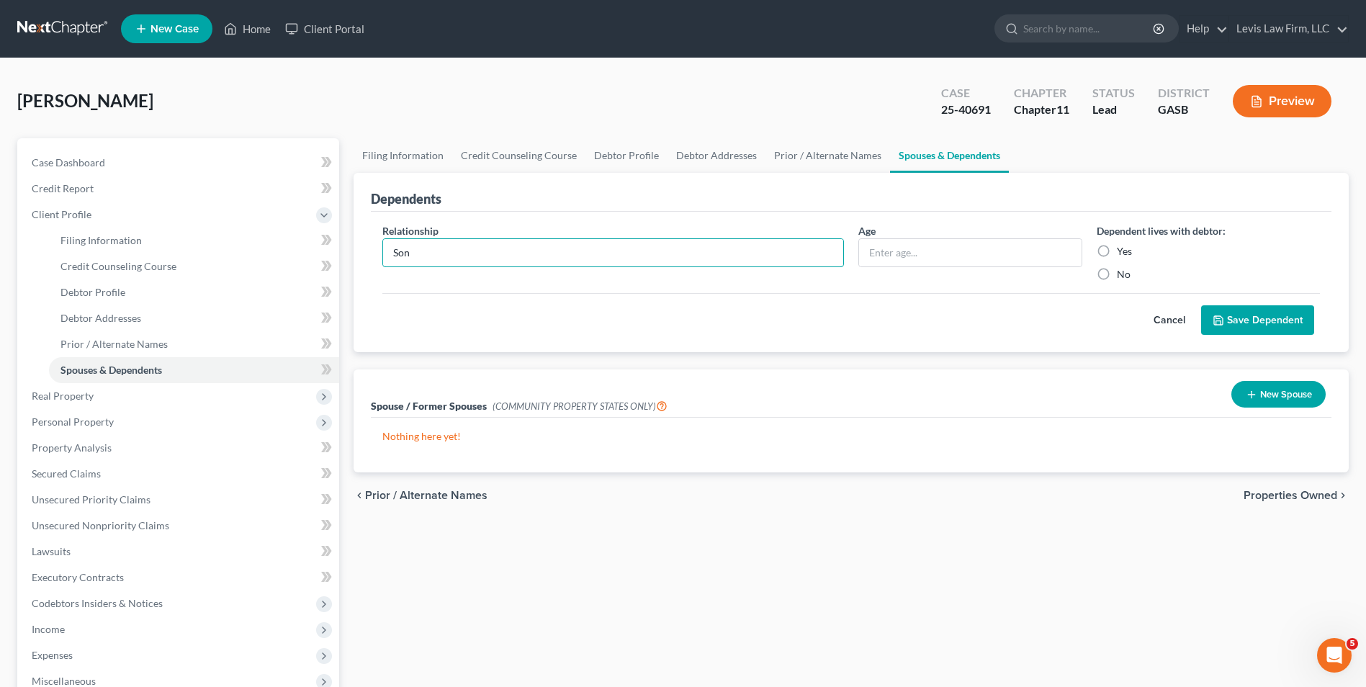
type input "Son"
click at [1117, 249] on label "Yes" at bounding box center [1124, 251] width 15 height 14
click at [1123, 249] on input "Yes" at bounding box center [1127, 248] width 9 height 9
radio input "true"
click at [1247, 313] on button "Save Dependent" at bounding box center [1257, 320] width 113 height 30
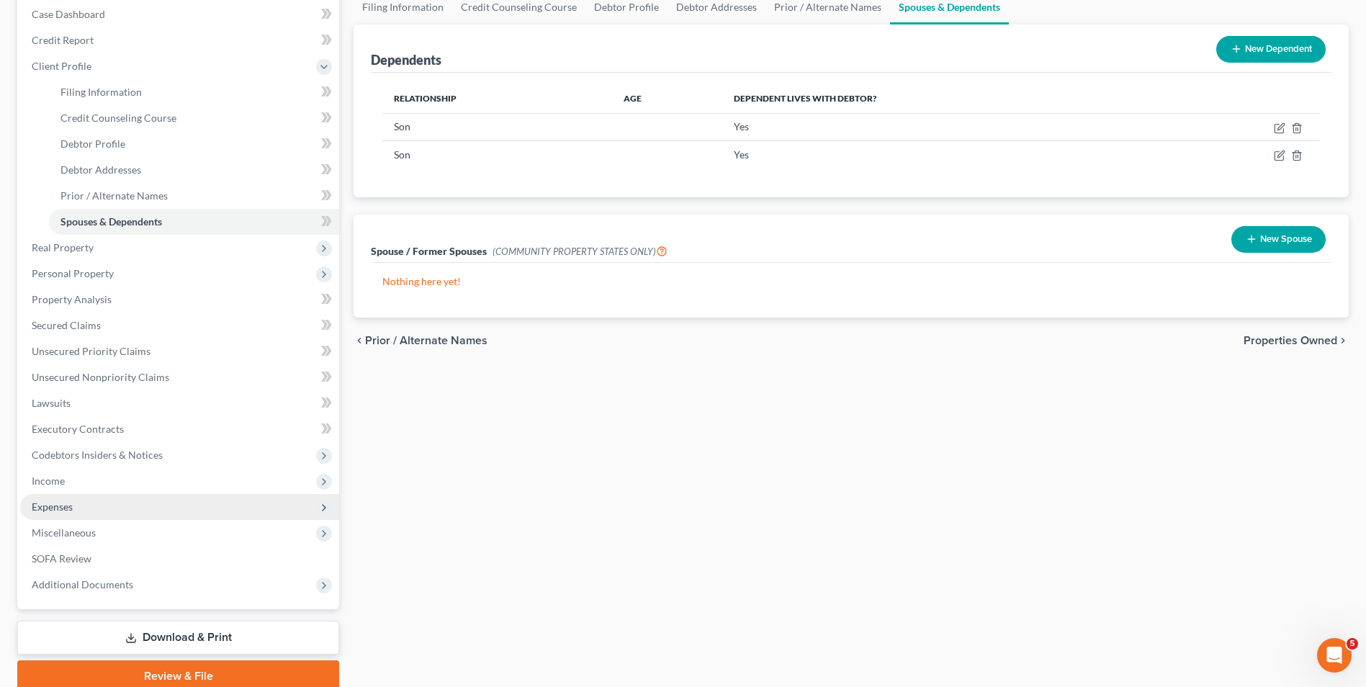
scroll to position [208, 0]
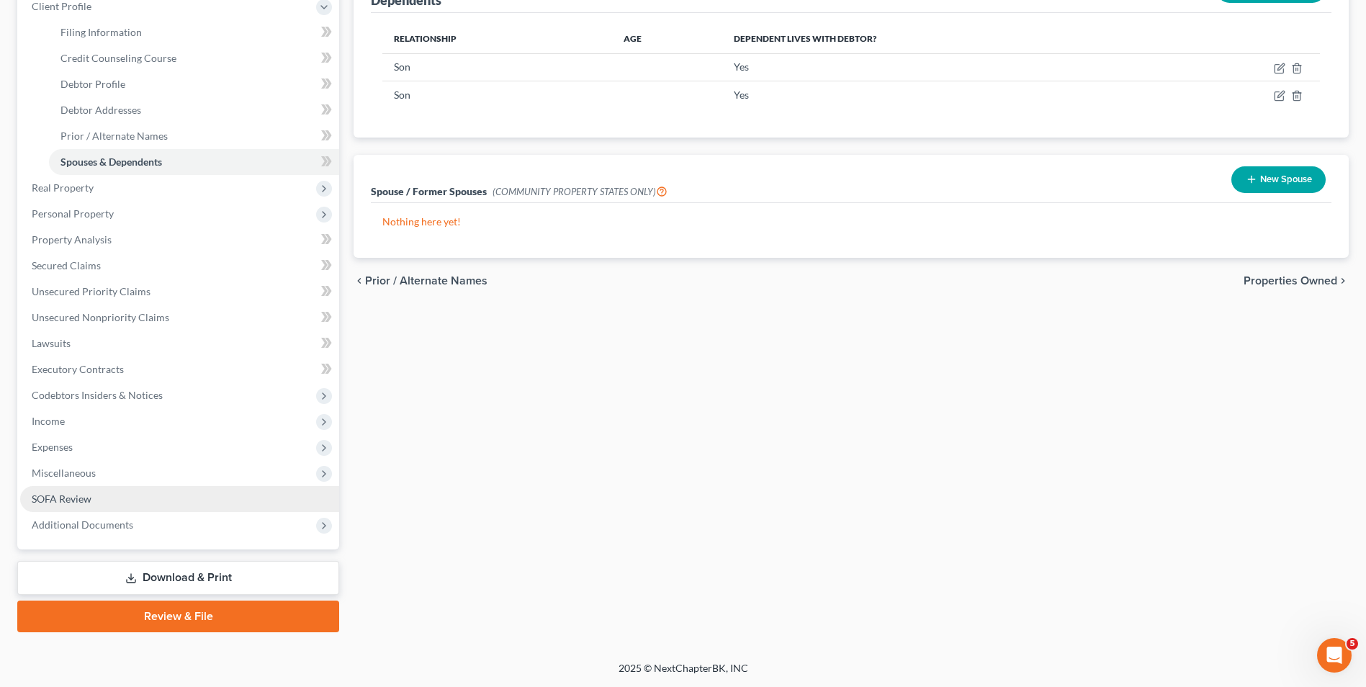
click at [84, 497] on span "SOFA Review" at bounding box center [62, 499] width 60 height 12
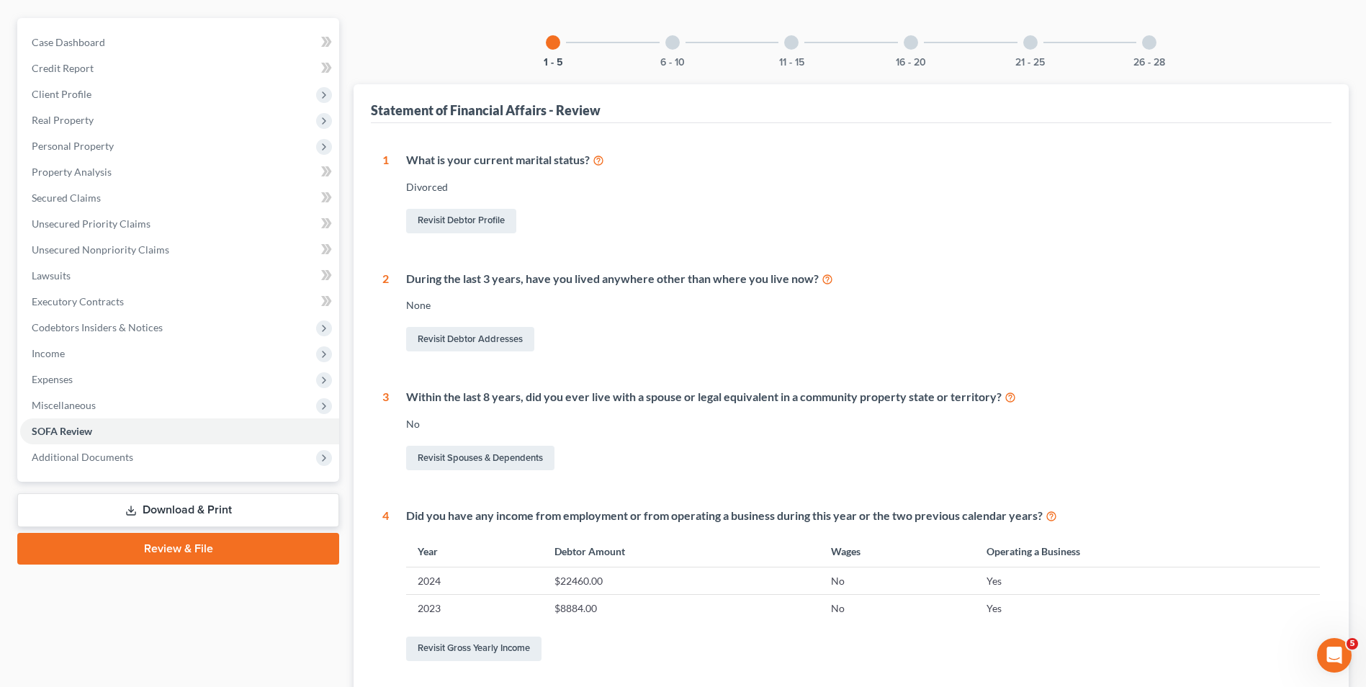
scroll to position [72, 0]
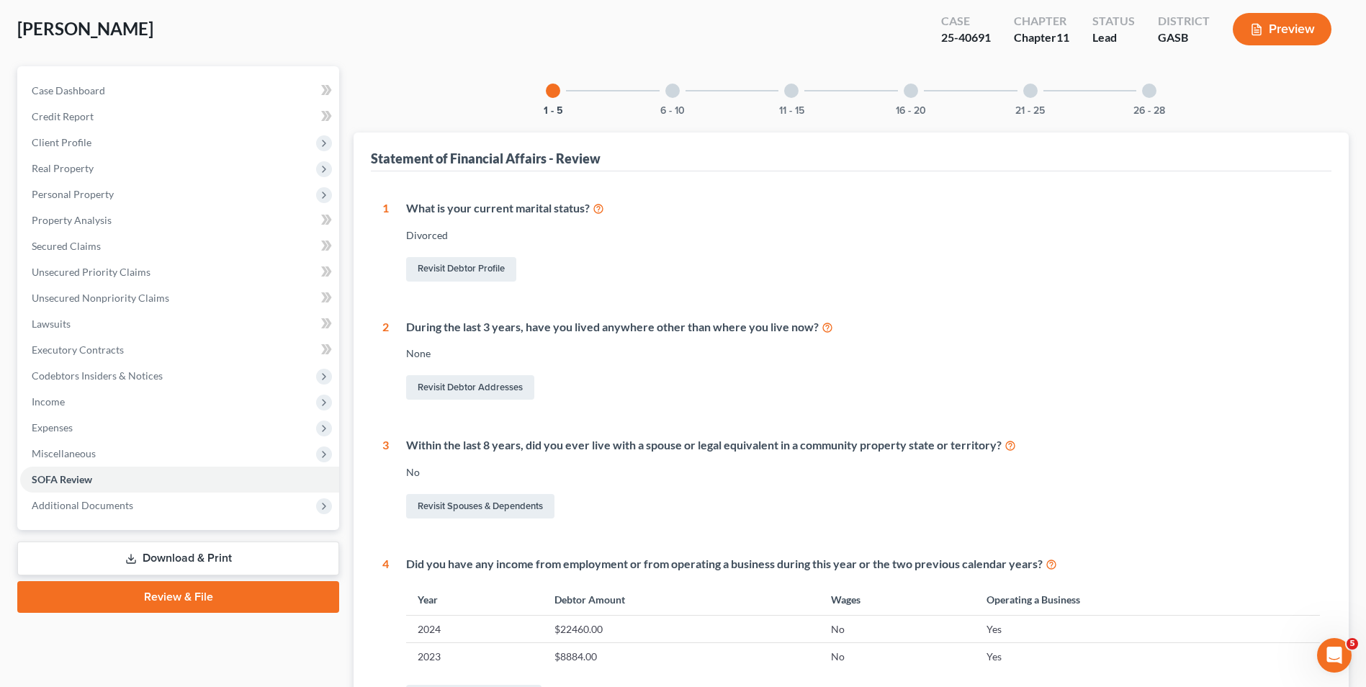
click at [672, 86] on div at bounding box center [673, 91] width 14 height 14
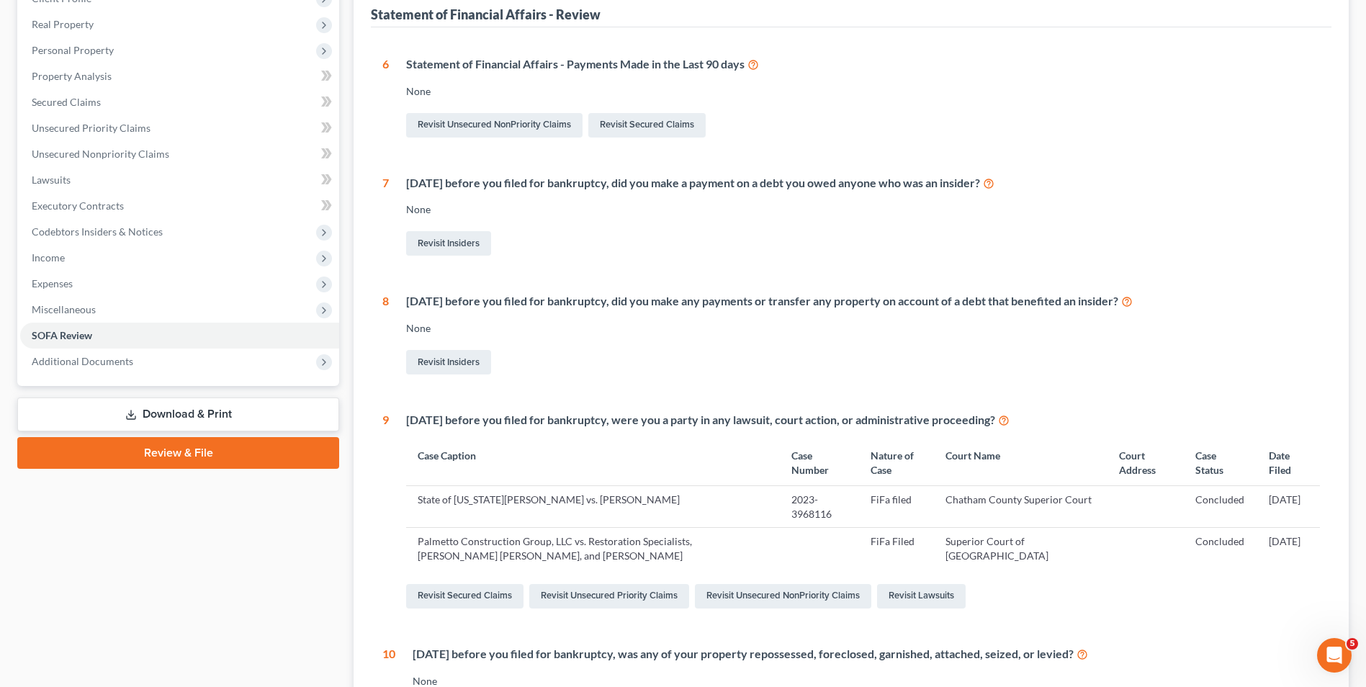
scroll to position [0, 0]
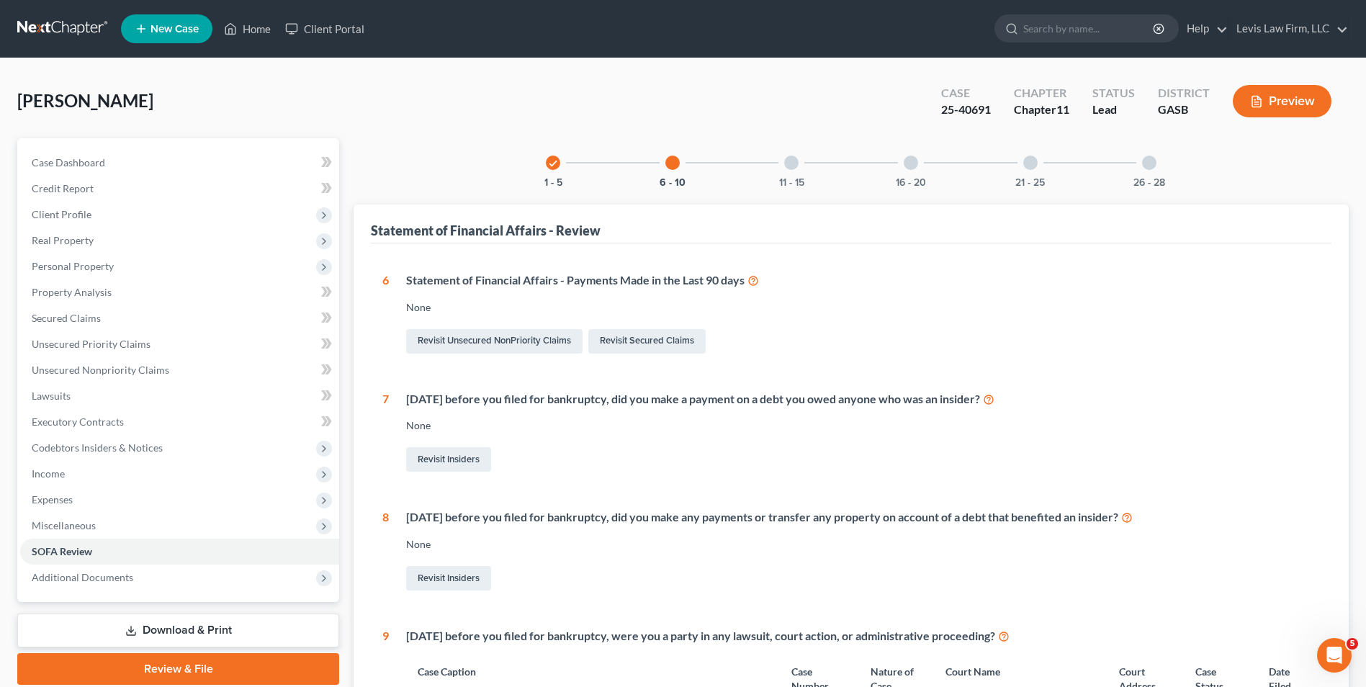
click at [795, 159] on div at bounding box center [791, 163] width 14 height 14
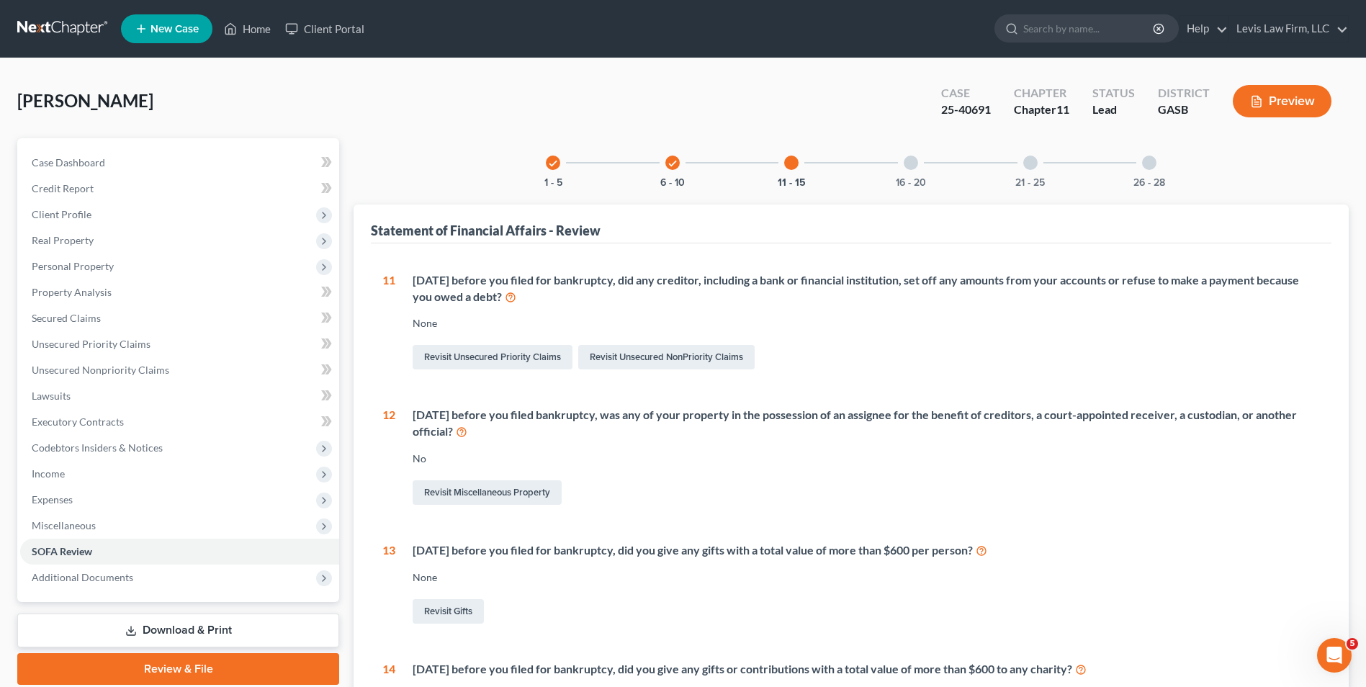
click at [912, 161] on div at bounding box center [911, 163] width 14 height 14
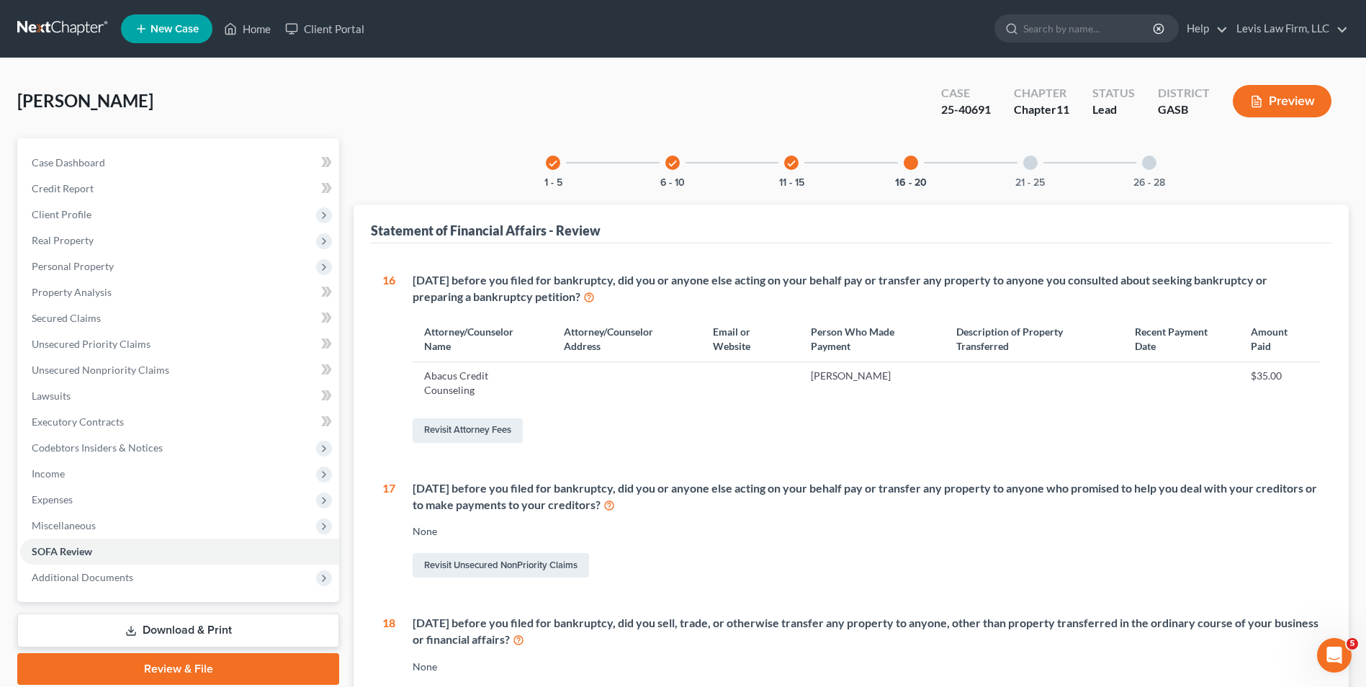
click at [1031, 164] on div at bounding box center [1031, 163] width 14 height 14
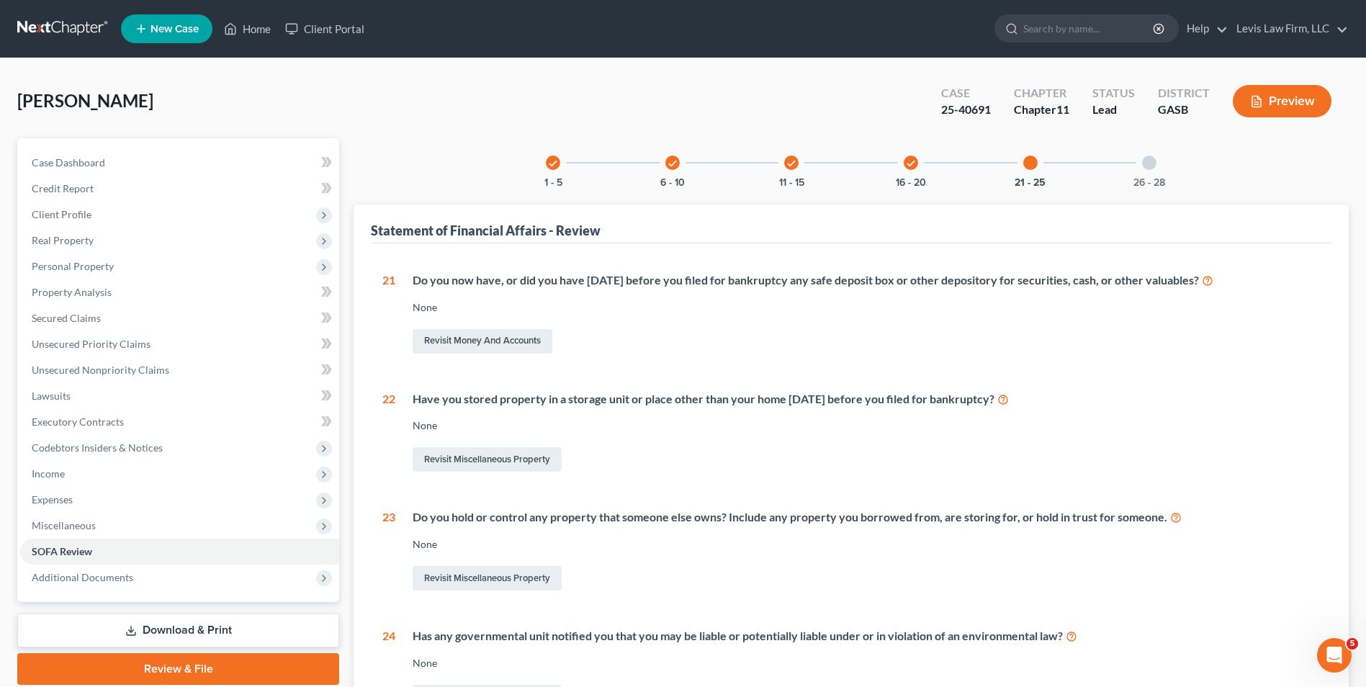
click at [1151, 161] on div at bounding box center [1149, 163] width 14 height 14
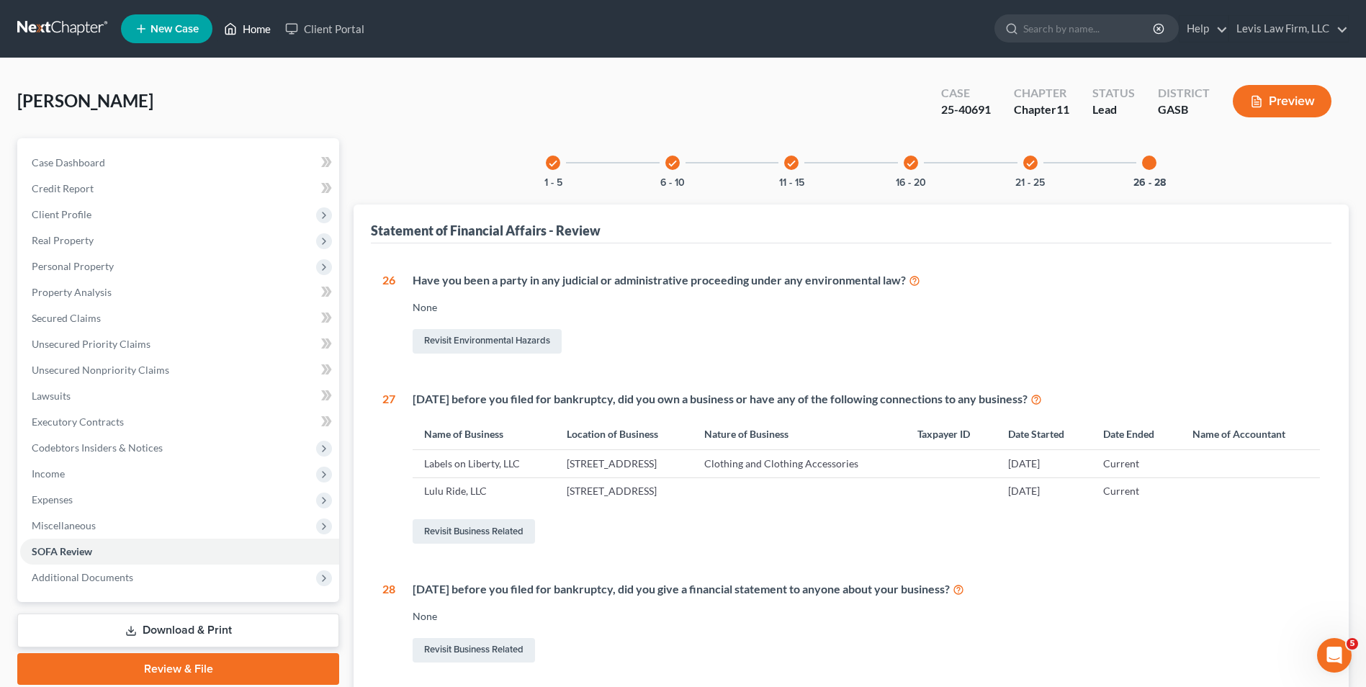
click at [260, 25] on link "Home" at bounding box center [247, 29] width 61 height 26
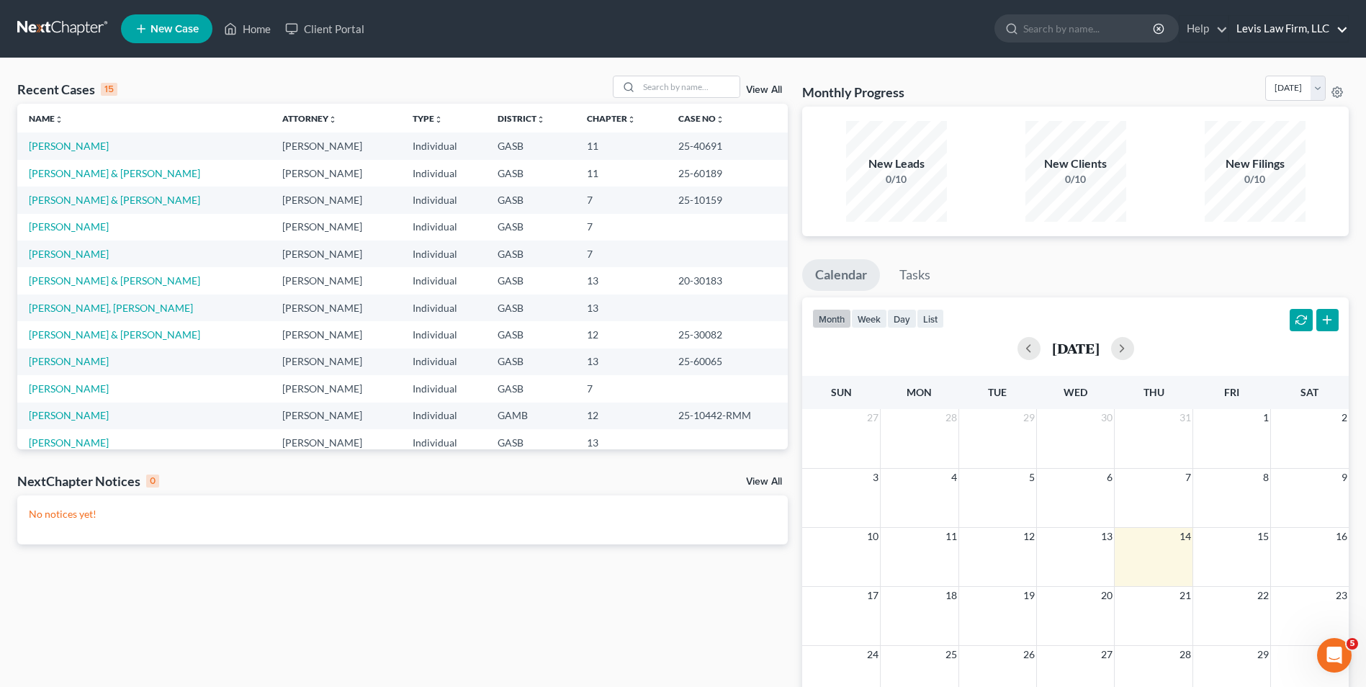
click at [1280, 30] on link "Levis Law Firm, LLC" at bounding box center [1289, 29] width 119 height 26
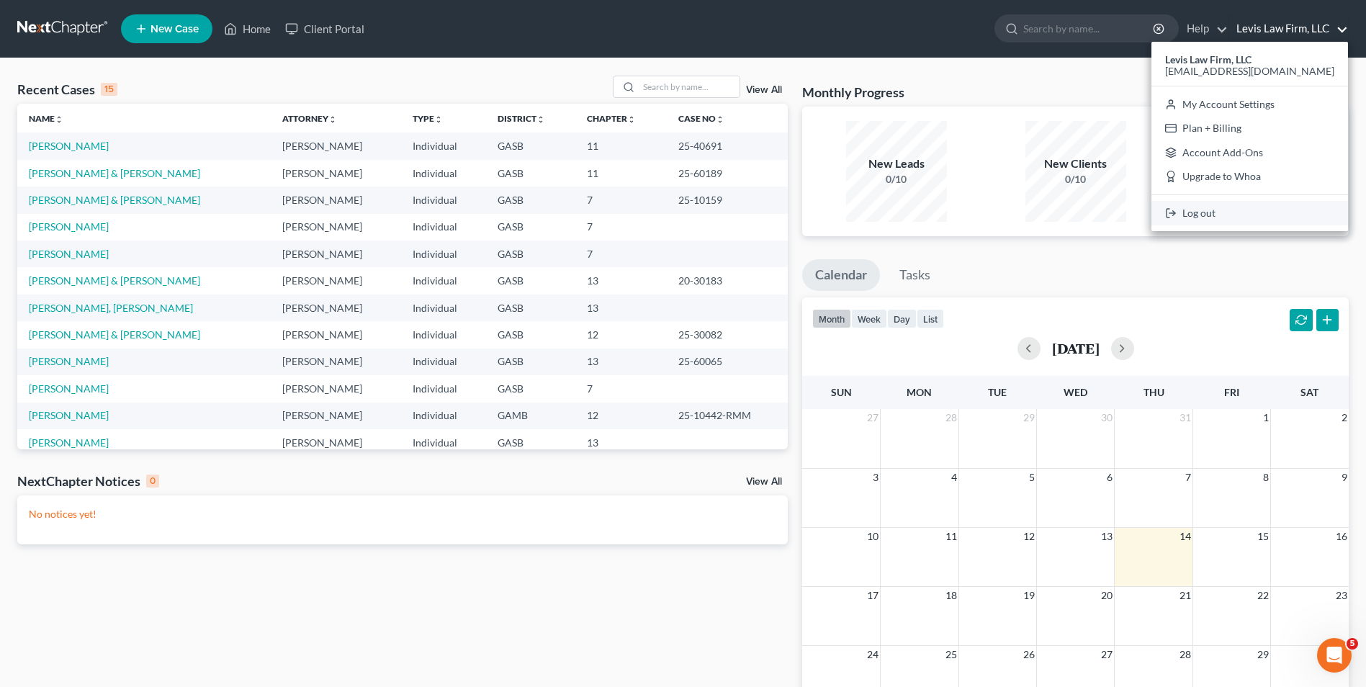
click at [1222, 213] on link "Log out" at bounding box center [1250, 213] width 197 height 24
